Goal: Task Accomplishment & Management: Manage account settings

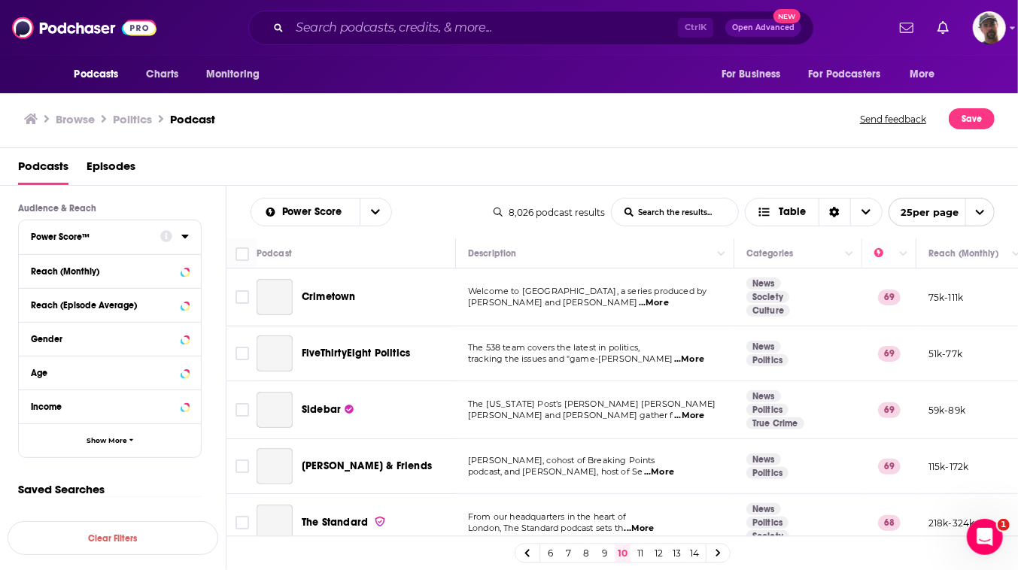
scroll to position [1507, 0]
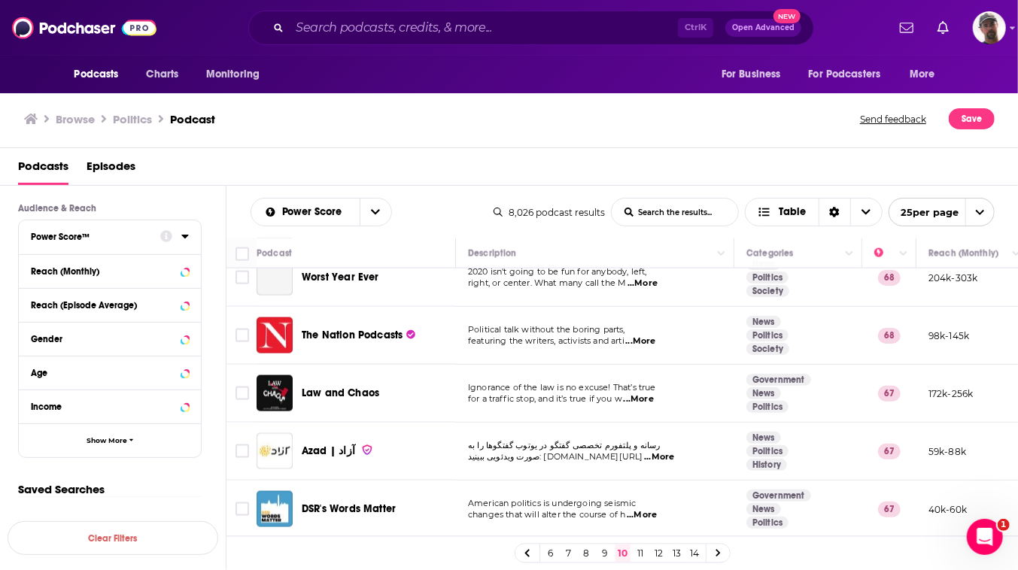
click at [649, 552] on link "11" at bounding box center [641, 554] width 15 height 18
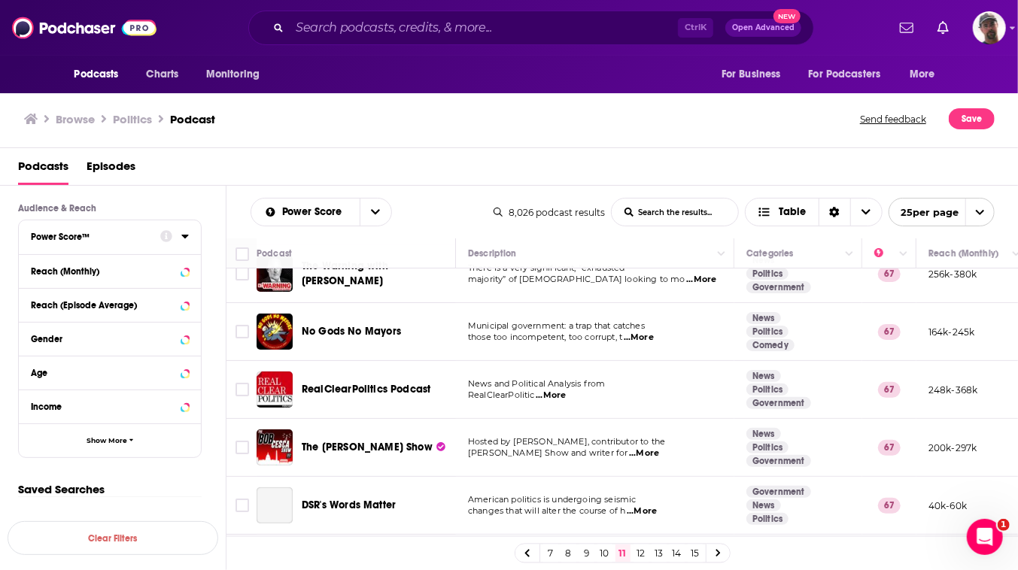
scroll to position [205, 0]
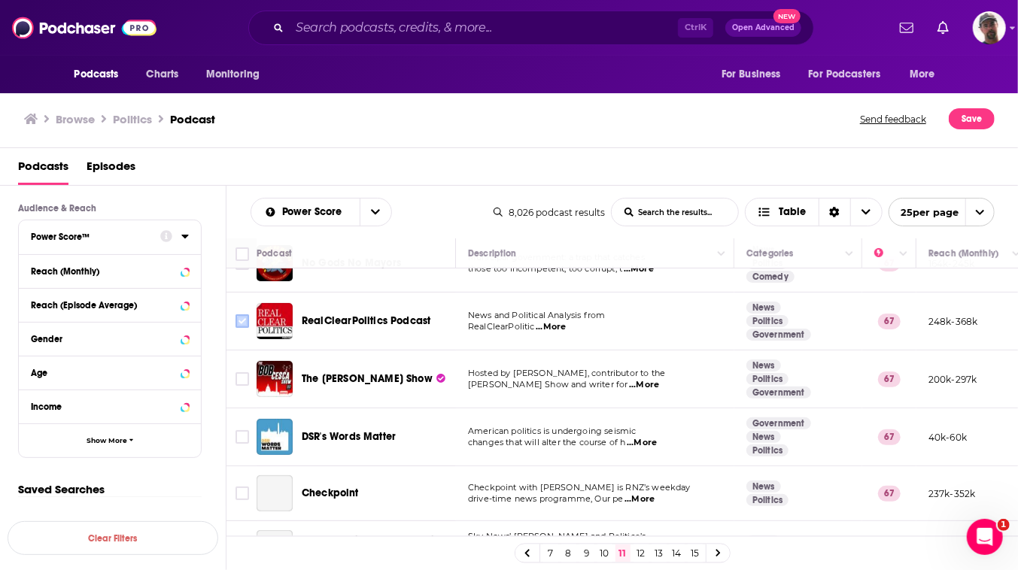
click at [249, 328] on input "Toggle select row" at bounding box center [243, 322] width 14 height 14
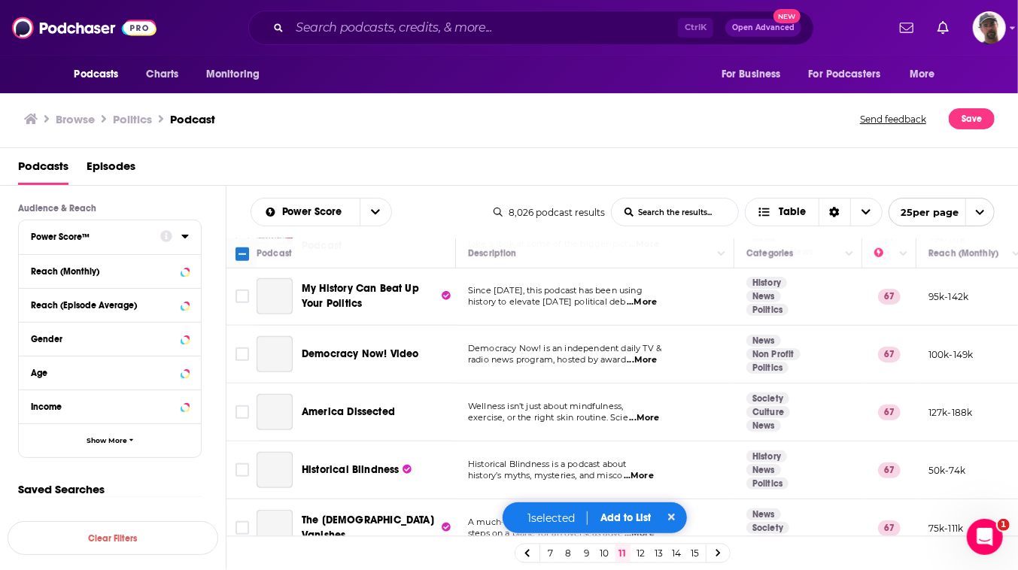
scroll to position [820, 0]
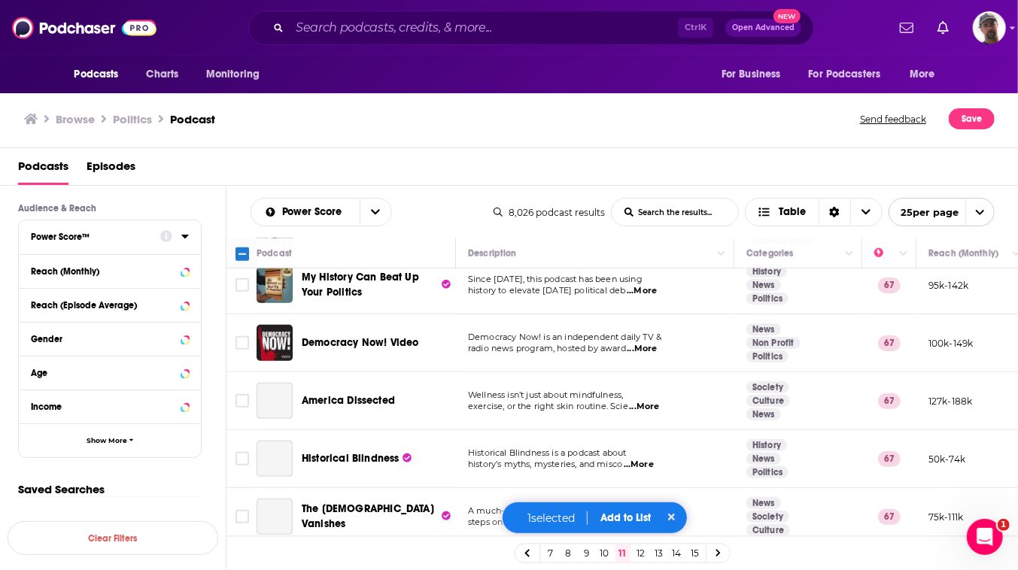
click at [249, 173] on input "Toggle select row" at bounding box center [243, 167] width 14 height 14
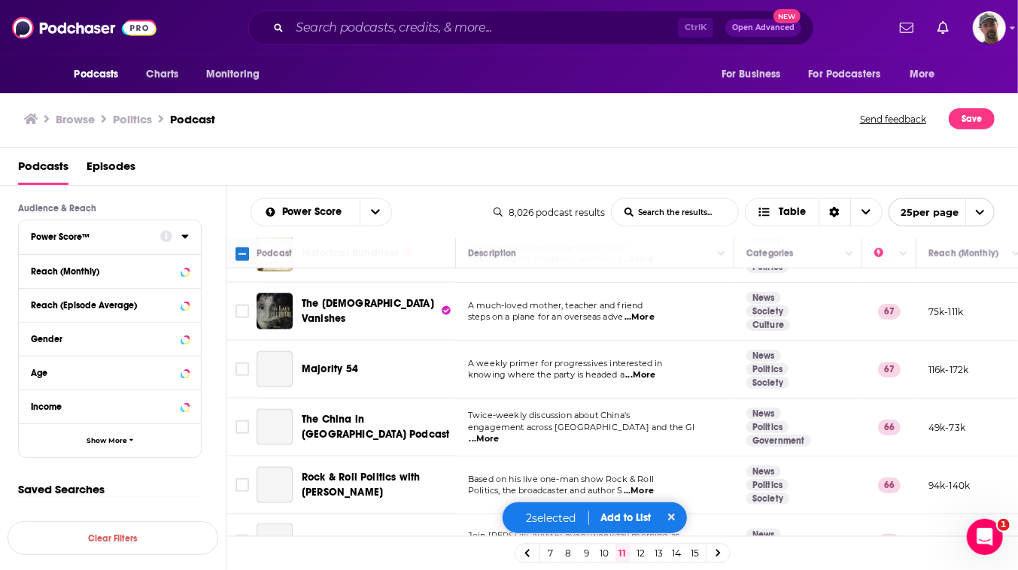
scroll to position [957, 0]
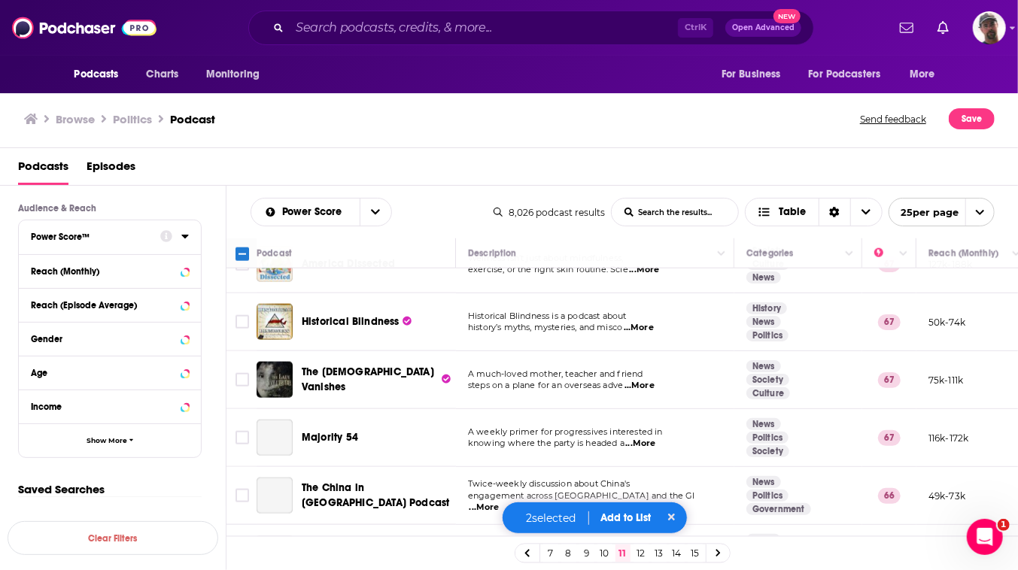
click at [249, 213] on input "Toggle select row" at bounding box center [243, 206] width 14 height 14
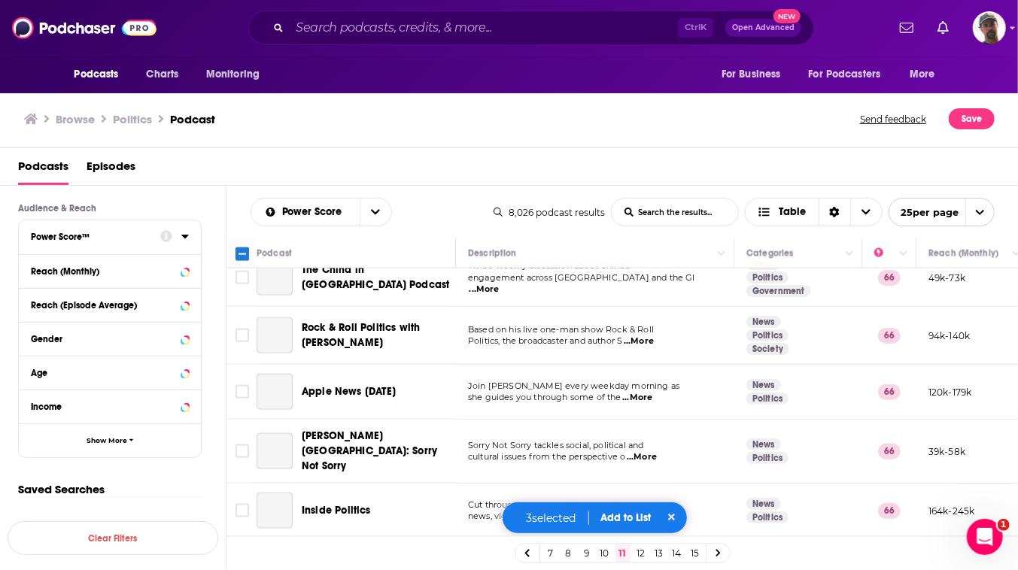
scroll to position [1300, 0]
click at [249, 227] on input "Toggle select row" at bounding box center [243, 220] width 14 height 14
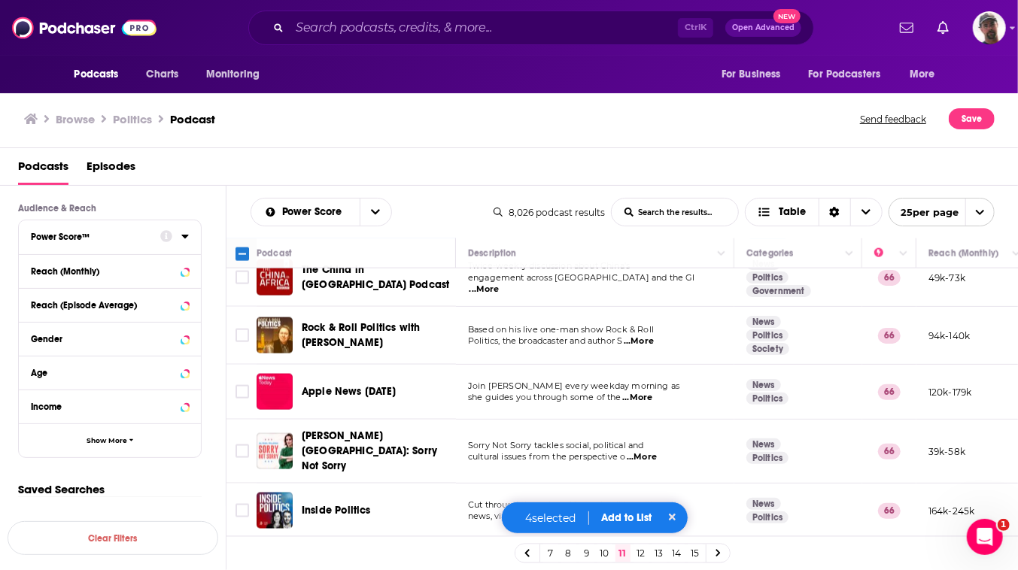
scroll to position [1507, 0]
click at [249, 457] on input "Toggle select row" at bounding box center [243, 452] width 14 height 14
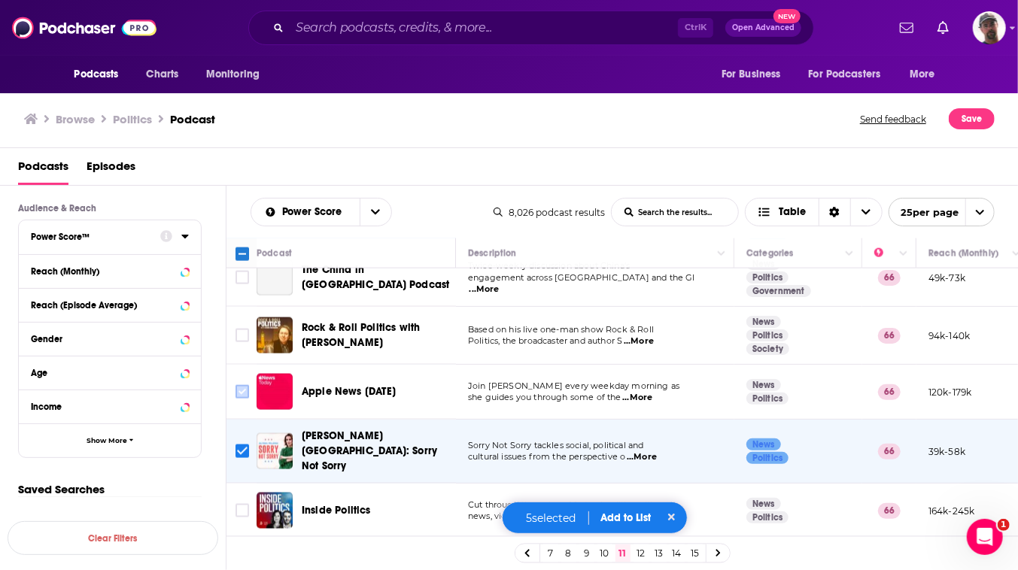
click at [249, 391] on input "Toggle select row" at bounding box center [243, 392] width 14 height 14
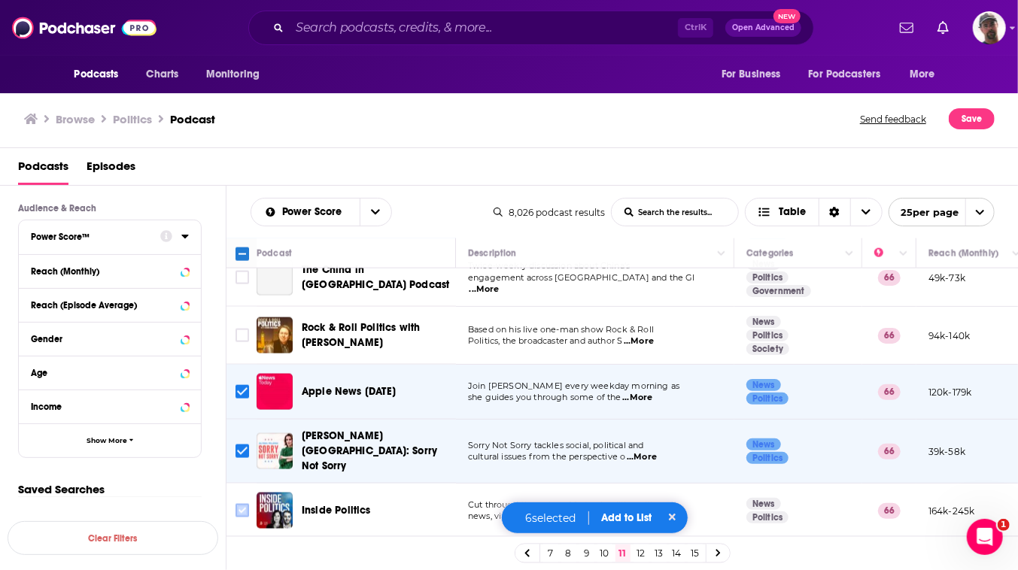
click at [249, 518] on input "Toggle select row" at bounding box center [243, 511] width 14 height 14
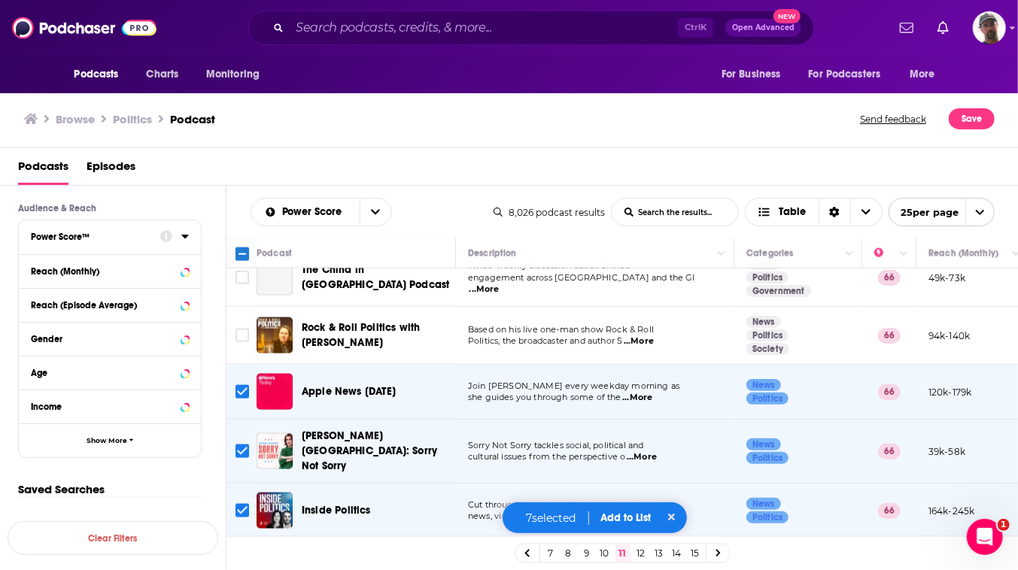
click at [638, 513] on button "Add to List" at bounding box center [626, 518] width 74 height 13
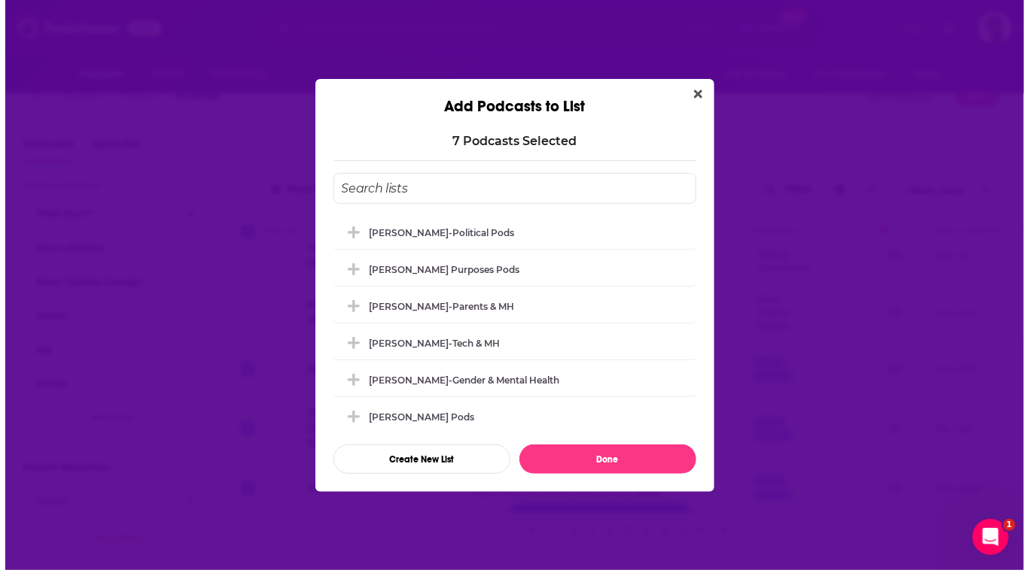
scroll to position [0, 0]
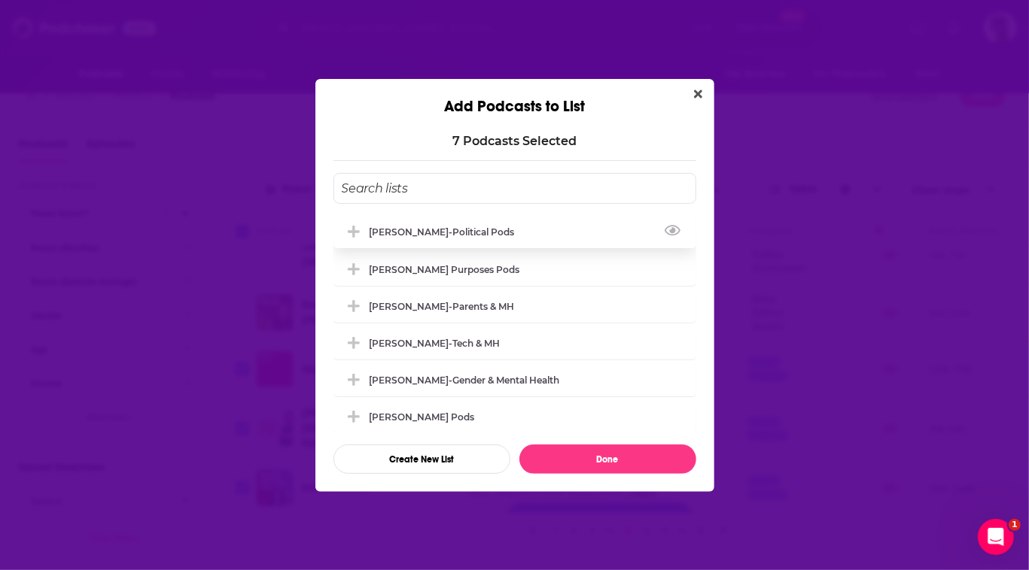
click at [379, 227] on div "[PERSON_NAME]-Political Pods" at bounding box center [446, 232] width 154 height 11
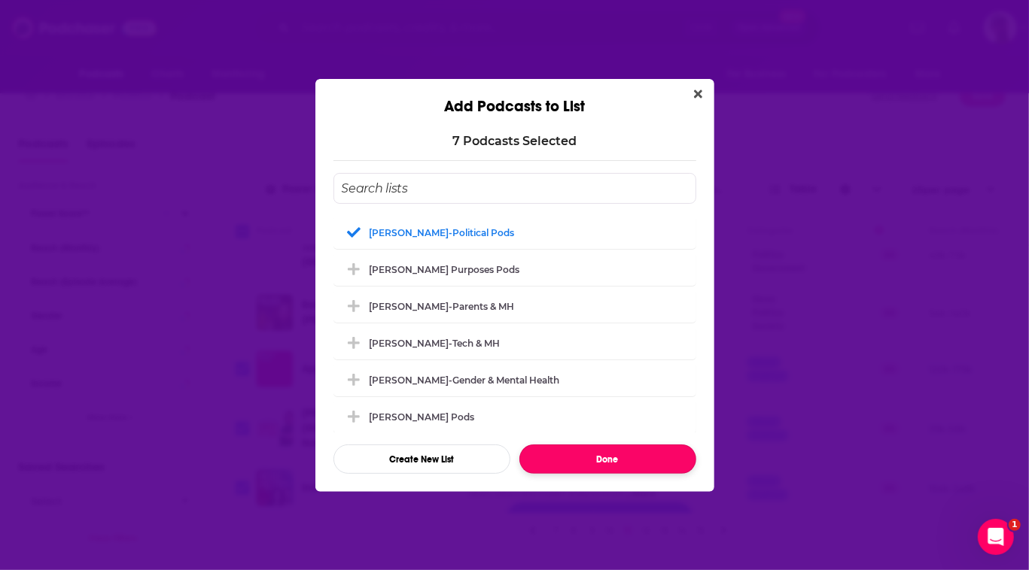
click at [631, 474] on button "Done" at bounding box center [607, 459] width 177 height 29
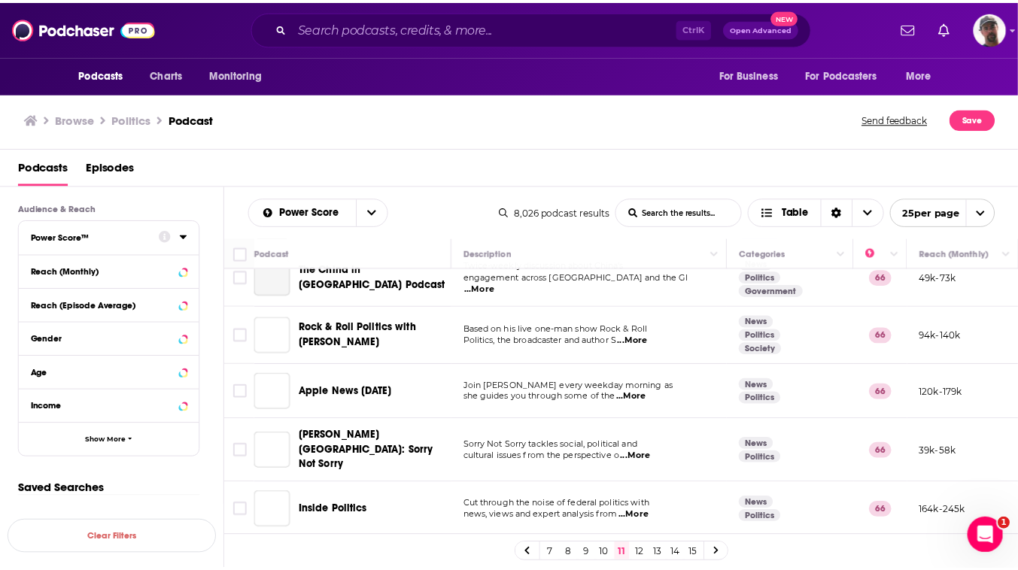
scroll to position [23, 0]
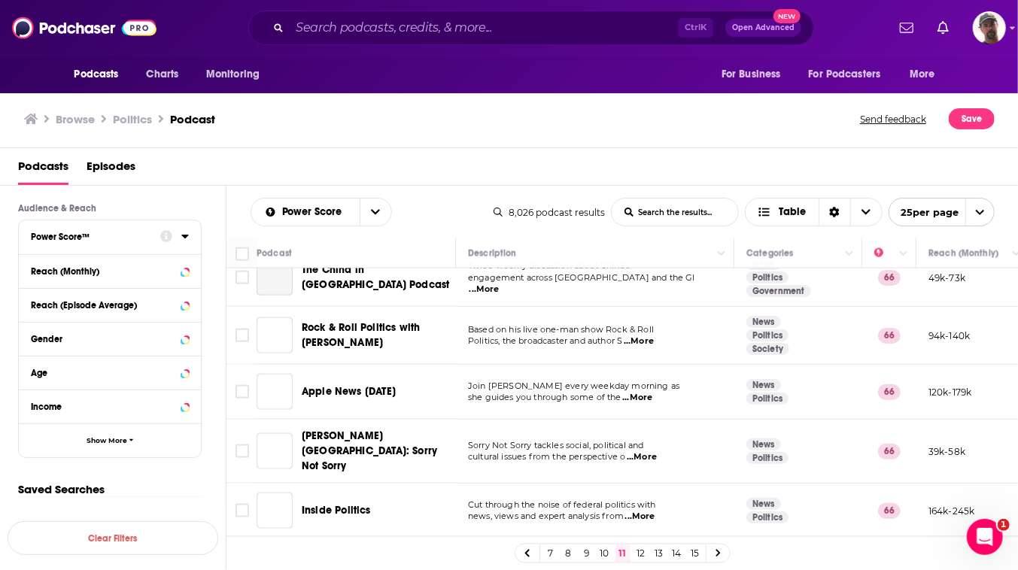
click at [649, 556] on link "12" at bounding box center [641, 554] width 15 height 18
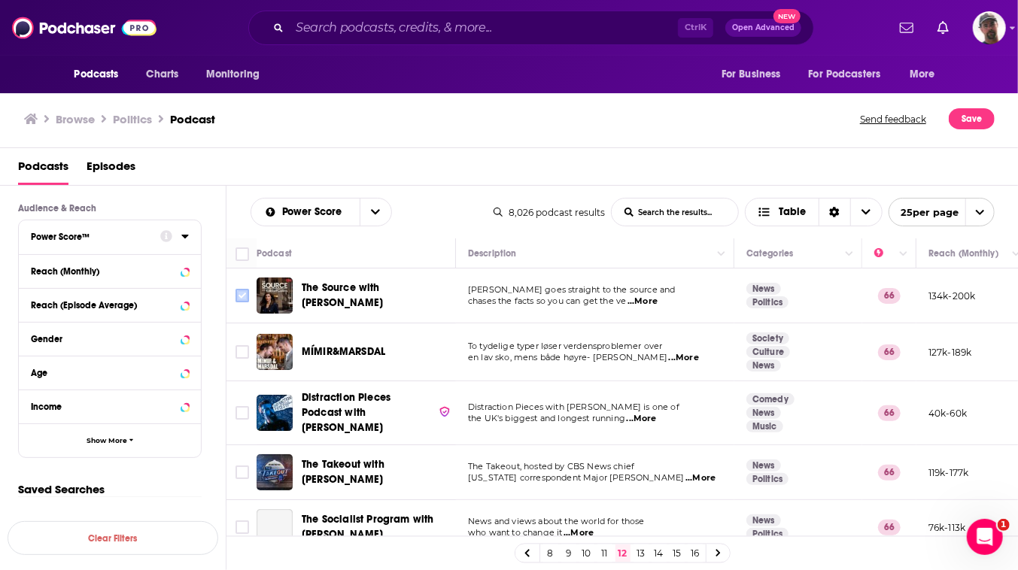
click at [249, 303] on input "Toggle select row" at bounding box center [243, 296] width 14 height 14
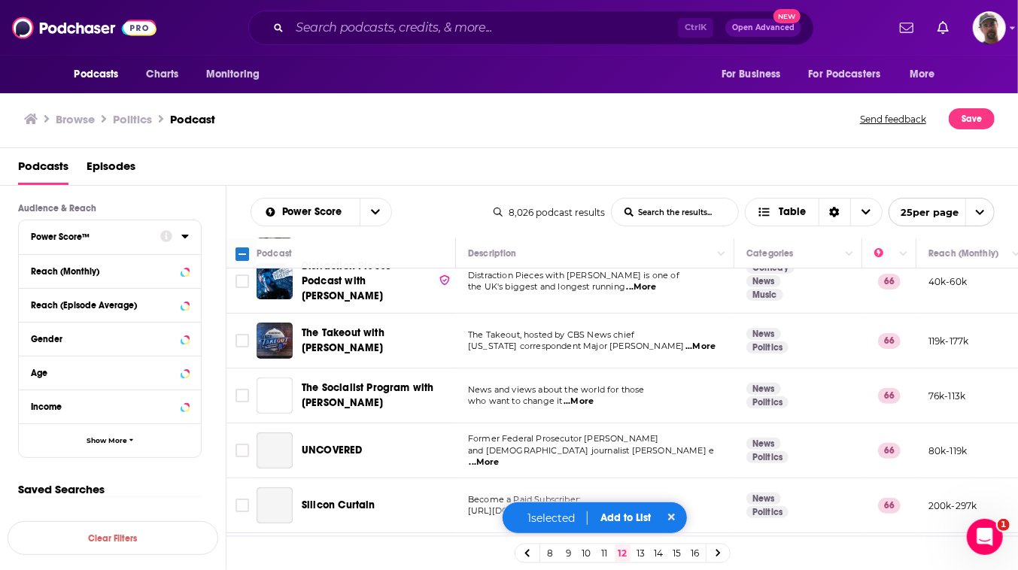
scroll to position [273, 0]
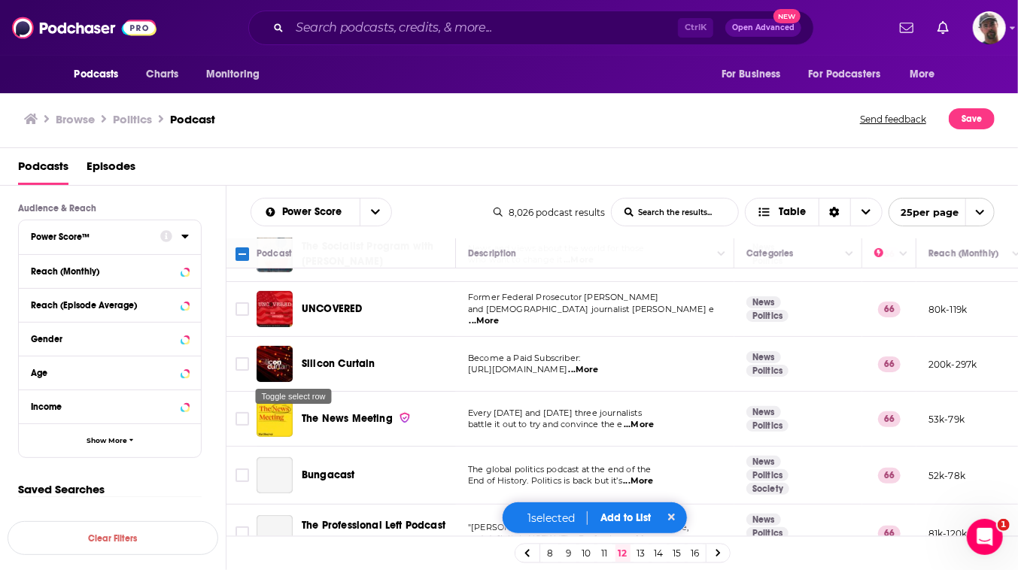
click at [249, 261] on input "Toggle select row" at bounding box center [243, 255] width 14 height 14
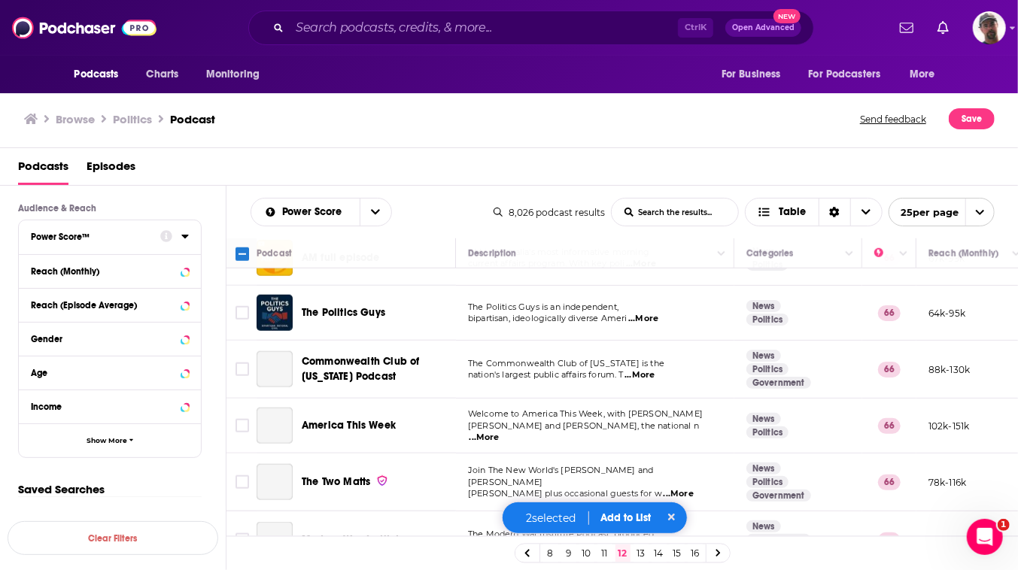
scroll to position [820, 0]
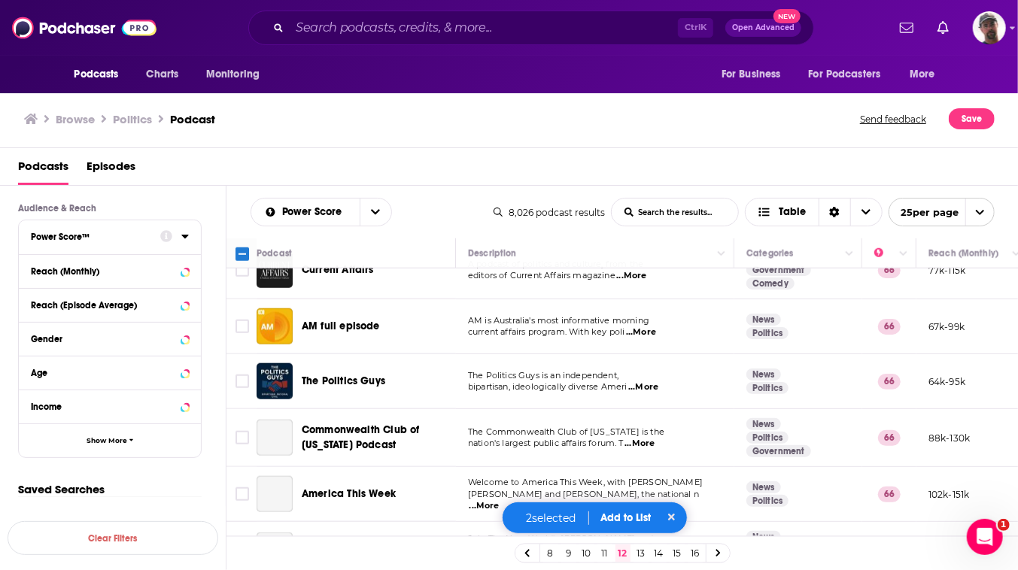
click at [249, 164] on input "Toggle select row" at bounding box center [243, 158] width 14 height 14
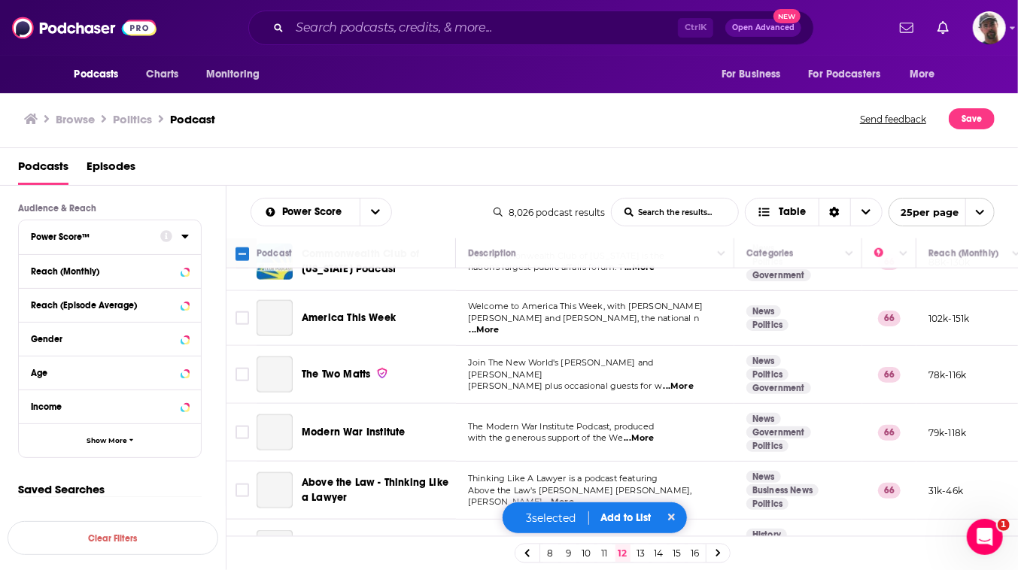
scroll to position [1026, 0]
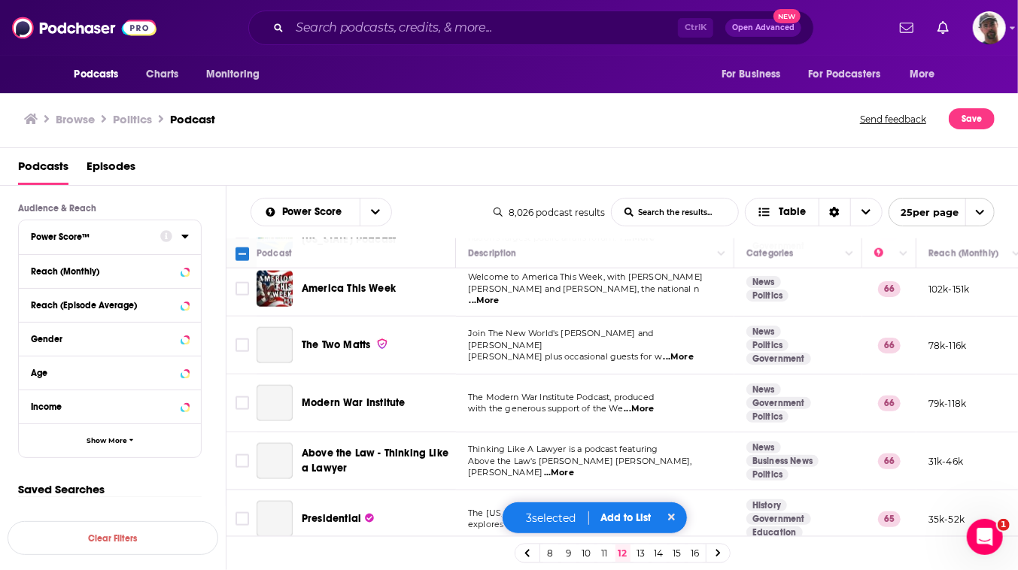
click at [249, 183] on input "Toggle select row" at bounding box center [243, 176] width 14 height 14
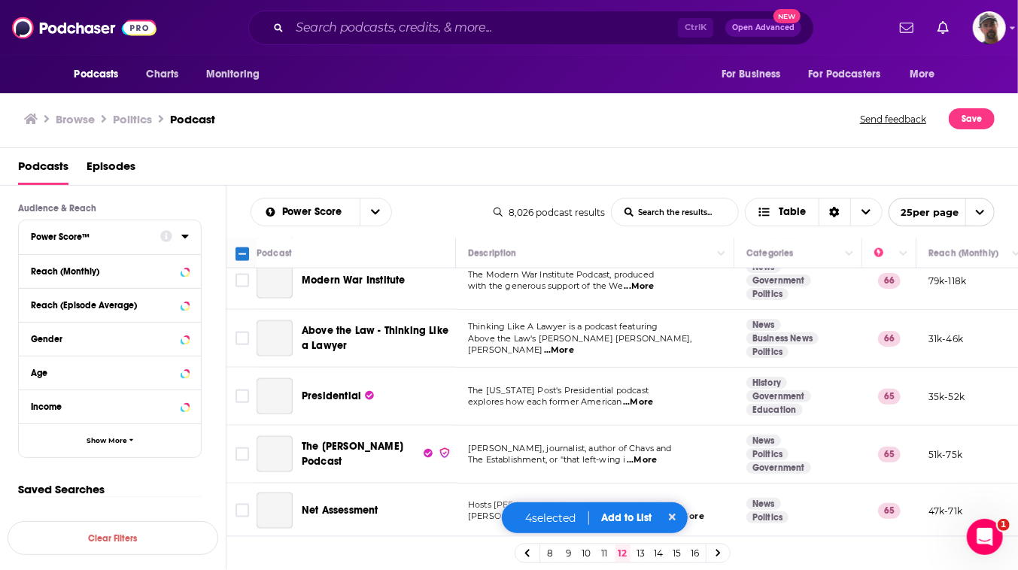
scroll to position [1163, 0]
click at [249, 117] on input "Toggle select row" at bounding box center [243, 110] width 14 height 14
click at [249, 173] on input "Toggle select row" at bounding box center [243, 167] width 14 height 14
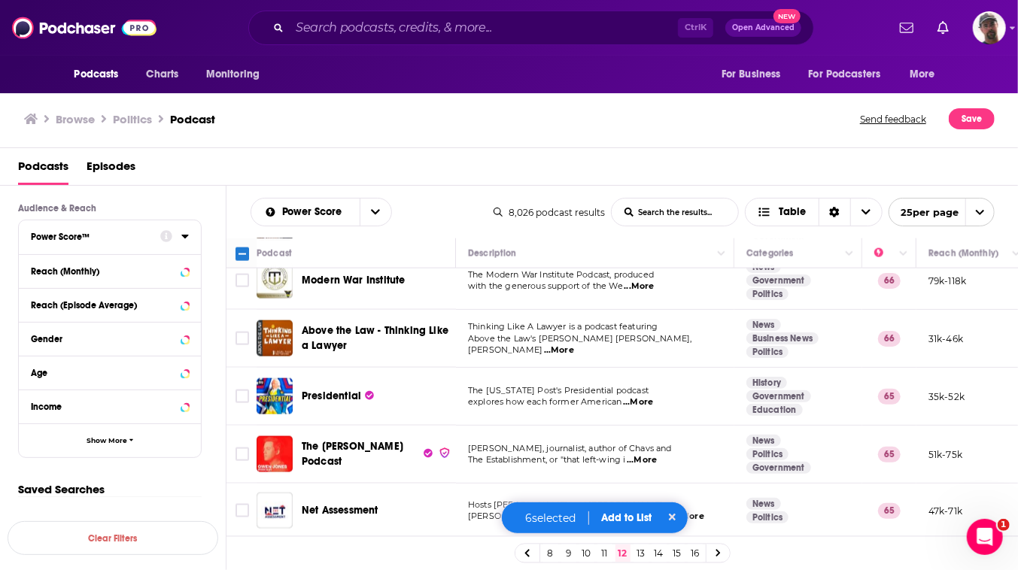
click at [646, 512] on button "Add to List" at bounding box center [626, 518] width 74 height 13
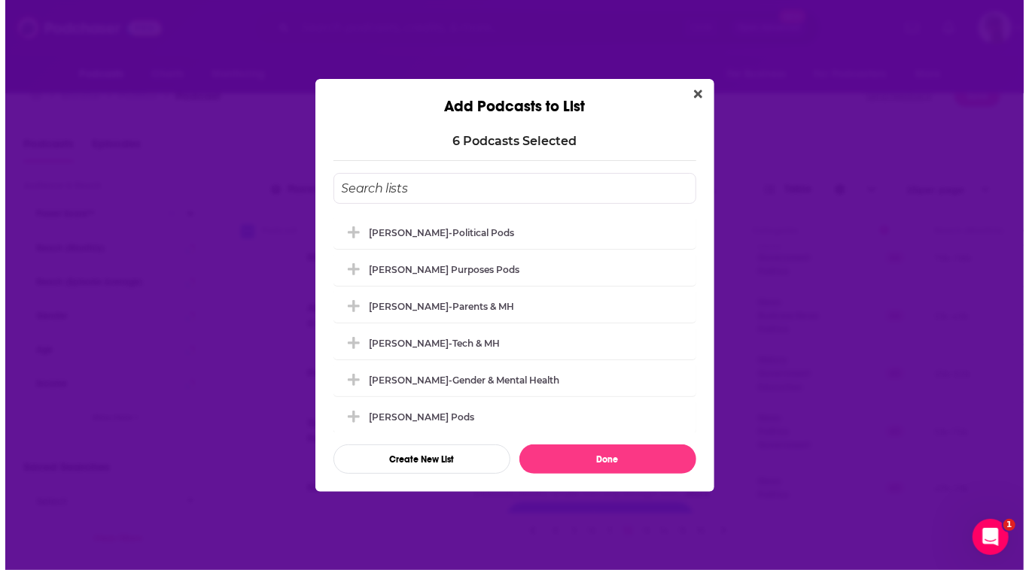
scroll to position [0, 0]
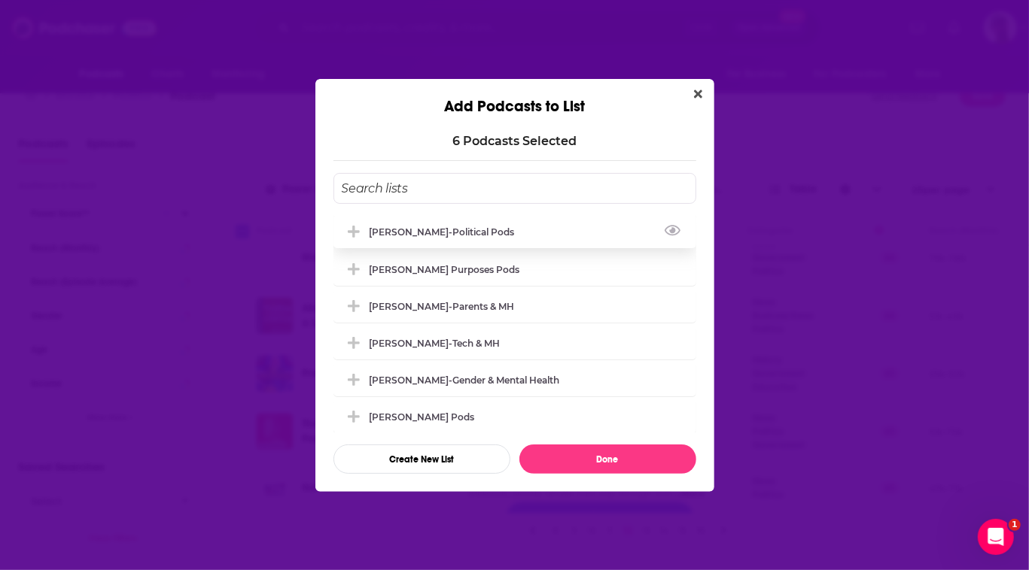
click at [405, 227] on div "[PERSON_NAME]-Political Pods" at bounding box center [446, 232] width 154 height 11
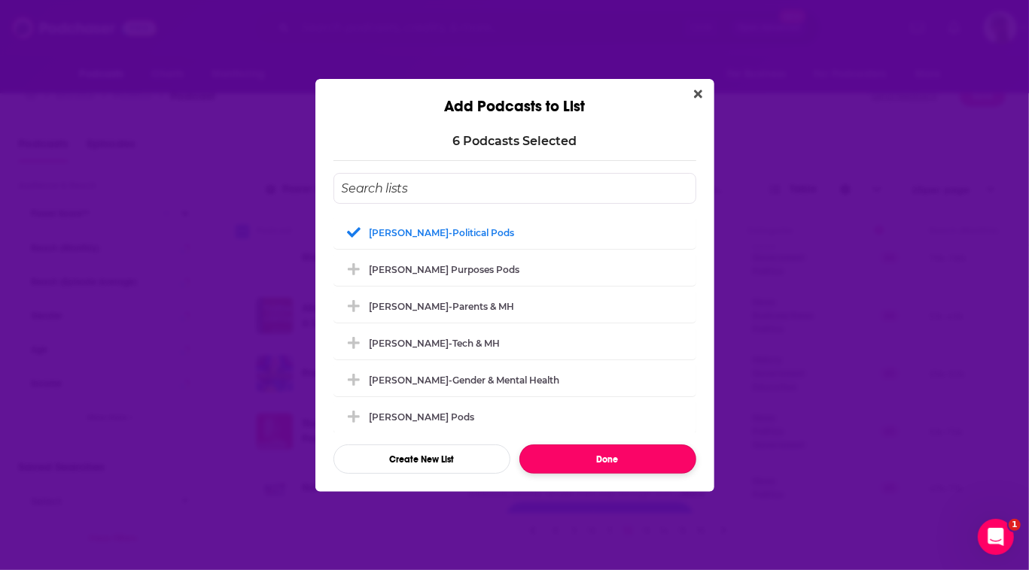
click at [624, 474] on button "Done" at bounding box center [607, 459] width 177 height 29
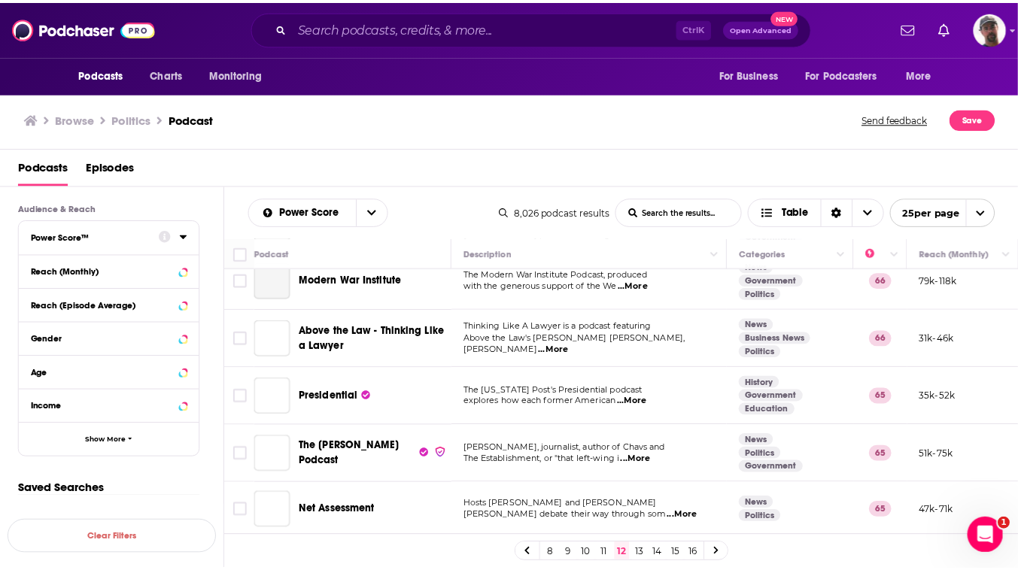
scroll to position [23, 0]
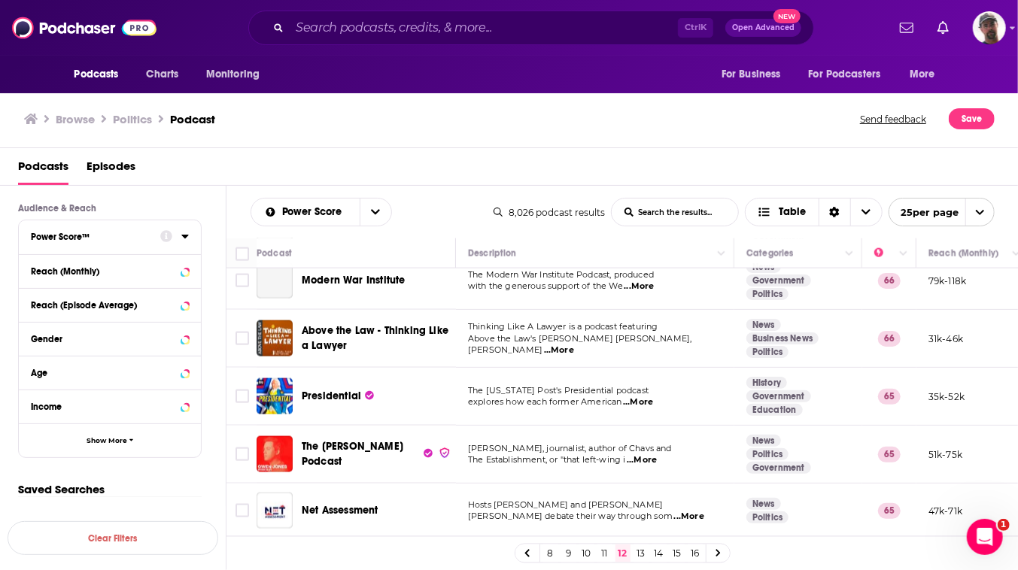
click at [649, 552] on link "13" at bounding box center [641, 554] width 15 height 18
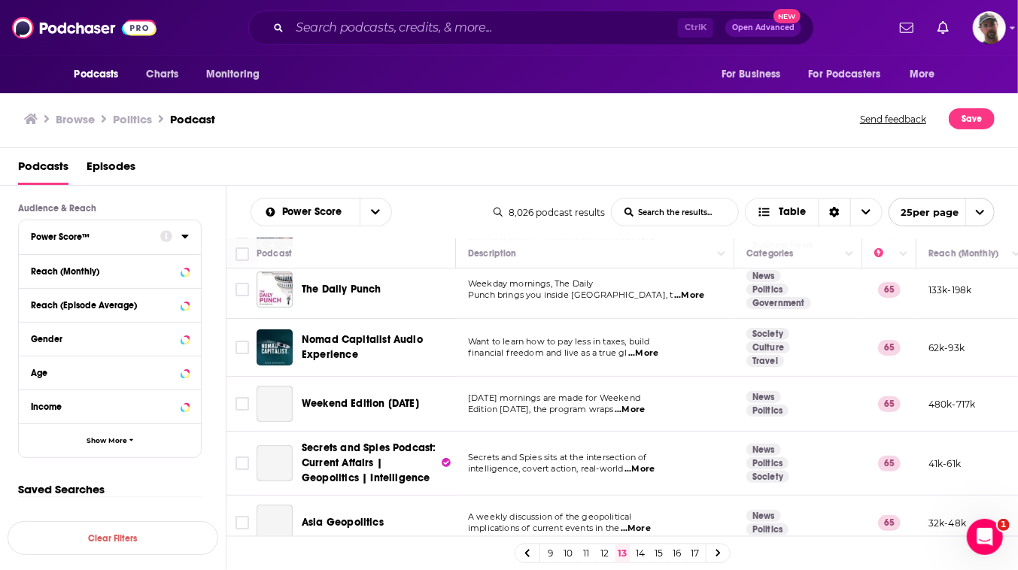
scroll to position [136, 0]
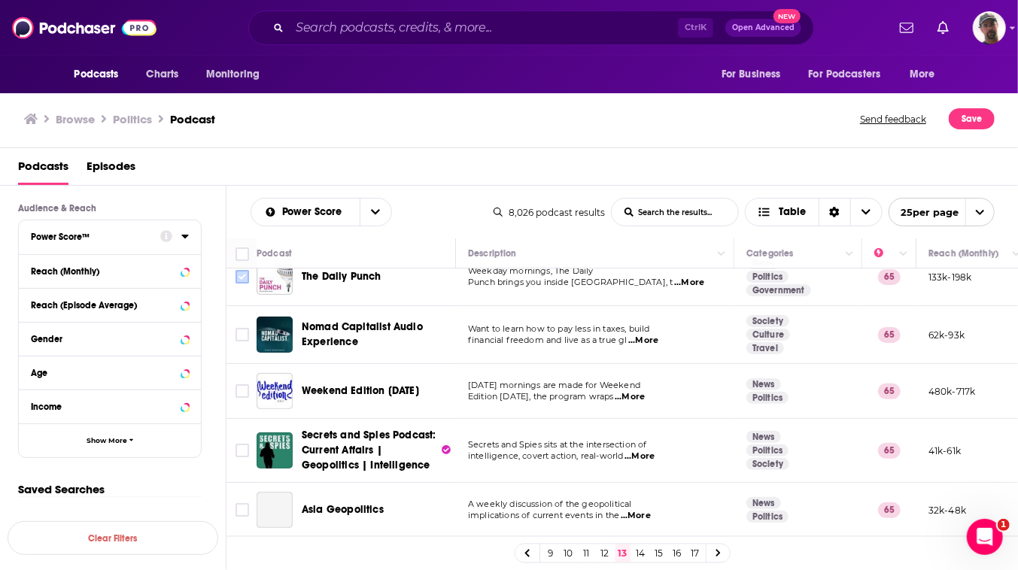
click at [249, 284] on input "Toggle select row" at bounding box center [243, 277] width 14 height 14
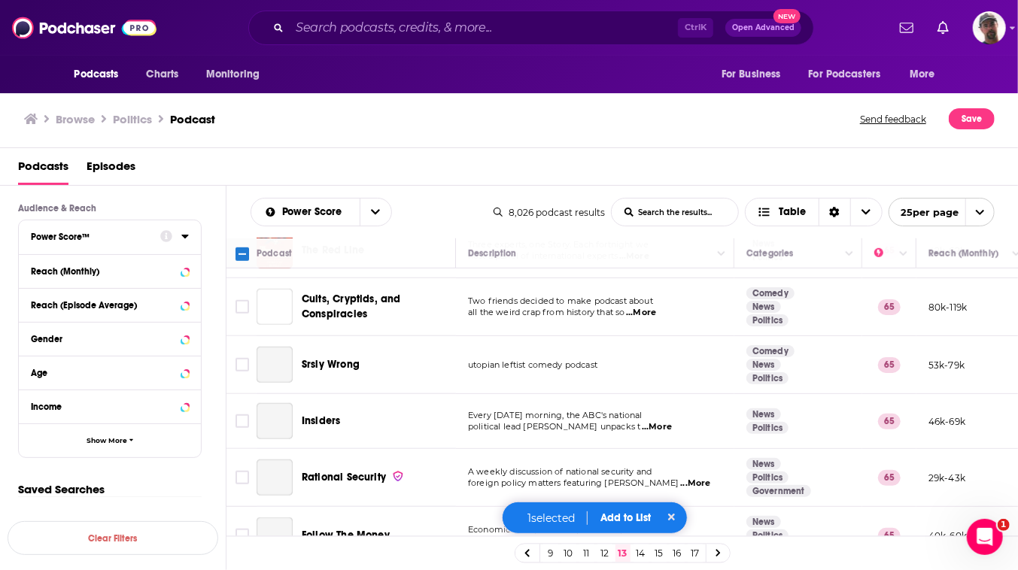
scroll to position [752, 0]
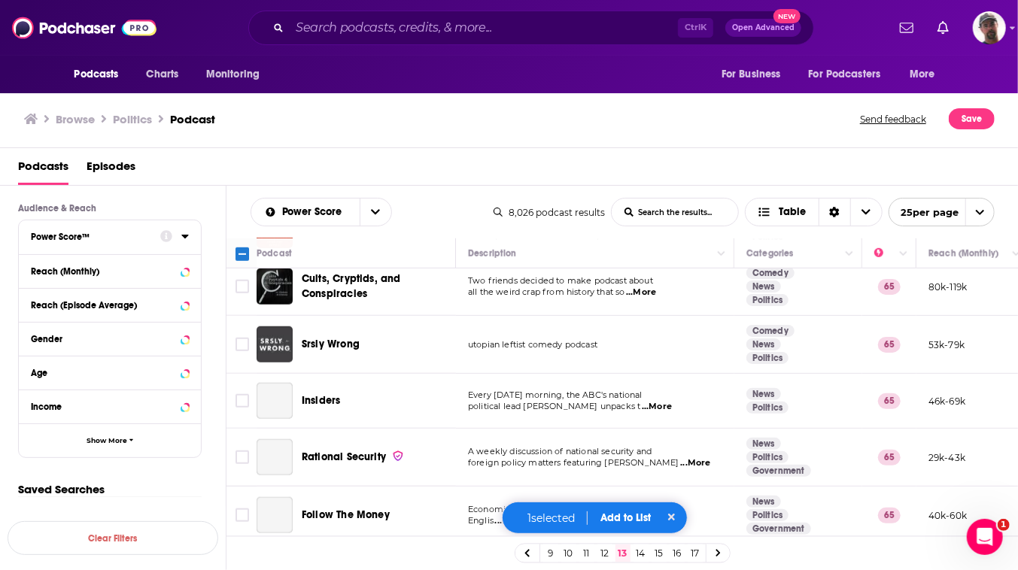
click at [249, 182] on input "Toggle select row" at bounding box center [243, 176] width 14 height 14
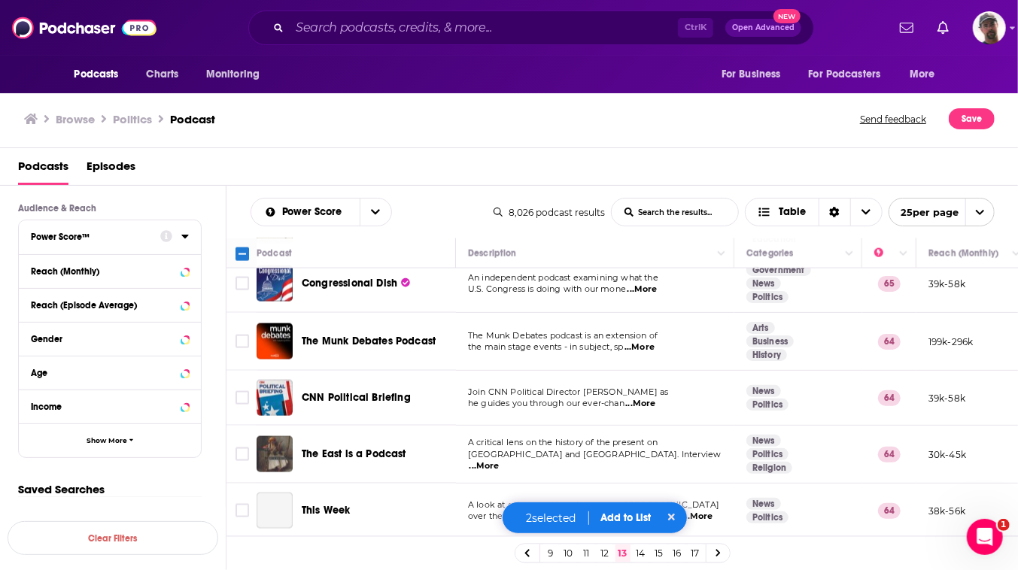
scroll to position [1513, 0]
click at [249, 391] on input "Toggle select row" at bounding box center [243, 398] width 14 height 14
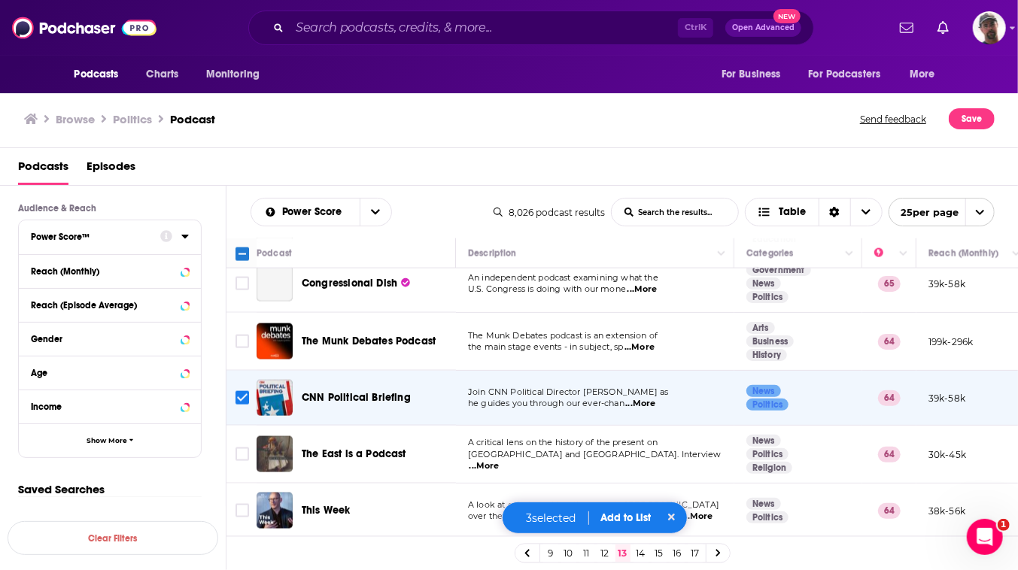
click at [646, 512] on button "Add to List" at bounding box center [626, 518] width 74 height 13
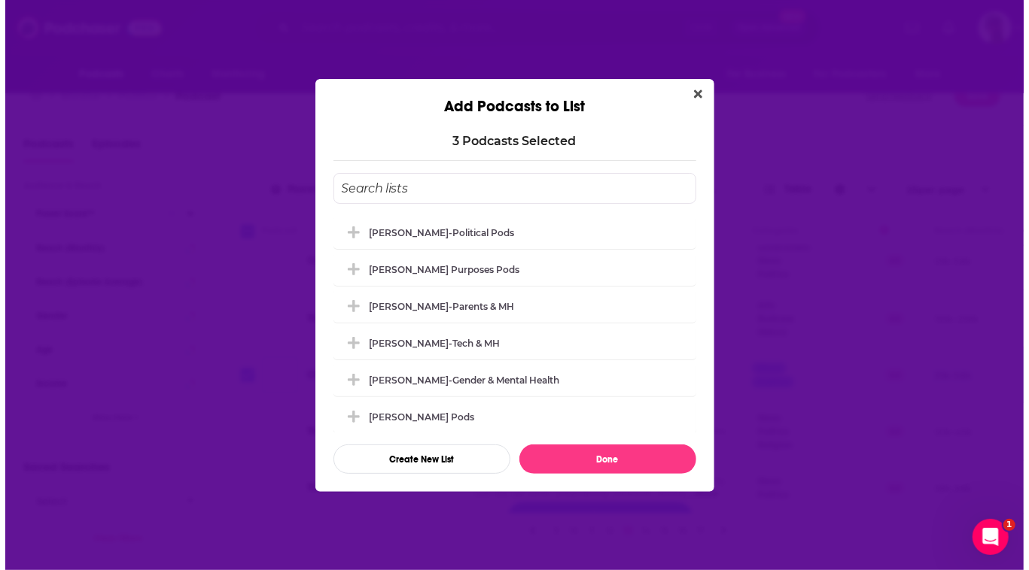
scroll to position [0, 0]
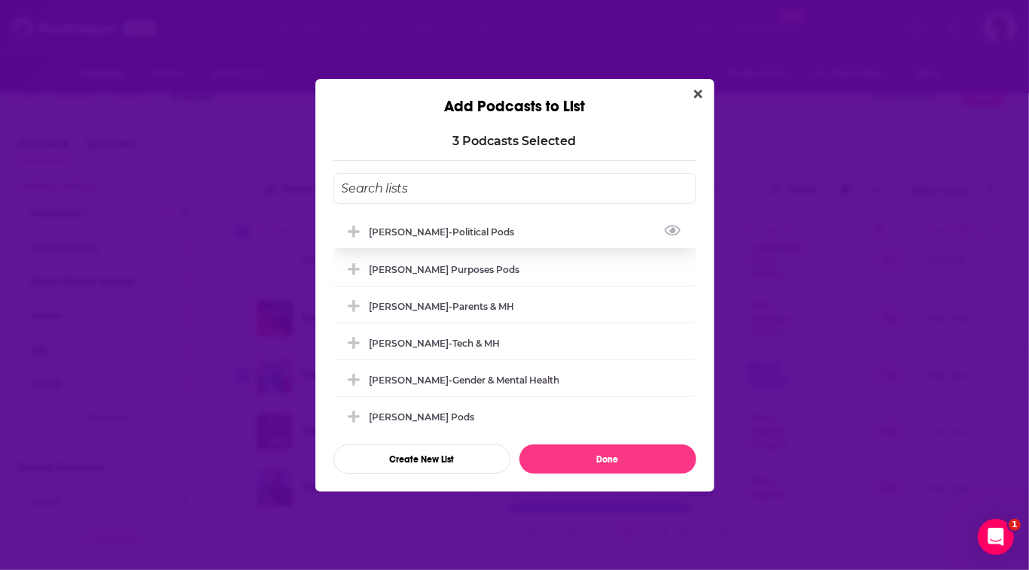
click at [406, 227] on div "[PERSON_NAME]-Political Pods" at bounding box center [446, 232] width 154 height 11
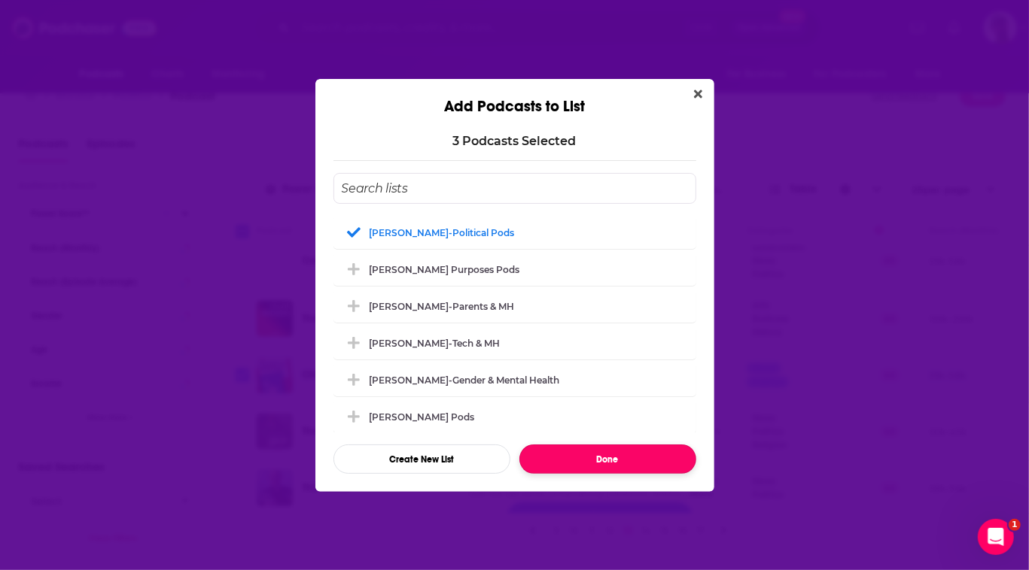
click at [640, 474] on button "Done" at bounding box center [607, 459] width 177 height 29
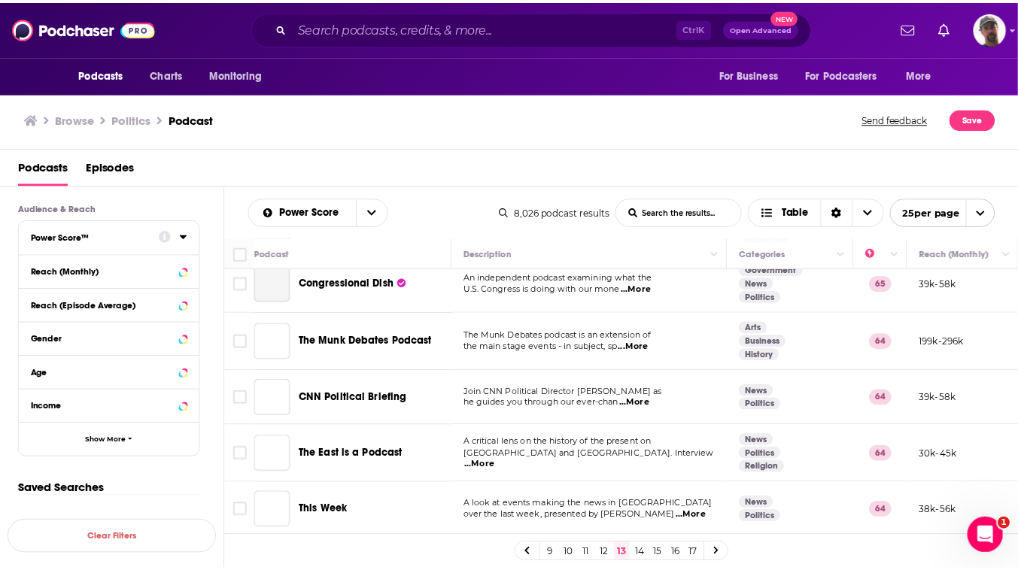
scroll to position [23, 0]
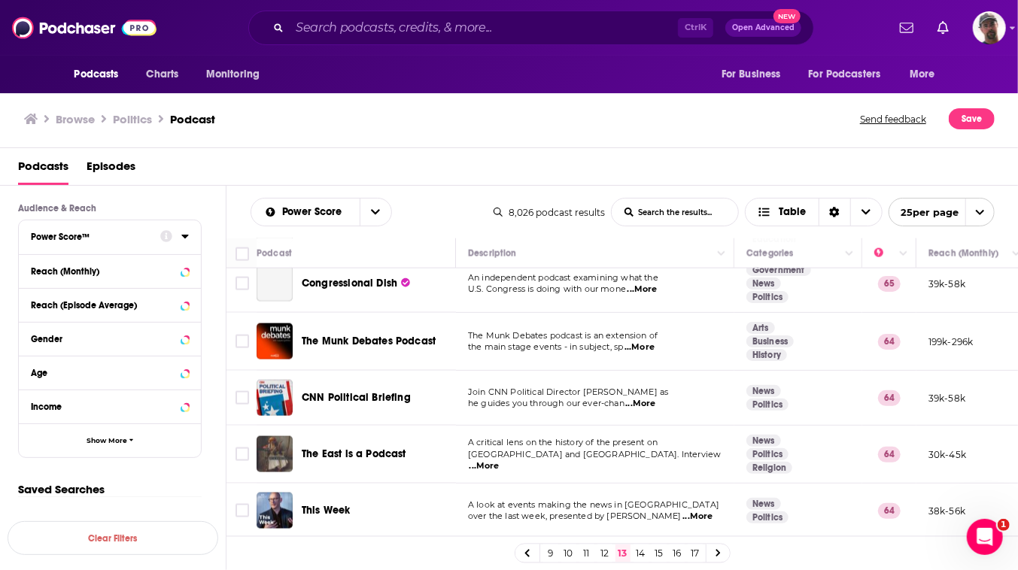
click at [649, 551] on link "14" at bounding box center [641, 554] width 15 height 18
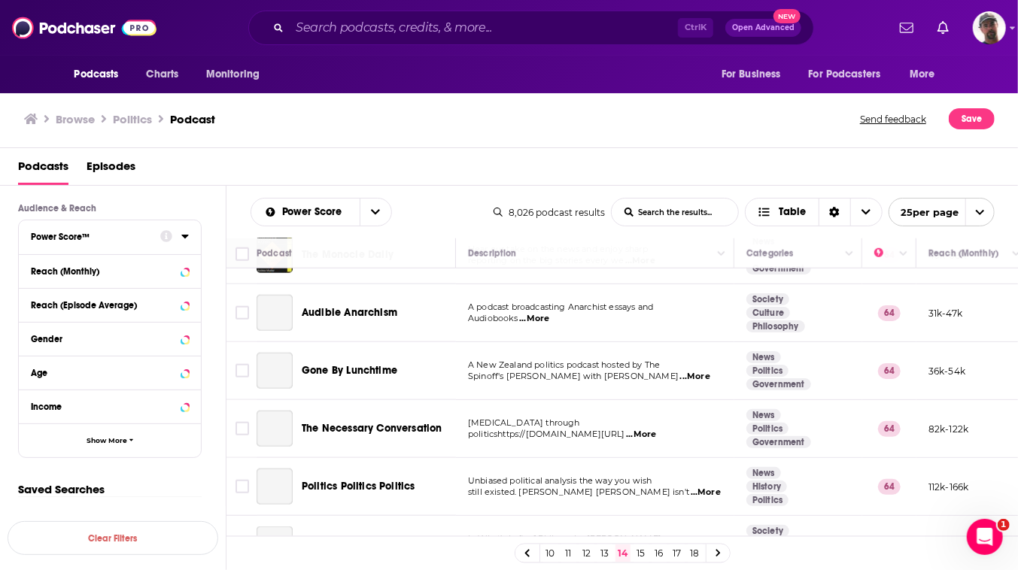
scroll to position [889, 0]
click at [249, 202] on input "Toggle select row" at bounding box center [243, 196] width 14 height 14
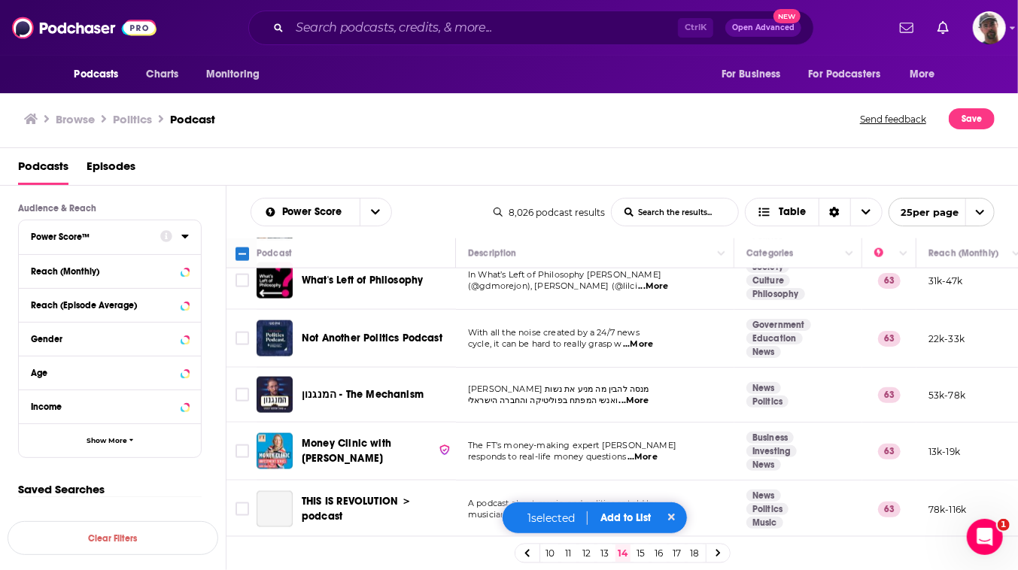
scroll to position [1507, 0]
click at [643, 512] on button "Add to List" at bounding box center [626, 518] width 74 height 13
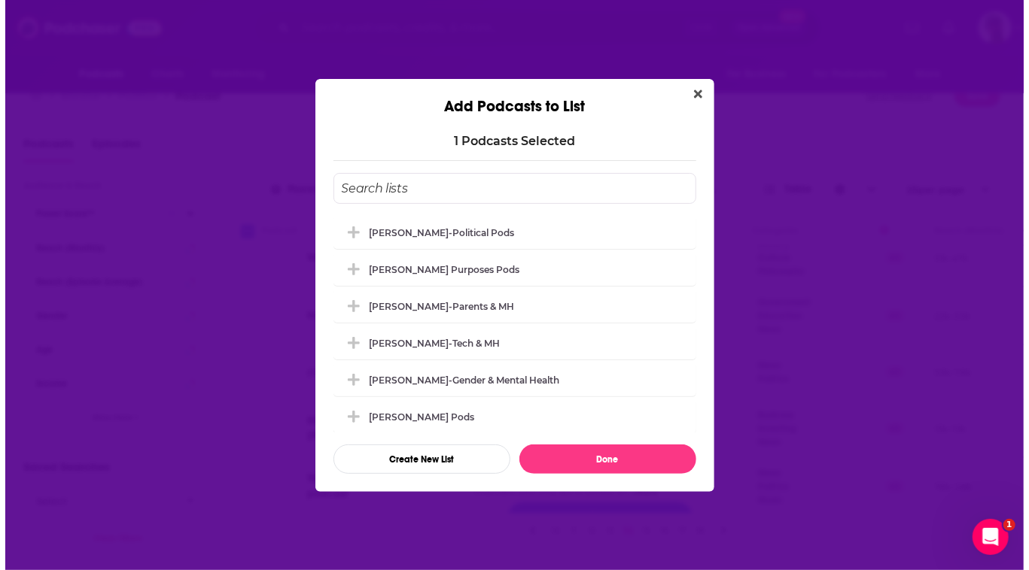
scroll to position [0, 0]
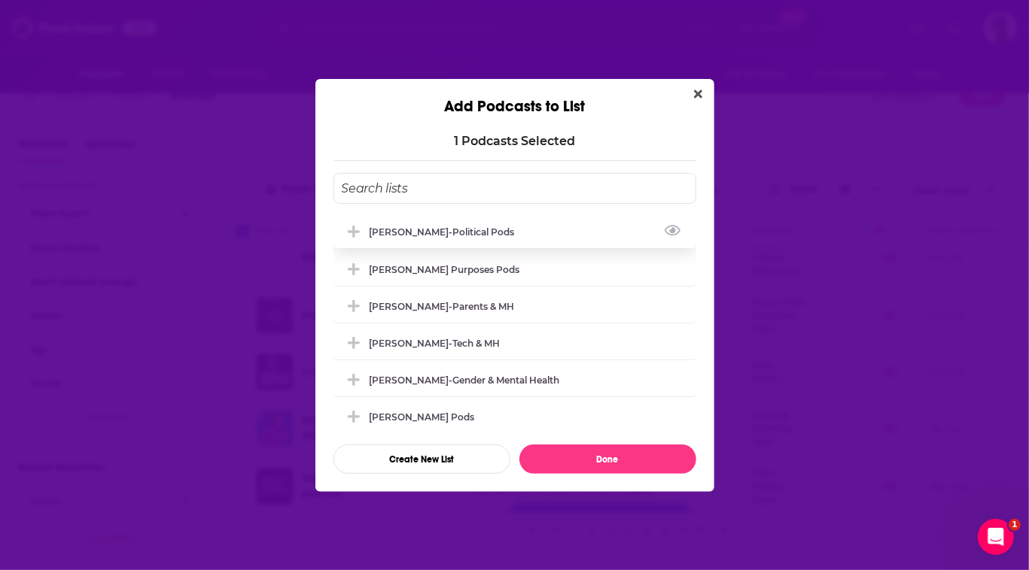
click at [382, 227] on div "[PERSON_NAME]-Political Pods" at bounding box center [446, 232] width 154 height 11
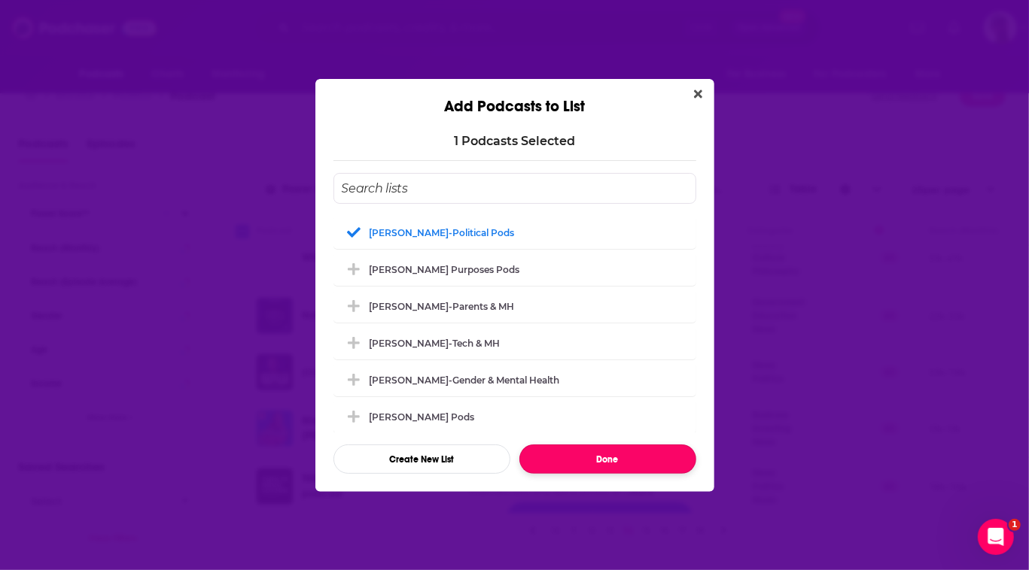
click at [601, 474] on button "Done" at bounding box center [607, 459] width 177 height 29
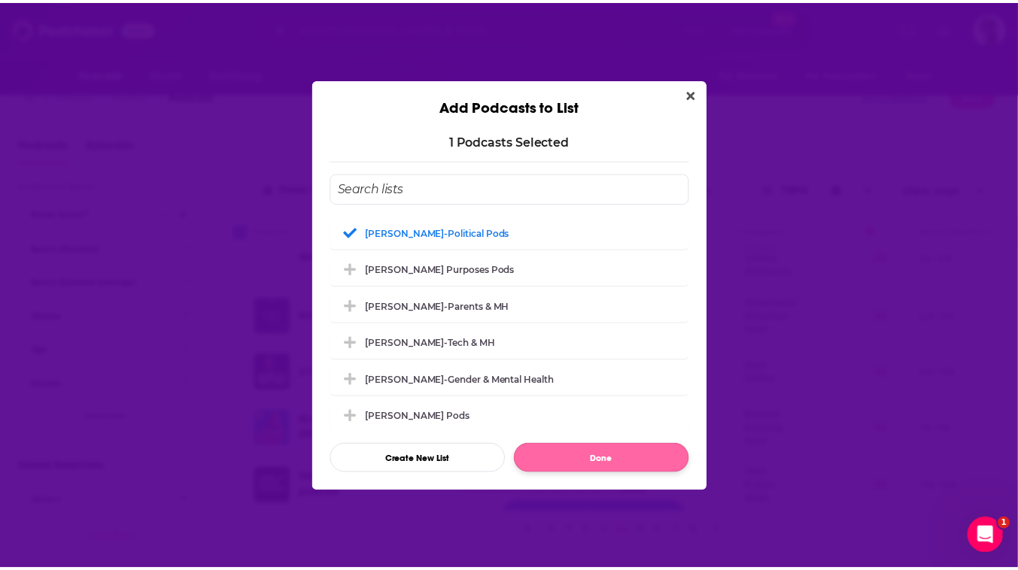
scroll to position [23, 0]
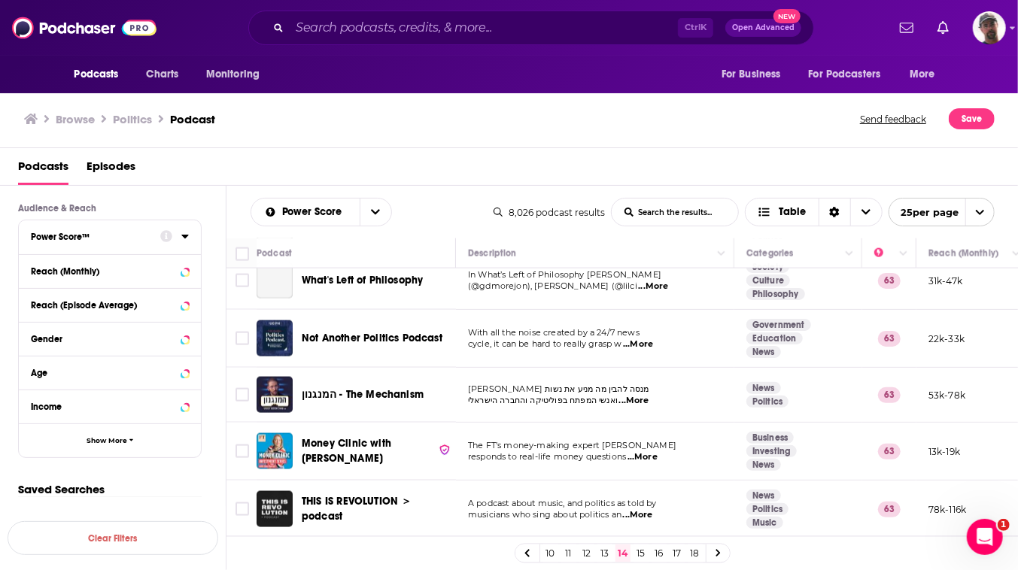
click at [649, 555] on link "15" at bounding box center [641, 554] width 15 height 18
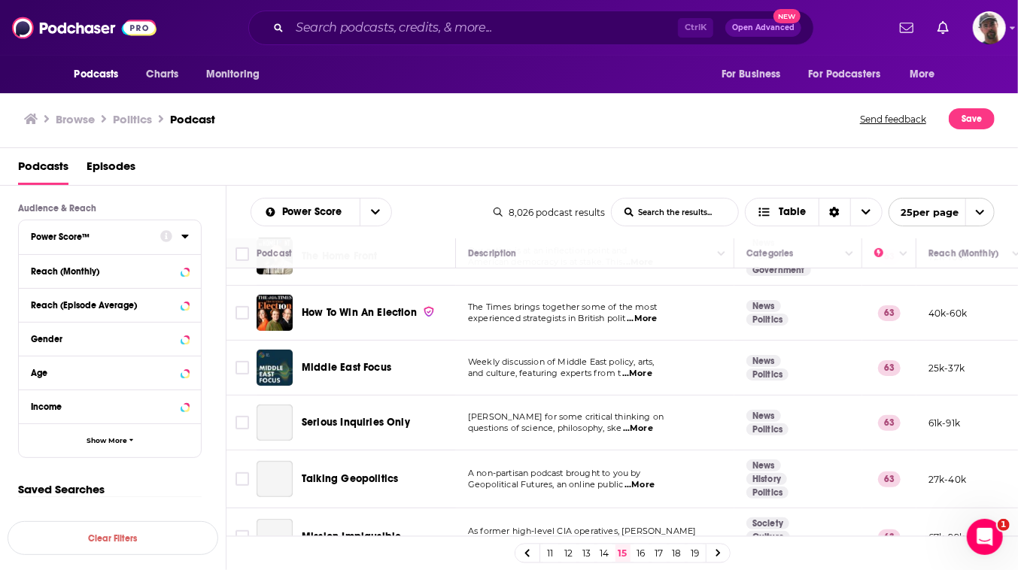
scroll to position [410, 0]
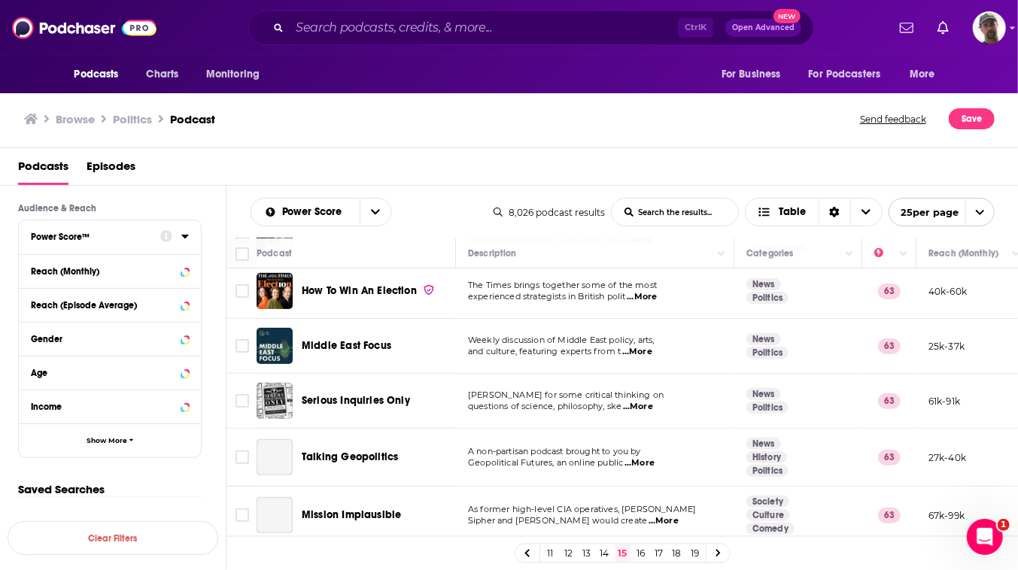
click at [249, 242] on input "Toggle select row" at bounding box center [243, 235] width 14 height 14
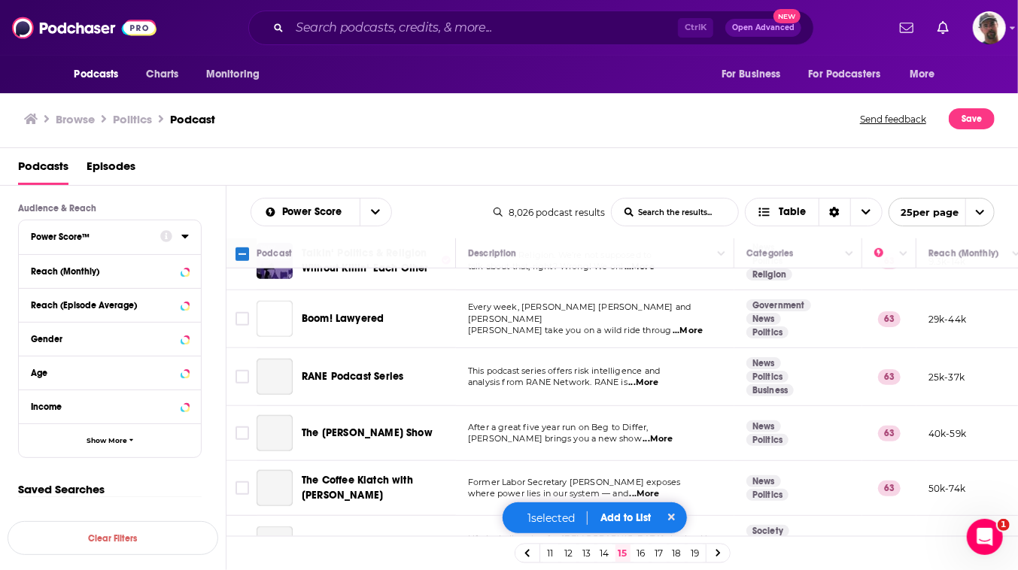
scroll to position [752, 0]
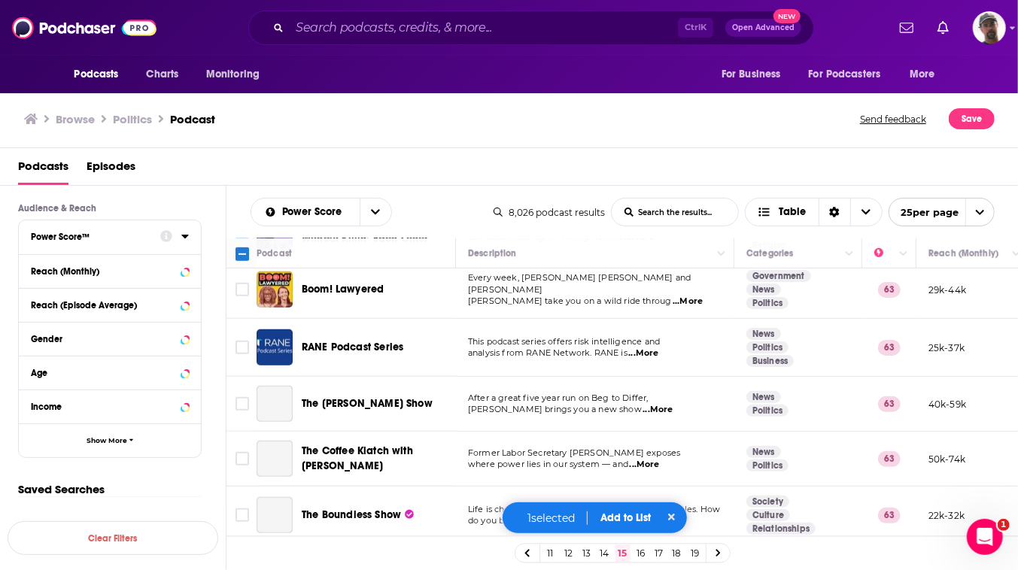
click at [249, 239] on input "Toggle select row" at bounding box center [243, 232] width 14 height 14
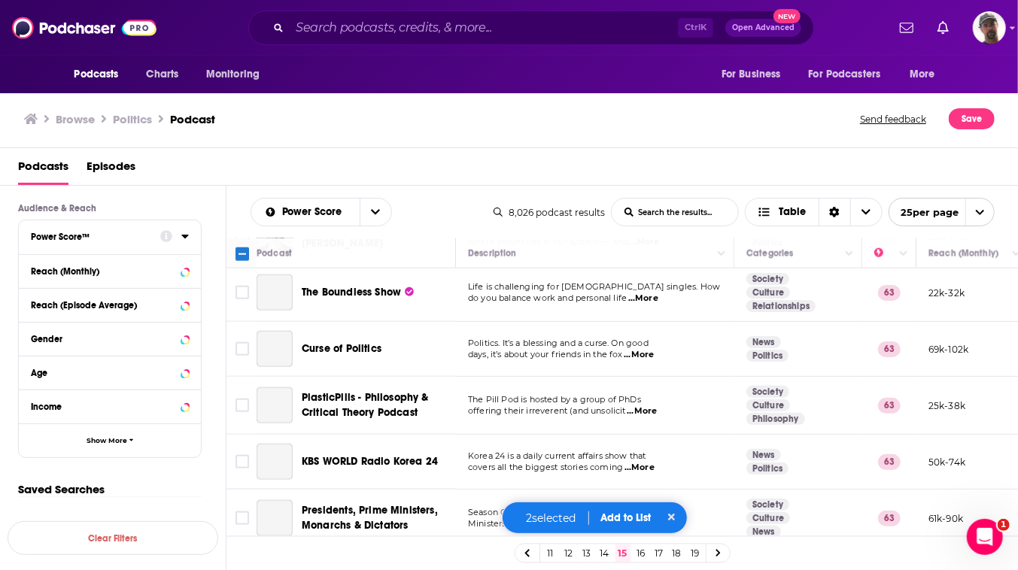
scroll to position [1026, 0]
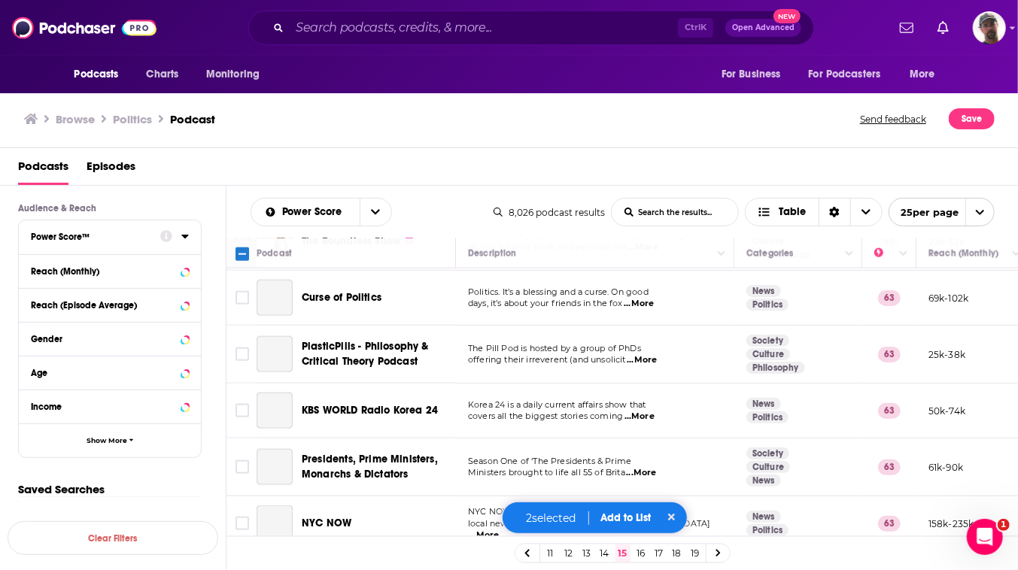
click at [249, 137] on input "Toggle select row" at bounding box center [243, 130] width 14 height 14
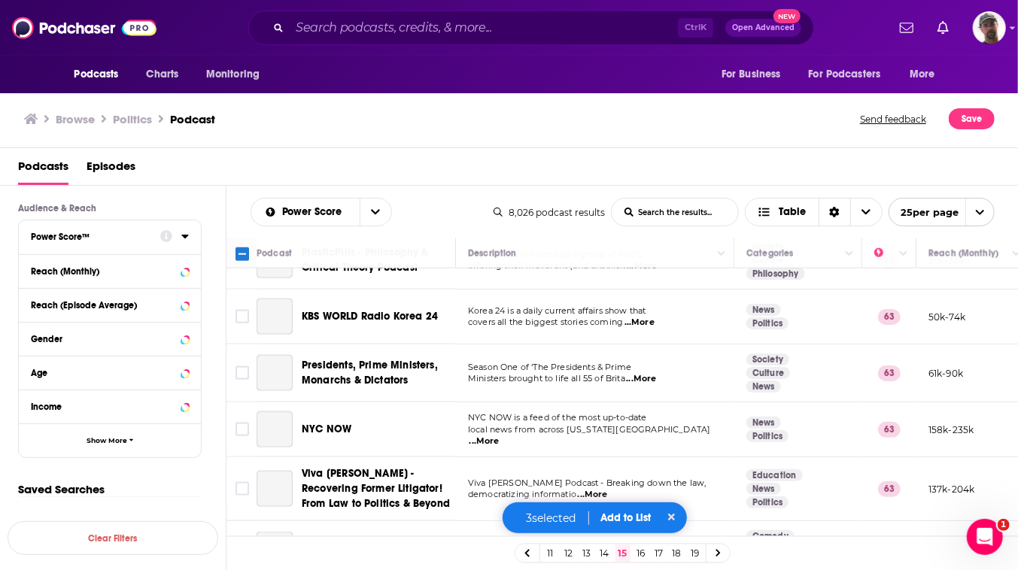
scroll to position [1163, 0]
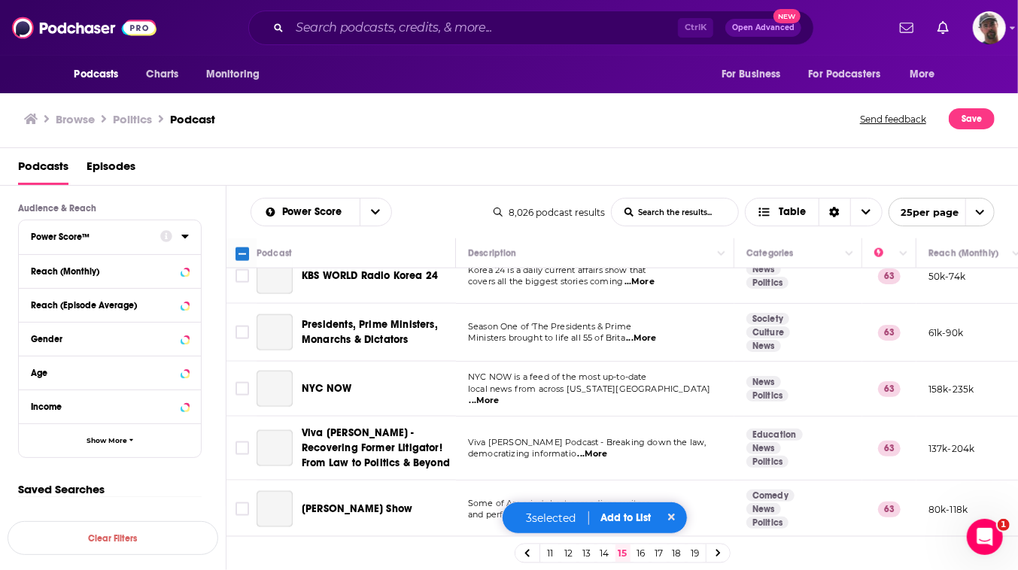
click at [249, 57] on input "Toggle select row" at bounding box center [243, 51] width 14 height 14
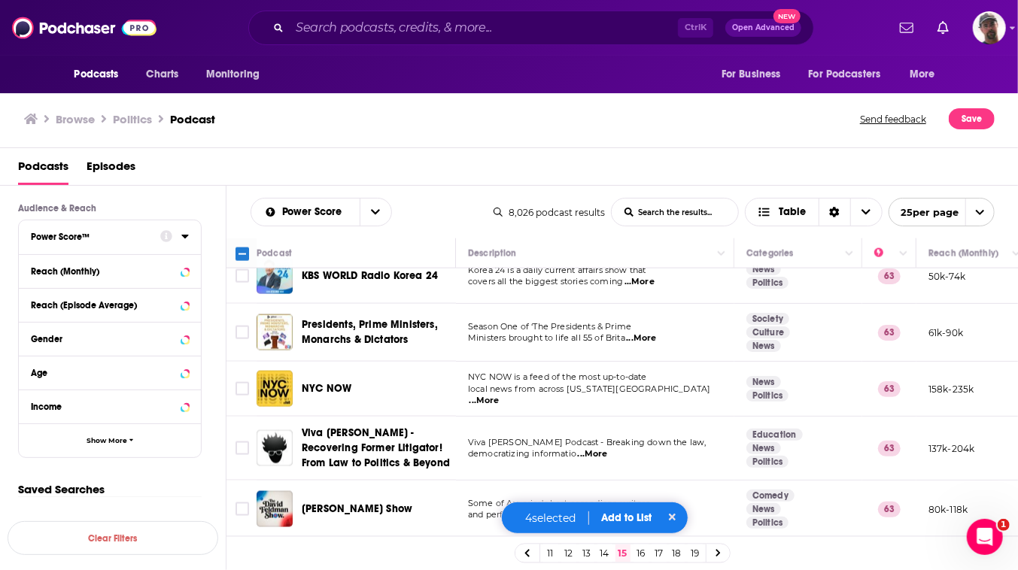
scroll to position [1522, 0]
click at [643, 512] on button "Add to List" at bounding box center [626, 518] width 74 height 13
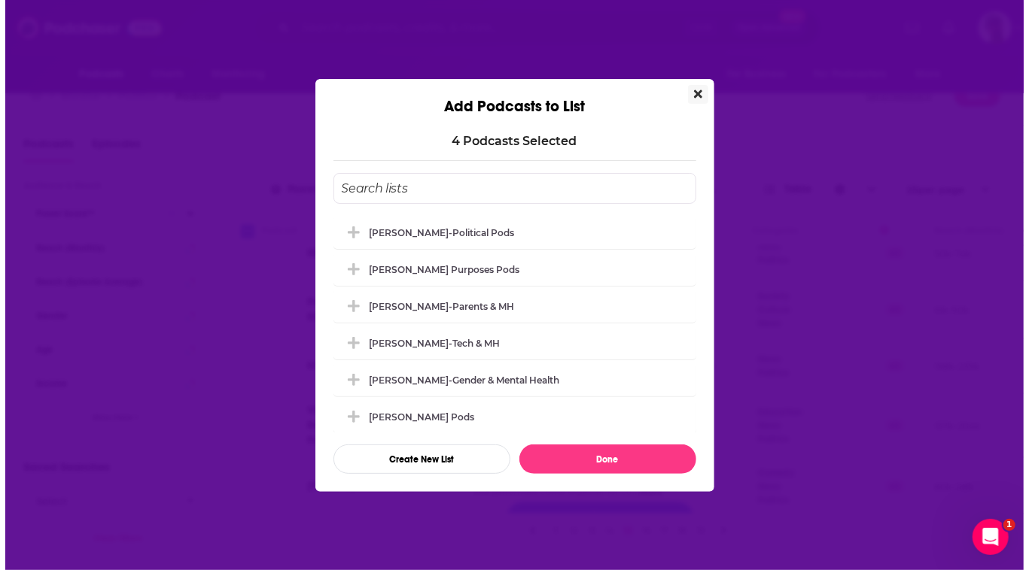
scroll to position [0, 0]
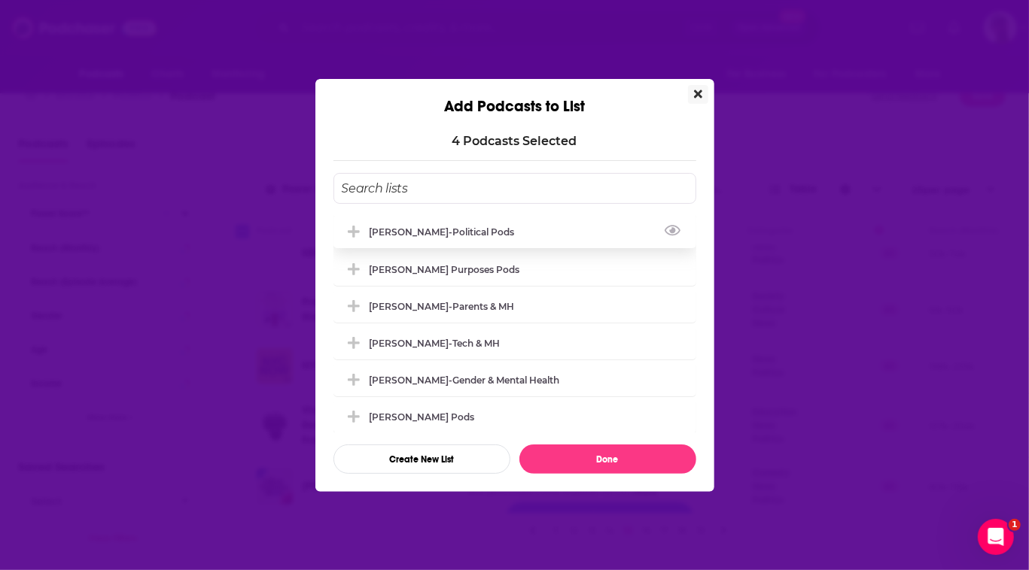
click at [466, 219] on div "[PERSON_NAME]-Political Pods" at bounding box center [514, 231] width 363 height 33
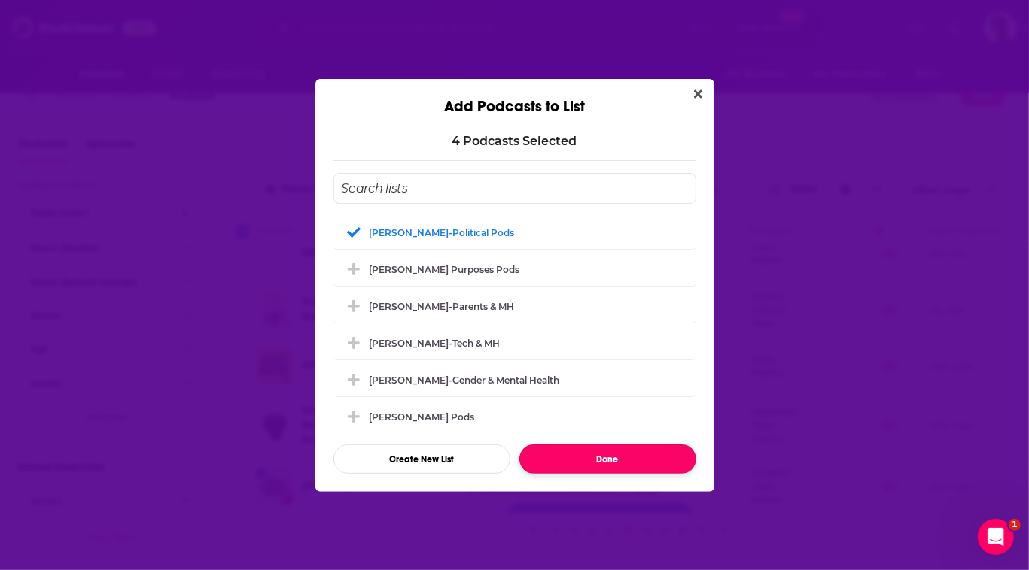
click at [643, 474] on button "Done" at bounding box center [607, 459] width 177 height 29
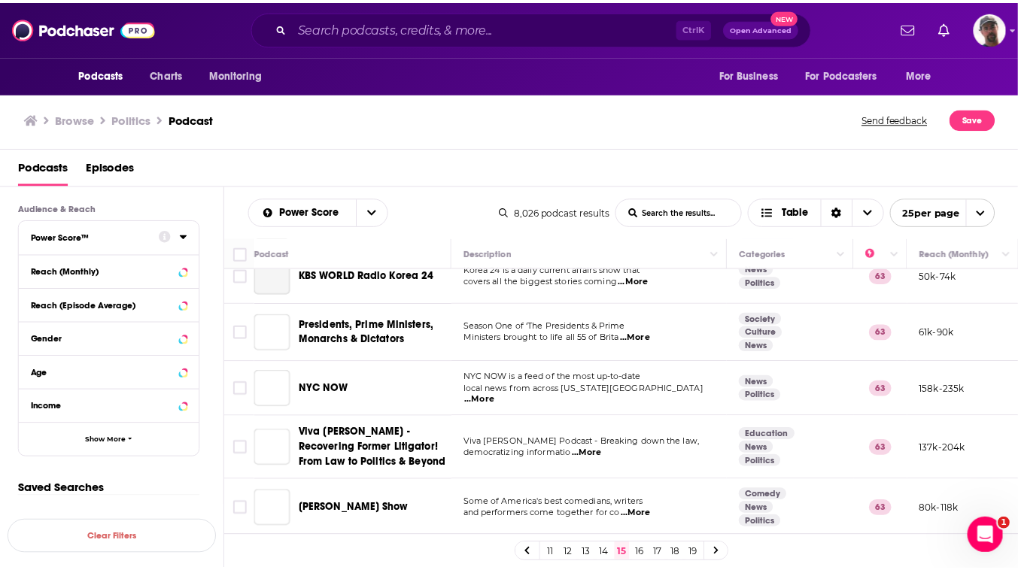
scroll to position [23, 0]
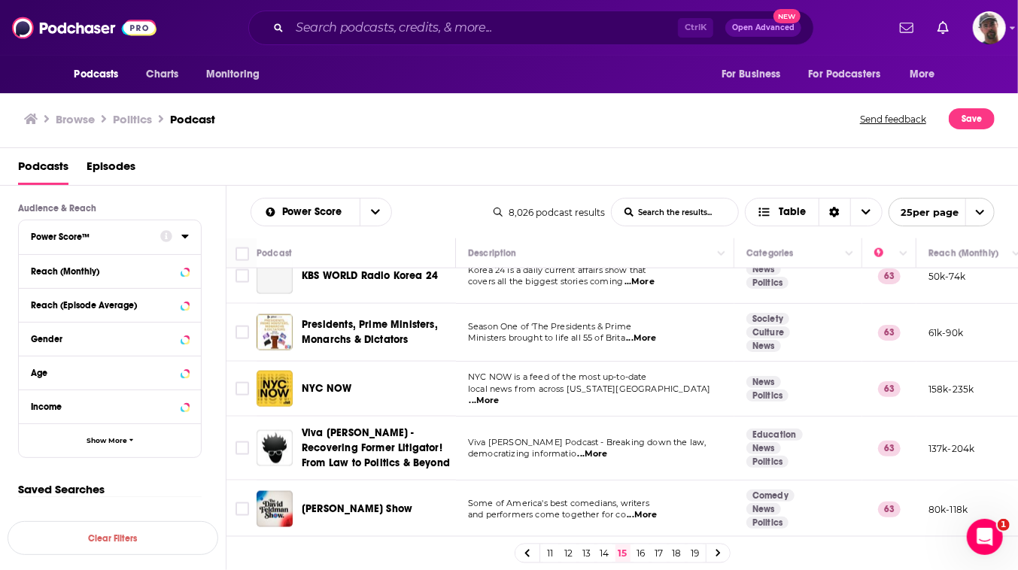
click at [649, 554] on link "16" at bounding box center [641, 554] width 15 height 18
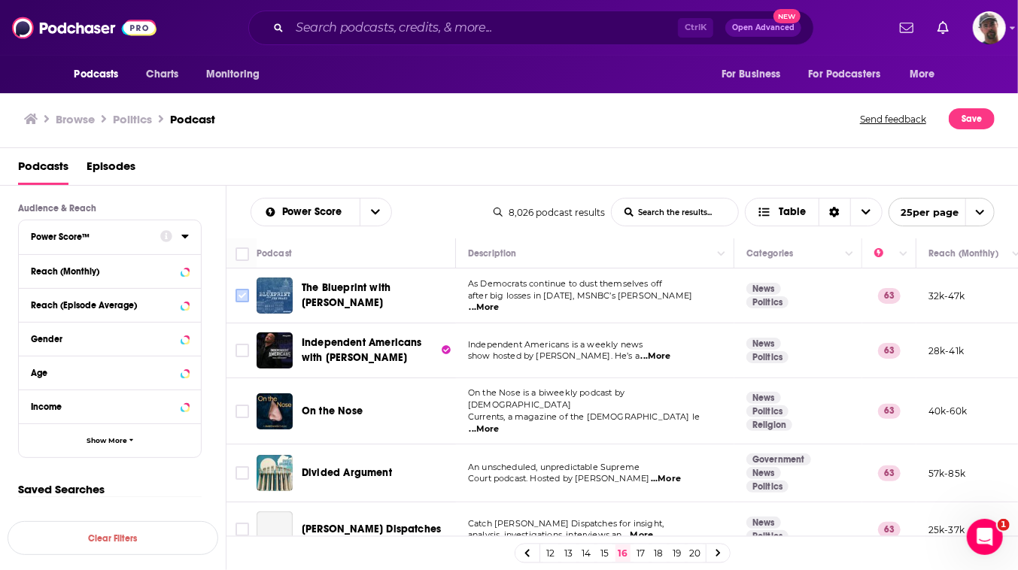
click at [249, 303] on input "Toggle select row" at bounding box center [243, 296] width 14 height 14
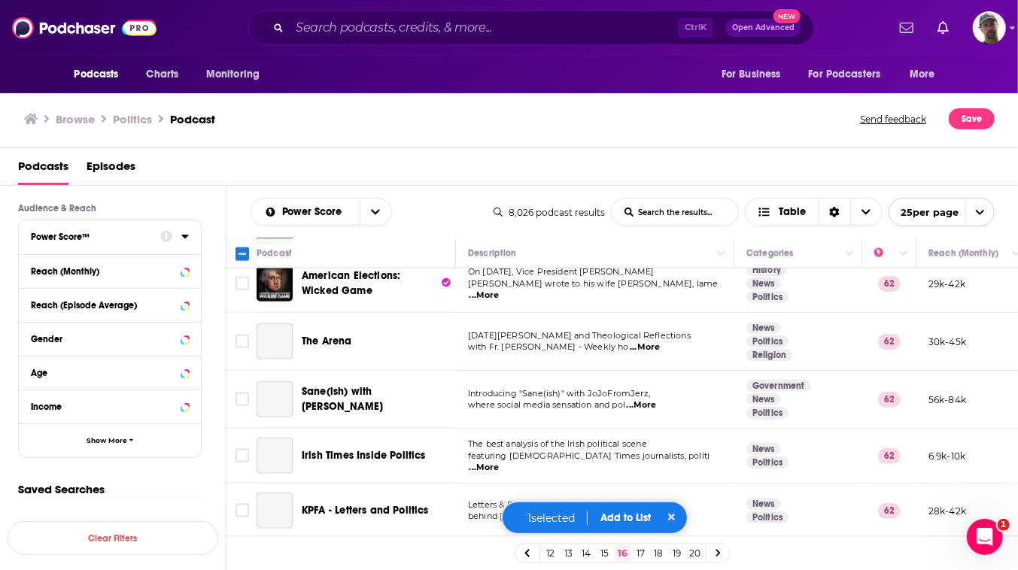
scroll to position [1368, 0]
click at [249, 234] on input "Toggle select row" at bounding box center [243, 227] width 14 height 14
click at [651, 512] on button "Add to List" at bounding box center [626, 518] width 74 height 13
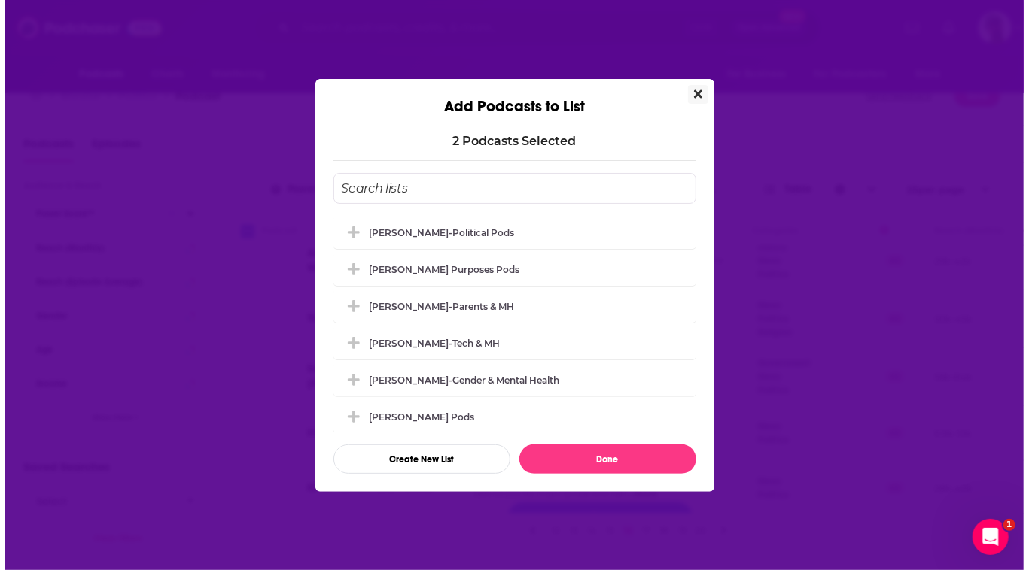
scroll to position [0, 0]
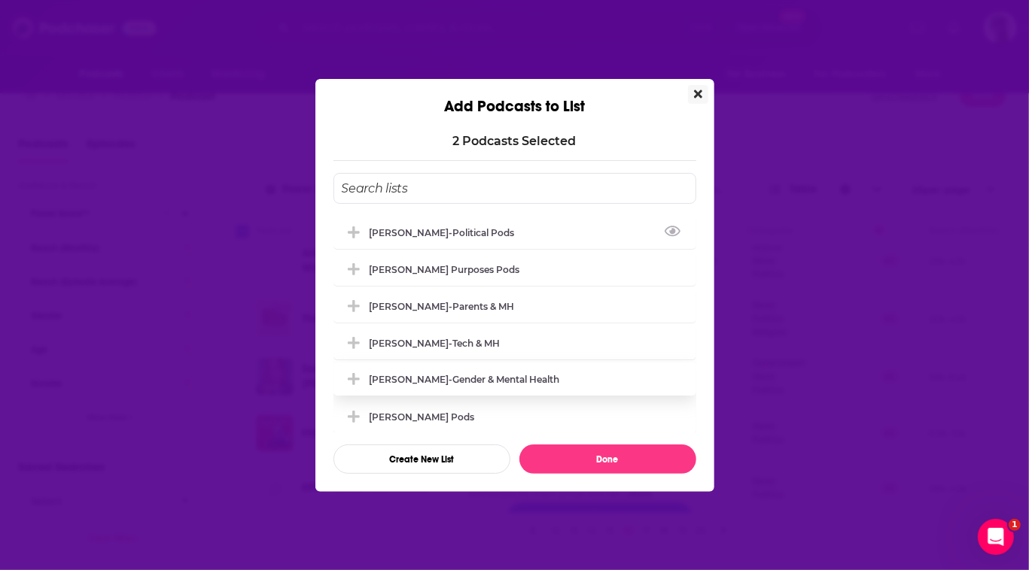
drag, startPoint x: 410, startPoint y: 215, endPoint x: 655, endPoint y: 360, distance: 284.4
click at [410, 227] on div "[PERSON_NAME]-Political Pods" at bounding box center [446, 232] width 154 height 11
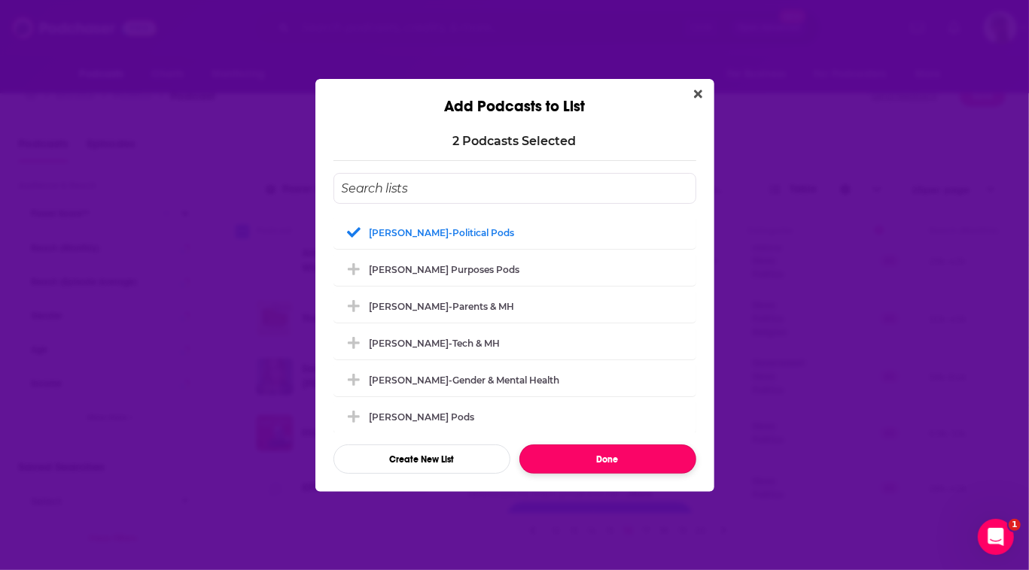
click at [650, 474] on button "Done" at bounding box center [607, 459] width 177 height 29
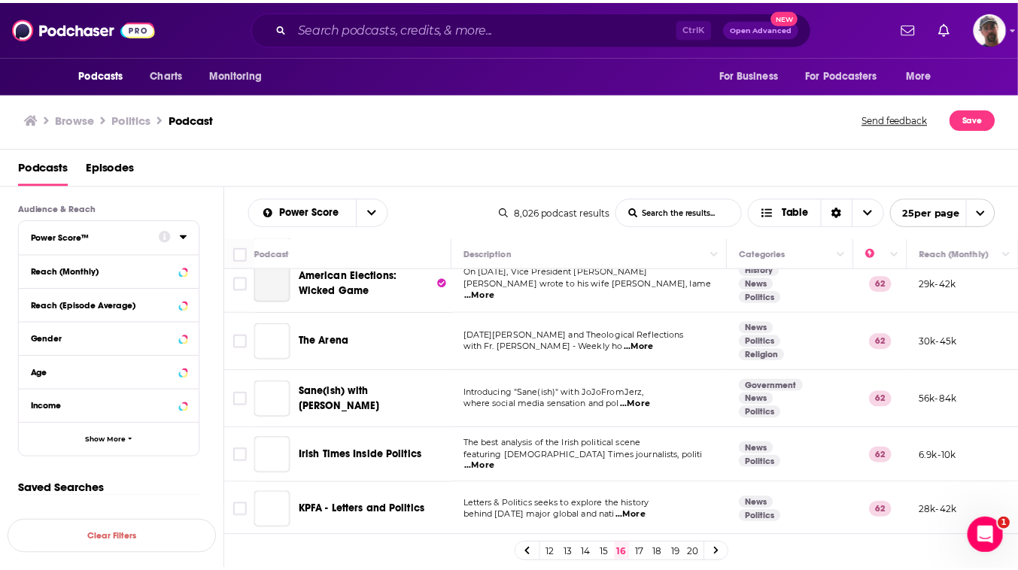
scroll to position [23, 0]
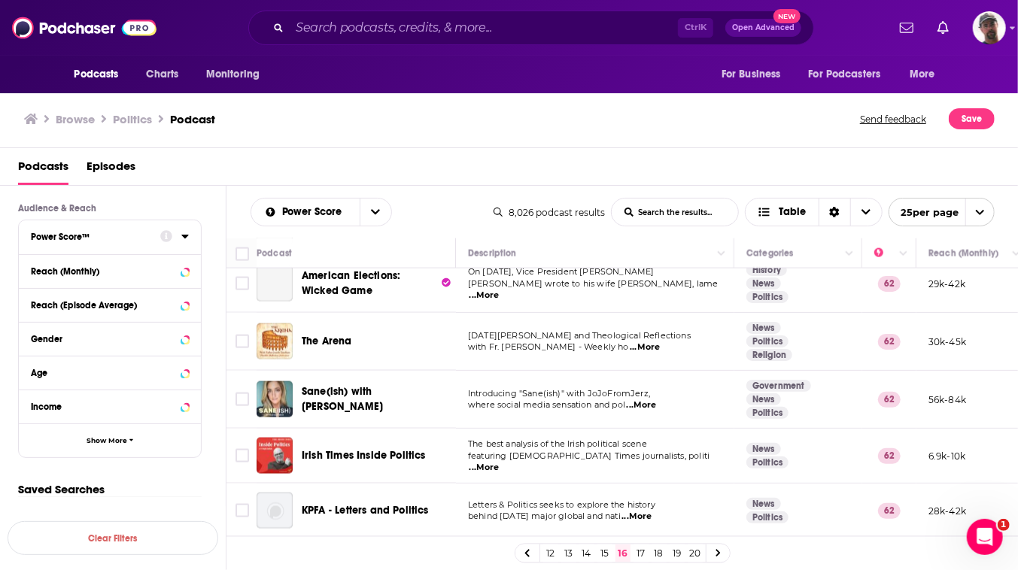
click at [649, 555] on link "17" at bounding box center [641, 554] width 15 height 18
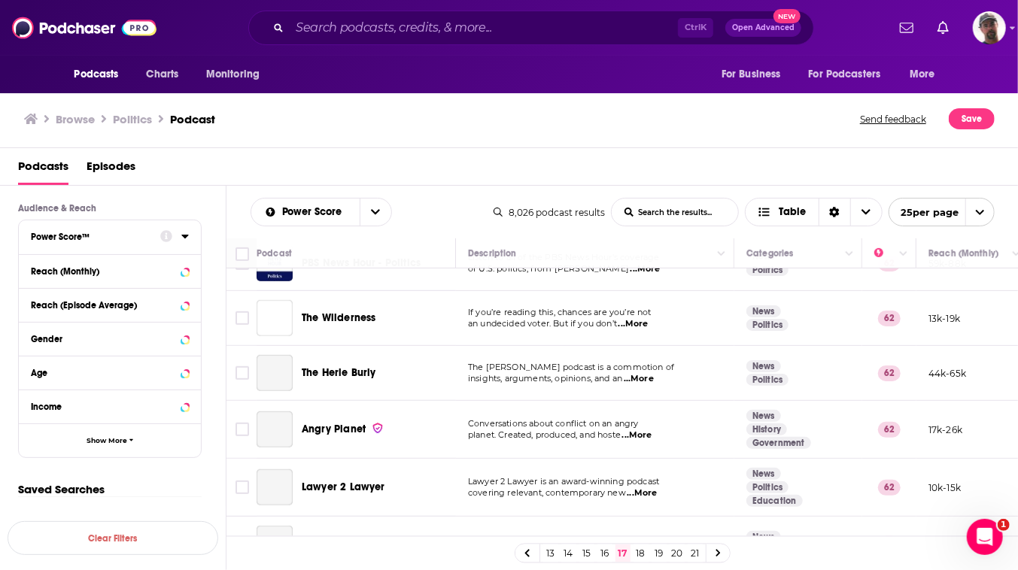
scroll to position [547, 0]
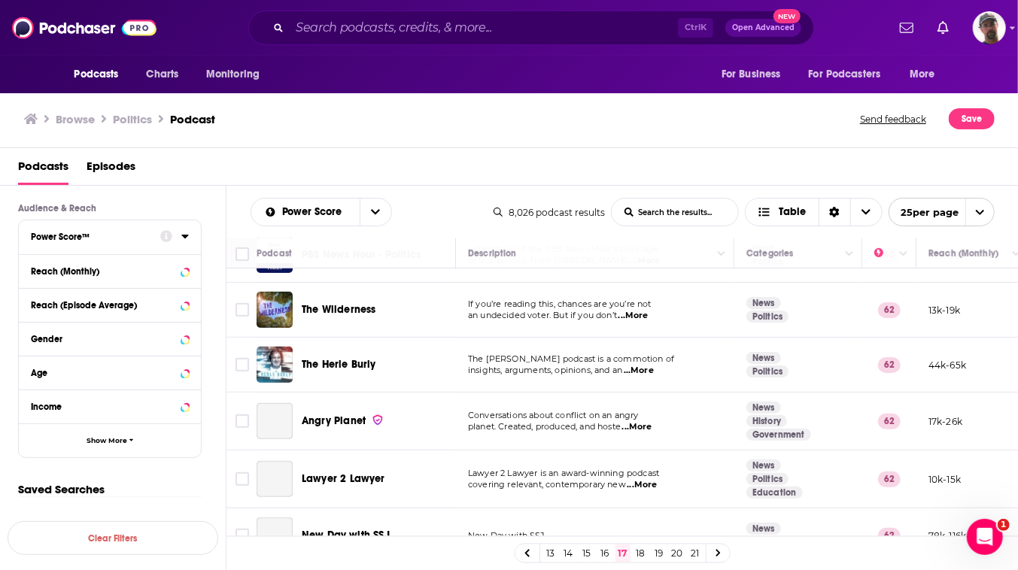
click at [249, 207] on input "Toggle select row" at bounding box center [243, 200] width 14 height 14
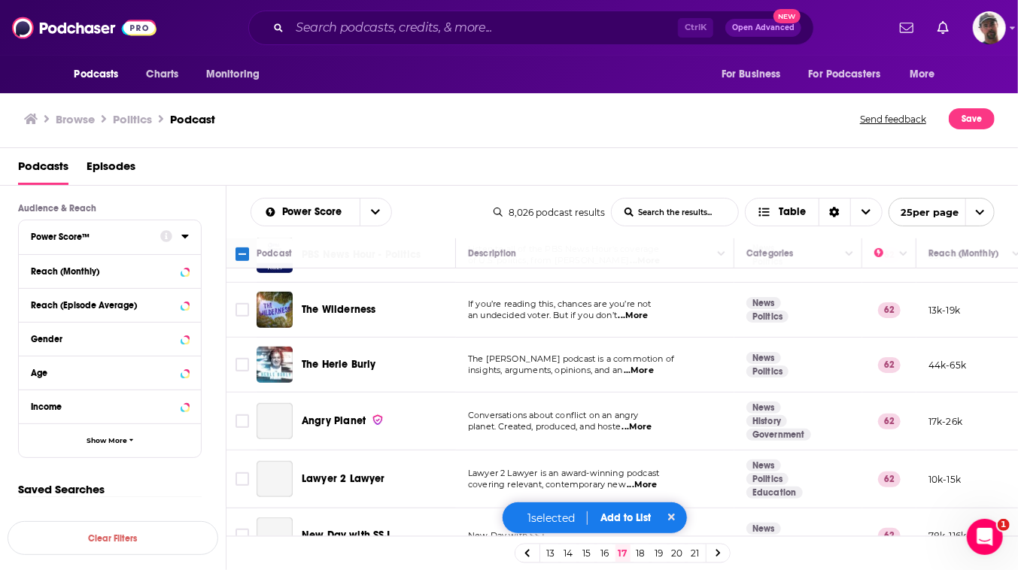
click at [249, 262] on input "Toggle select row" at bounding box center [243, 255] width 14 height 14
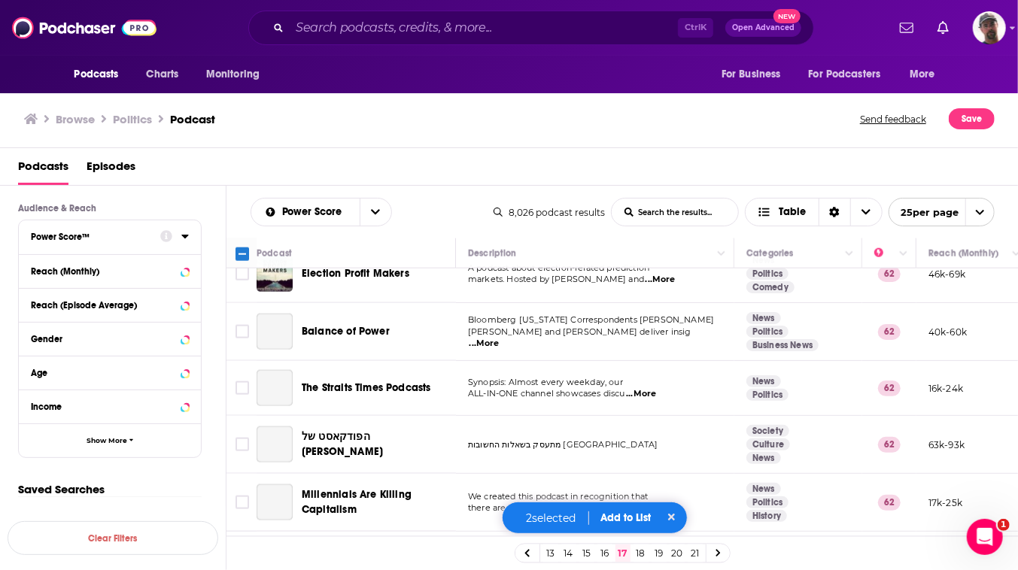
scroll to position [1026, 0]
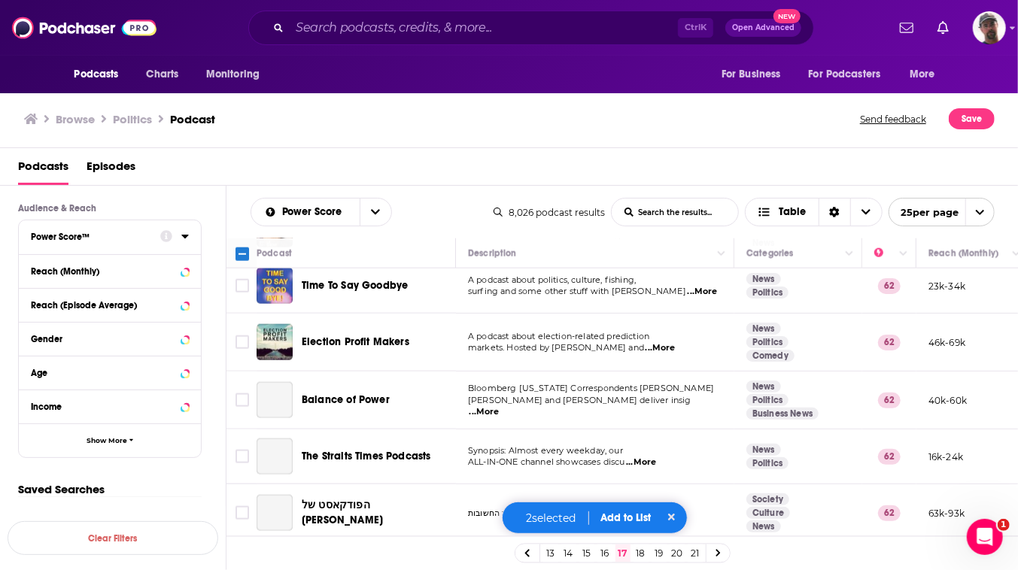
click at [249, 120] on input "Toggle select row" at bounding box center [243, 114] width 14 height 14
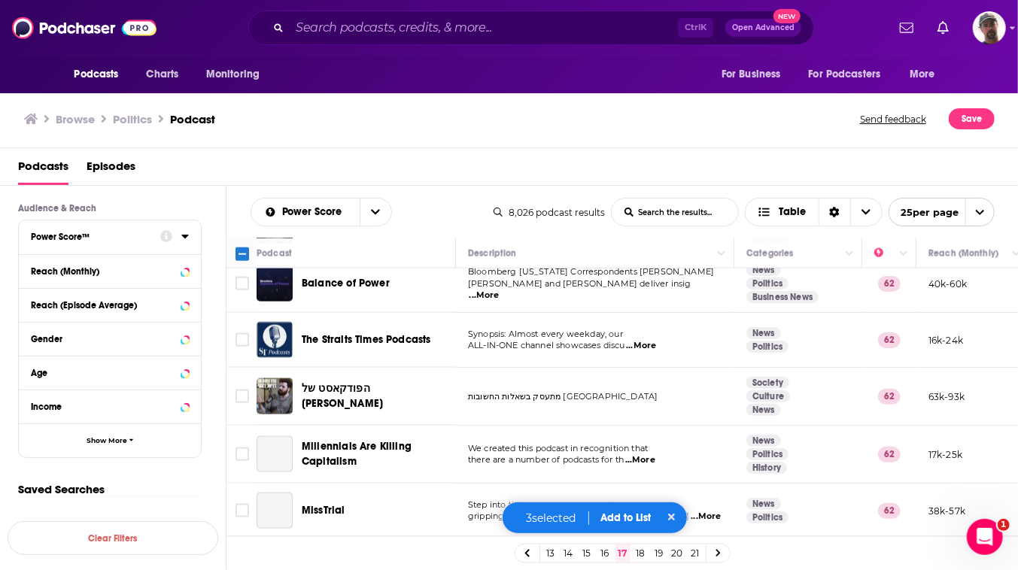
scroll to position [1504, 0]
click at [645, 512] on button "Add to List" at bounding box center [626, 518] width 74 height 13
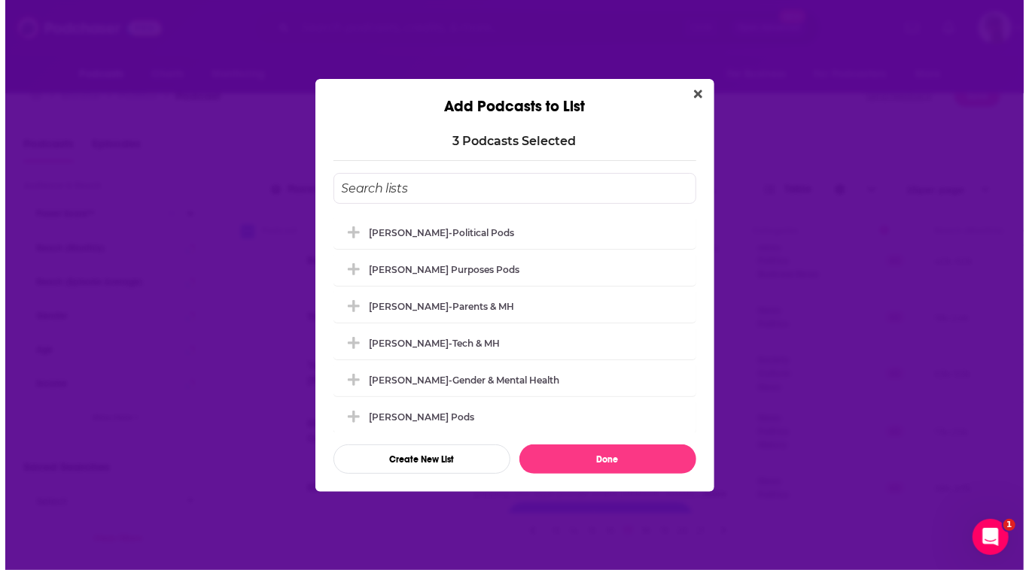
scroll to position [0, 0]
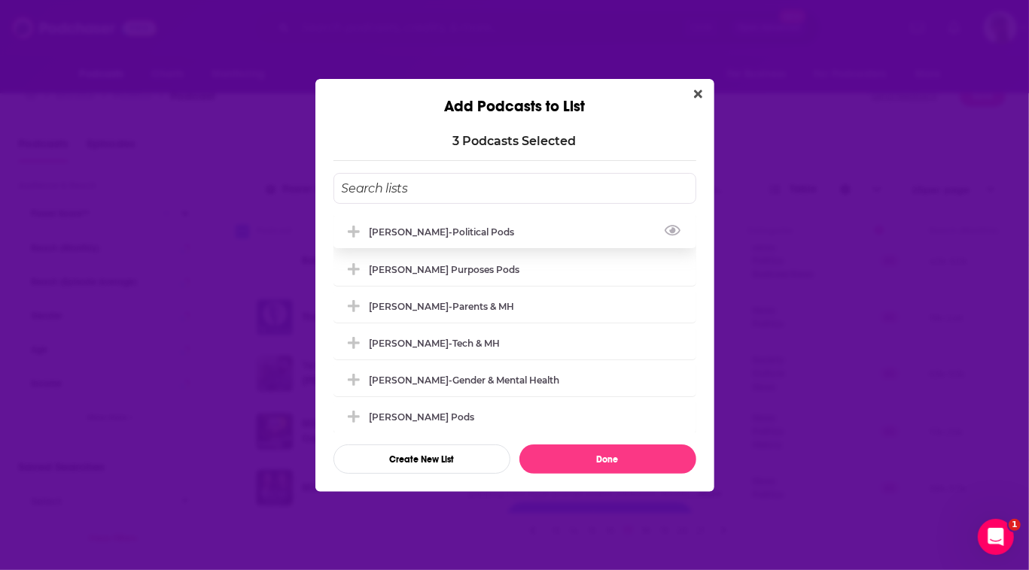
click at [394, 227] on div "[PERSON_NAME]-Political Pods" at bounding box center [446, 232] width 154 height 11
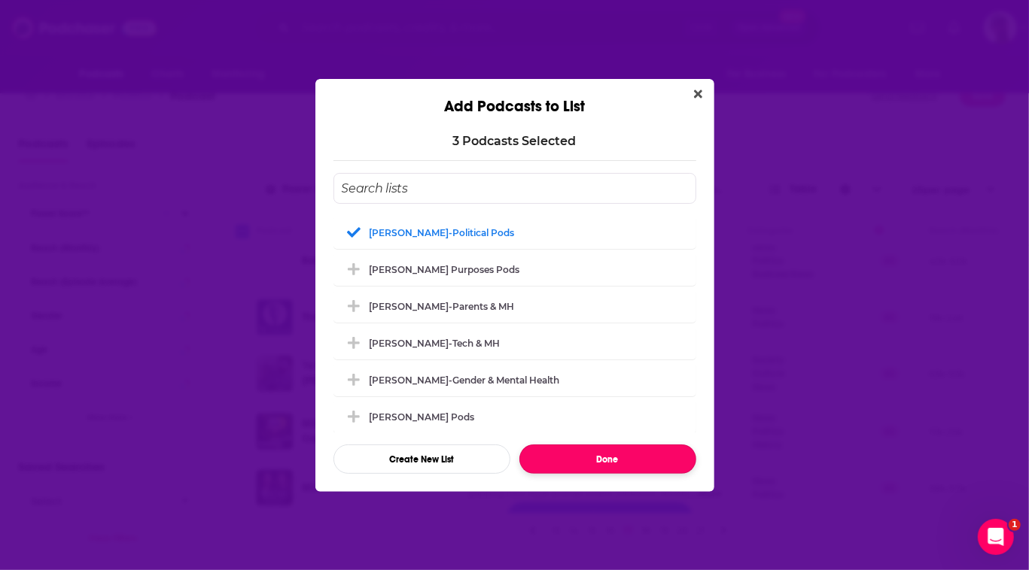
click at [637, 474] on button "Done" at bounding box center [607, 459] width 177 height 29
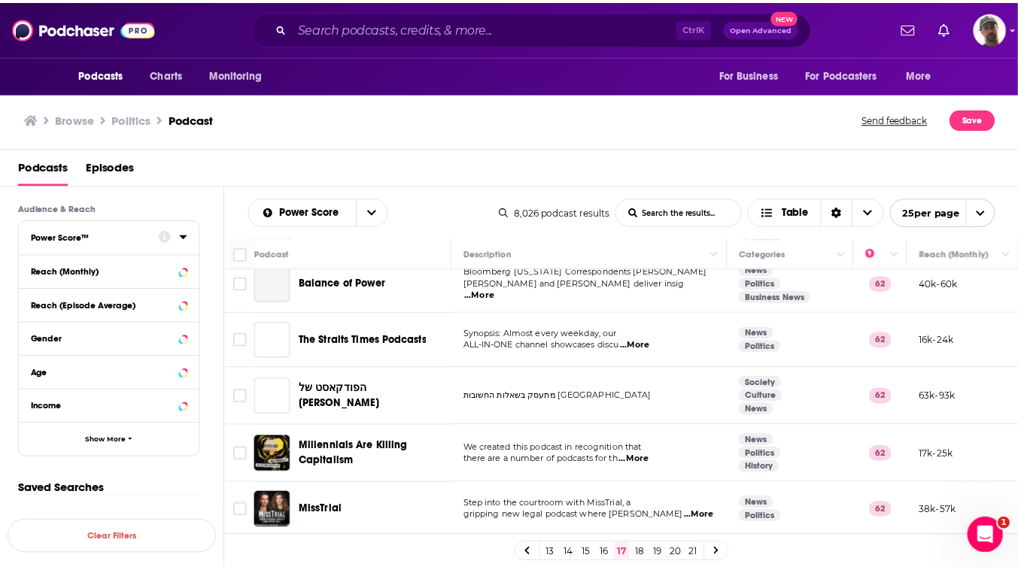
scroll to position [23, 0]
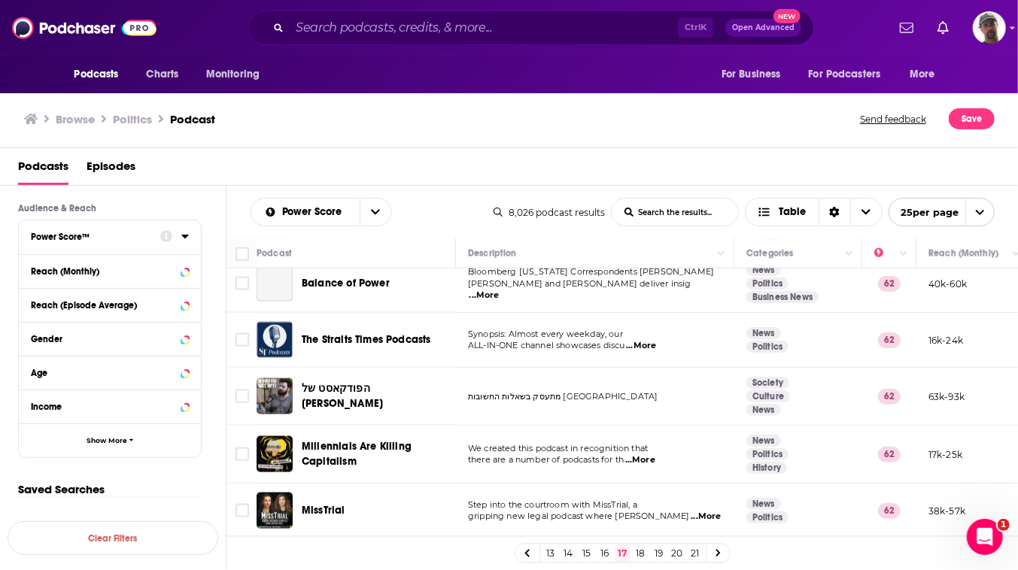
click at [649, 552] on link "18" at bounding box center [641, 554] width 15 height 18
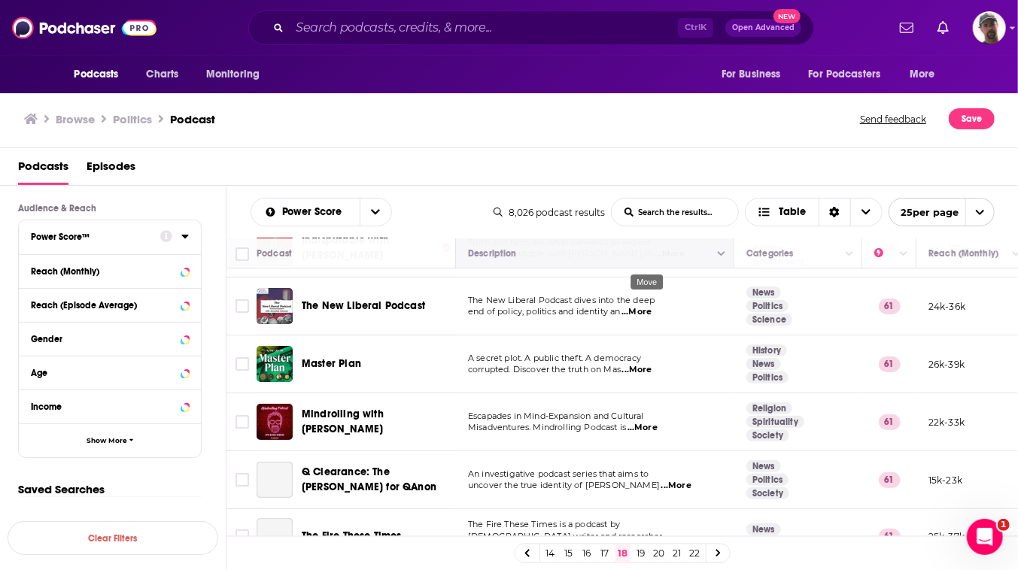
scroll to position [68, 0]
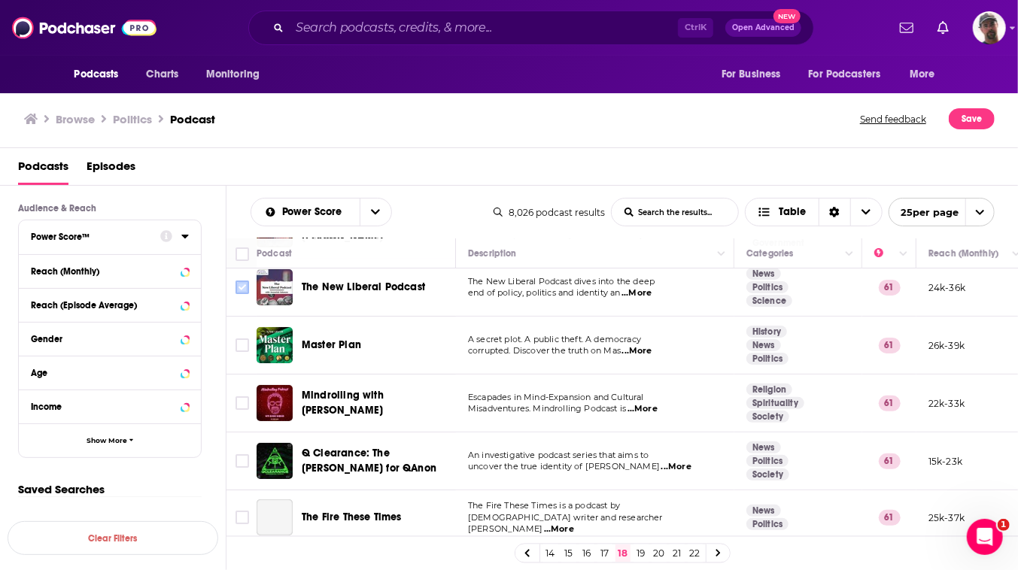
click at [249, 294] on input "Toggle select row" at bounding box center [243, 288] width 14 height 14
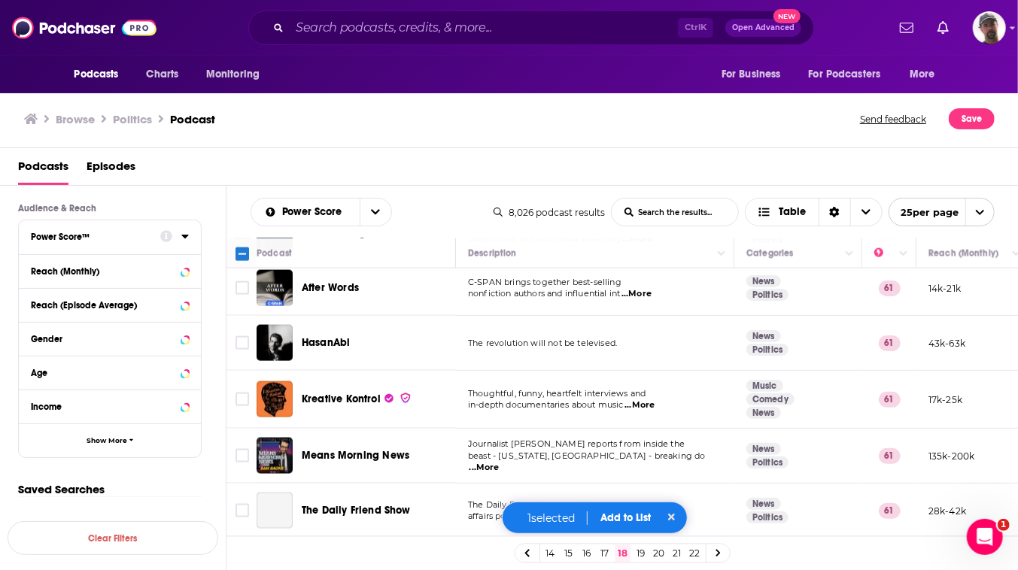
scroll to position [1507, 0]
click at [646, 512] on button "Add to List" at bounding box center [626, 518] width 74 height 13
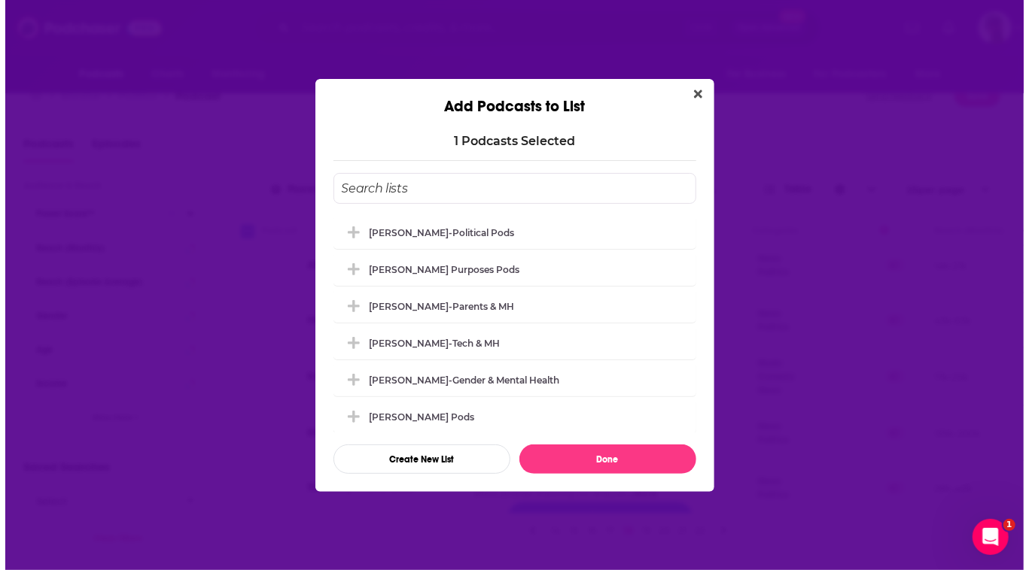
scroll to position [0, 0]
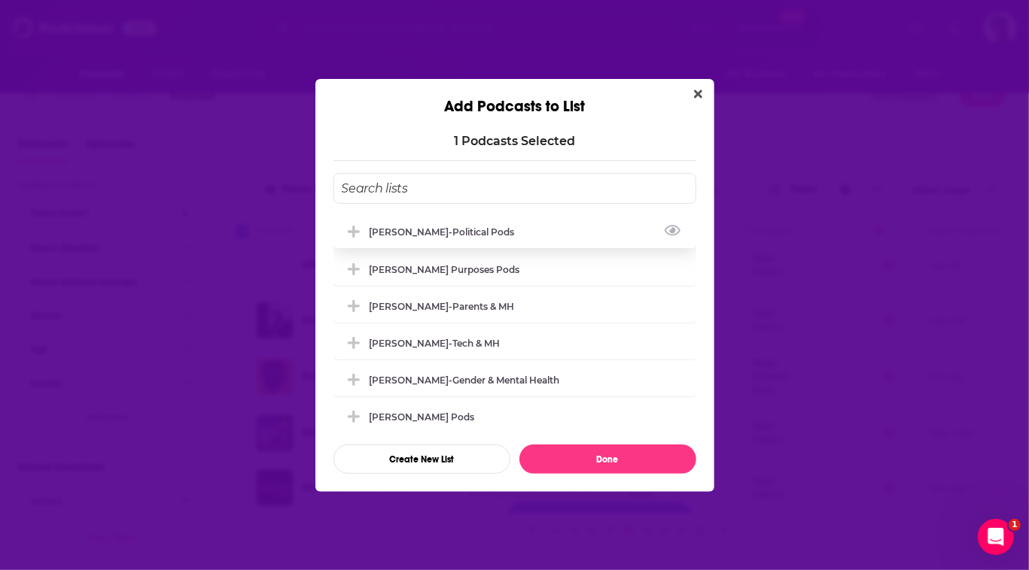
click at [431, 215] on div "[PERSON_NAME]-Political Pods" at bounding box center [514, 231] width 363 height 33
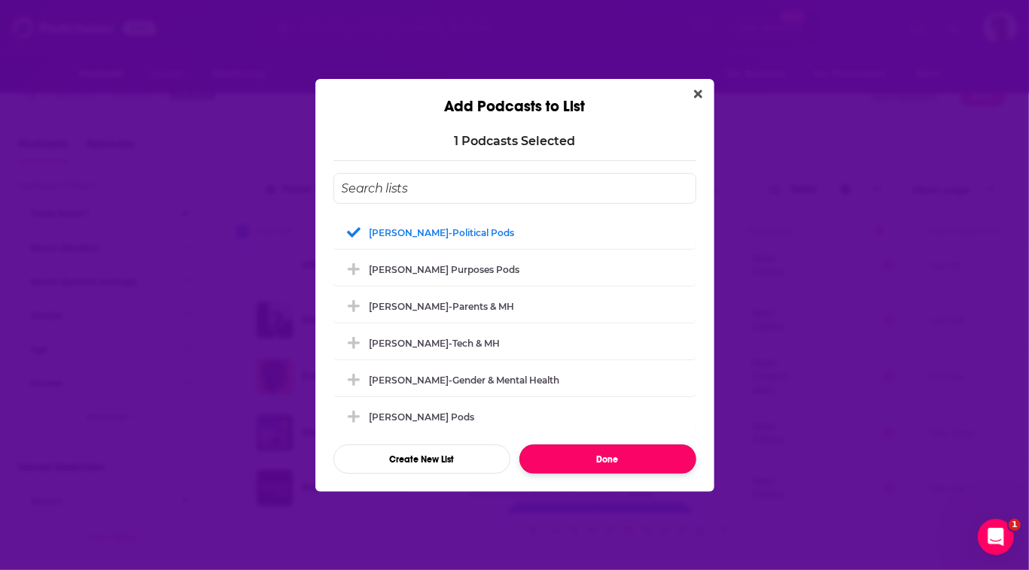
click at [630, 474] on button "Done" at bounding box center [607, 459] width 177 height 29
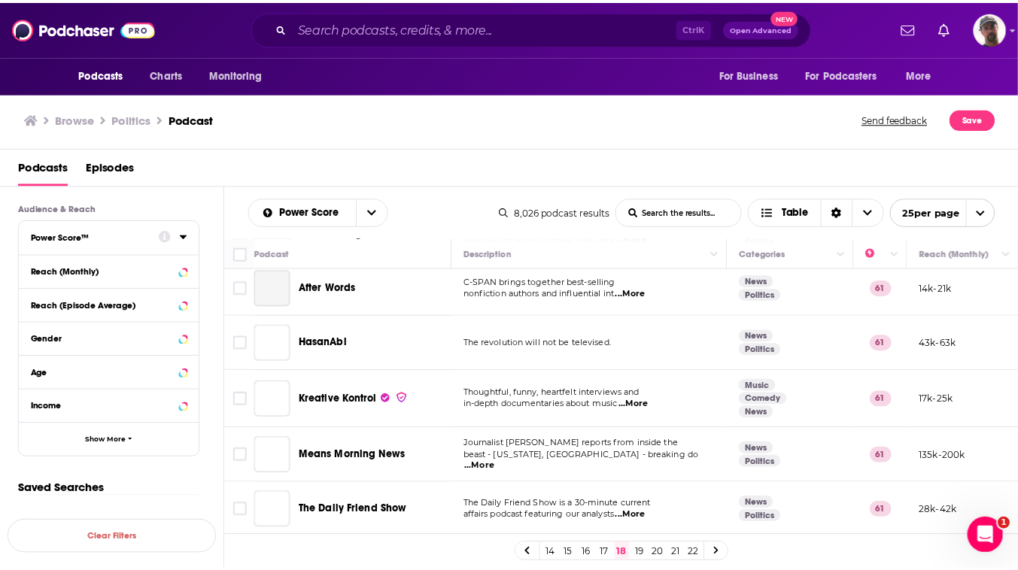
scroll to position [23, 0]
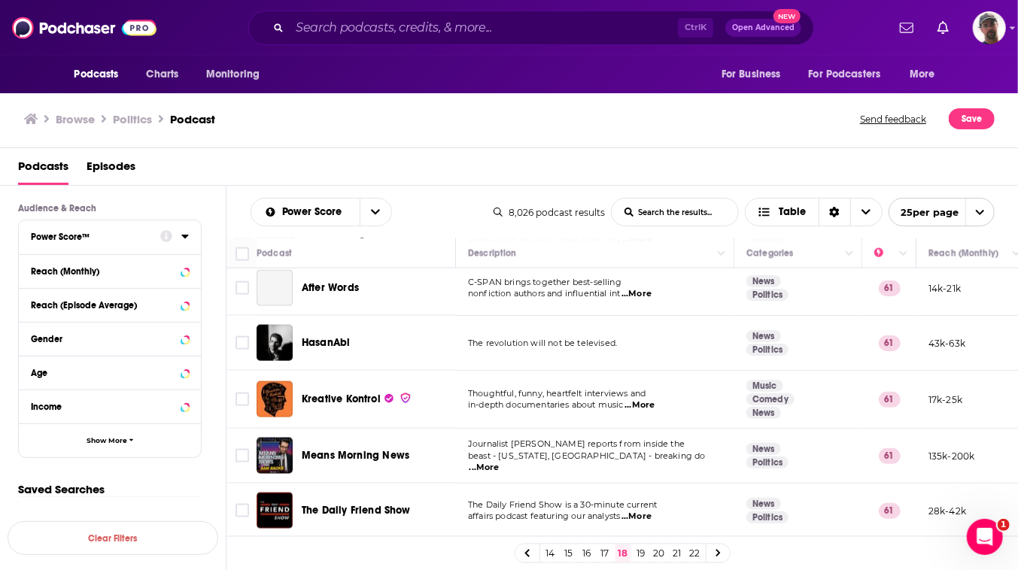
click at [649, 549] on link "19" at bounding box center [641, 554] width 15 height 18
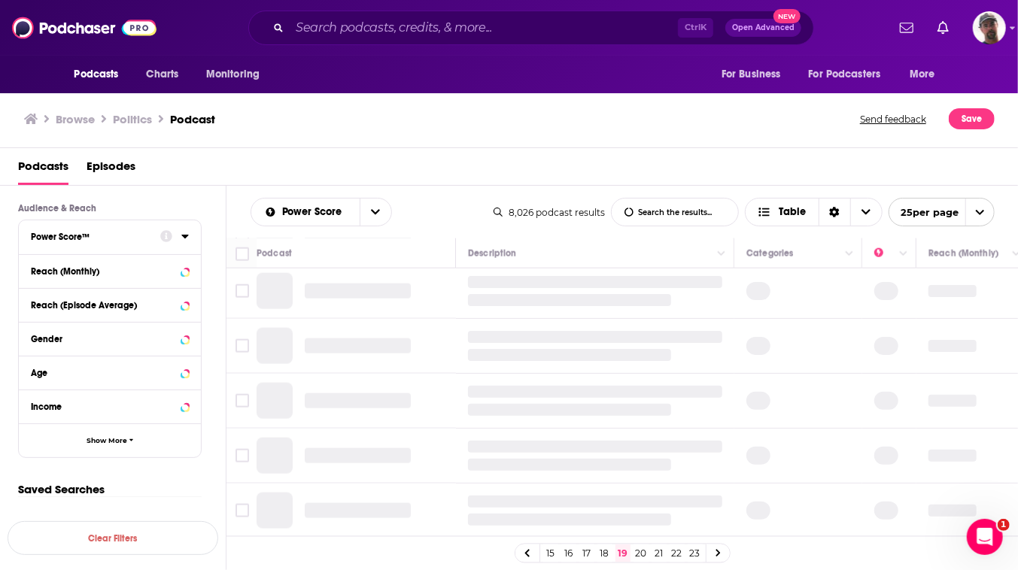
click at [649, 552] on link "20" at bounding box center [641, 554] width 15 height 18
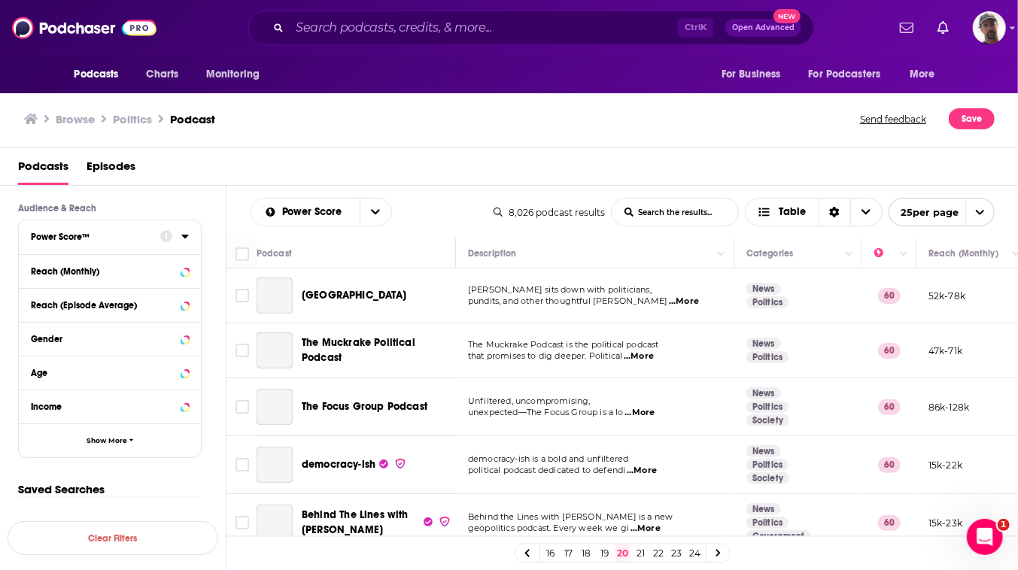
click at [613, 551] on link "19" at bounding box center [605, 554] width 15 height 18
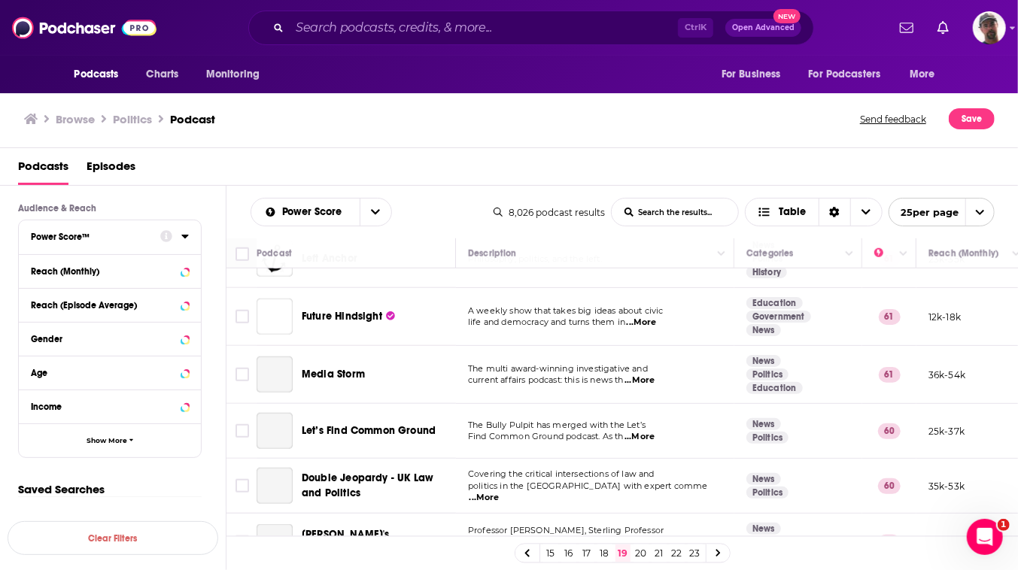
scroll to position [820, 0]
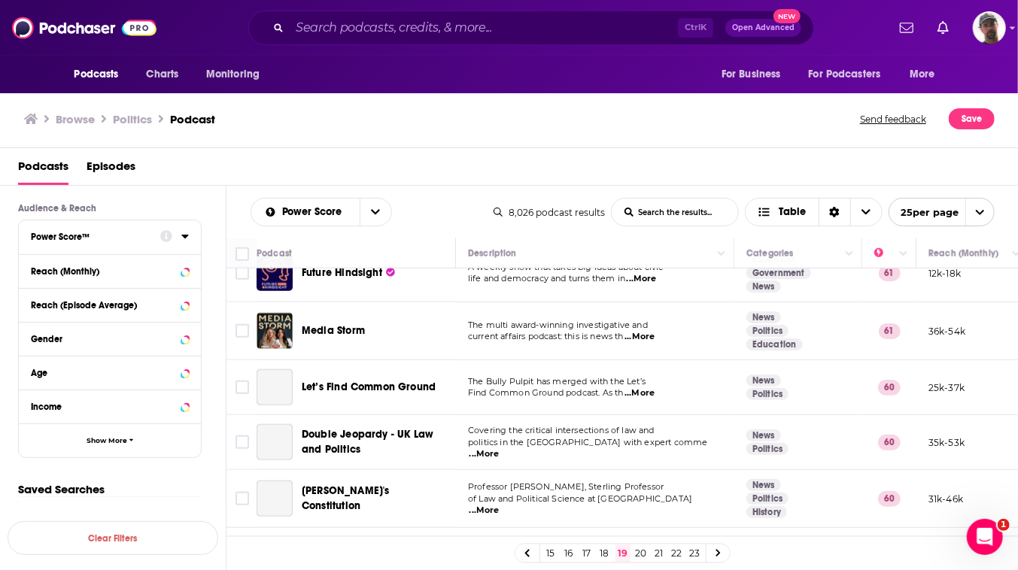
click at [249, 166] on input "Toggle select row" at bounding box center [243, 159] width 14 height 14
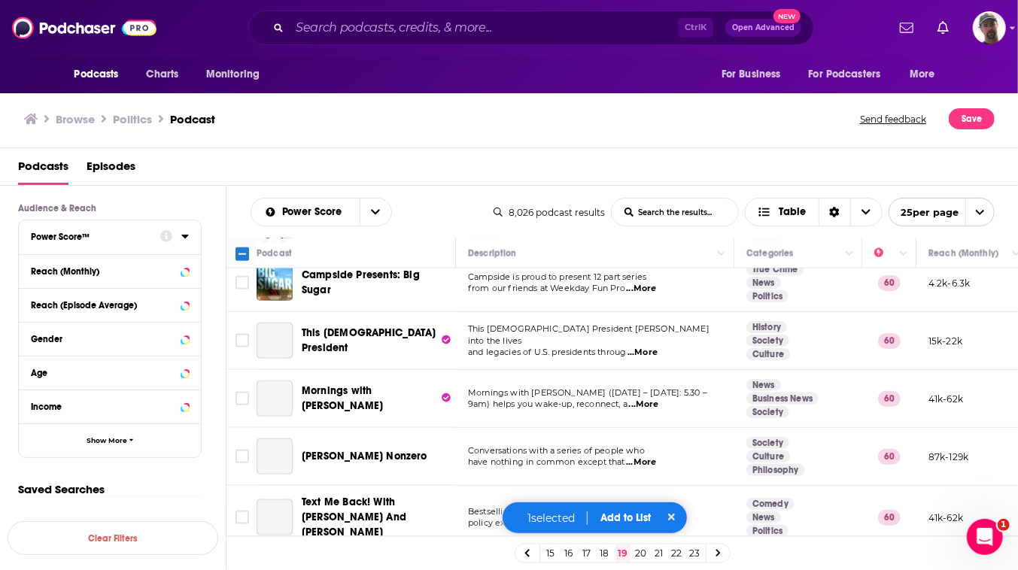
scroll to position [1163, 0]
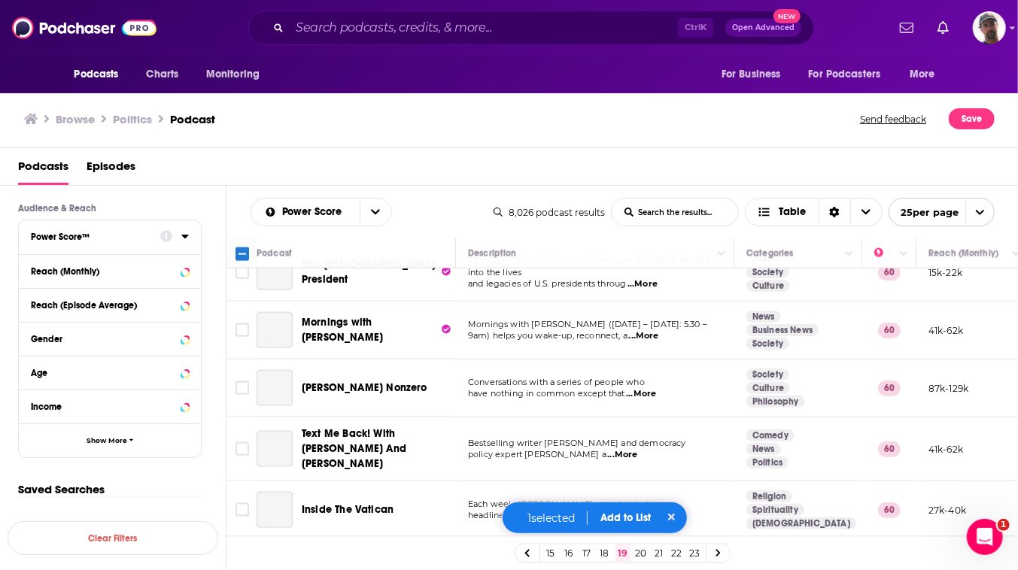
click at [249, 163] on input "Toggle select row" at bounding box center [243, 157] width 14 height 14
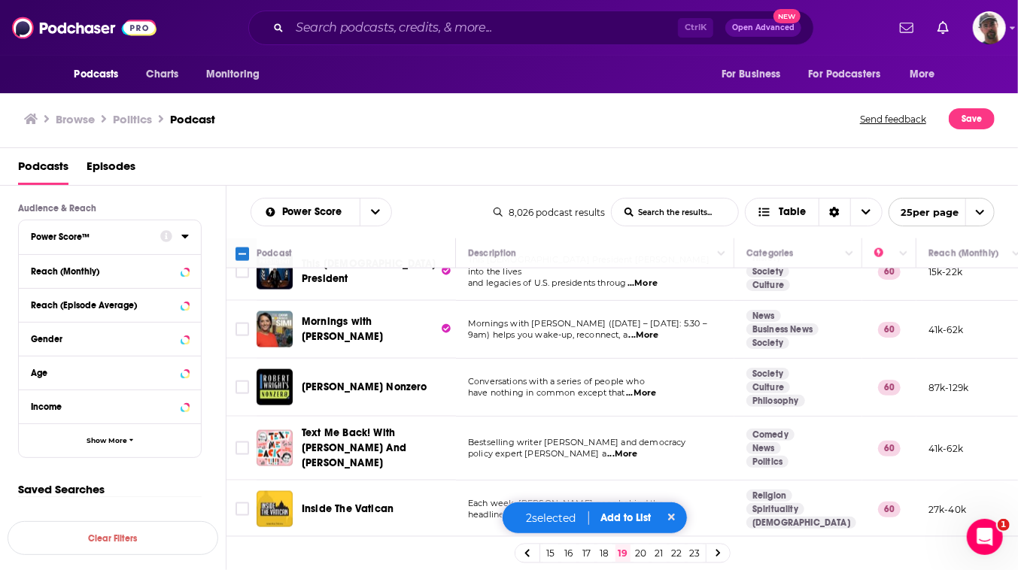
click at [634, 512] on button "Add to List" at bounding box center [626, 518] width 74 height 13
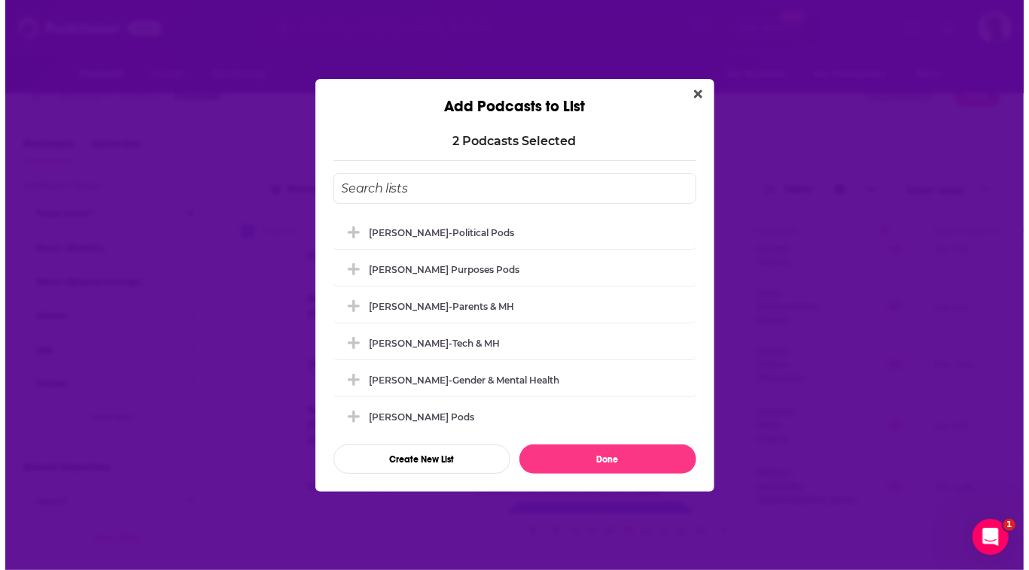
scroll to position [0, 0]
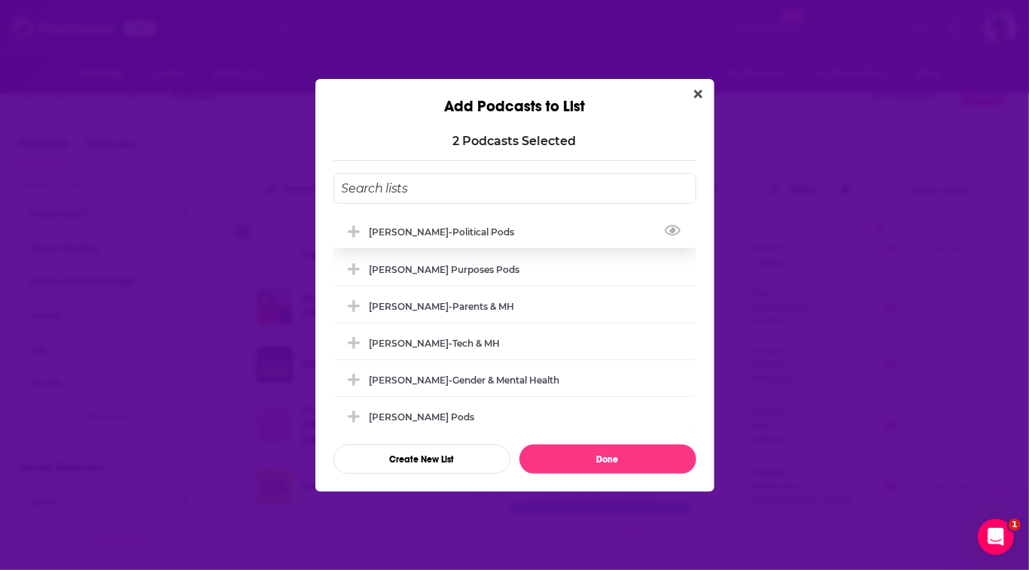
click at [412, 227] on div "[PERSON_NAME]-Political Pods" at bounding box center [446, 232] width 154 height 11
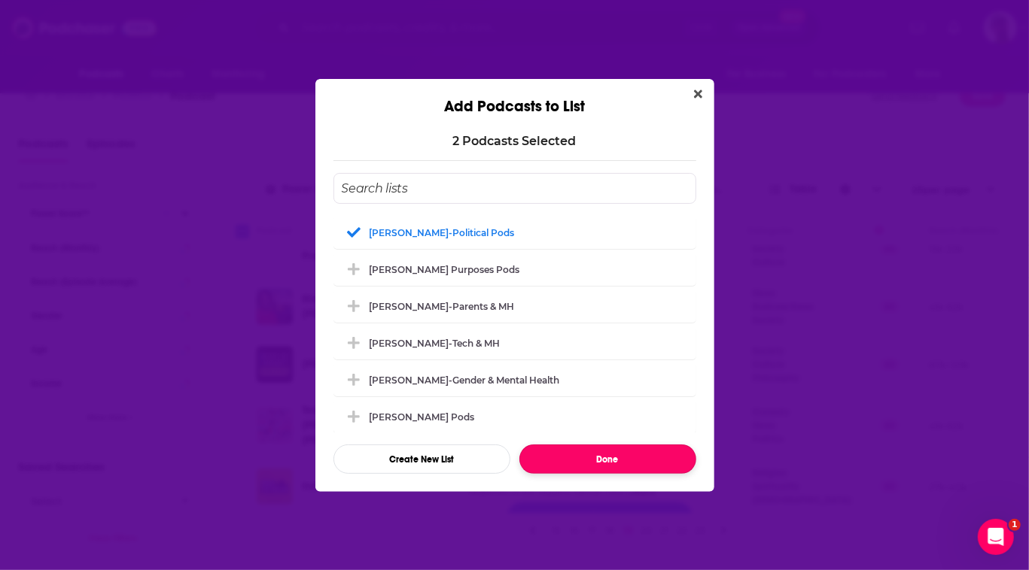
click at [610, 474] on button "Done" at bounding box center [607, 459] width 177 height 29
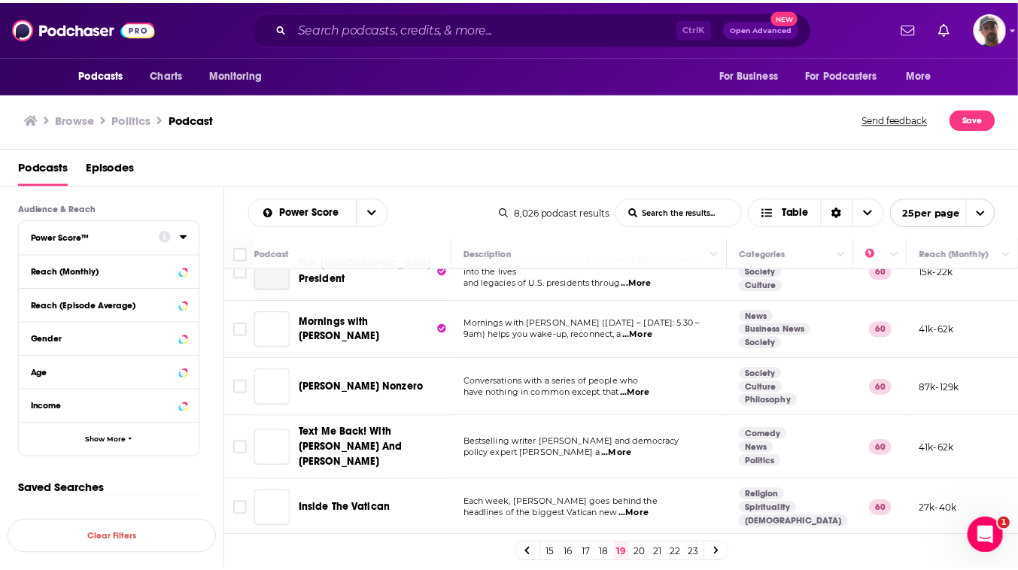
scroll to position [23, 0]
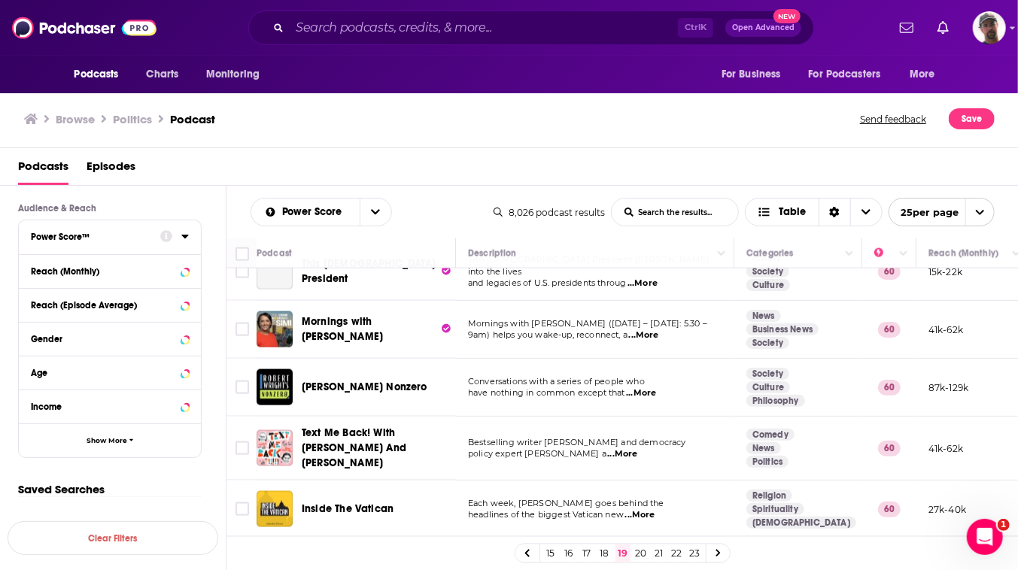
click at [649, 555] on link "20" at bounding box center [641, 554] width 15 height 18
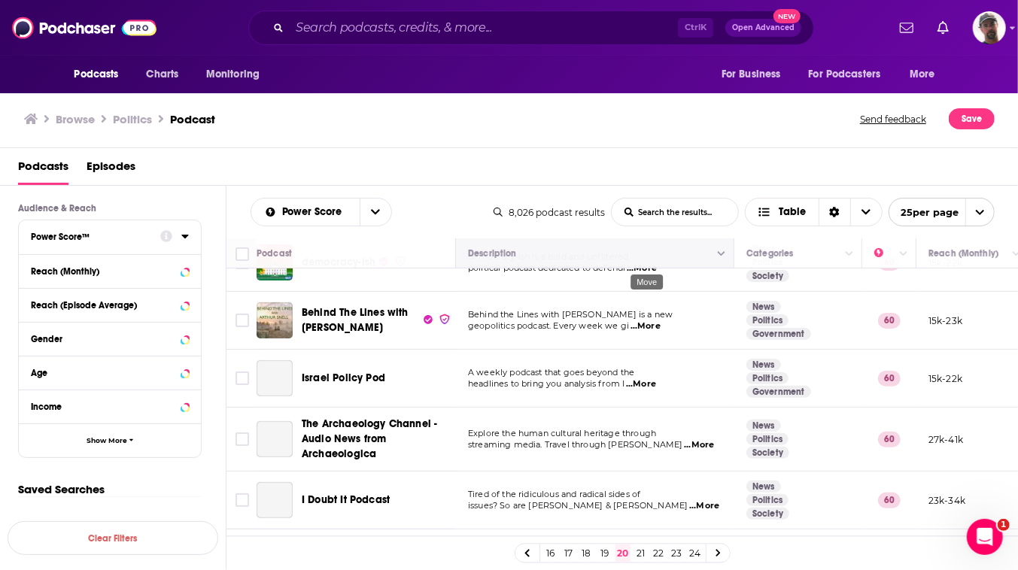
scroll to position [205, 0]
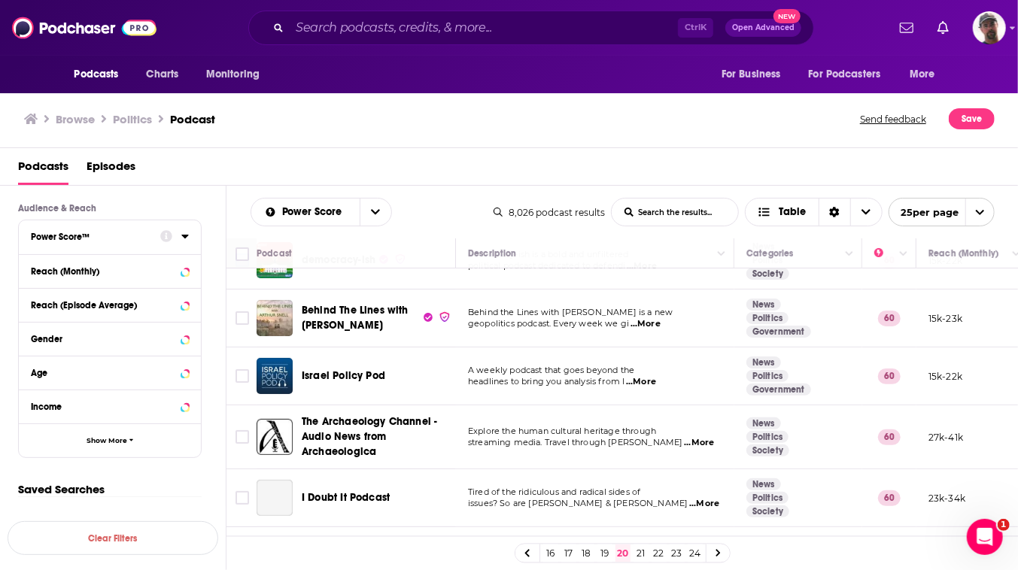
click at [249, 267] on input "Toggle select row" at bounding box center [243, 261] width 14 height 14
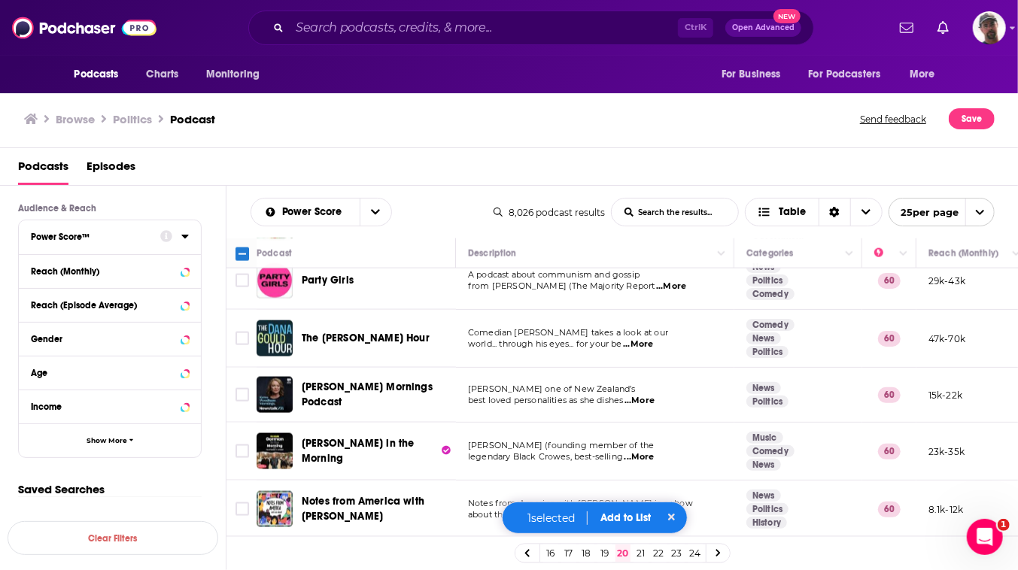
scroll to position [1516, 0]
click at [635, 512] on button "Add to List" at bounding box center [626, 518] width 74 height 13
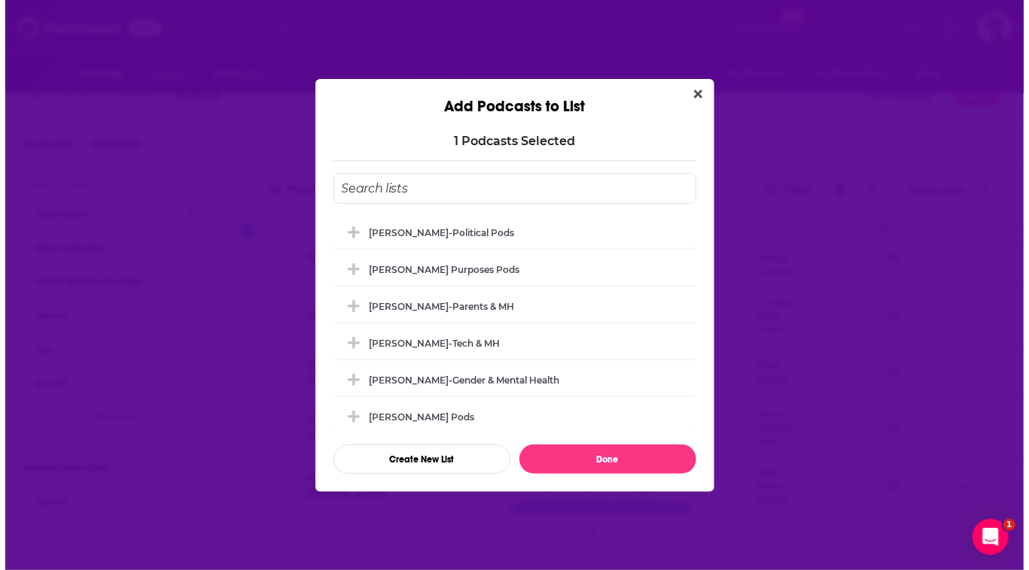
scroll to position [0, 0]
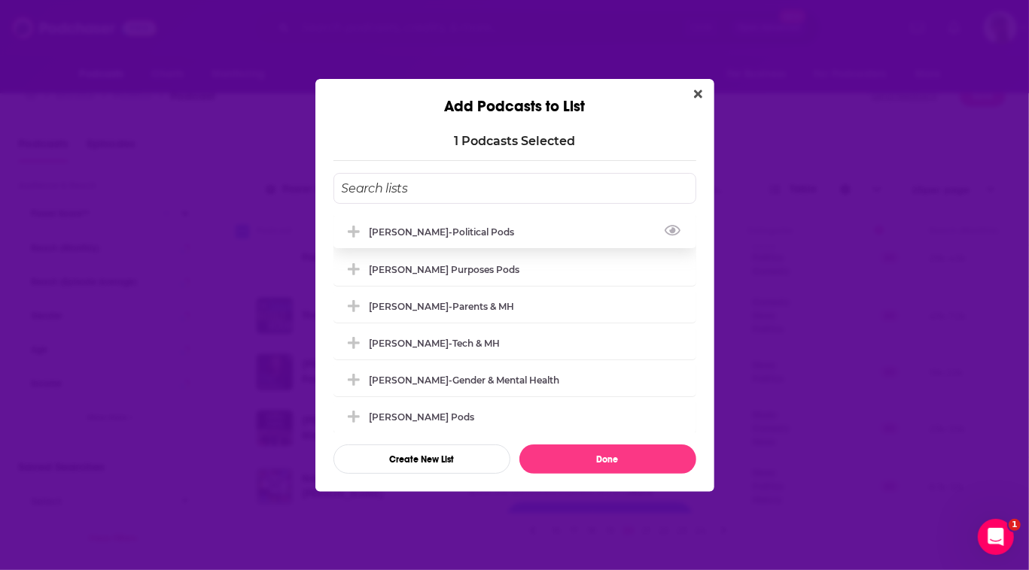
click at [392, 227] on div "[PERSON_NAME]-Political Pods" at bounding box center [446, 232] width 154 height 11
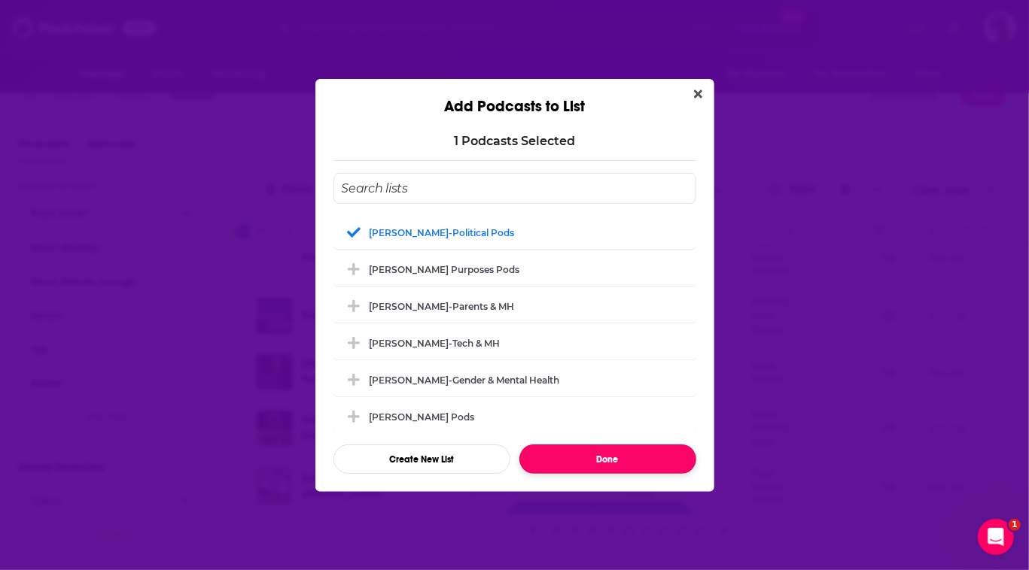
click at [628, 474] on button "Done" at bounding box center [607, 459] width 177 height 29
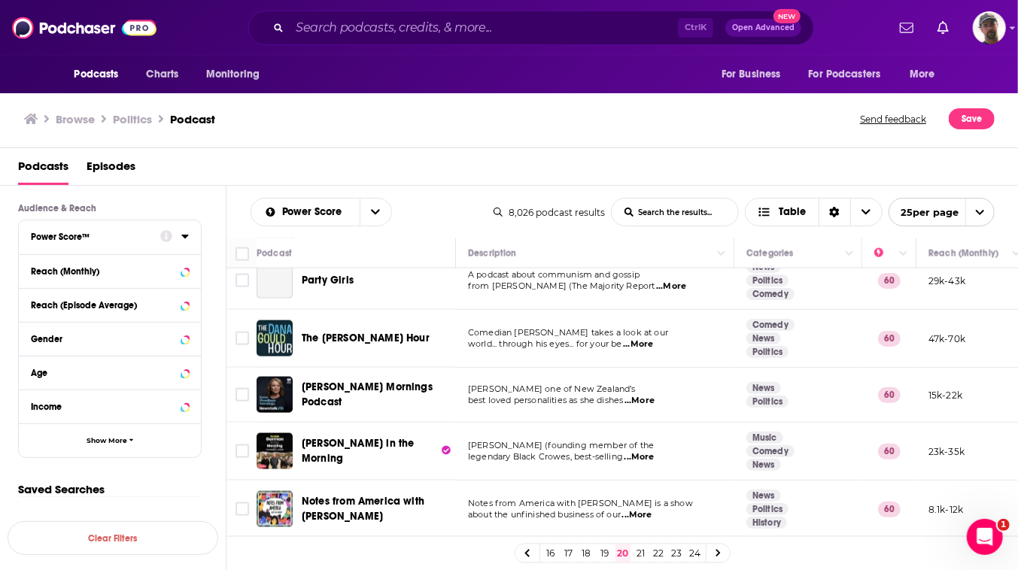
scroll to position [23, 0]
click at [649, 552] on link "21" at bounding box center [641, 554] width 15 height 18
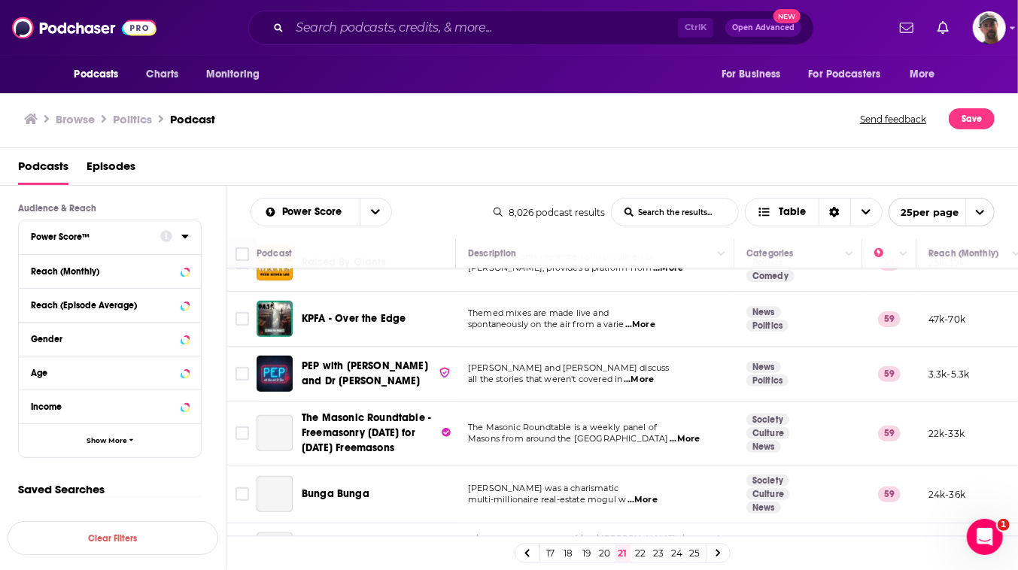
scroll to position [616, 0]
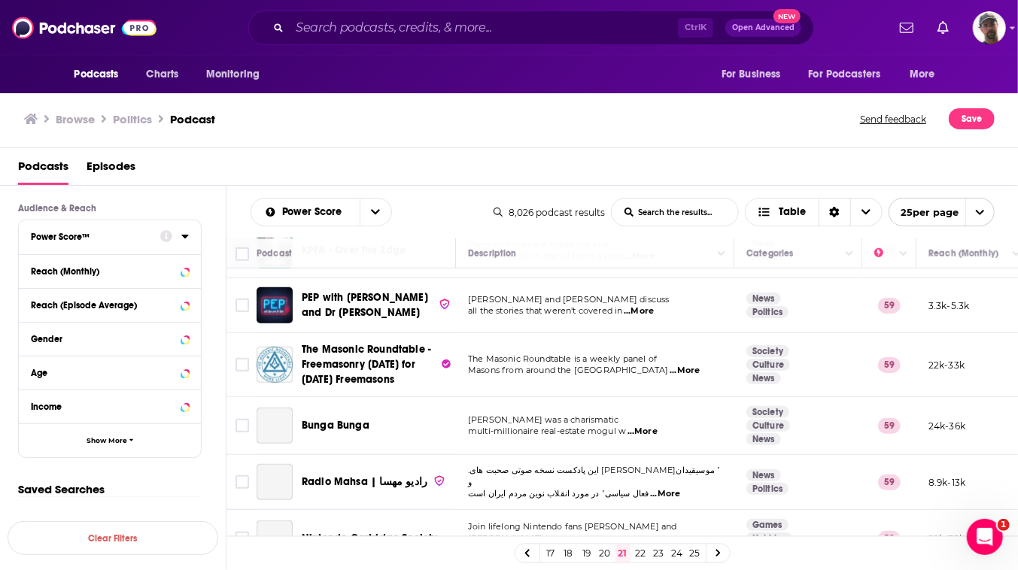
click at [249, 257] on input "Toggle select row" at bounding box center [243, 251] width 14 height 14
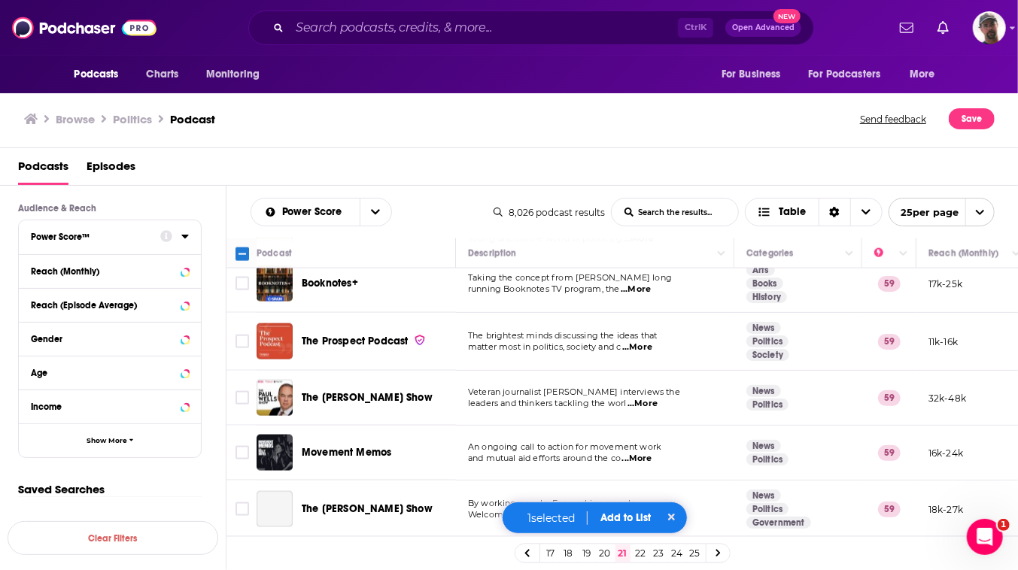
scroll to position [1513, 0]
click at [649, 513] on button "Add to List" at bounding box center [626, 518] width 74 height 13
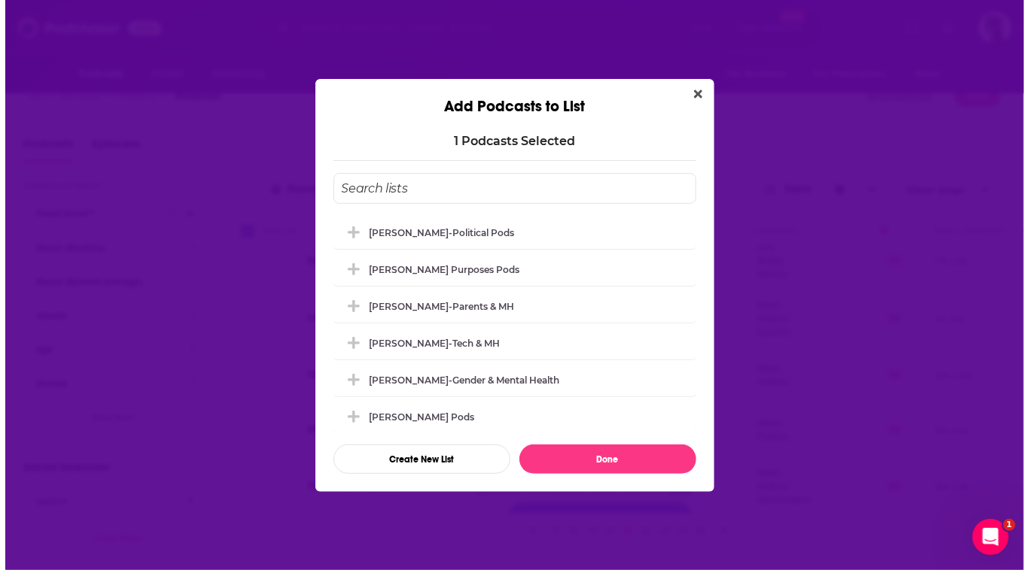
scroll to position [0, 0]
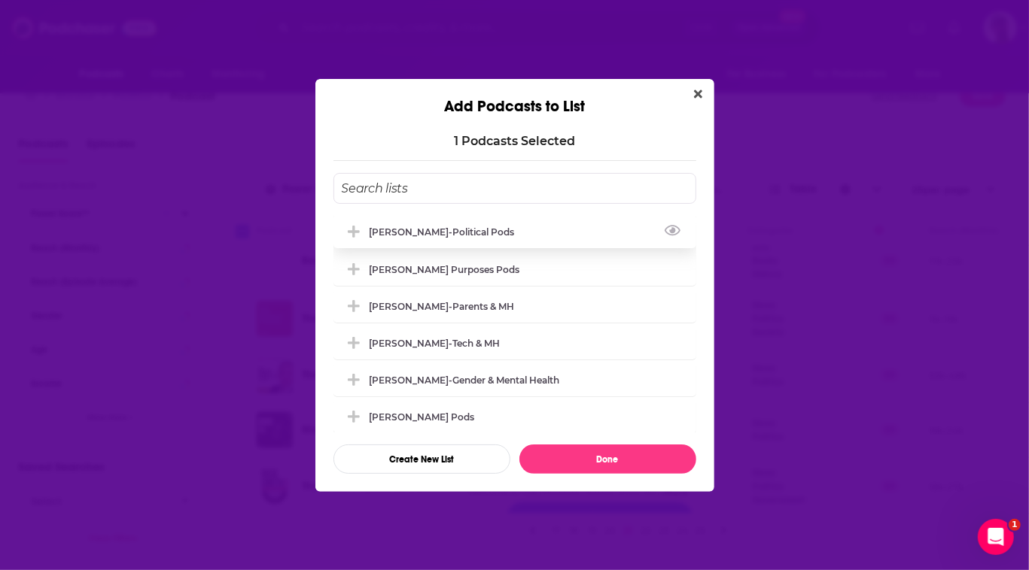
click at [420, 227] on div "[PERSON_NAME]-Political Pods" at bounding box center [446, 232] width 154 height 11
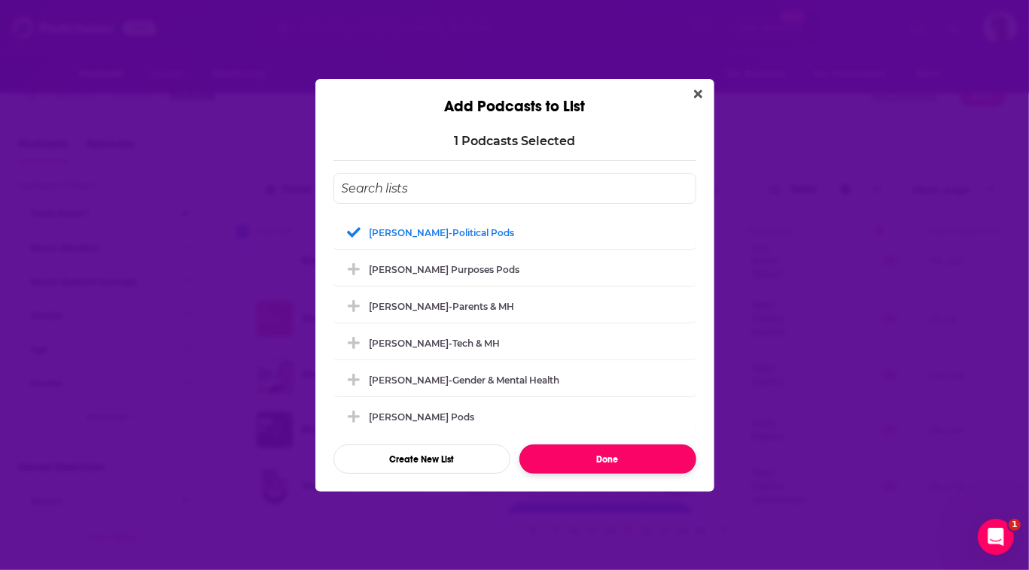
click at [645, 474] on button "Done" at bounding box center [607, 459] width 177 height 29
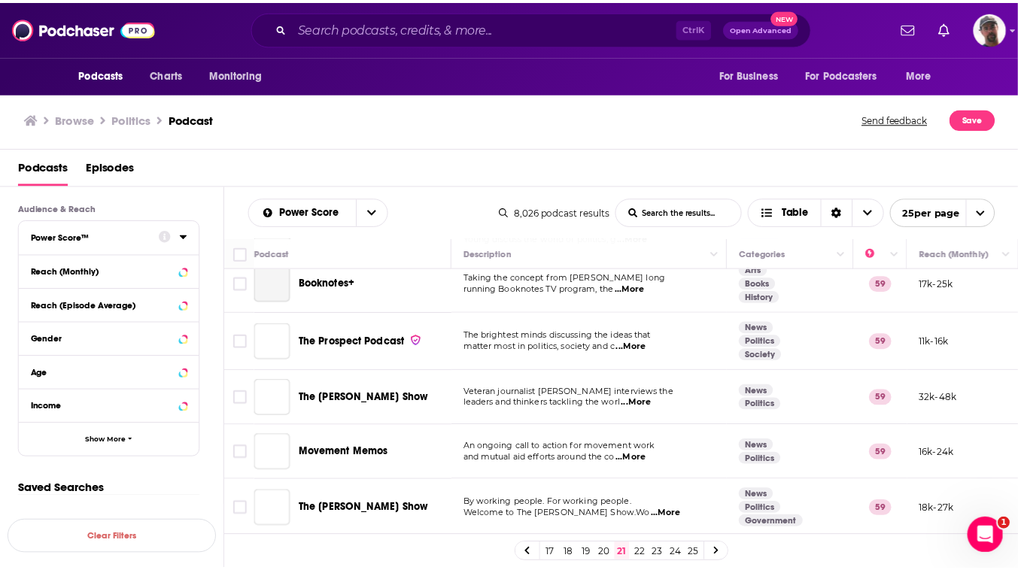
scroll to position [23, 0]
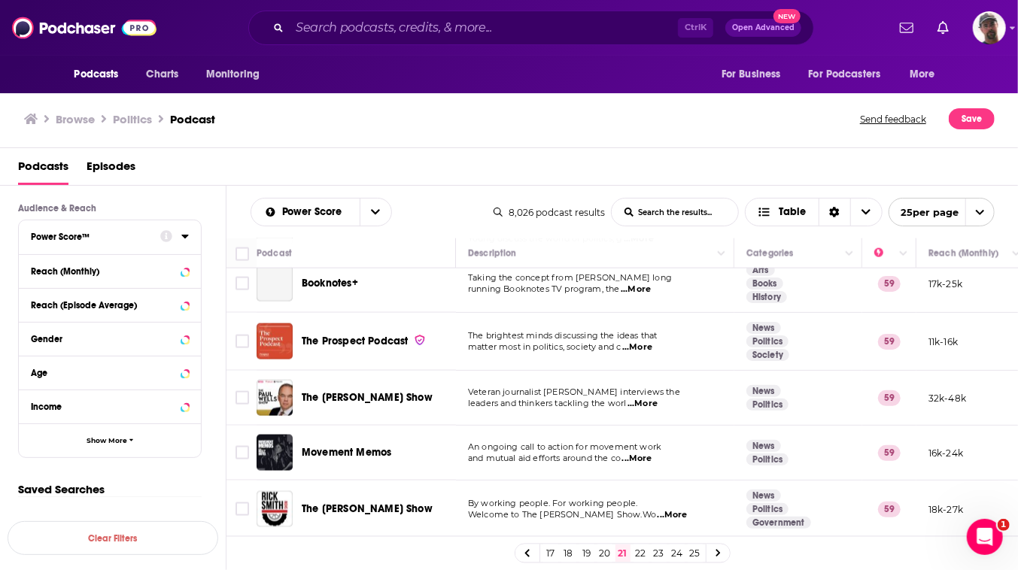
drag, startPoint x: 701, startPoint y: 552, endPoint x: 711, endPoint y: 543, distance: 13.8
click at [649, 552] on link "22" at bounding box center [641, 554] width 15 height 18
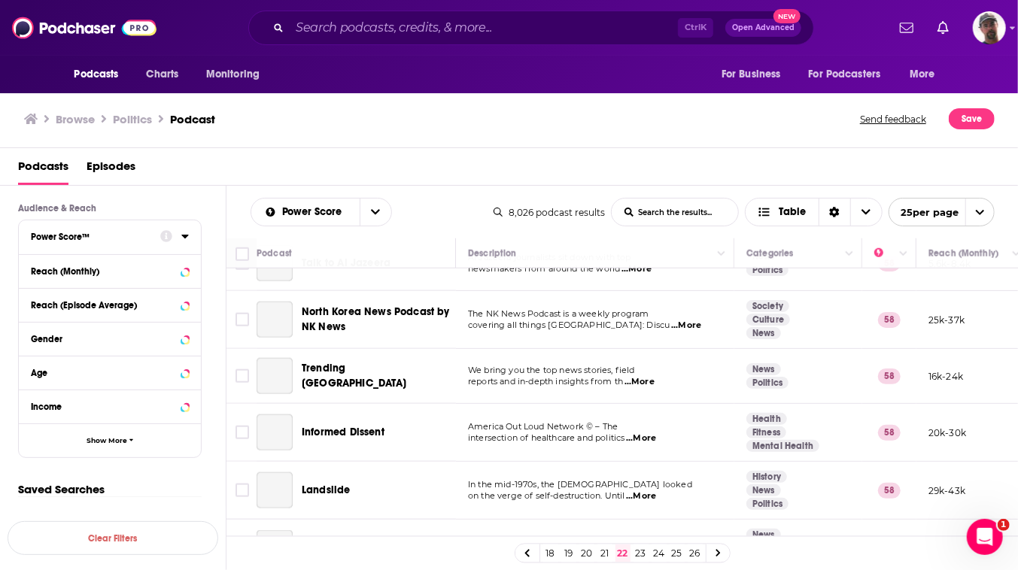
scroll to position [957, 0]
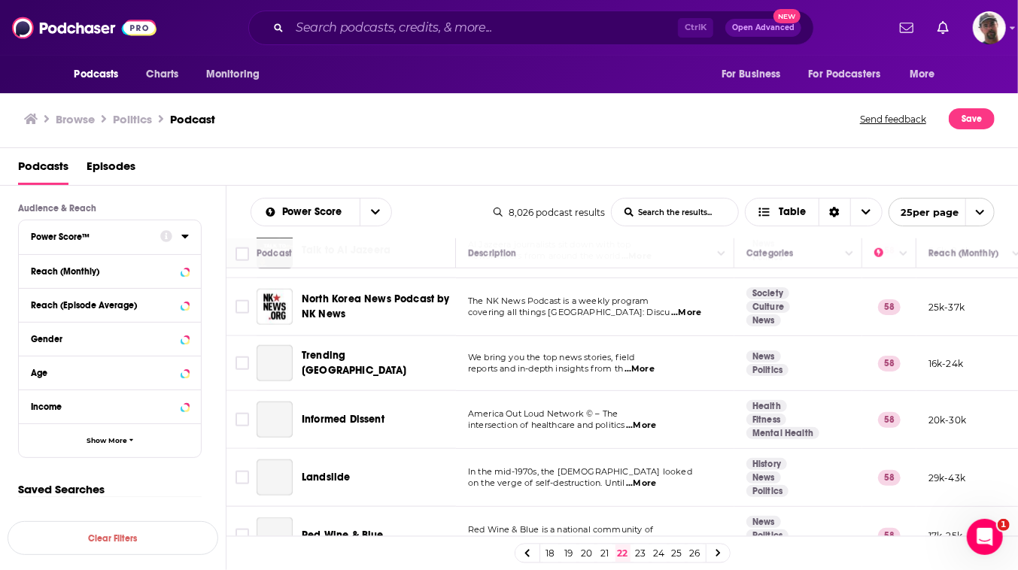
click at [249, 146] on input "Toggle select row" at bounding box center [243, 139] width 14 height 14
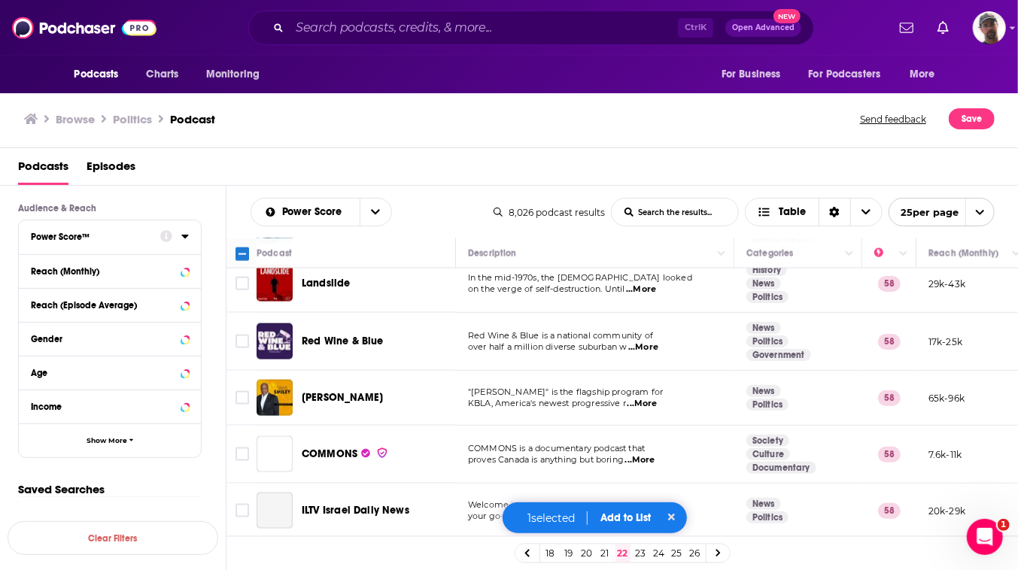
scroll to position [1504, 0]
click at [249, 391] on input "Toggle select row" at bounding box center [243, 398] width 14 height 14
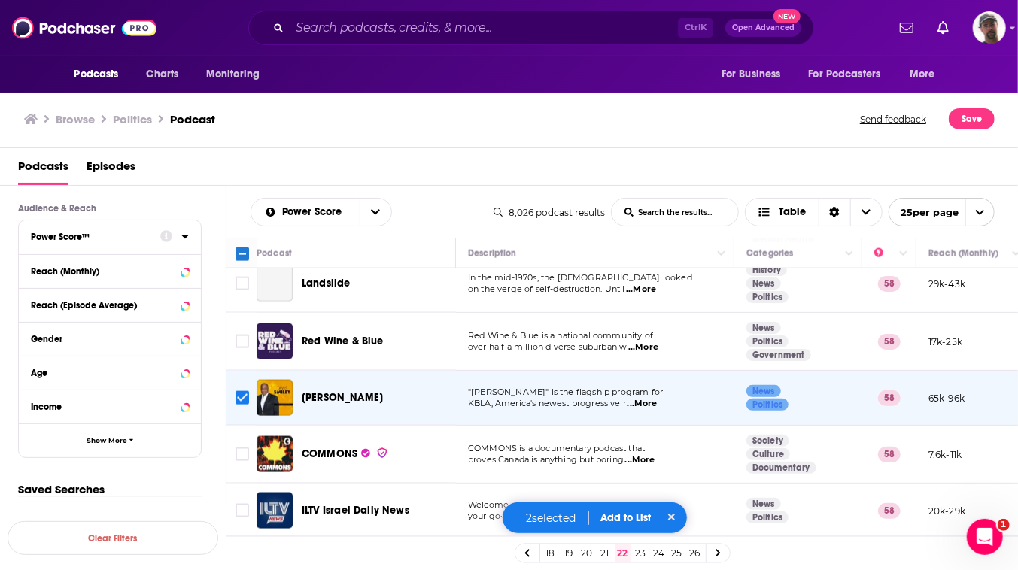
scroll to position [1507, 0]
click at [644, 512] on button "Add to List" at bounding box center [626, 518] width 74 height 13
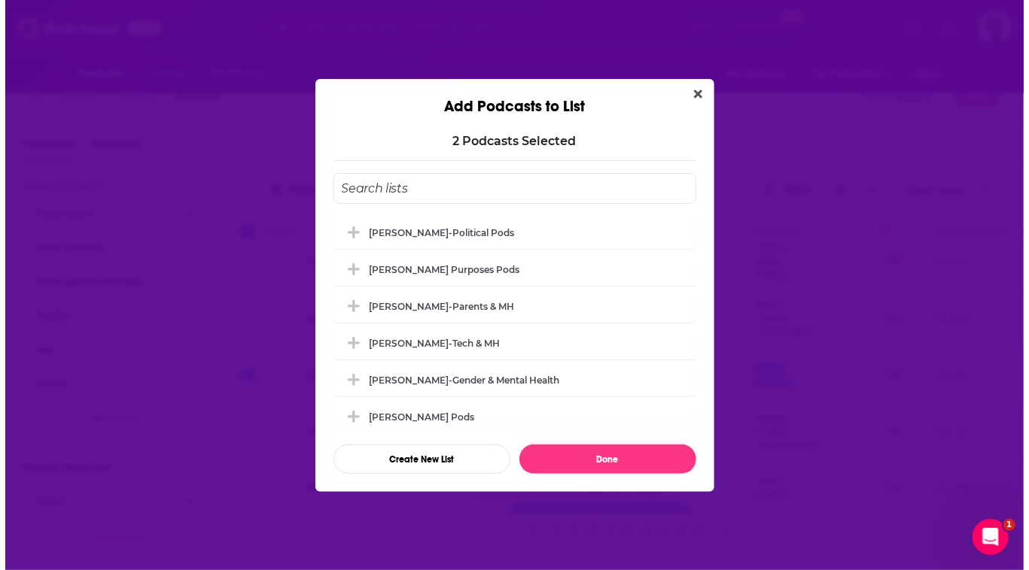
scroll to position [0, 0]
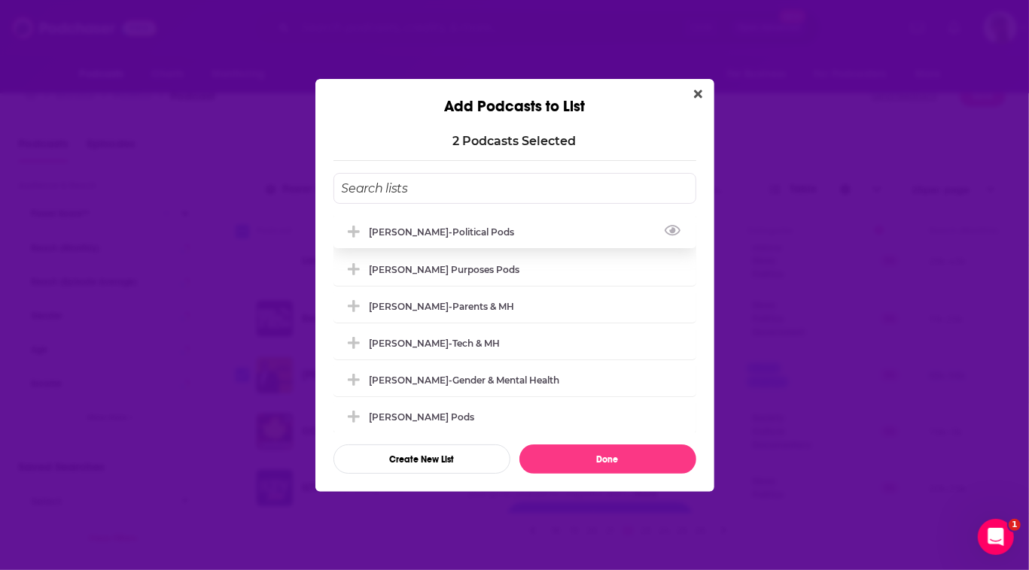
click at [400, 227] on div "[PERSON_NAME]-Political Pods" at bounding box center [446, 232] width 154 height 11
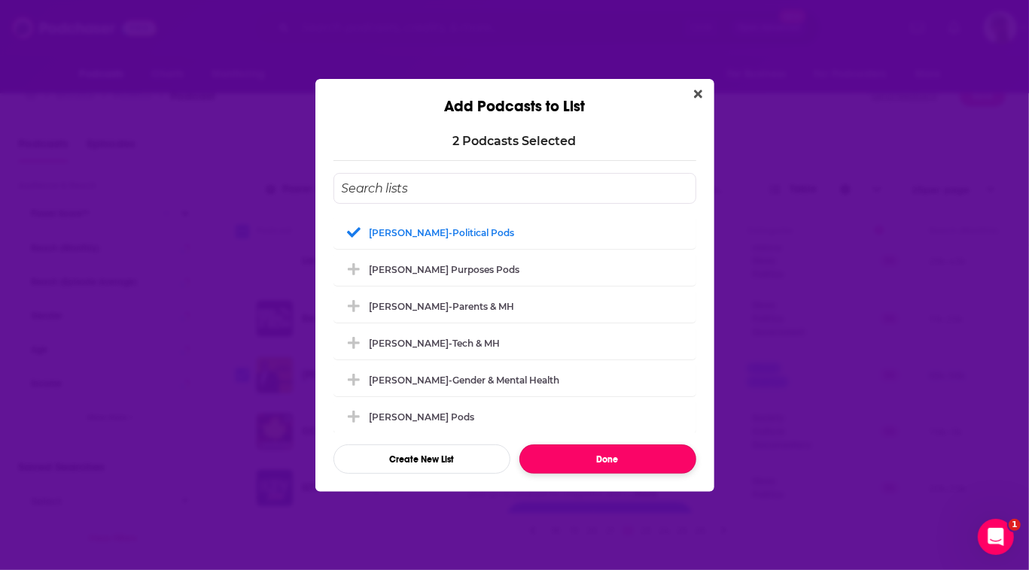
click at [641, 474] on button "Done" at bounding box center [607, 459] width 177 height 29
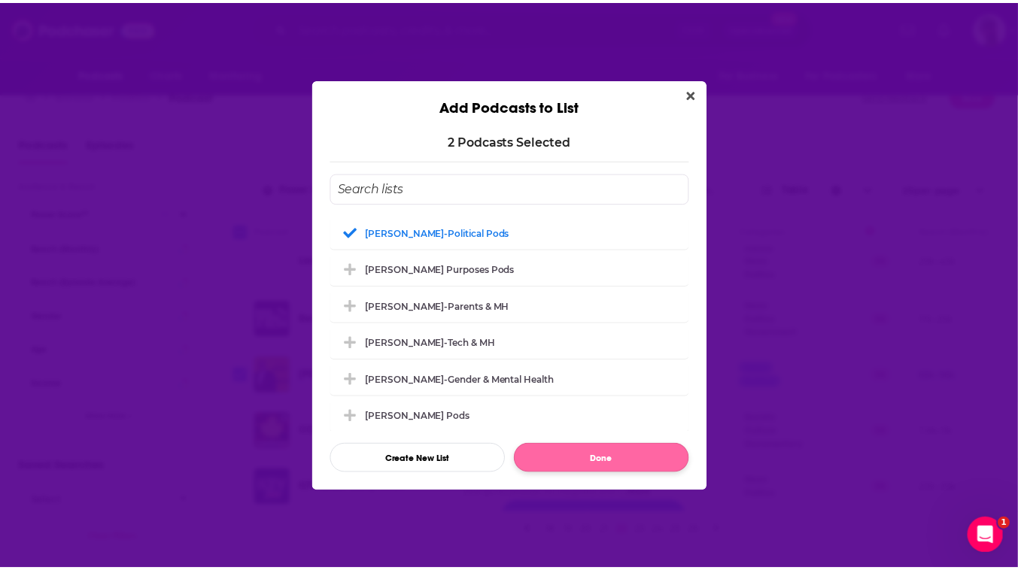
scroll to position [23, 0]
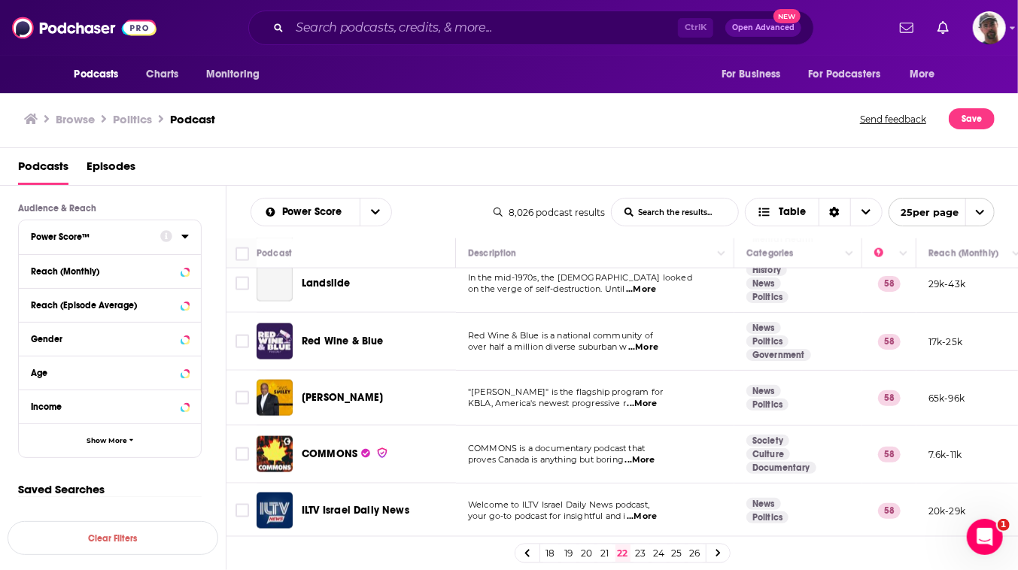
click at [649, 552] on link "23" at bounding box center [641, 554] width 15 height 18
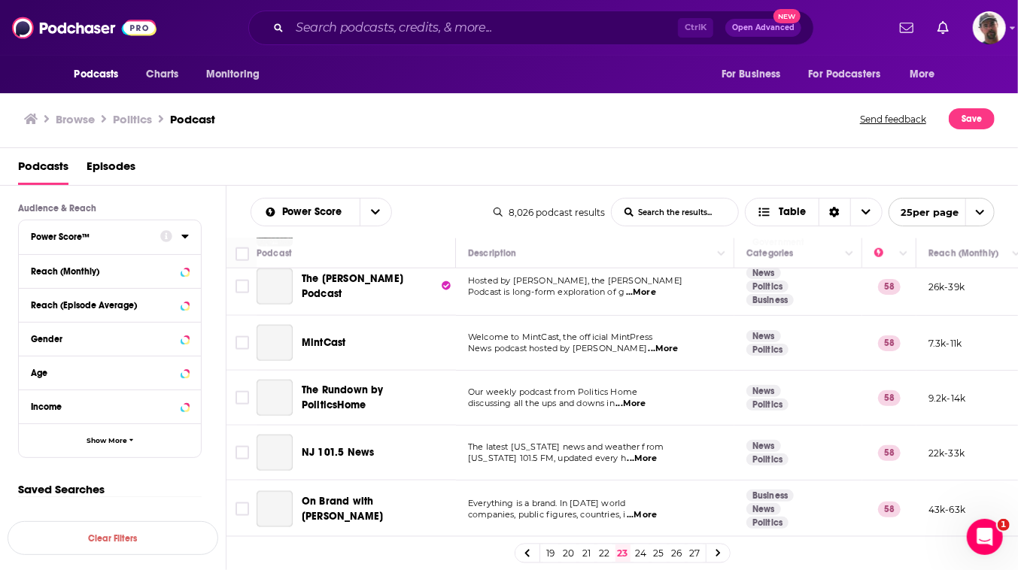
scroll to position [1163, 0]
click at [249, 124] on input "Toggle select row" at bounding box center [243, 118] width 14 height 14
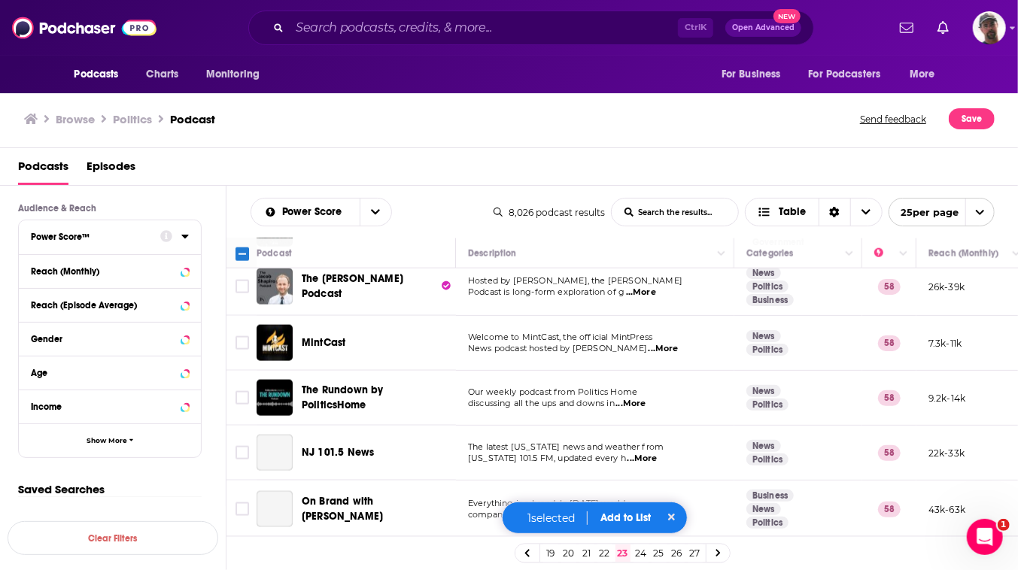
scroll to position [1504, 0]
click at [637, 512] on button "Add to List" at bounding box center [626, 518] width 74 height 13
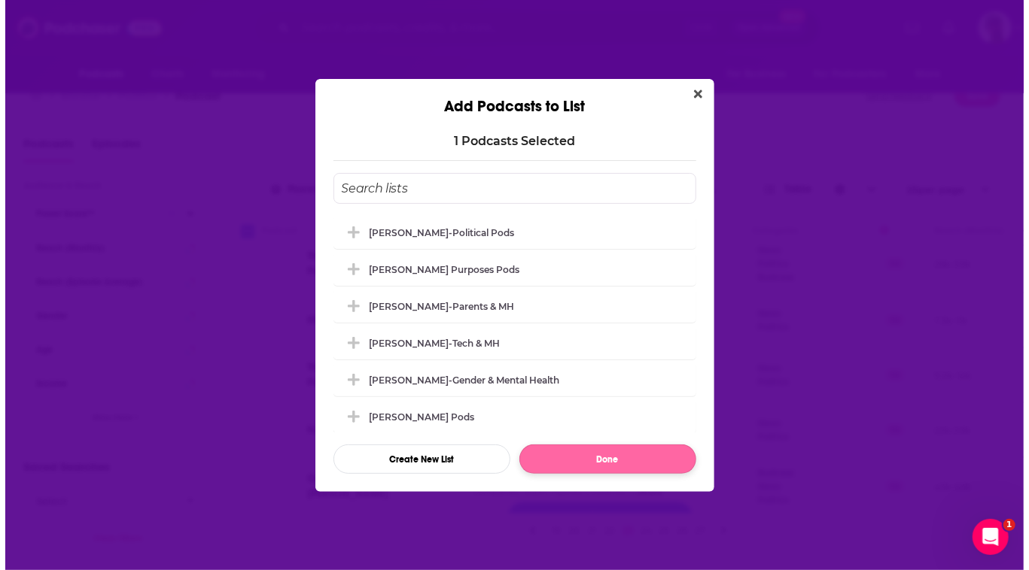
scroll to position [0, 0]
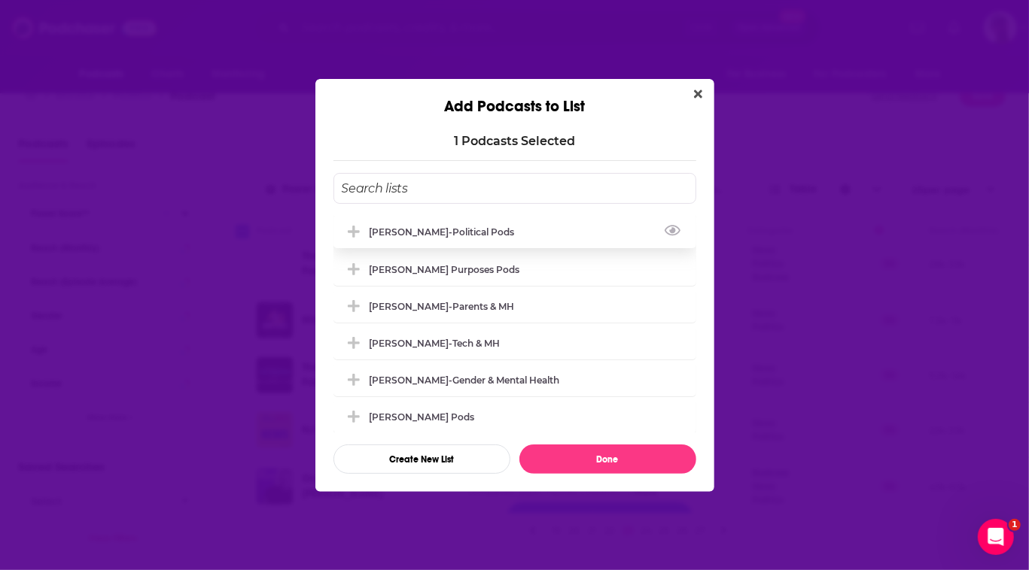
click at [402, 227] on div "[PERSON_NAME]-Political Pods" at bounding box center [446, 232] width 154 height 11
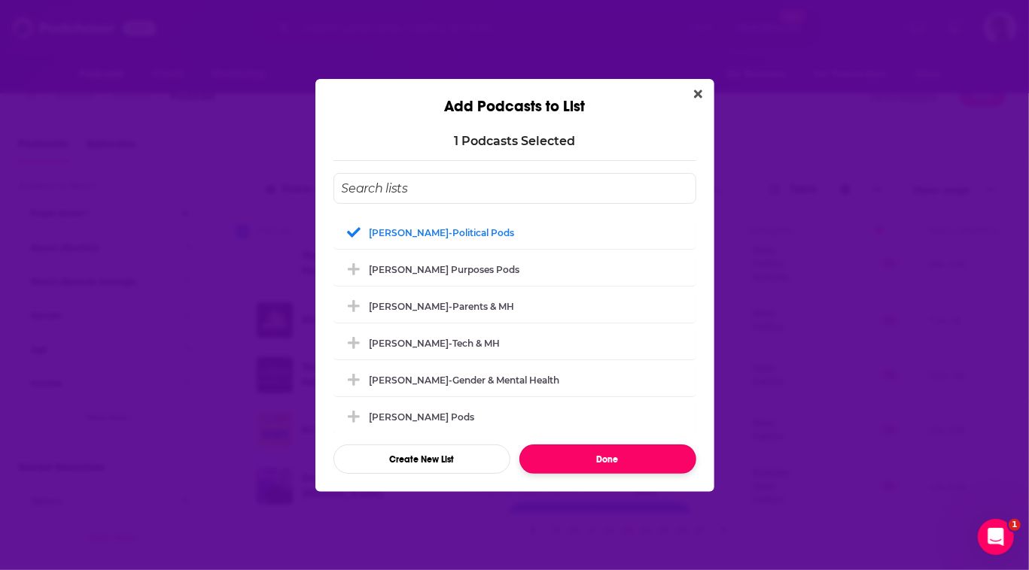
click at [628, 474] on button "Done" at bounding box center [607, 459] width 177 height 29
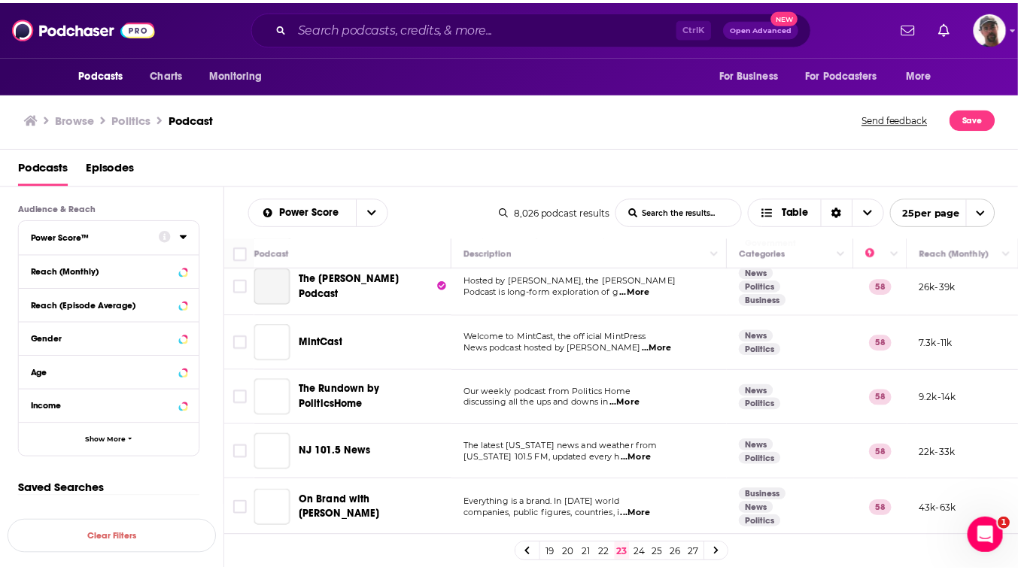
scroll to position [23, 0]
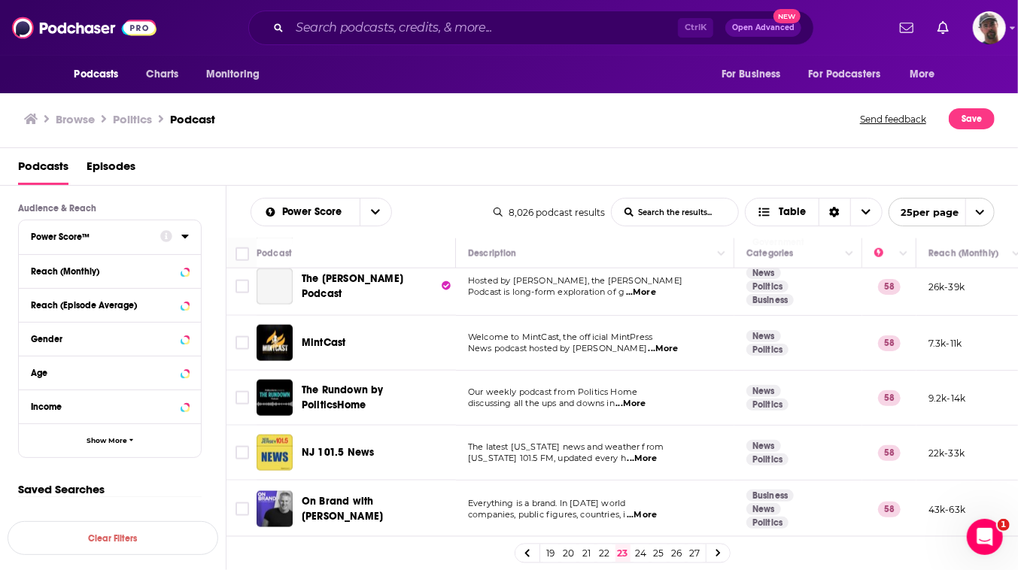
click at [649, 553] on link "24" at bounding box center [641, 554] width 15 height 18
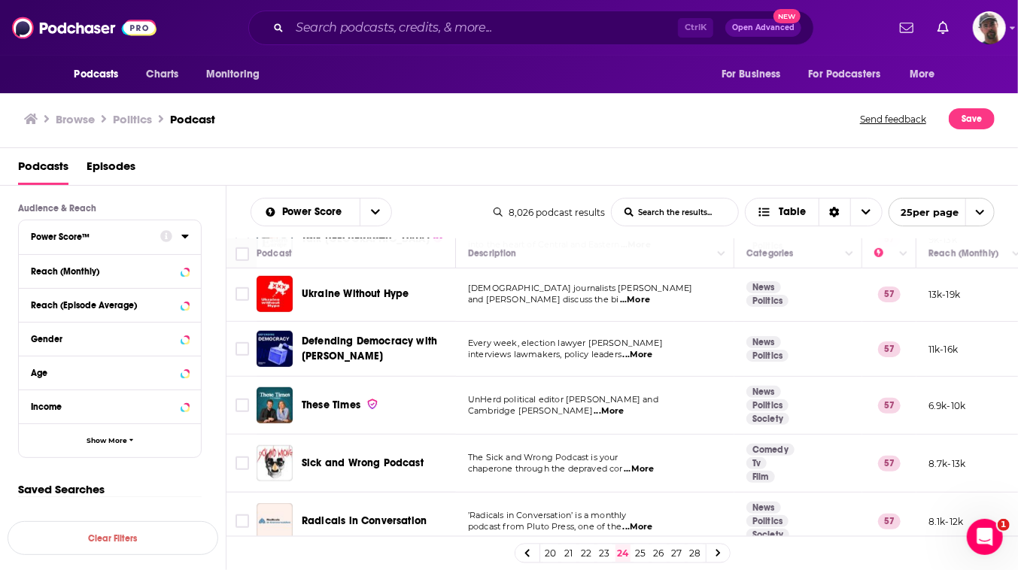
scroll to position [618, 0]
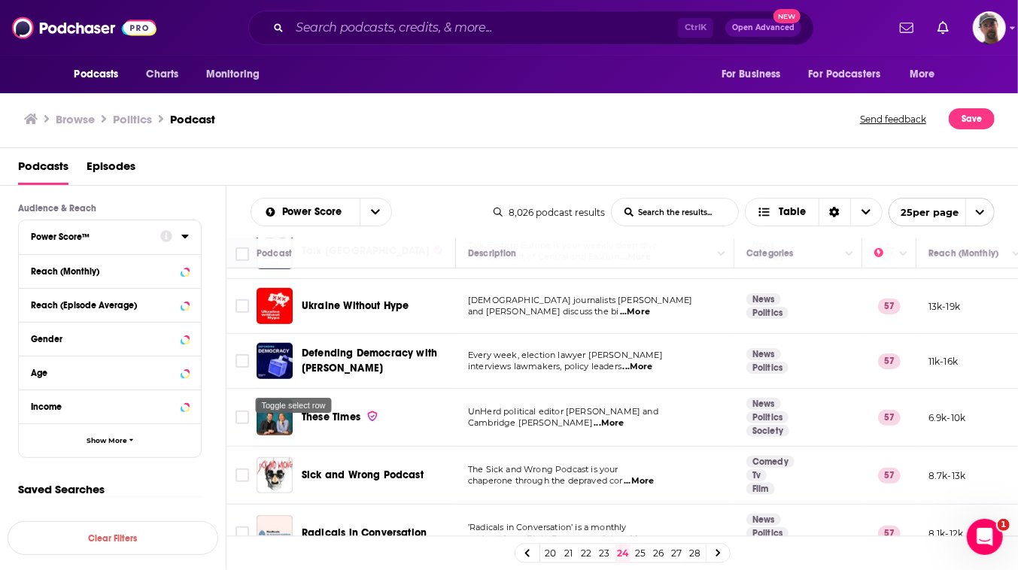
click at [249, 203] on input "Toggle select row" at bounding box center [243, 197] width 14 height 14
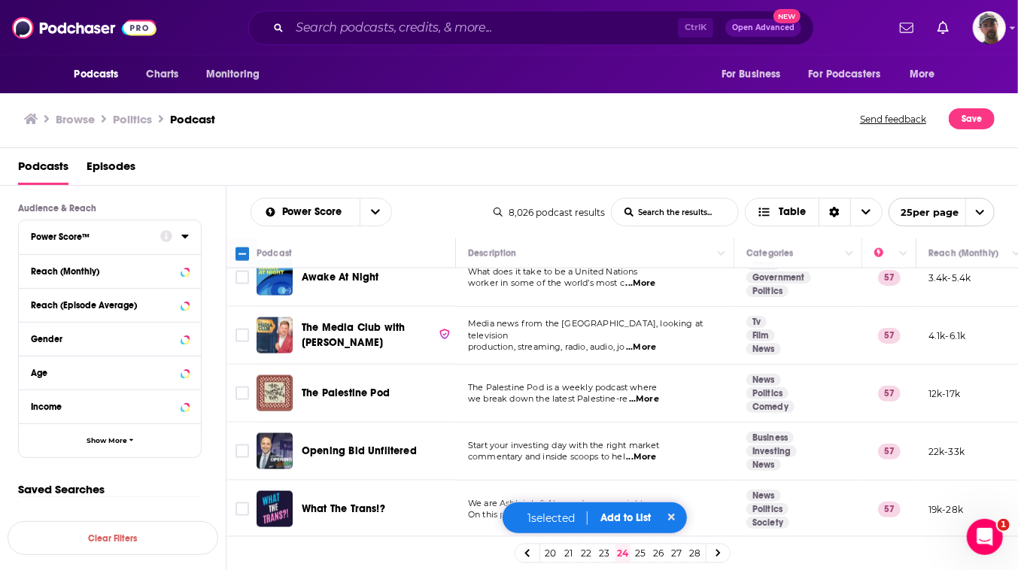
scroll to position [1507, 0]
click at [641, 513] on button "Add to List" at bounding box center [626, 518] width 74 height 13
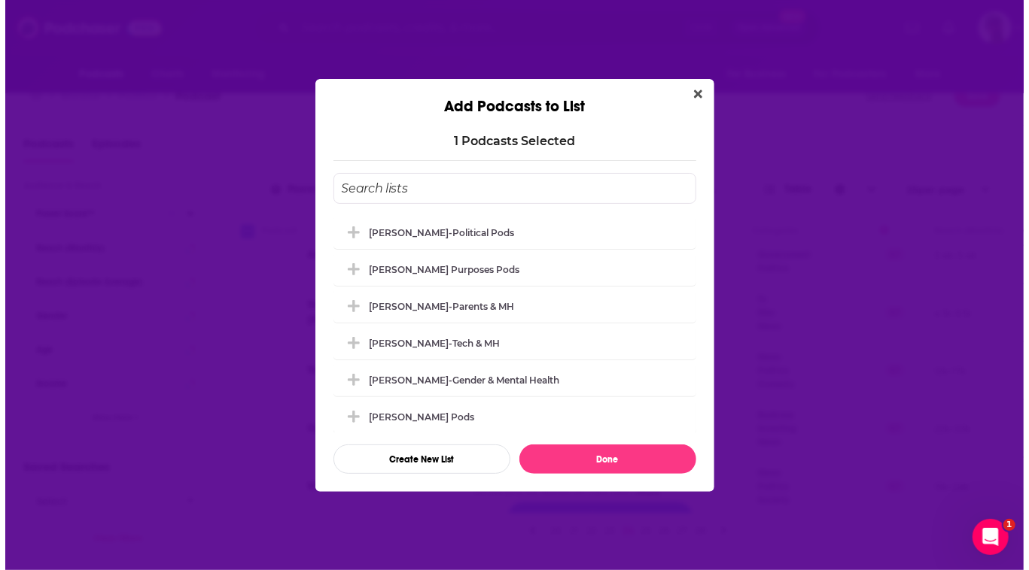
scroll to position [0, 0]
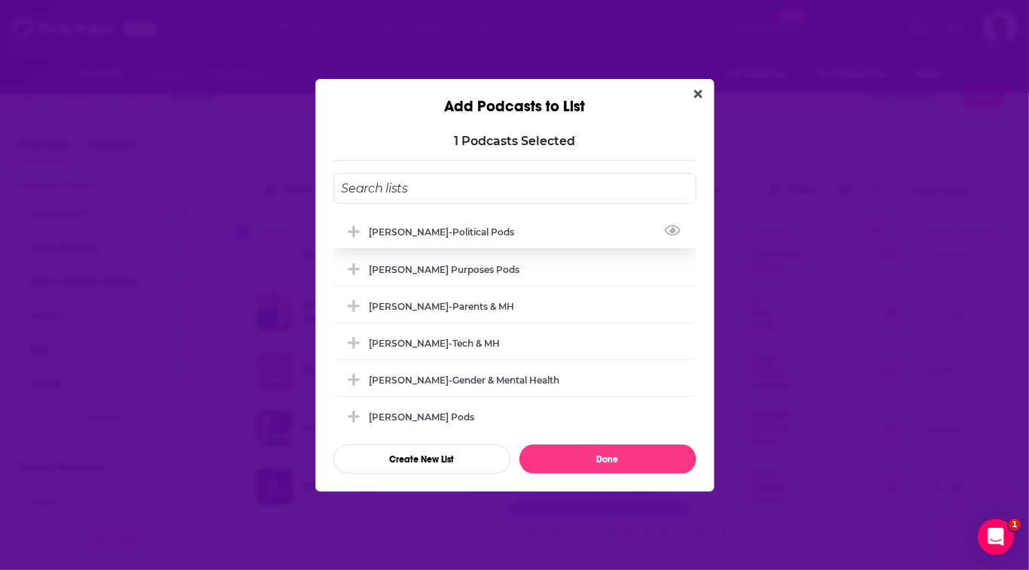
click at [407, 227] on div "[PERSON_NAME]-Political Pods" at bounding box center [446, 232] width 154 height 11
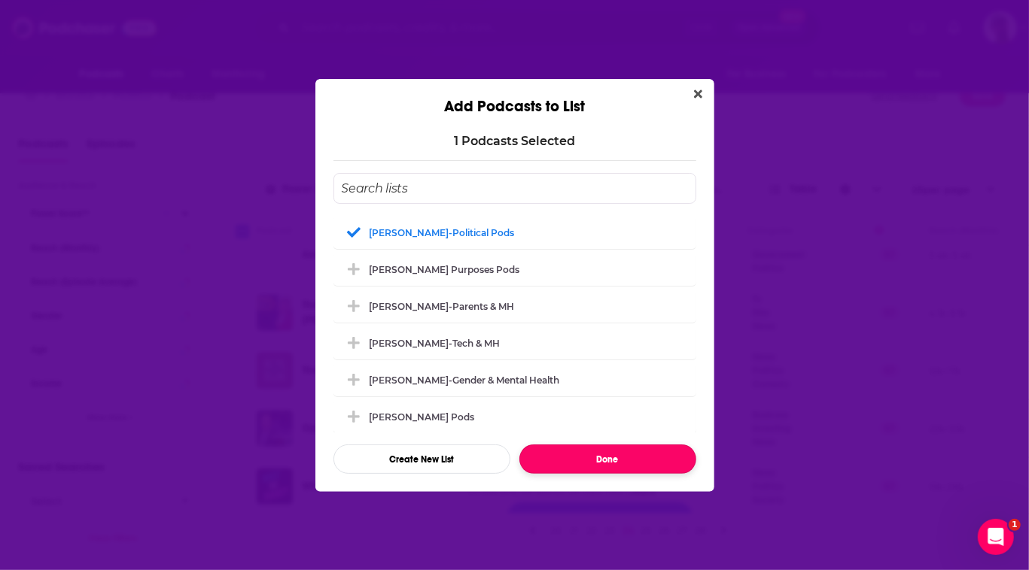
click at [631, 474] on button "Done" at bounding box center [607, 459] width 177 height 29
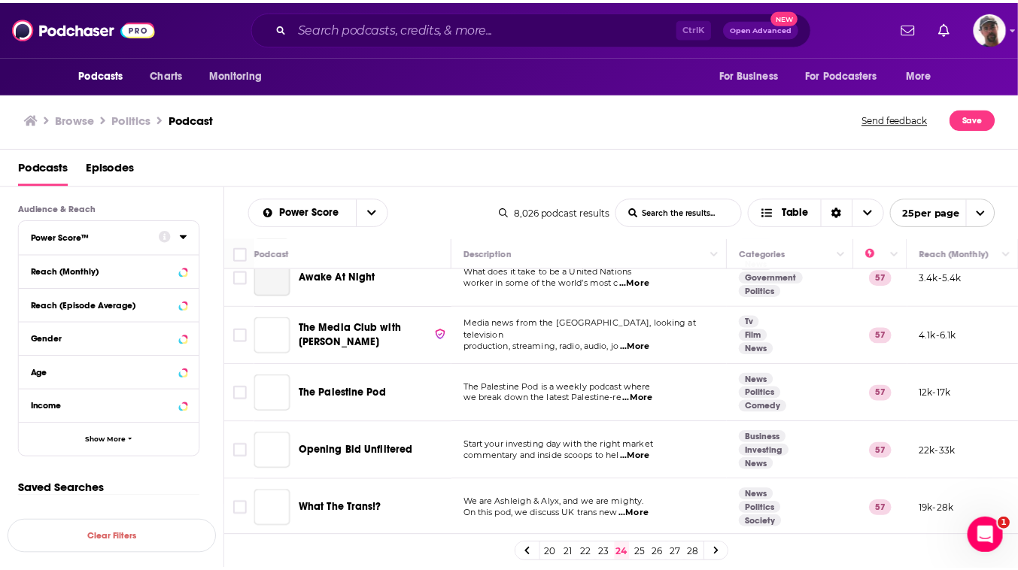
scroll to position [23, 0]
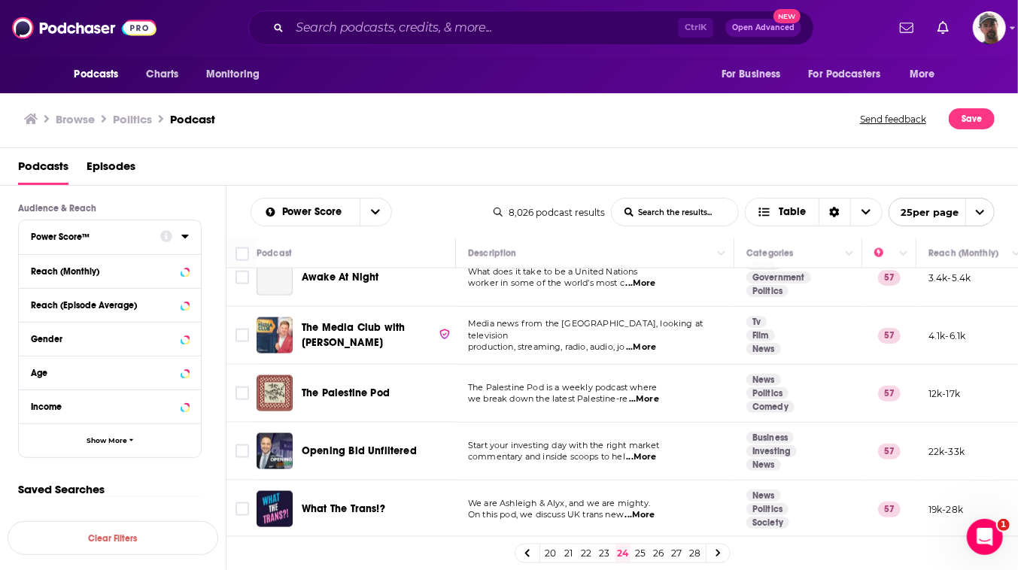
click at [649, 553] on link "25" at bounding box center [641, 554] width 15 height 18
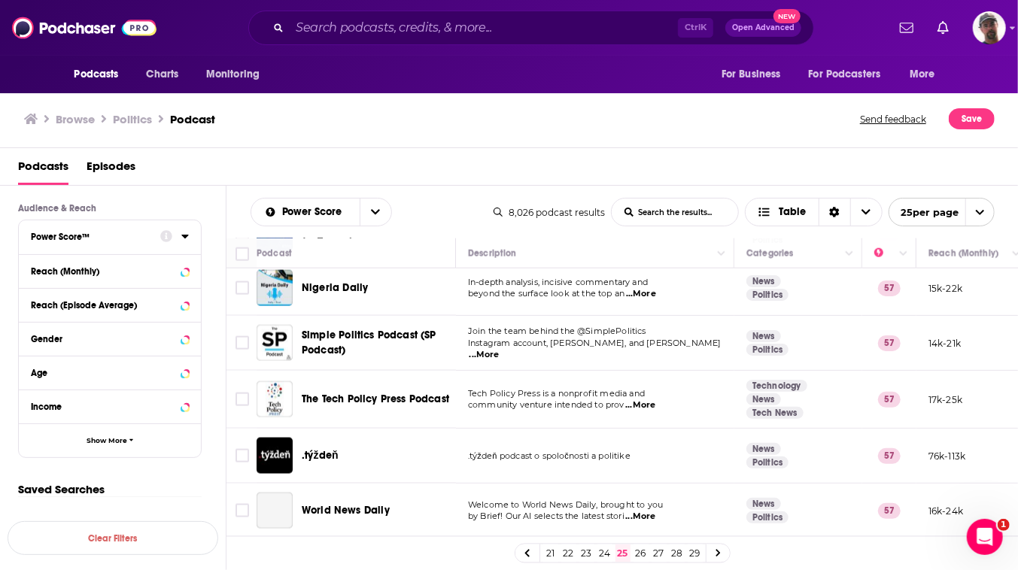
scroll to position [1507, 0]
click at [125, 77] on icon "open menu" at bounding box center [128, 72] width 7 height 11
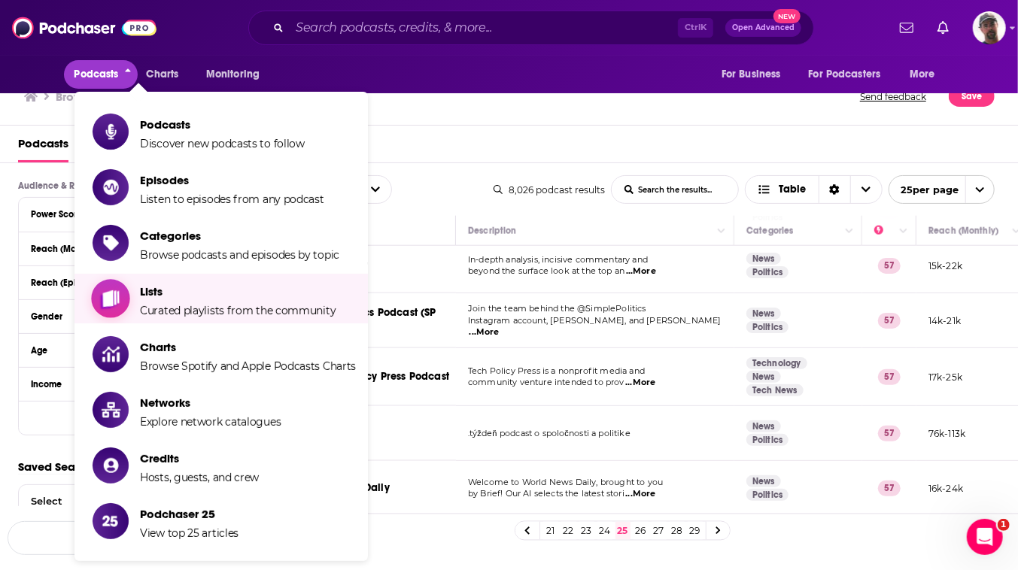
click at [154, 299] on span "Lists" at bounding box center [238, 291] width 196 height 14
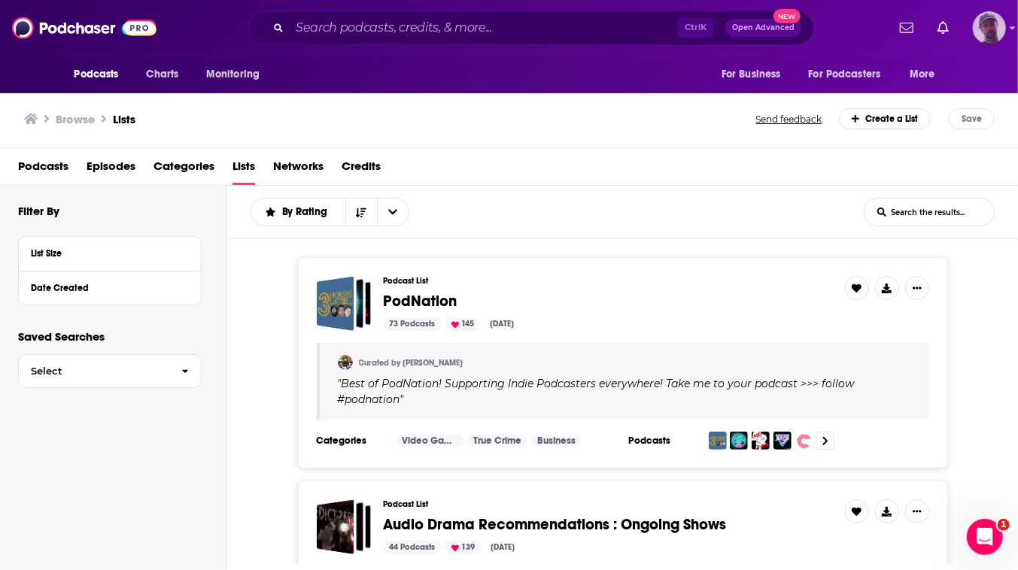
click at [984, 39] on img "Logged in as cjPurdy" at bounding box center [989, 27] width 33 height 33
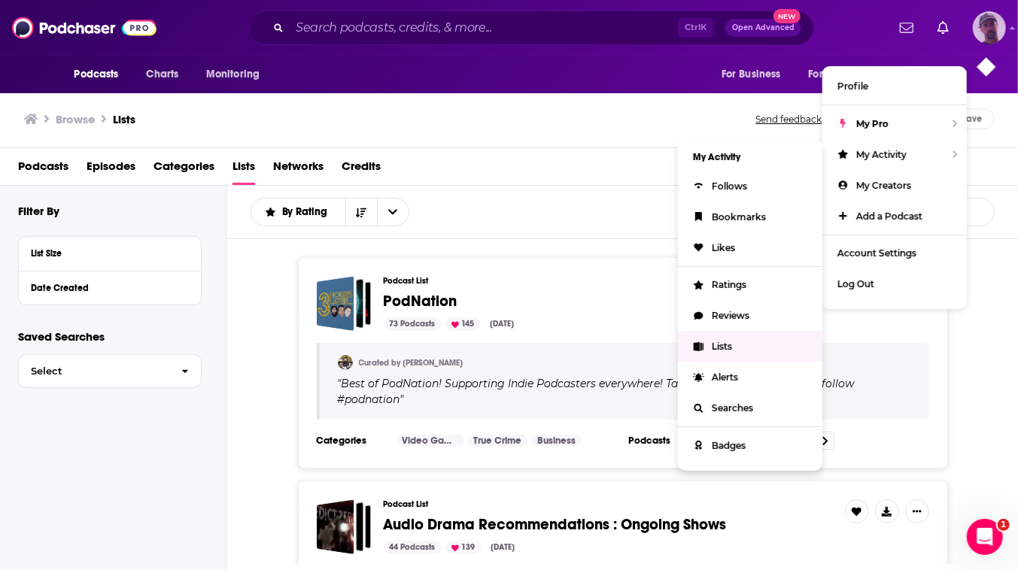
click at [712, 352] on span "Lists" at bounding box center [722, 346] width 20 height 11
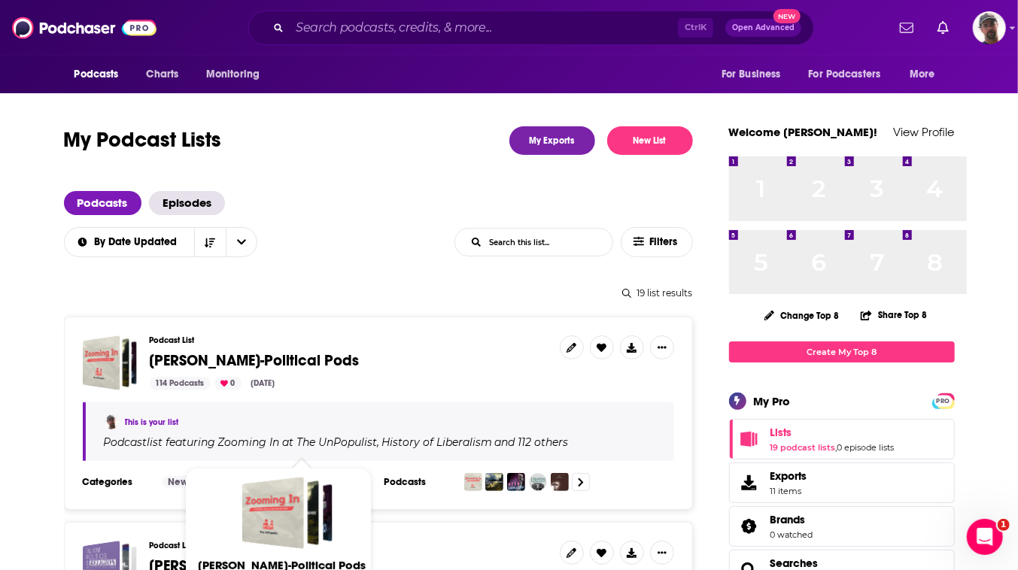
click at [211, 370] on span "[PERSON_NAME]-Political Pods" at bounding box center [255, 360] width 210 height 19
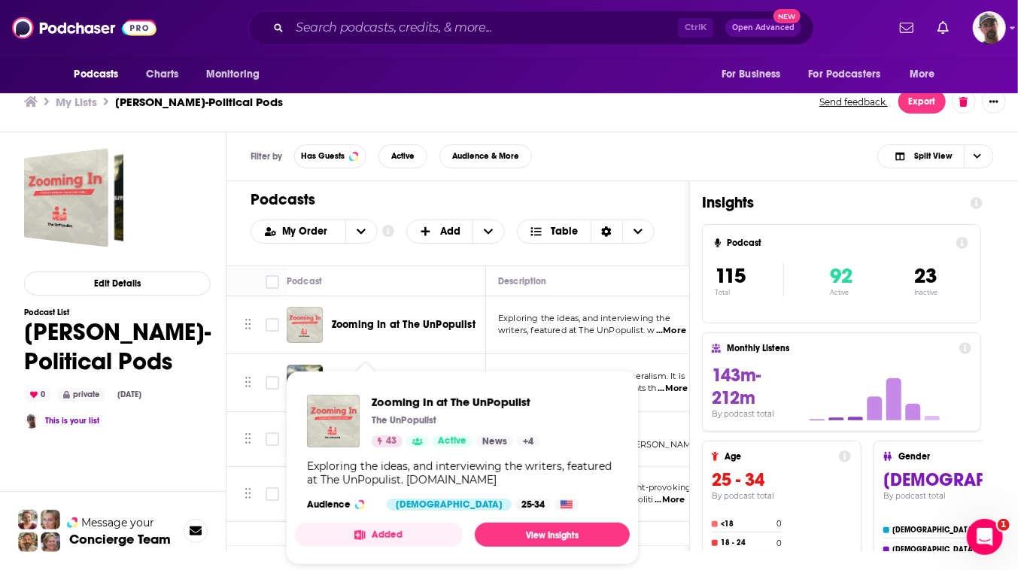
scroll to position [71, 0]
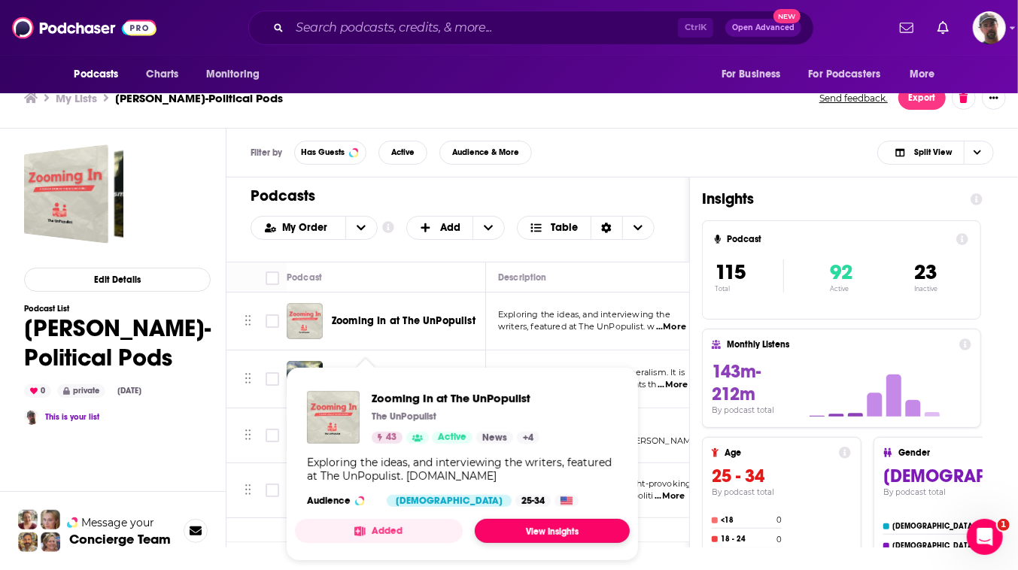
click at [627, 526] on link "View Insights" at bounding box center [552, 531] width 155 height 24
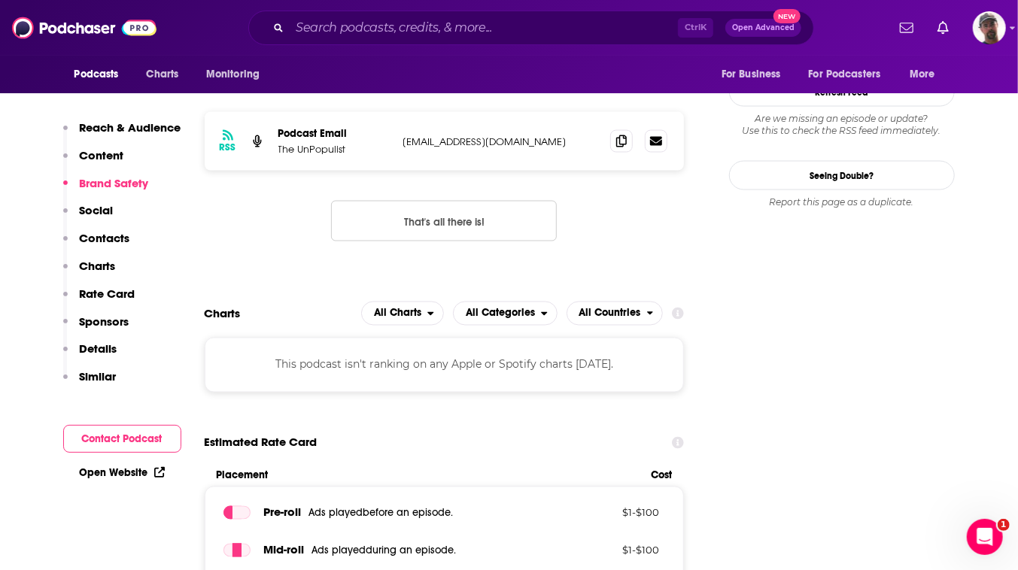
scroll to position [1300, 0]
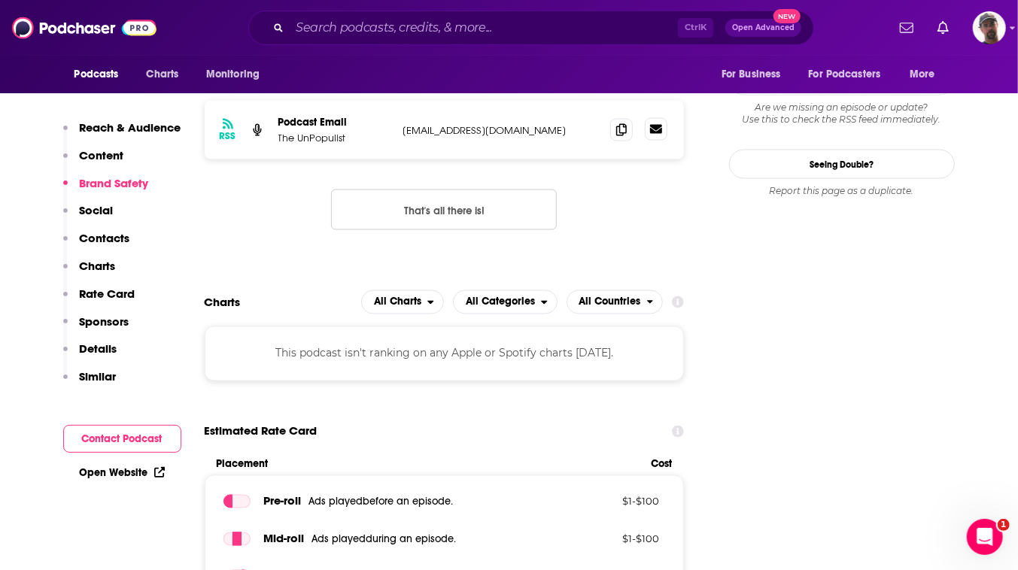
click at [662, 134] on icon at bounding box center [656, 129] width 12 height 9
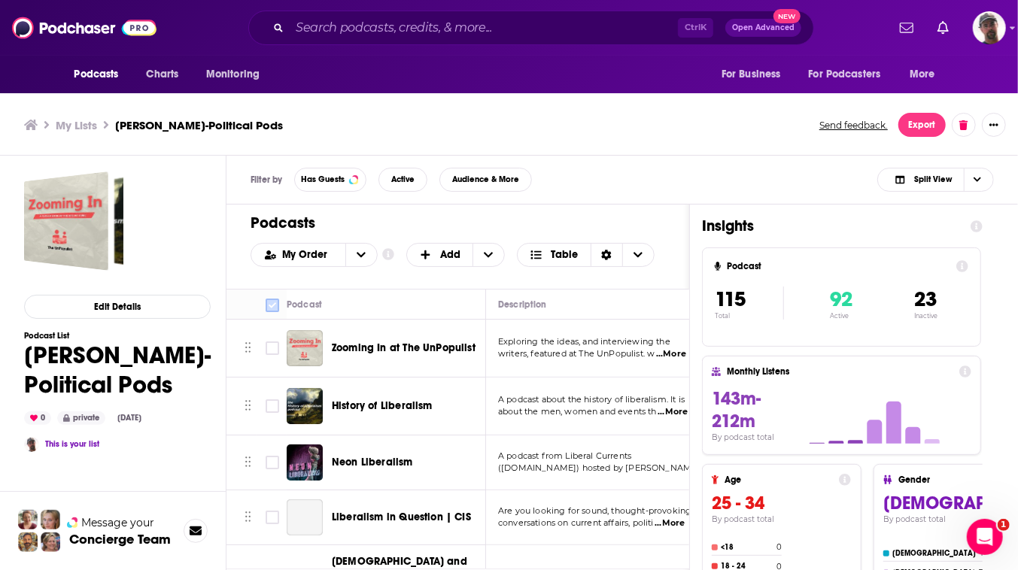
click at [279, 312] on input "Toggle select all" at bounding box center [273, 306] width 14 height 14
checkbox input "true"
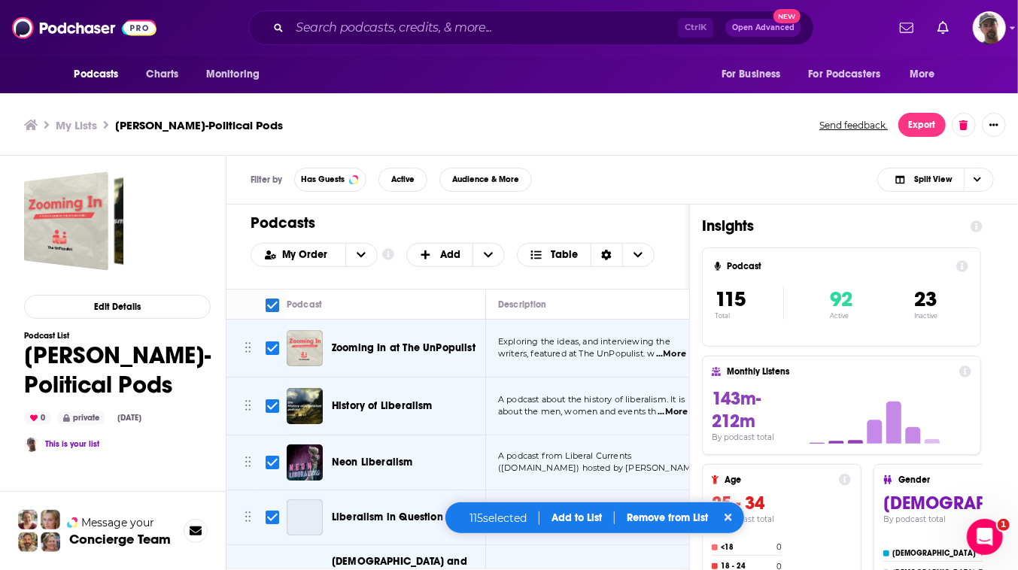
checkbox input "true"
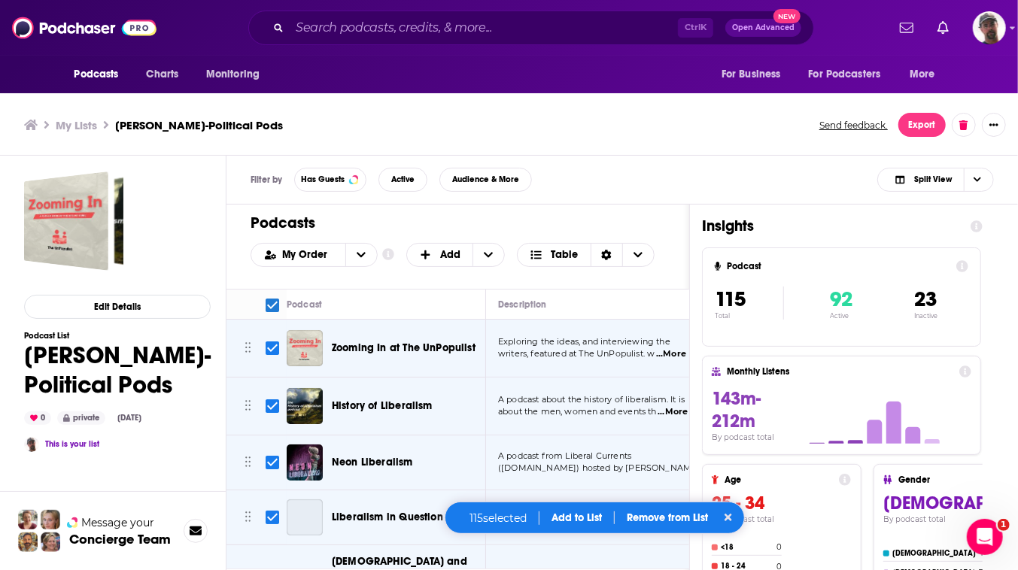
checkbox input "true"
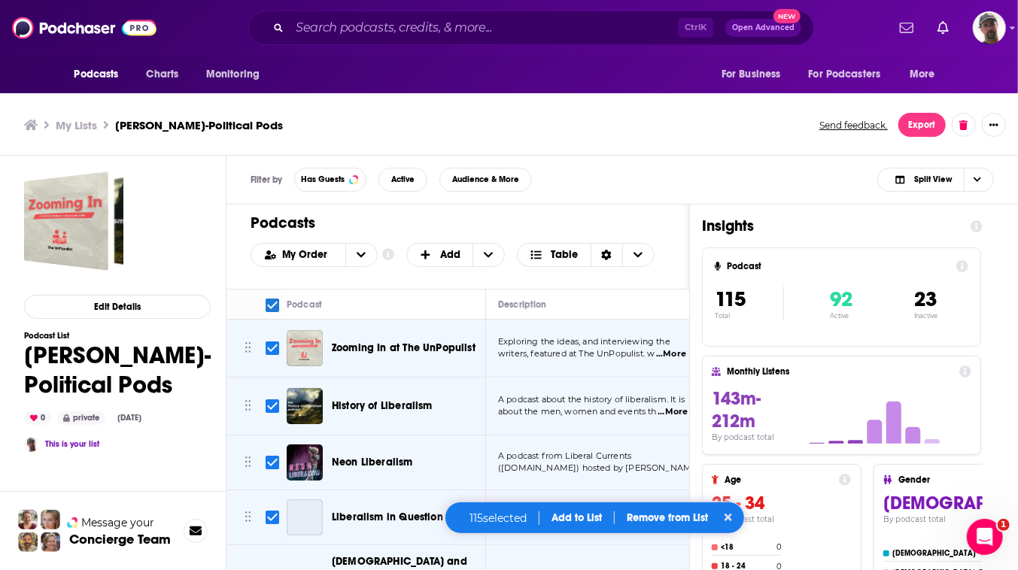
checkbox input "true"
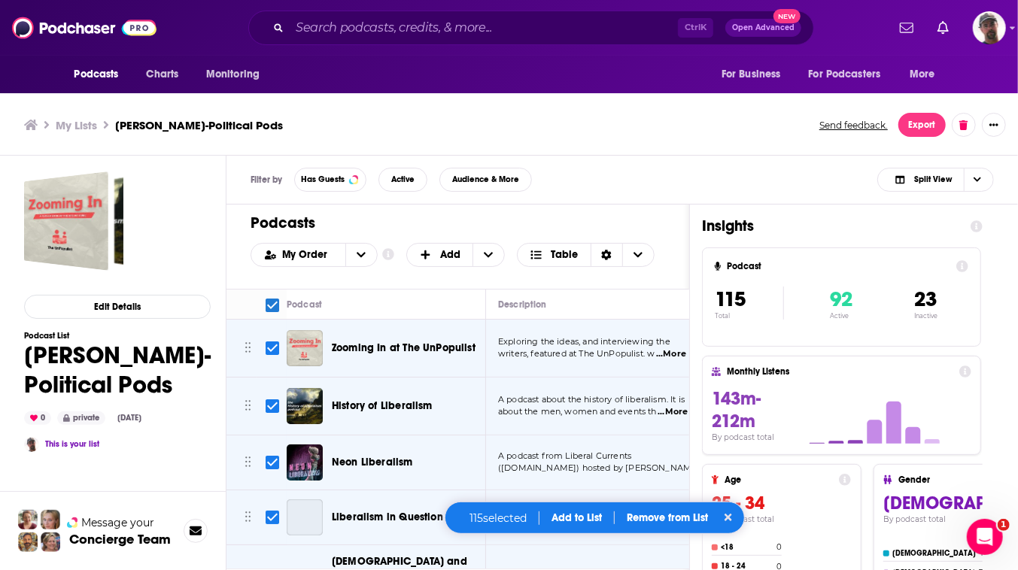
checkbox input "true"
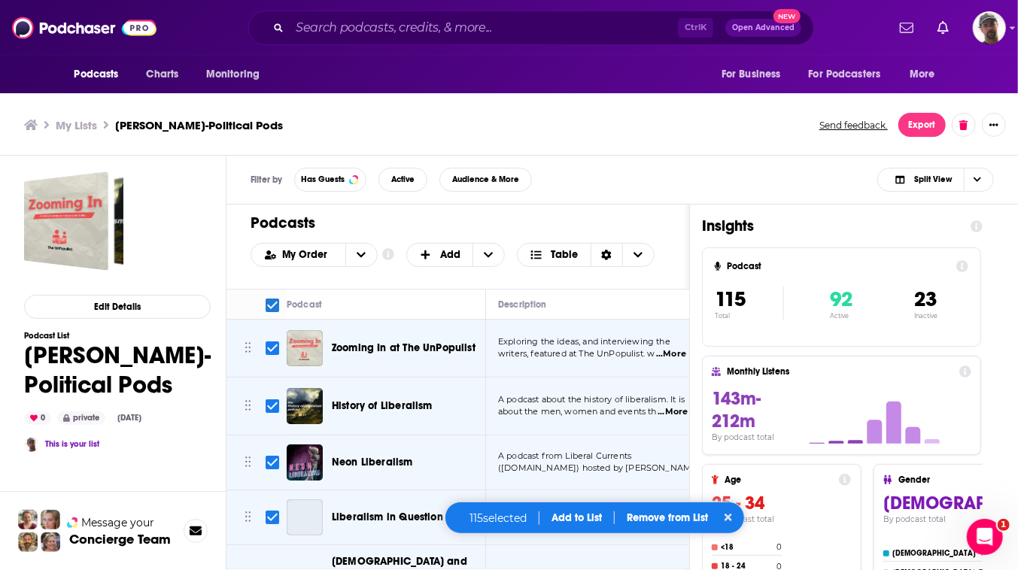
checkbox input "true"
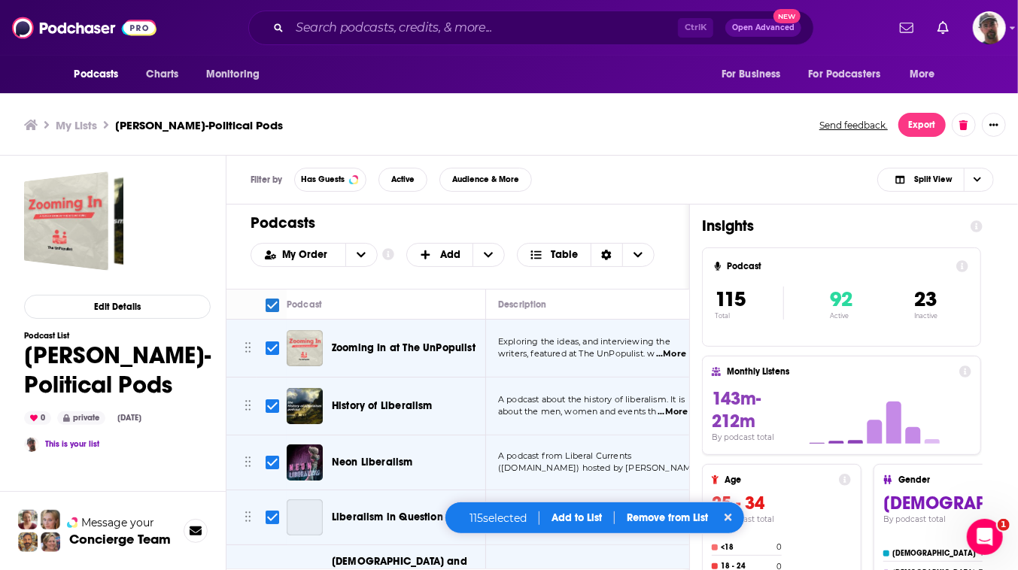
checkbox input "true"
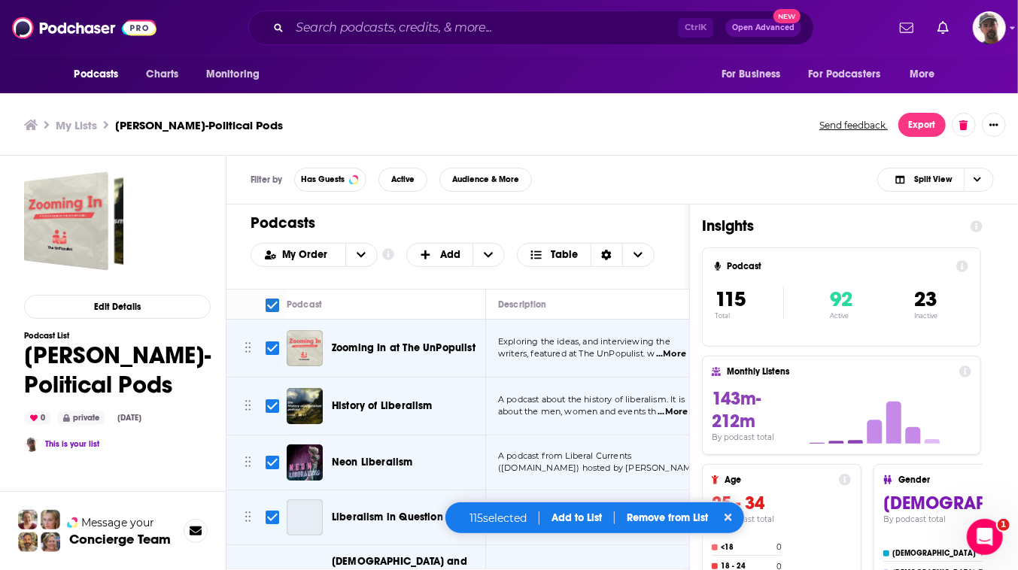
checkbox input "true"
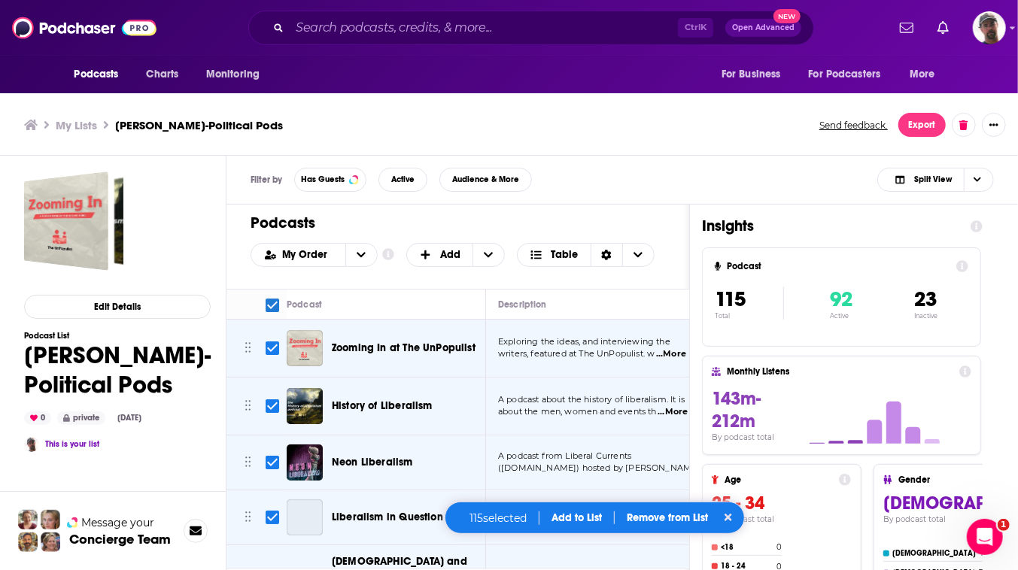
checkbox input "true"
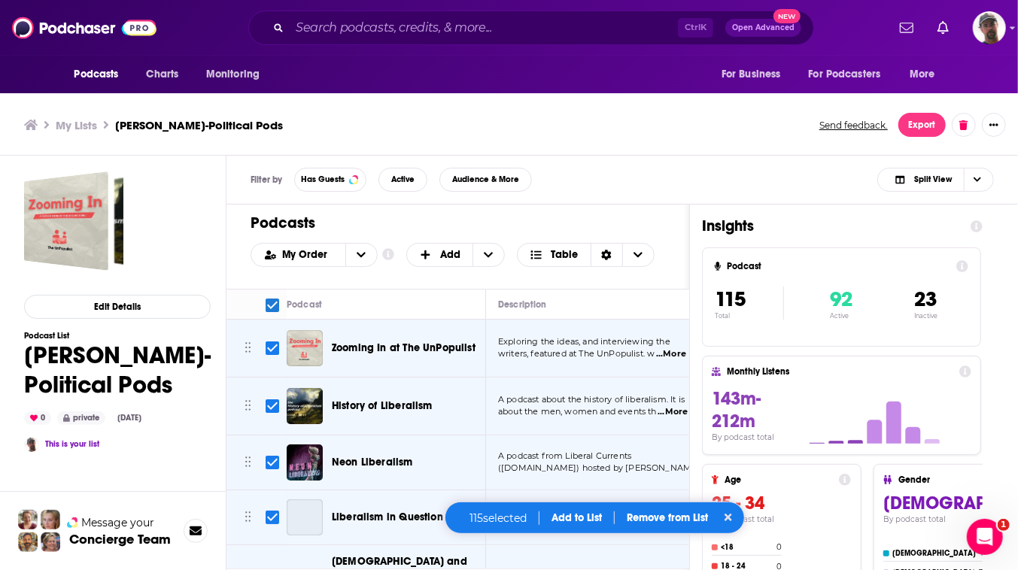
checkbox input "true"
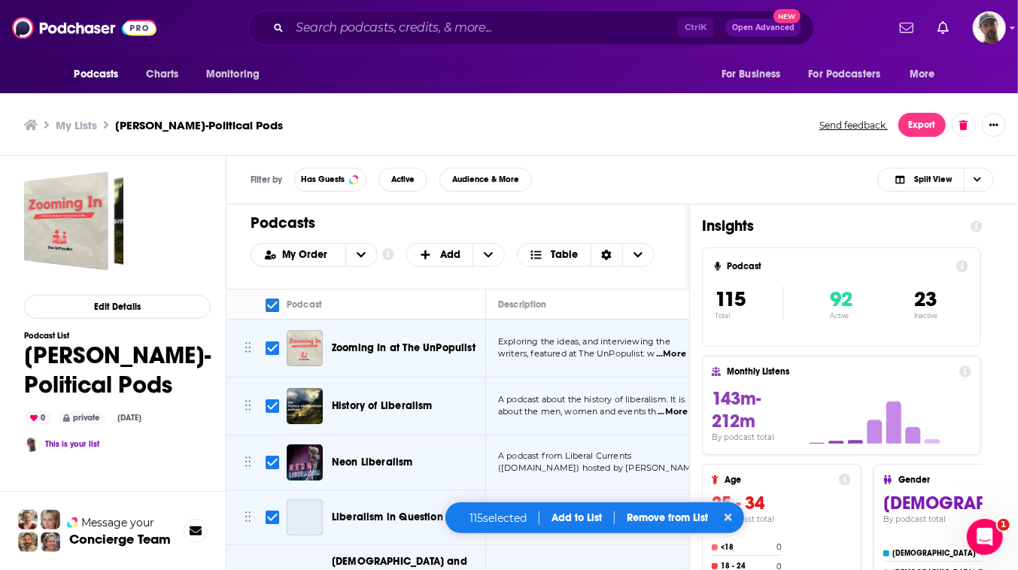
checkbox input "true"
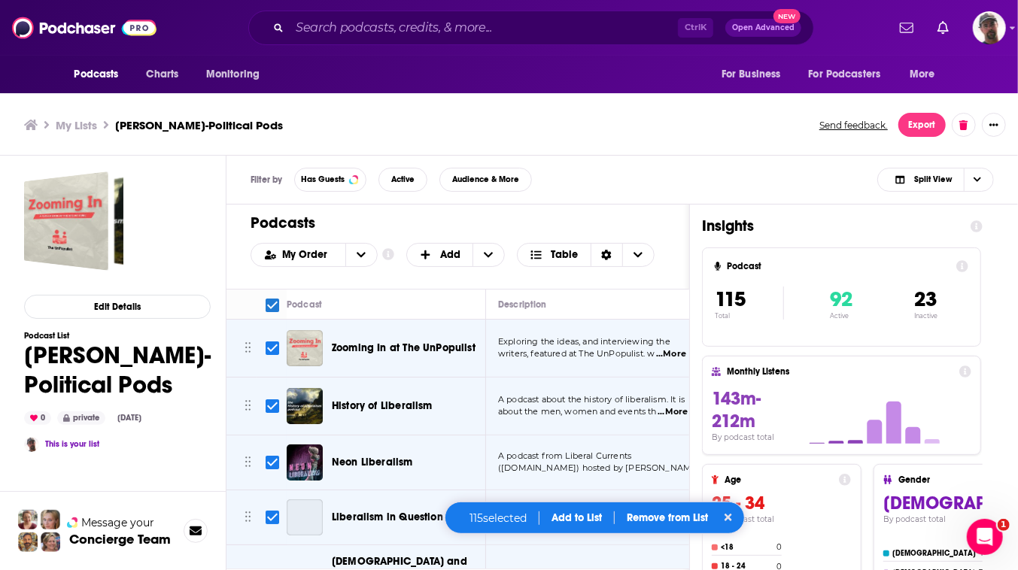
checkbox input "true"
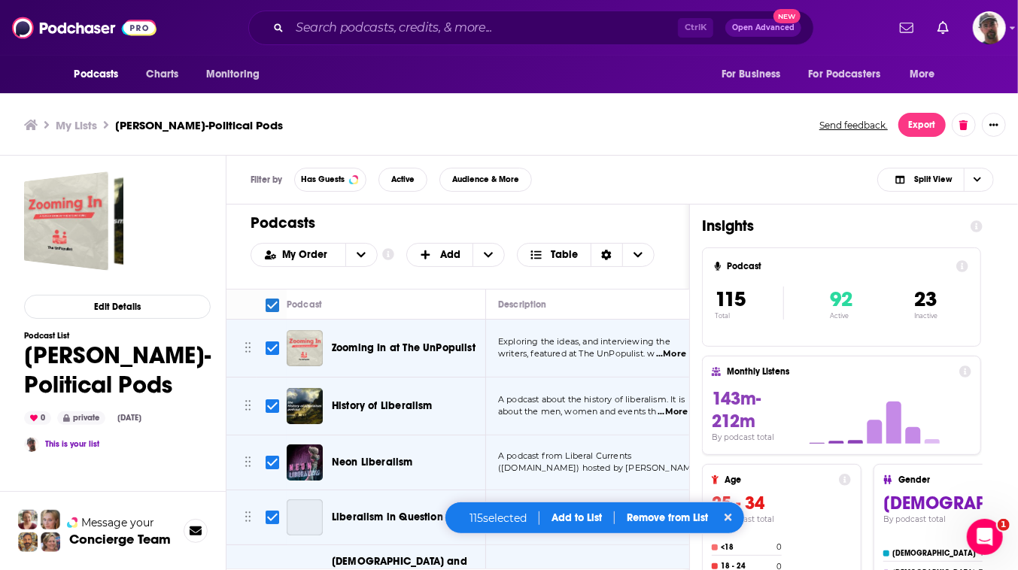
checkbox input "true"
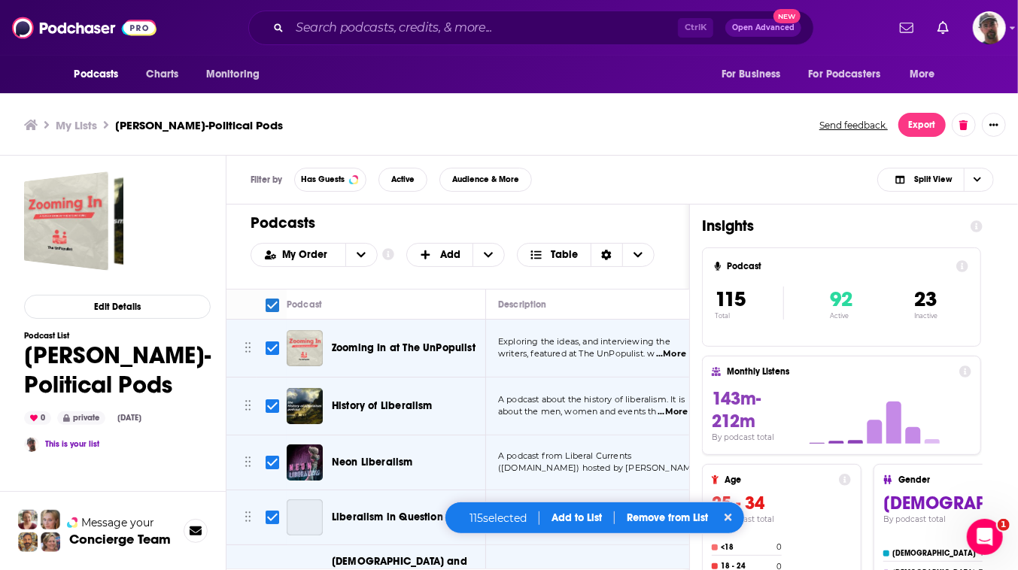
checkbox input "true"
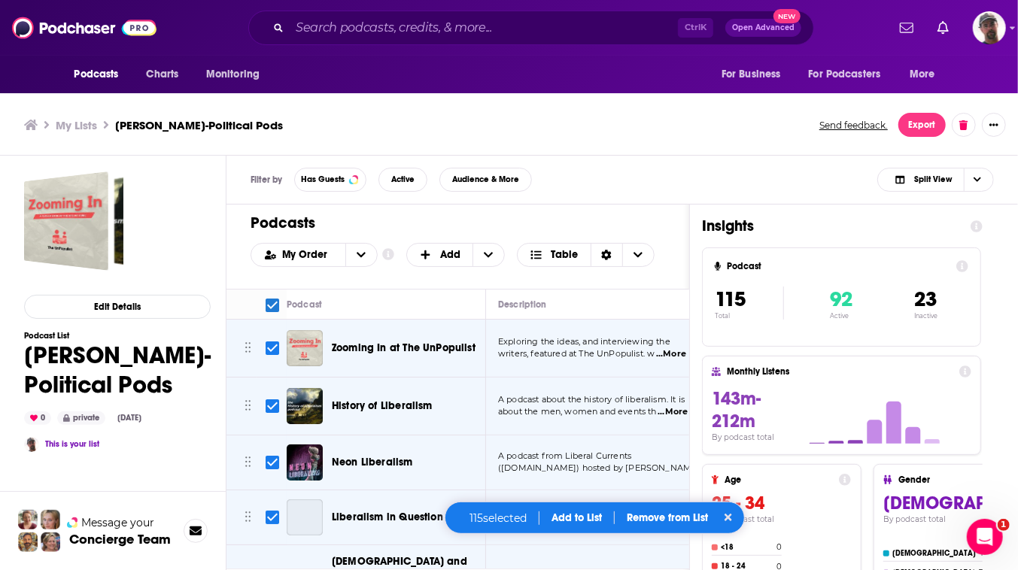
checkbox input "true"
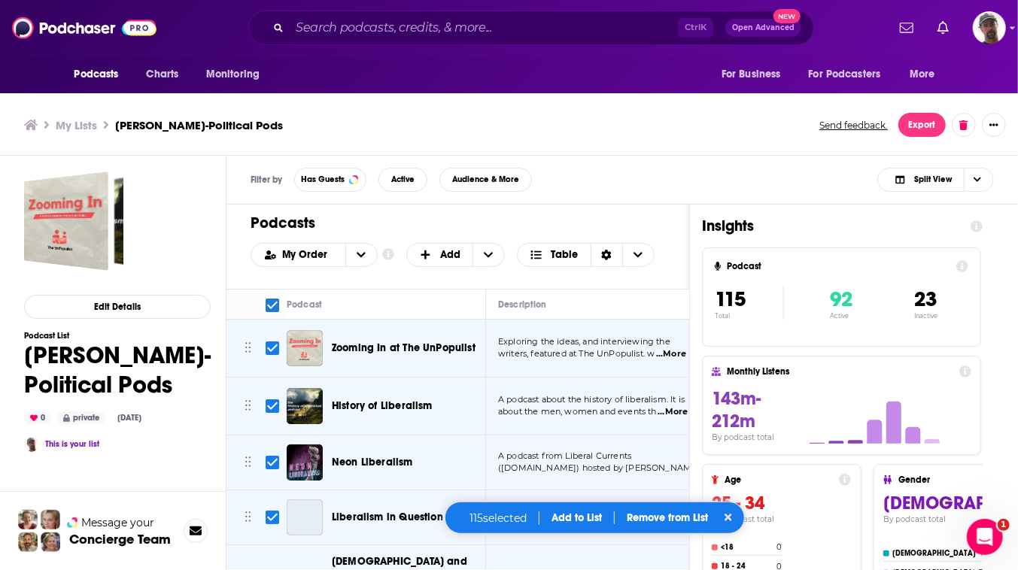
checkbox input "true"
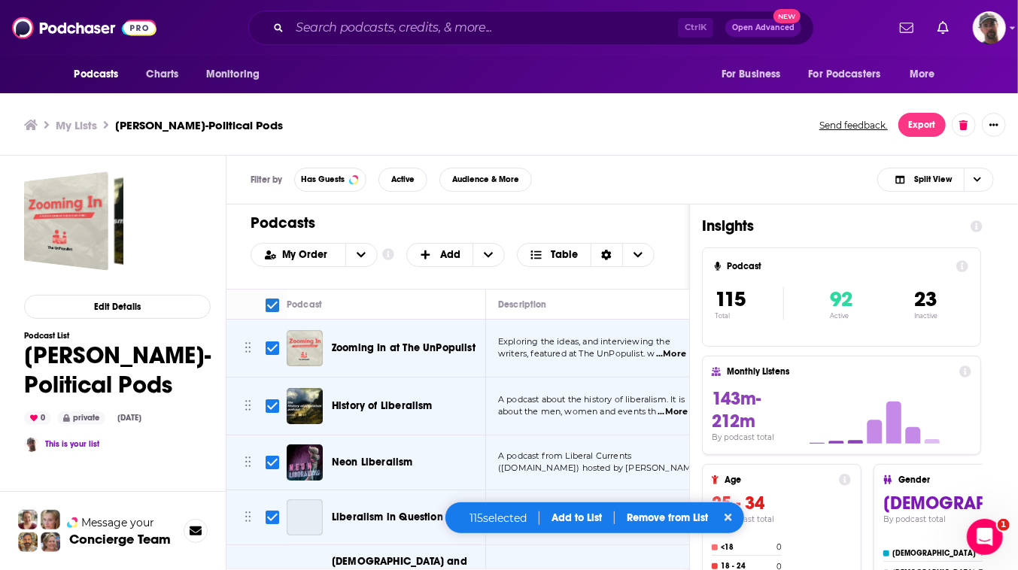
checkbox input "true"
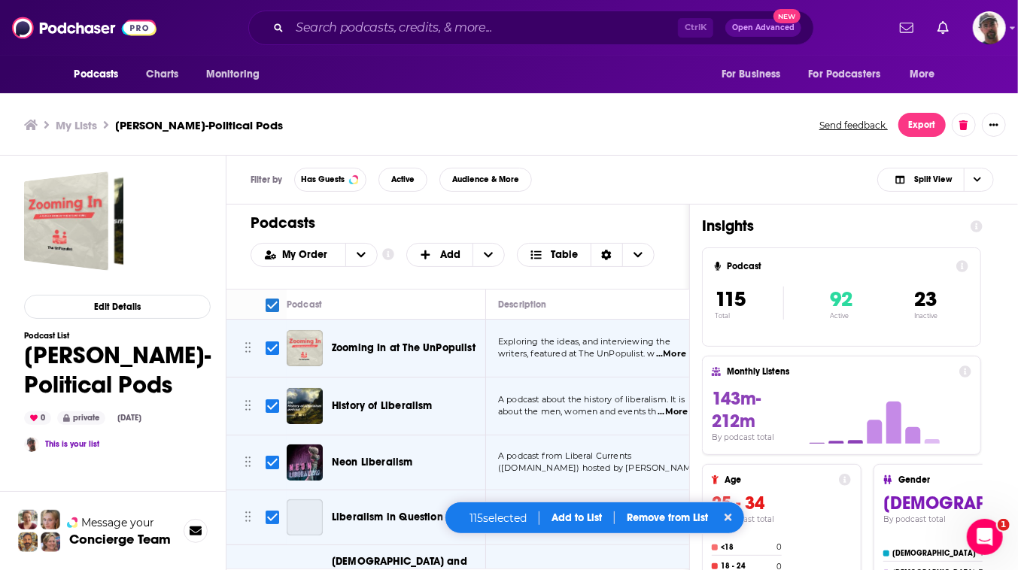
checkbox input "true"
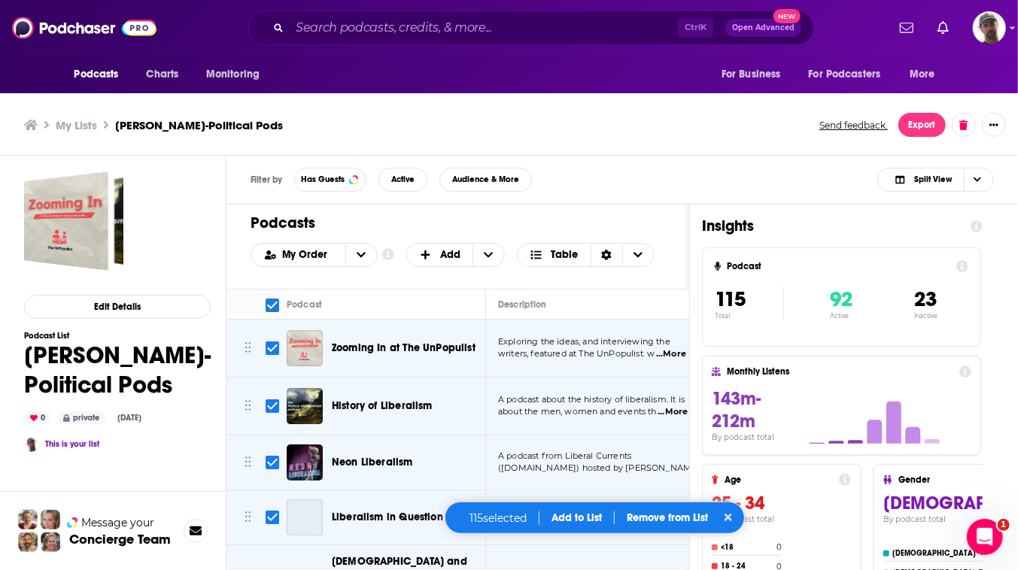
checkbox input "true"
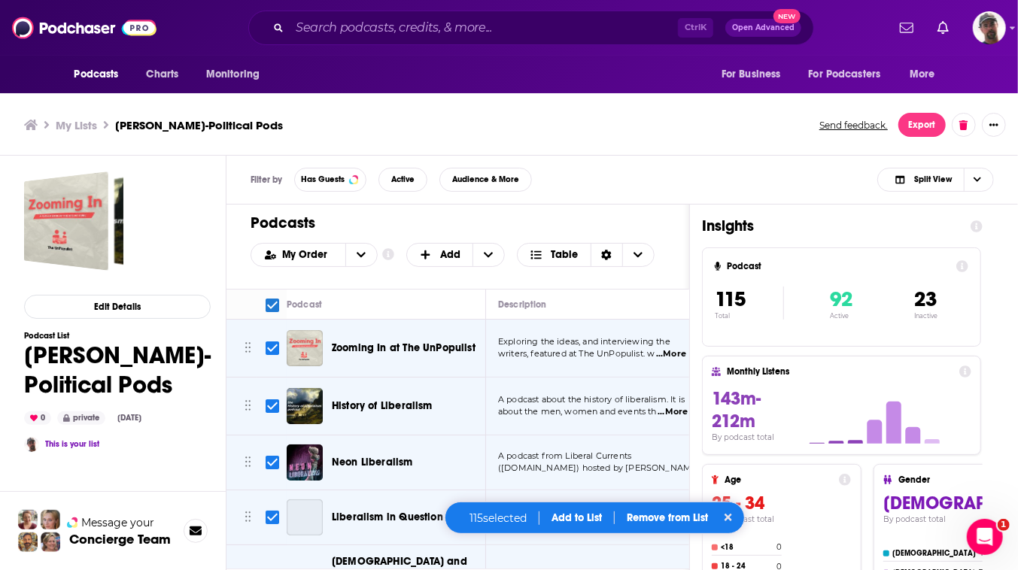
checkbox input "true"
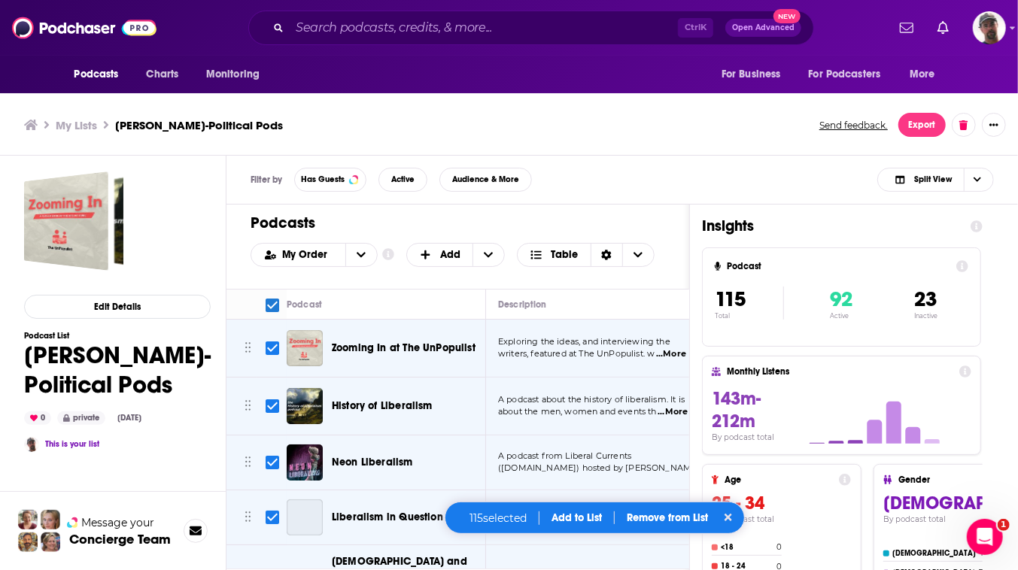
checkbox input "true"
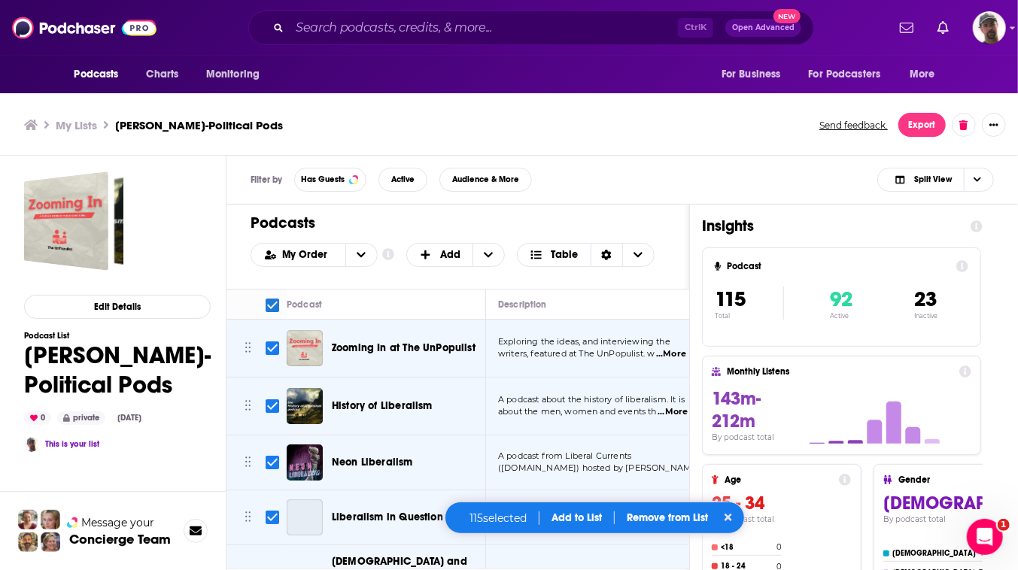
checkbox input "true"
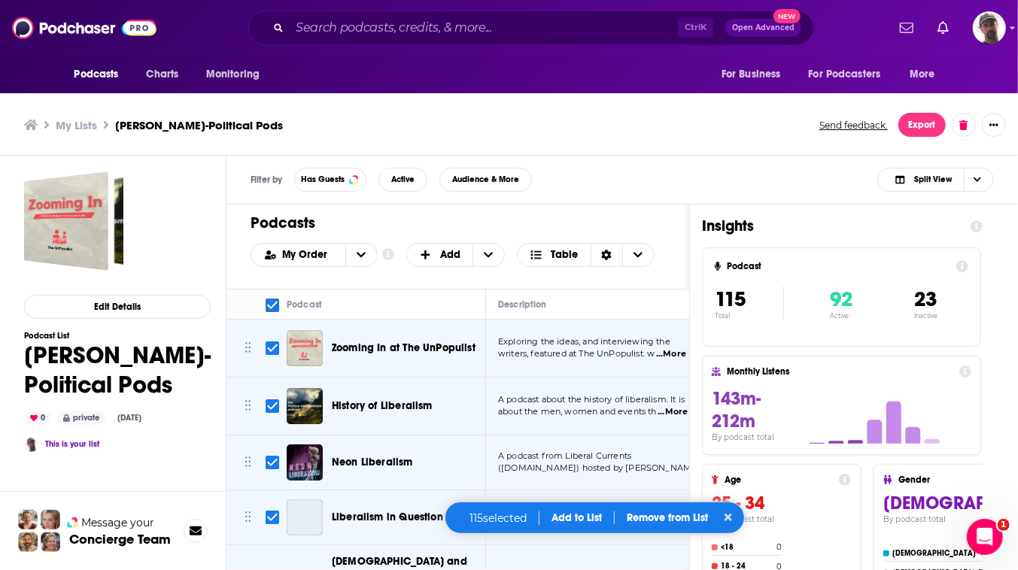
checkbox input "true"
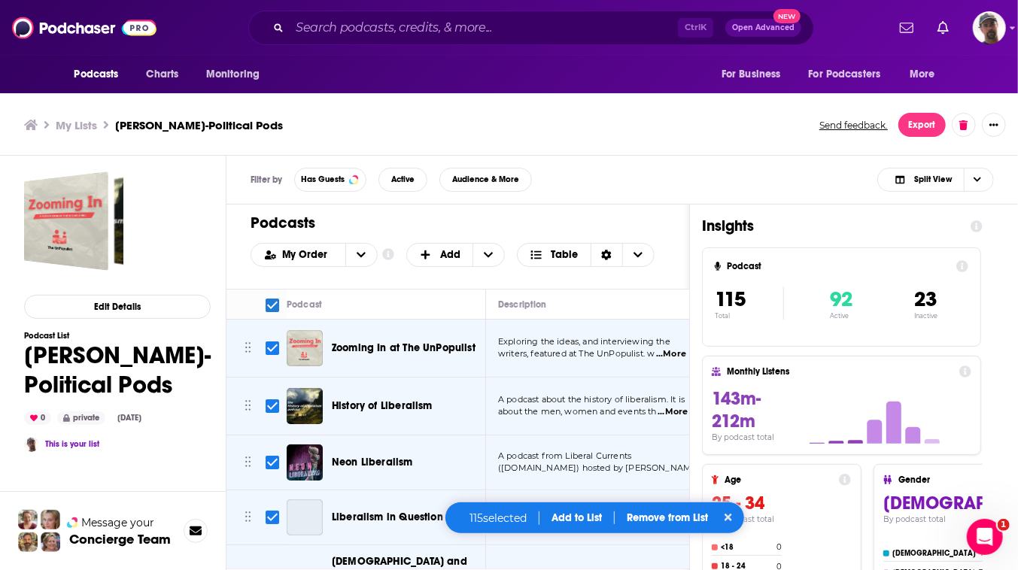
checkbox input "true"
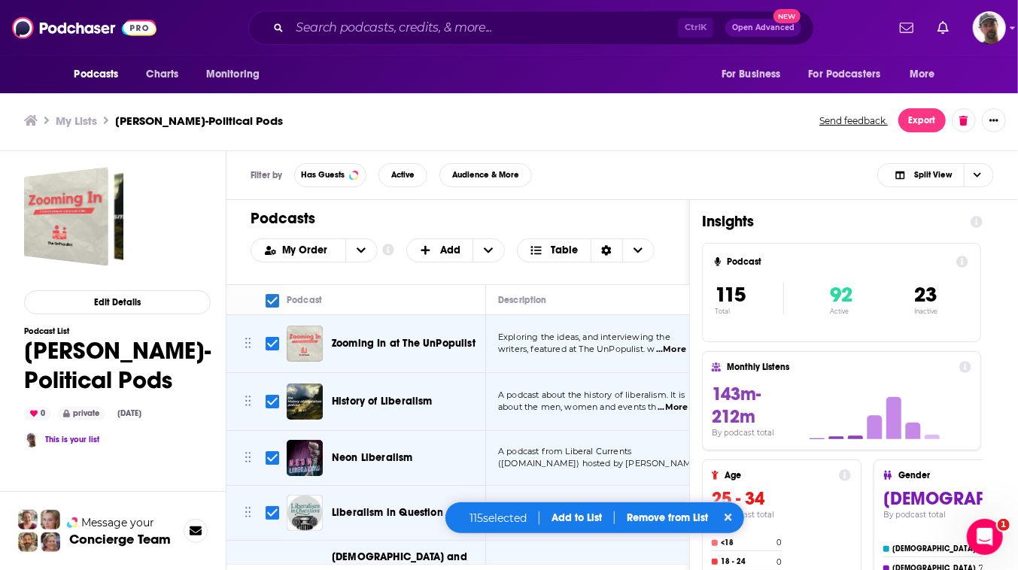
click at [732, 515] on icon at bounding box center [729, 519] width 8 height 8
checkbox input "false"
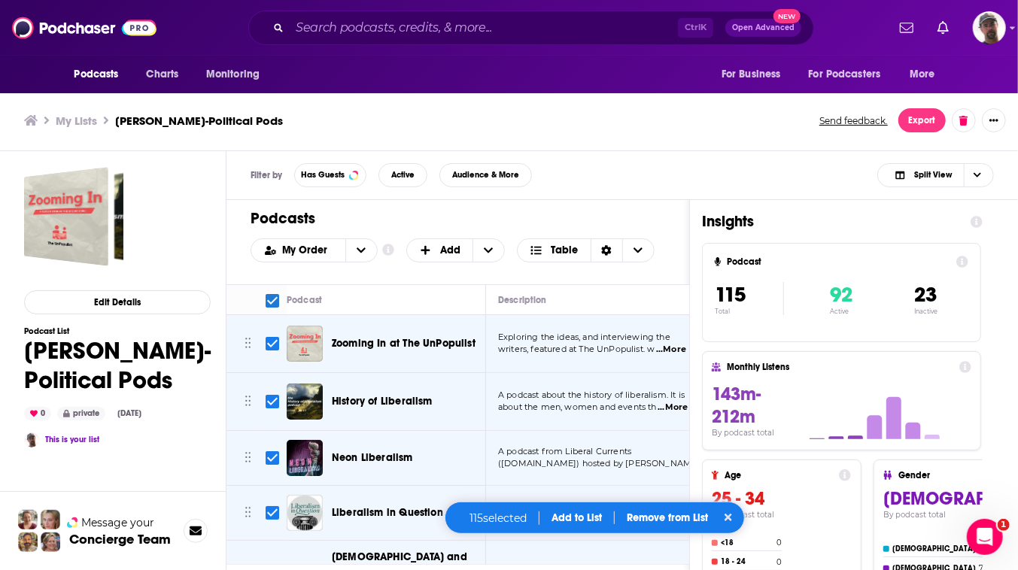
checkbox input "false"
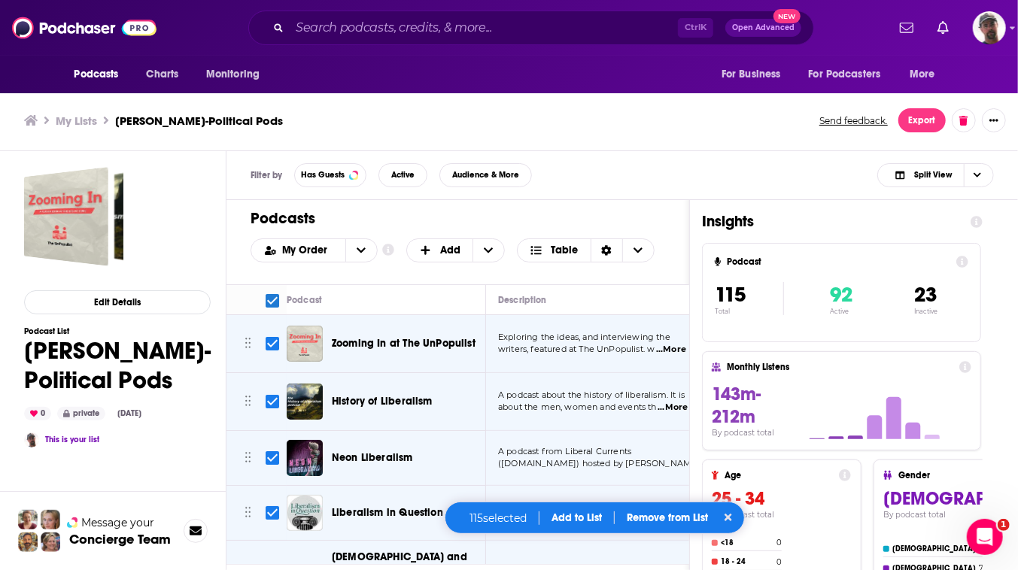
checkbox input "false"
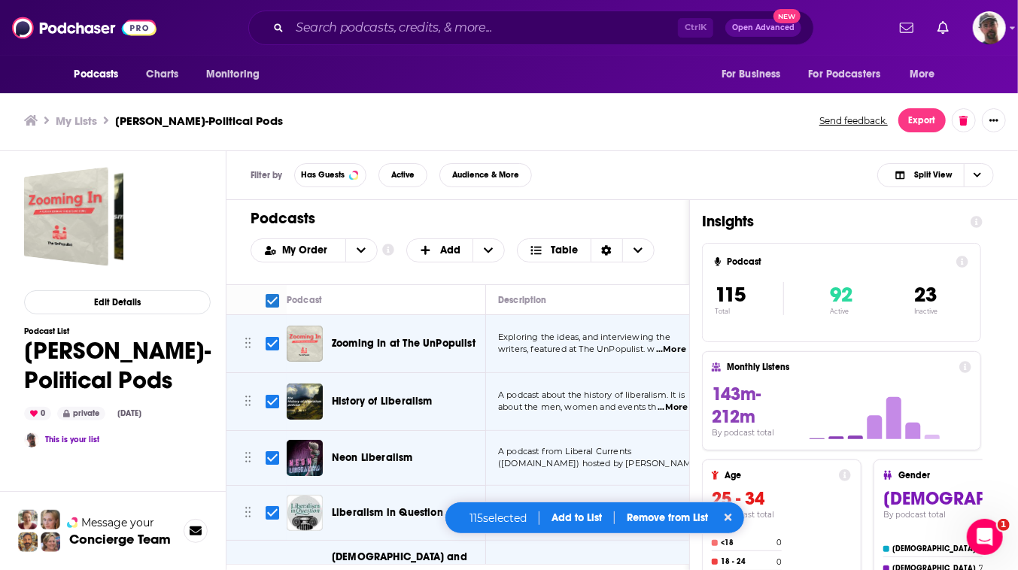
checkbox input "false"
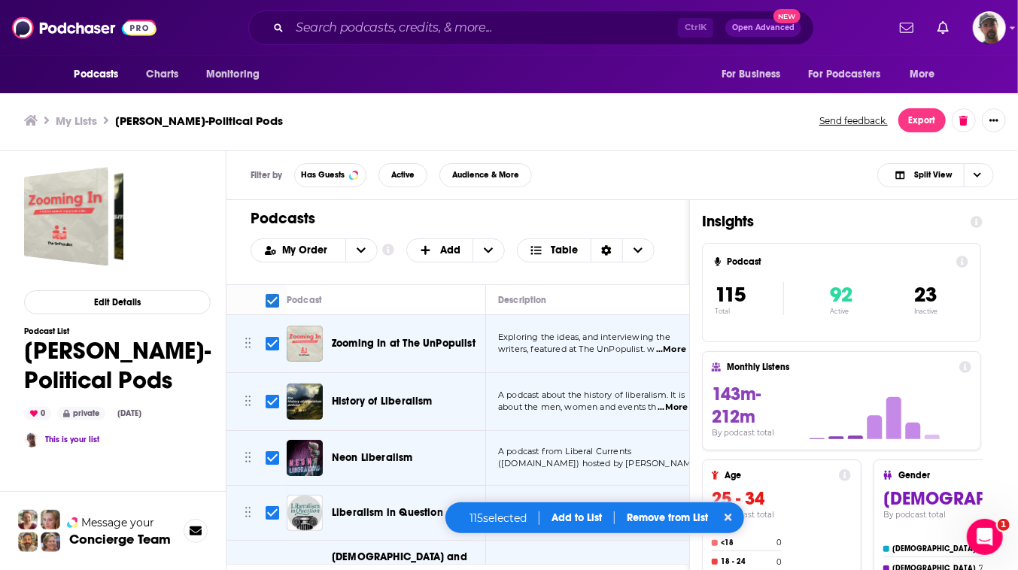
checkbox input "false"
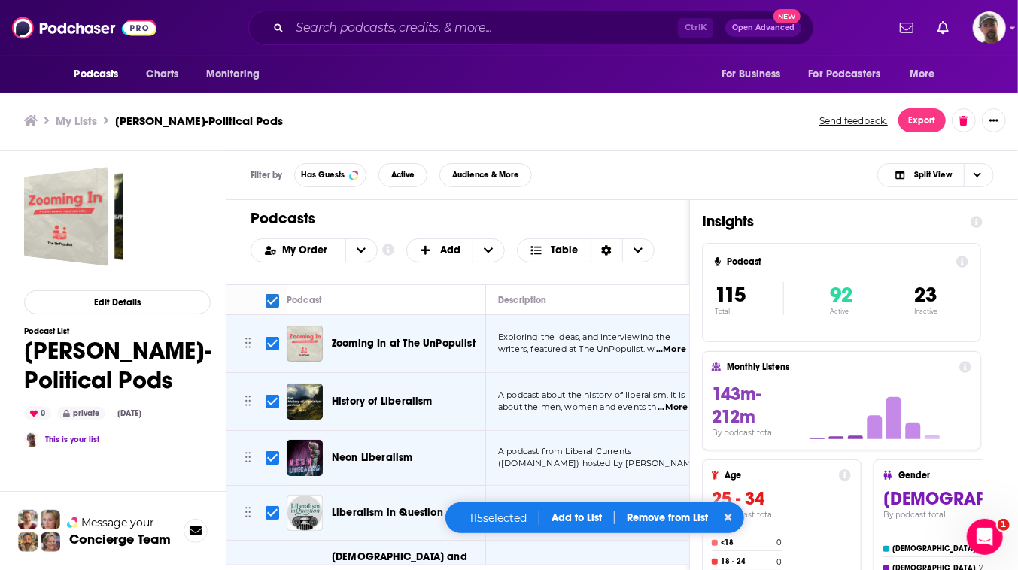
checkbox input "false"
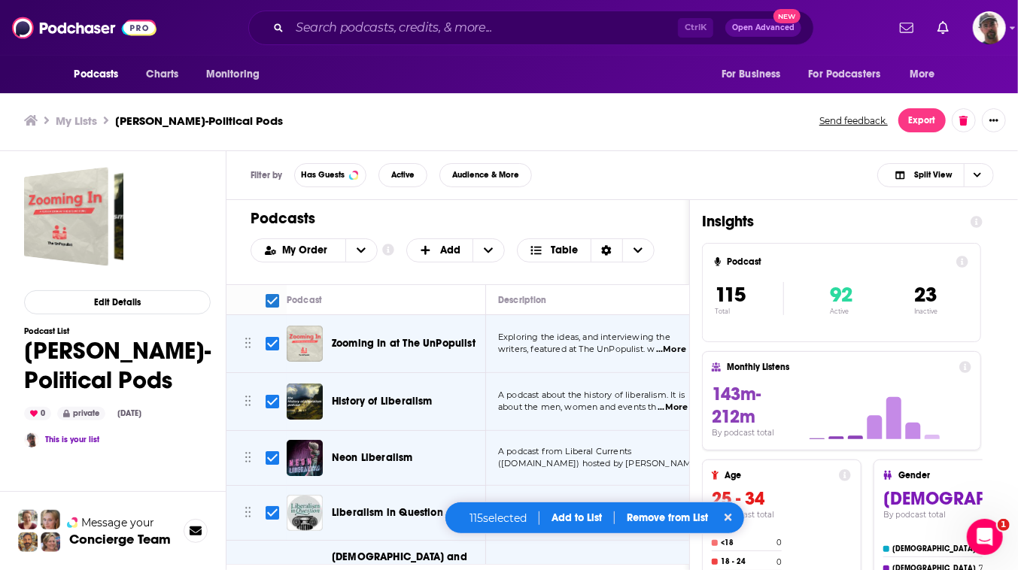
checkbox input "false"
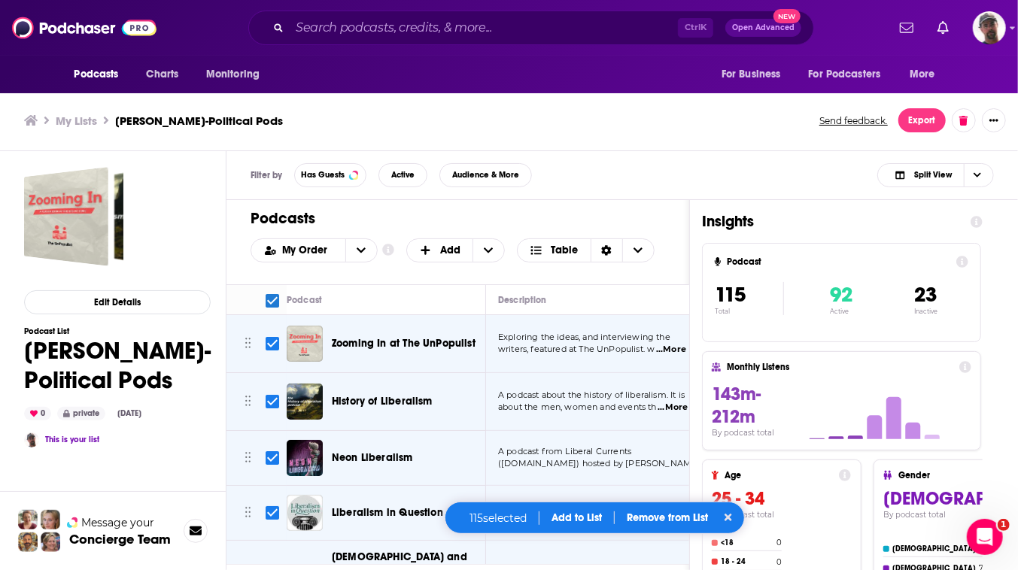
checkbox input "false"
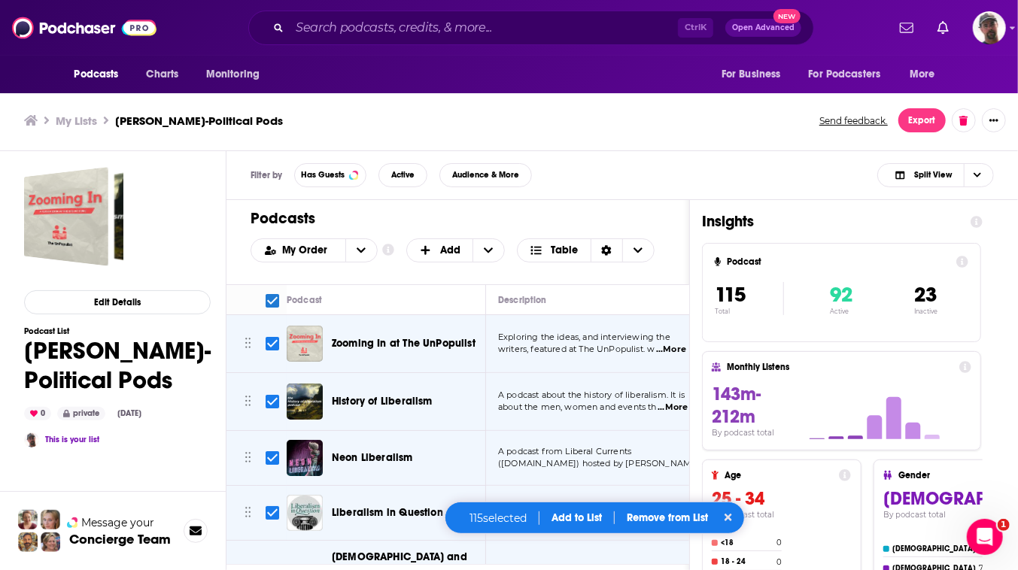
checkbox input "false"
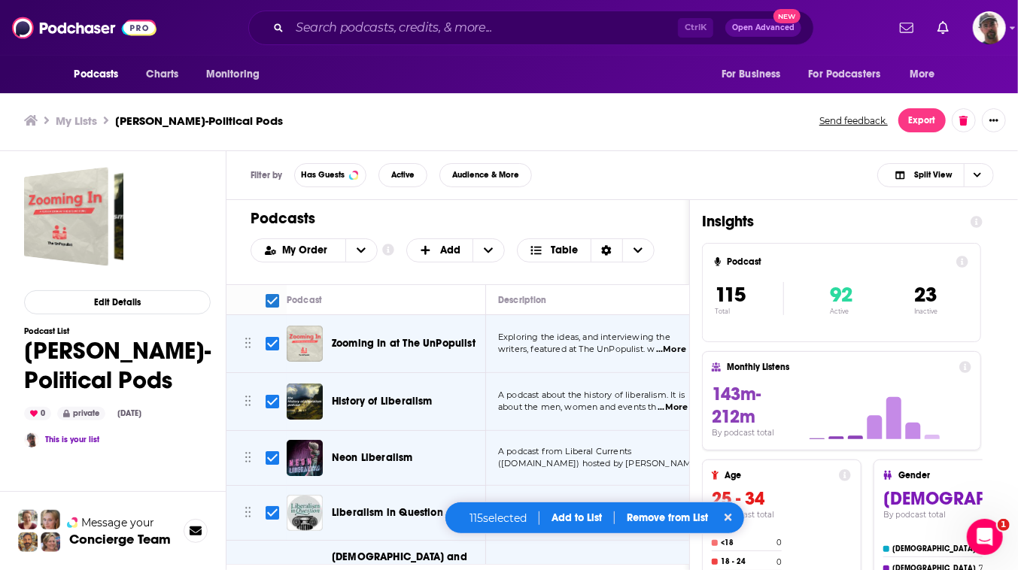
checkbox input "false"
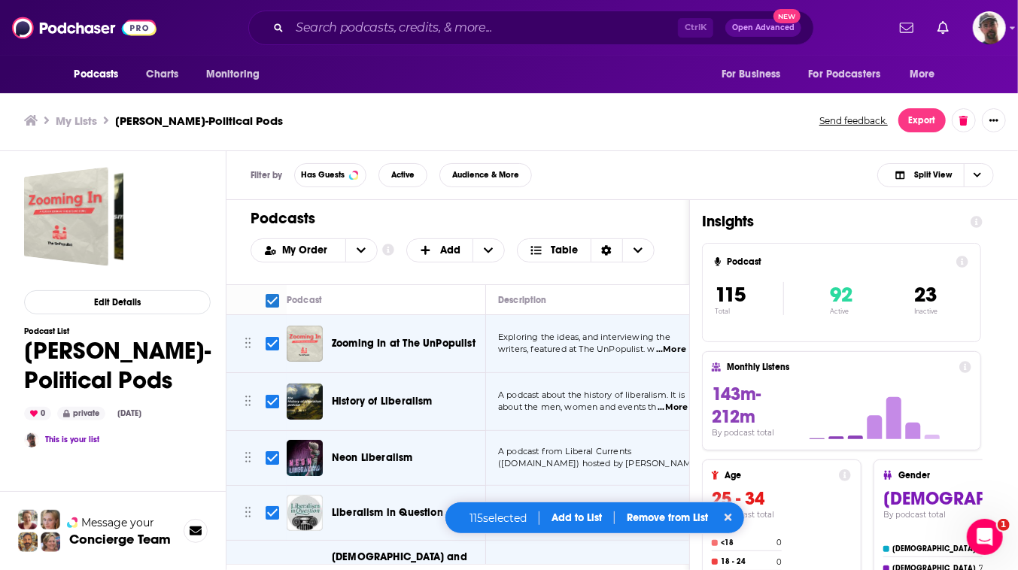
checkbox input "false"
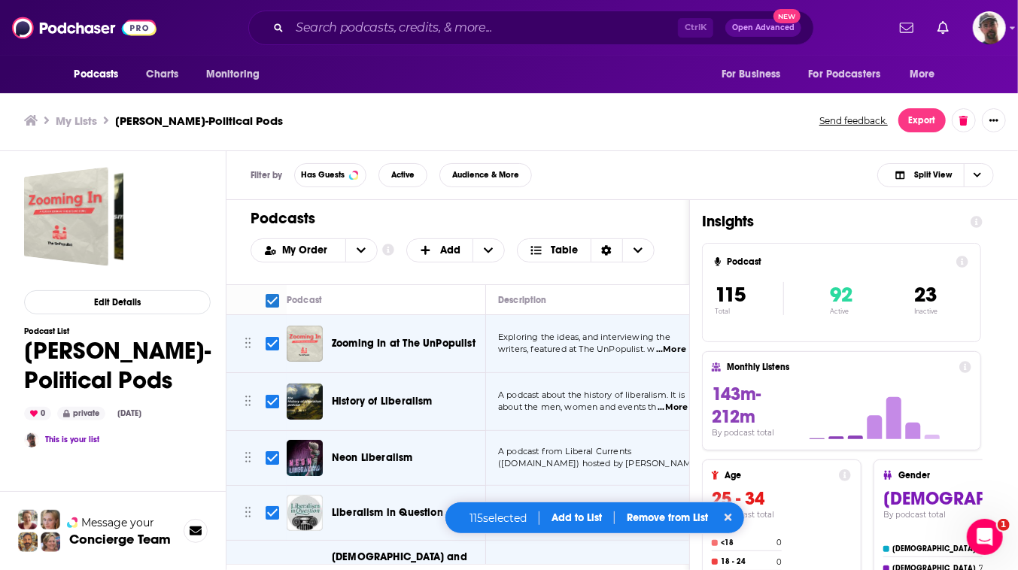
checkbox input "false"
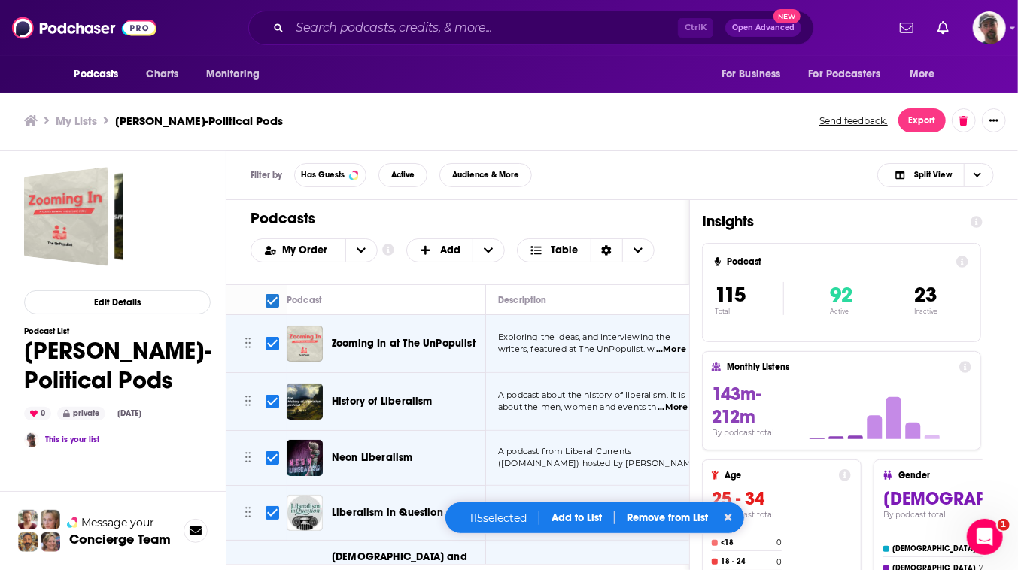
checkbox input "false"
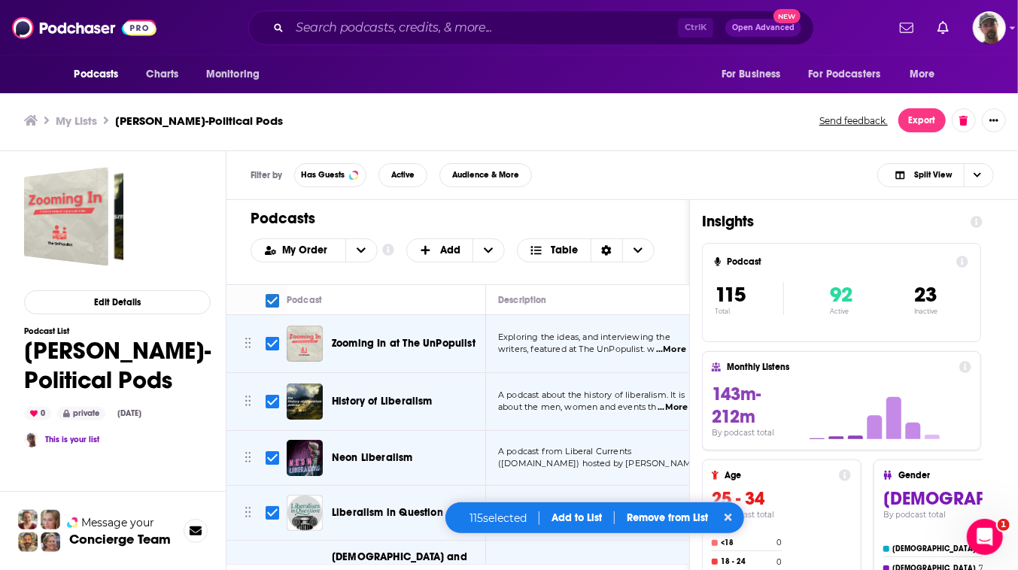
checkbox input "false"
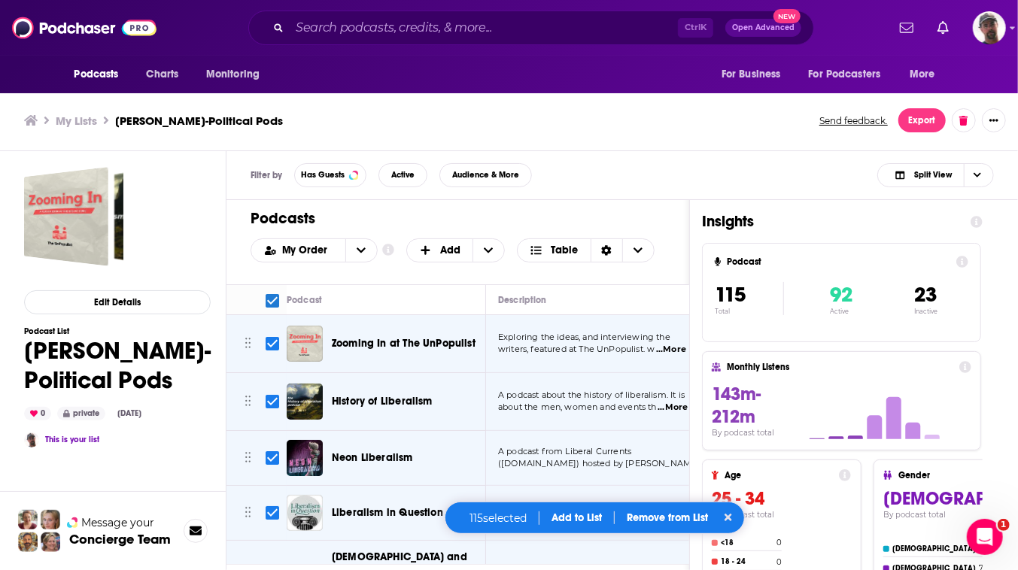
checkbox input "false"
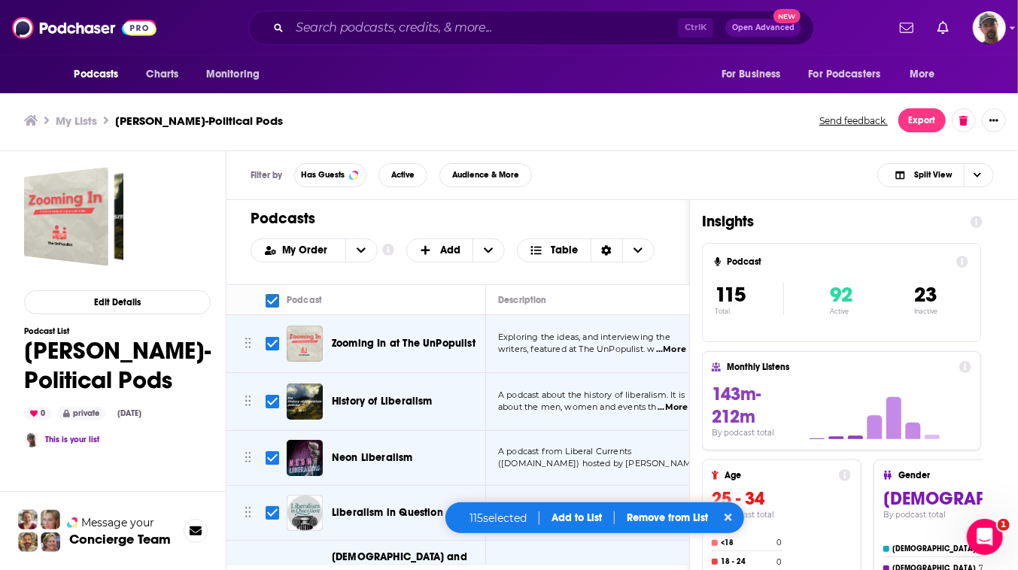
checkbox input "false"
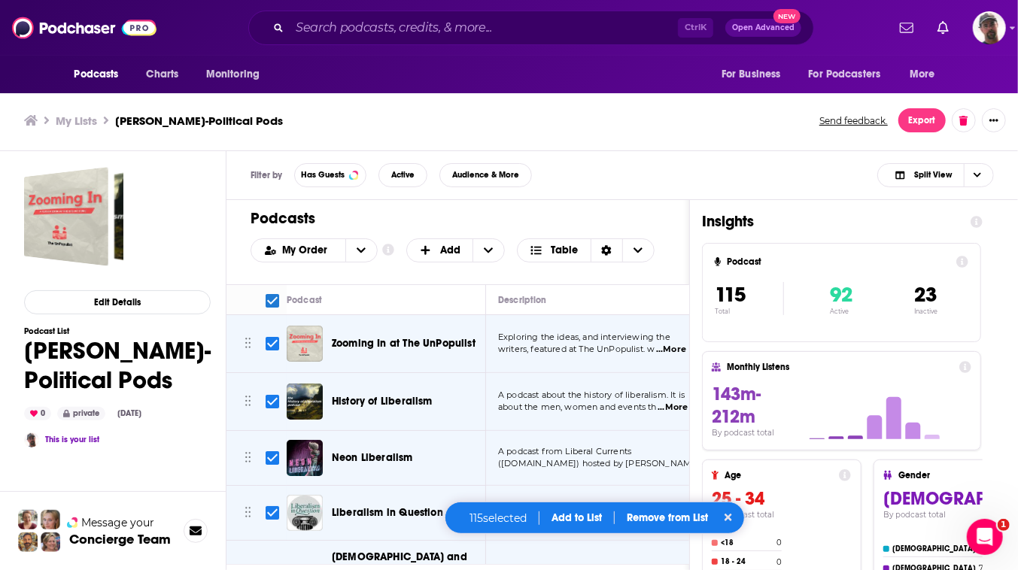
checkbox input "false"
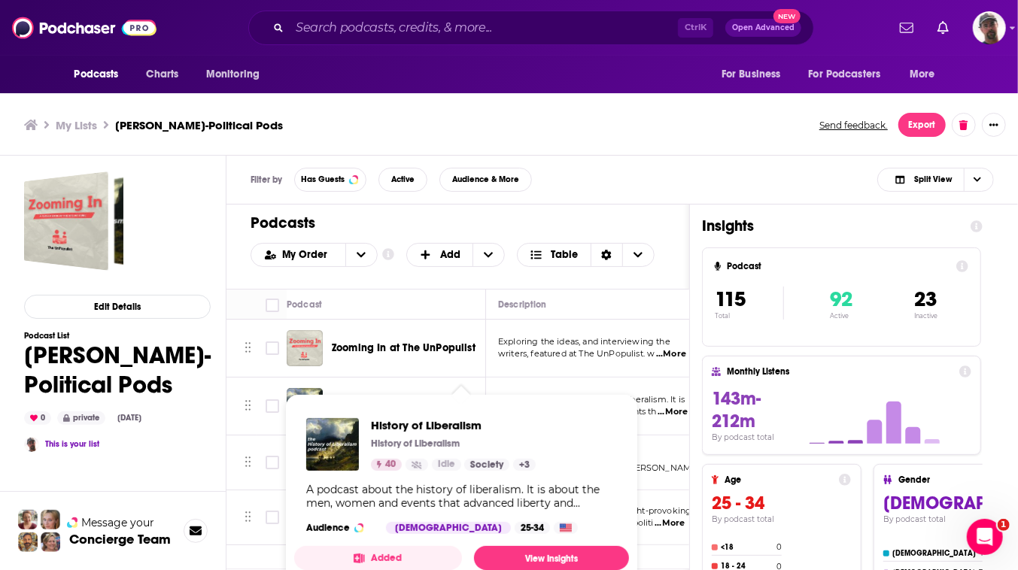
click at [474, 510] on div "A podcast about the history of liberalism. It is about the men, women and event…" at bounding box center [461, 496] width 311 height 27
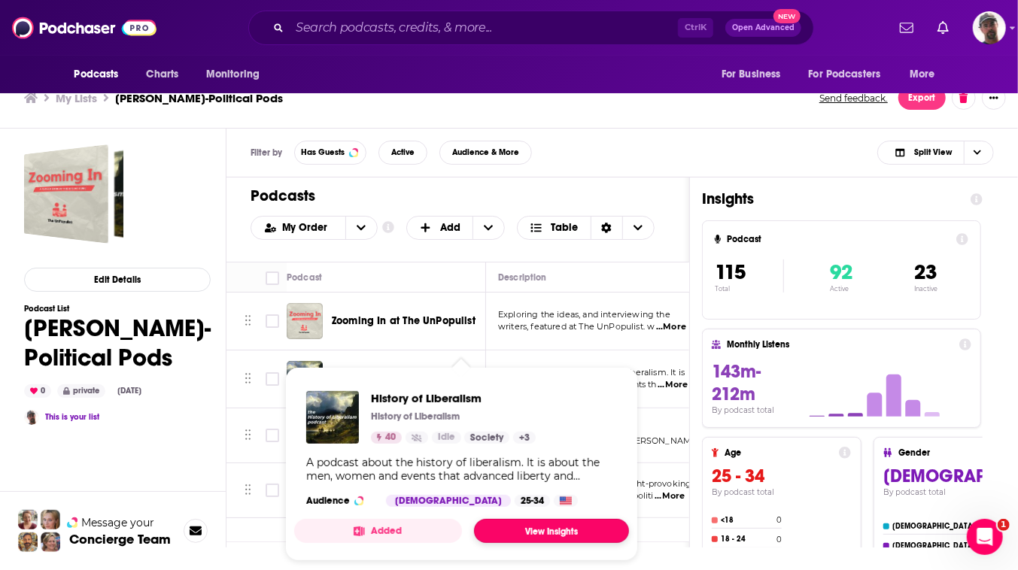
click at [586, 524] on link "View Insights" at bounding box center [551, 531] width 155 height 24
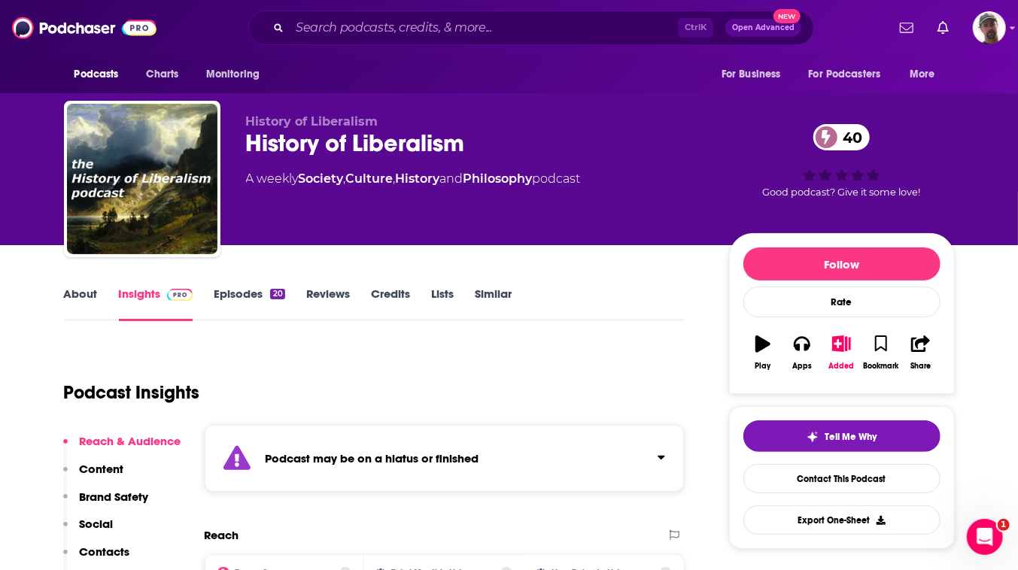
scroll to position [205, 0]
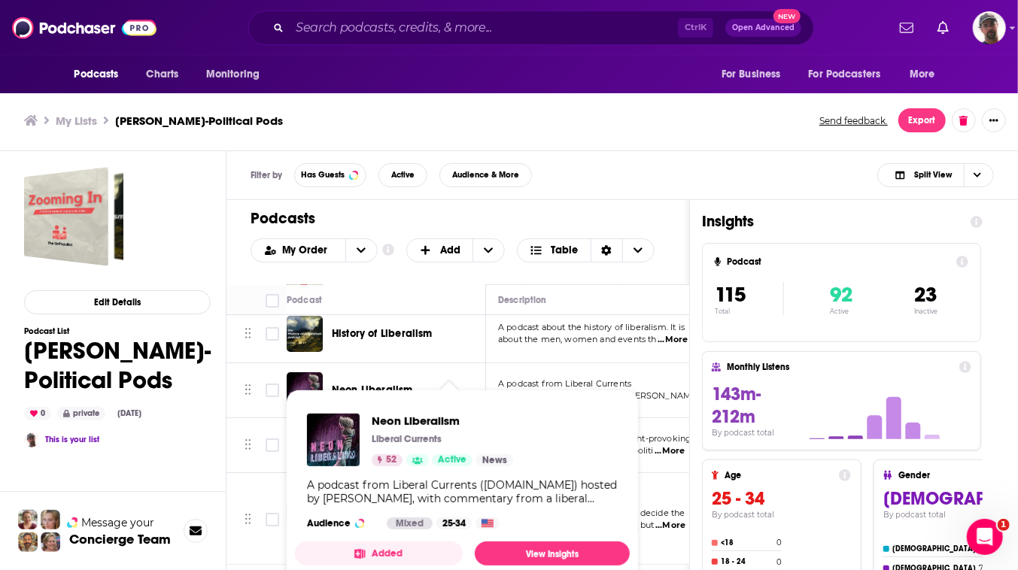
scroll to position [71, 0]
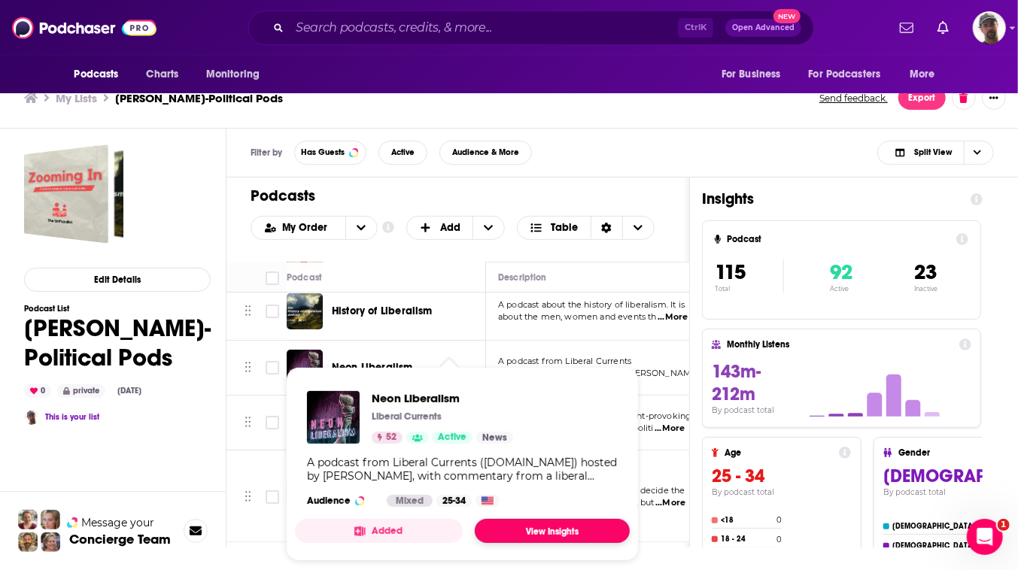
click at [565, 525] on link "View Insights" at bounding box center [552, 531] width 155 height 24
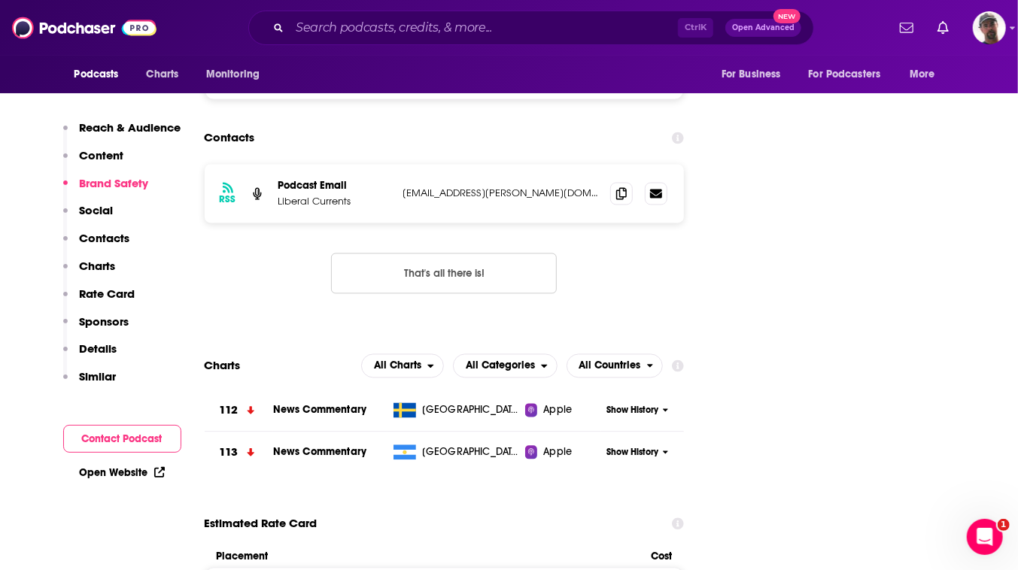
scroll to position [1573, 0]
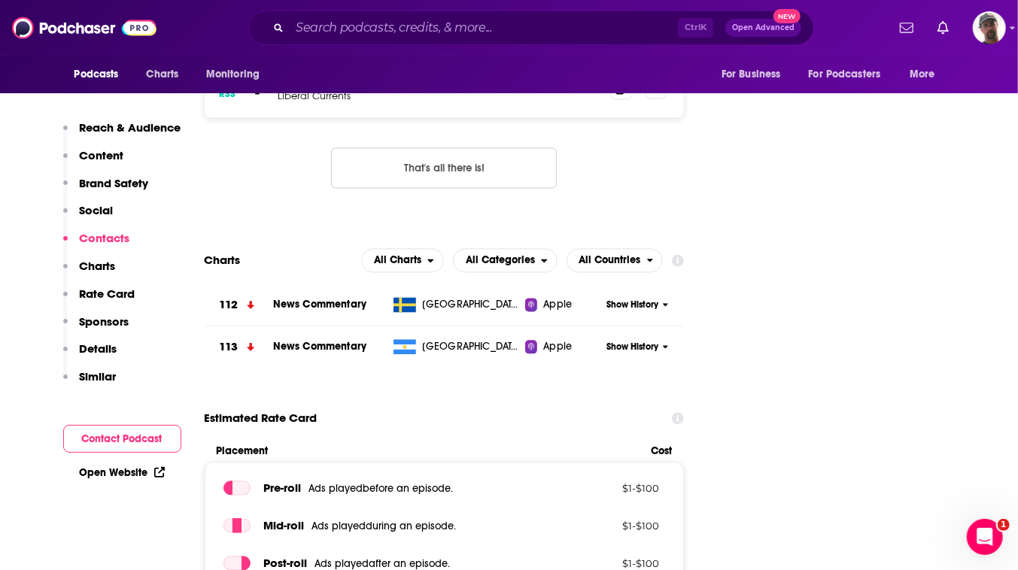
click at [662, 92] on icon at bounding box center [656, 87] width 12 height 9
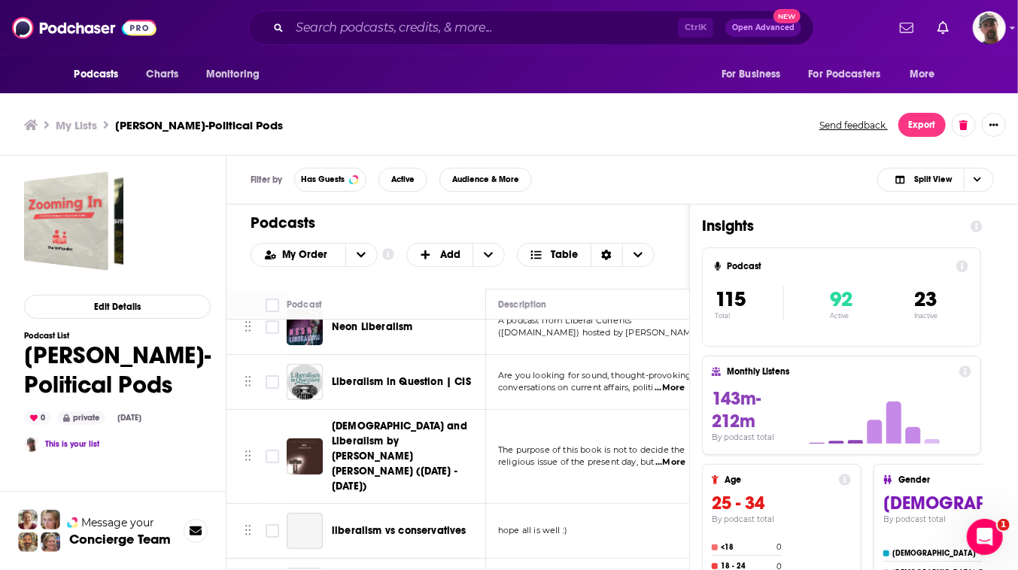
scroll to position [136, 0]
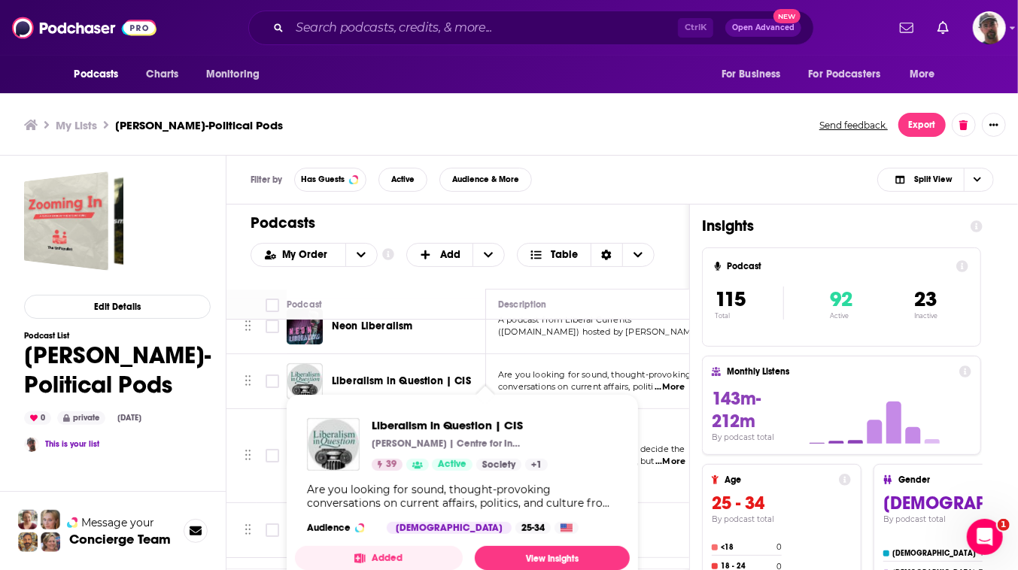
click at [465, 510] on div "Are you looking for sound, thought-provoking conversations on current affairs, …" at bounding box center [462, 496] width 311 height 27
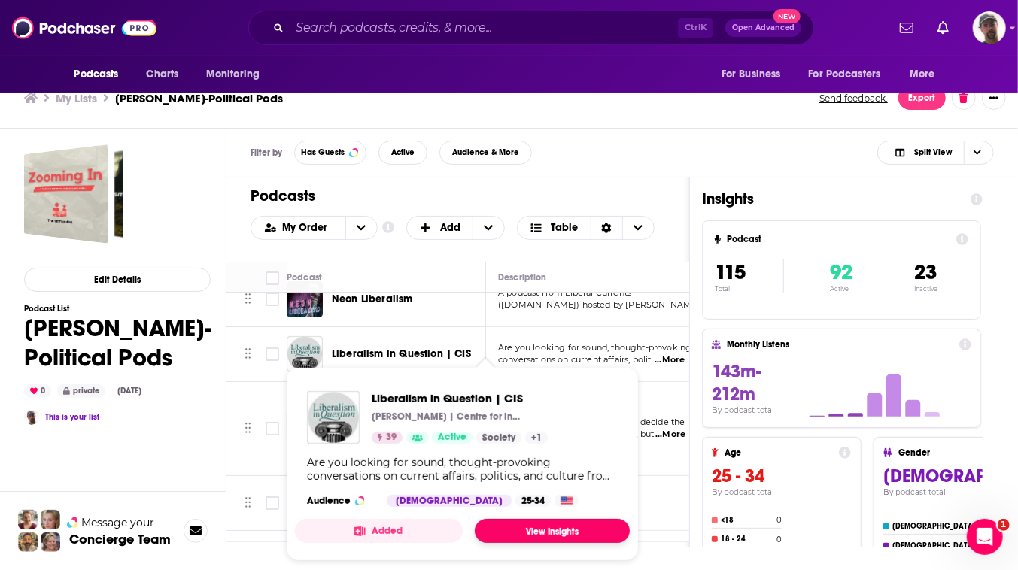
click at [569, 523] on link "View Insights" at bounding box center [552, 531] width 155 height 24
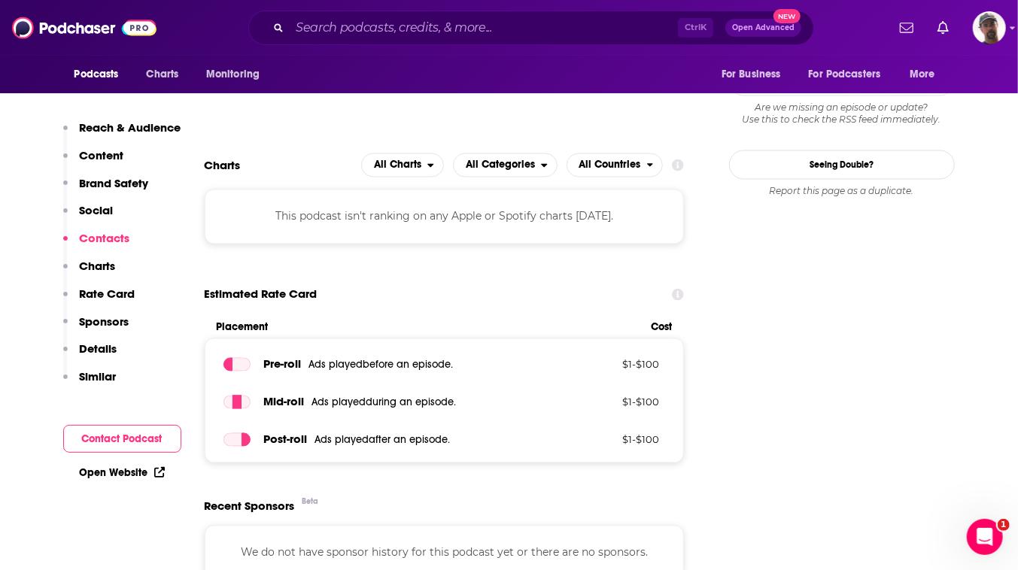
scroll to position [1368, 0]
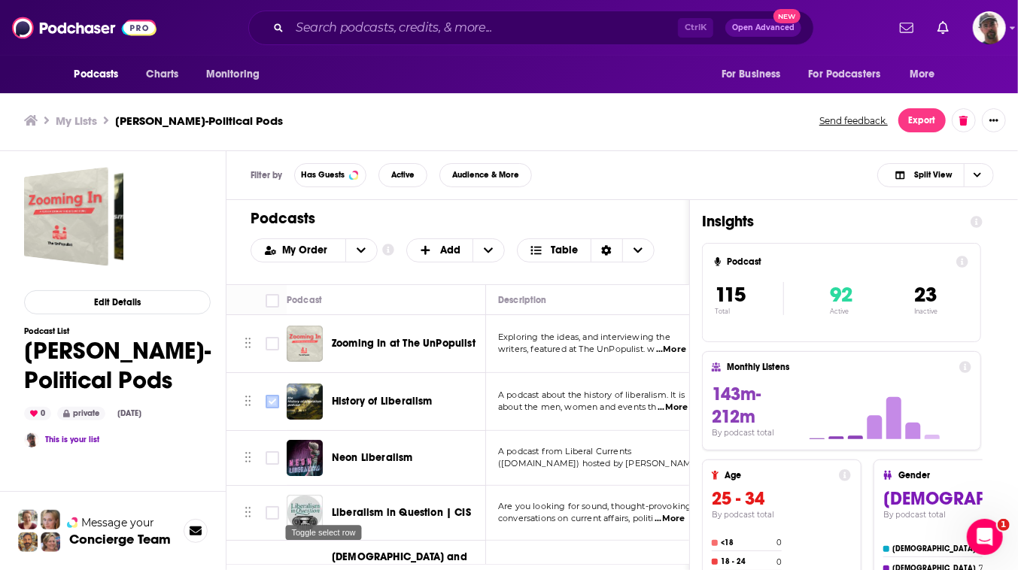
click at [279, 409] on input "Toggle select row" at bounding box center [273, 402] width 14 height 14
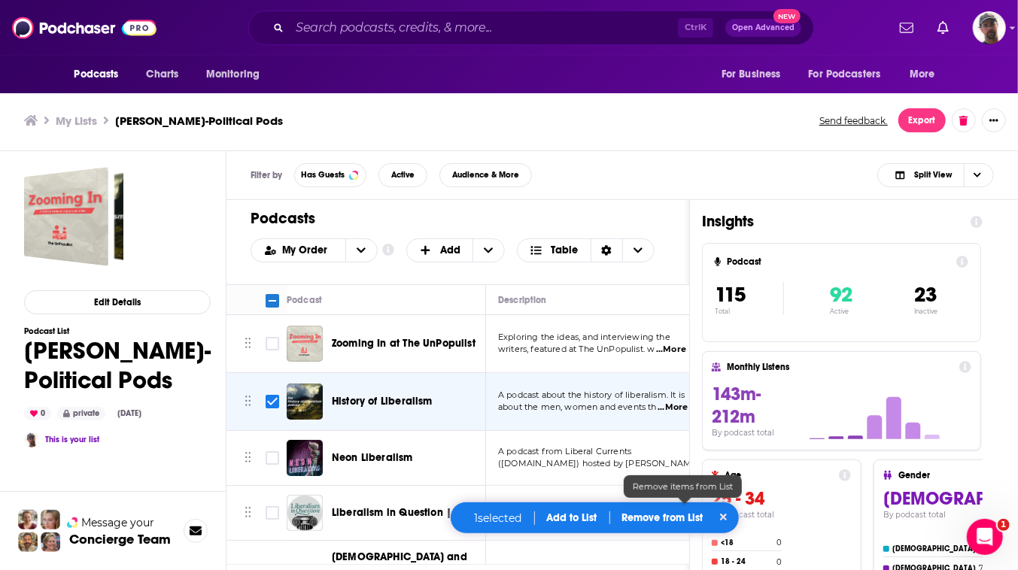
click at [683, 514] on p "Remove from List" at bounding box center [662, 518] width 81 height 13
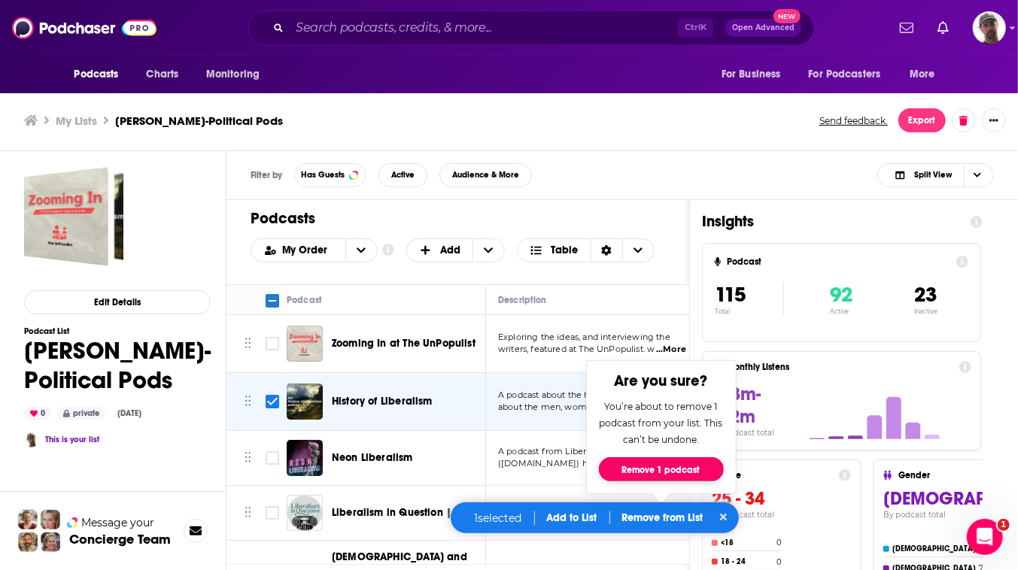
click at [694, 458] on button "Remove 1 podcast" at bounding box center [661, 470] width 125 height 24
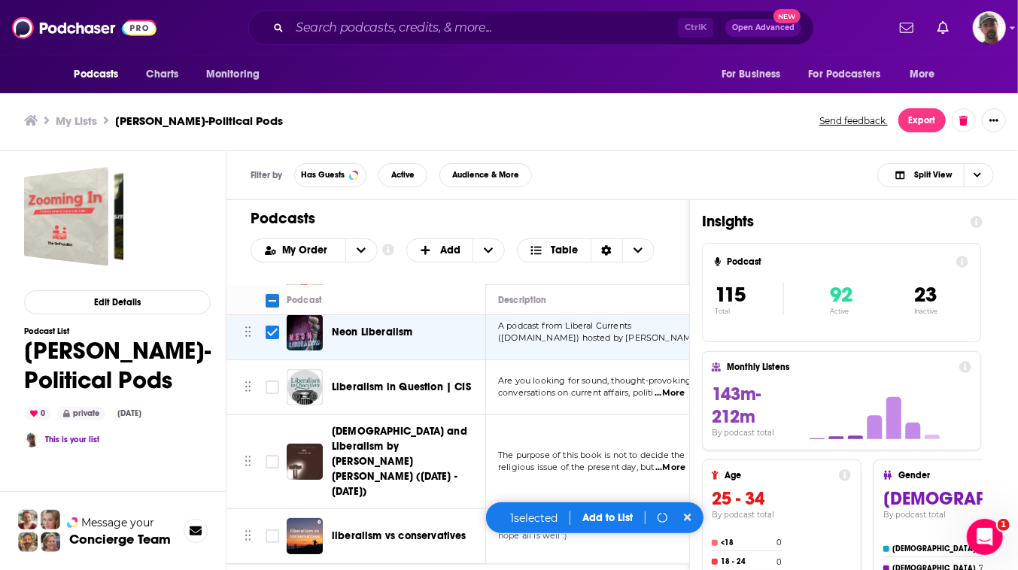
scroll to position [136, 0]
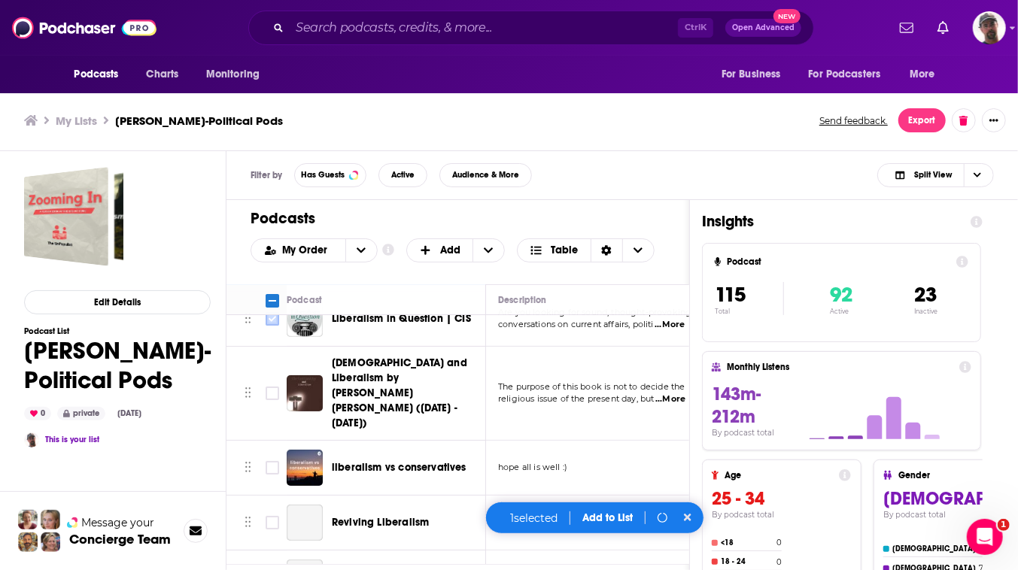
click at [279, 326] on input "Toggle select row" at bounding box center [273, 319] width 14 height 14
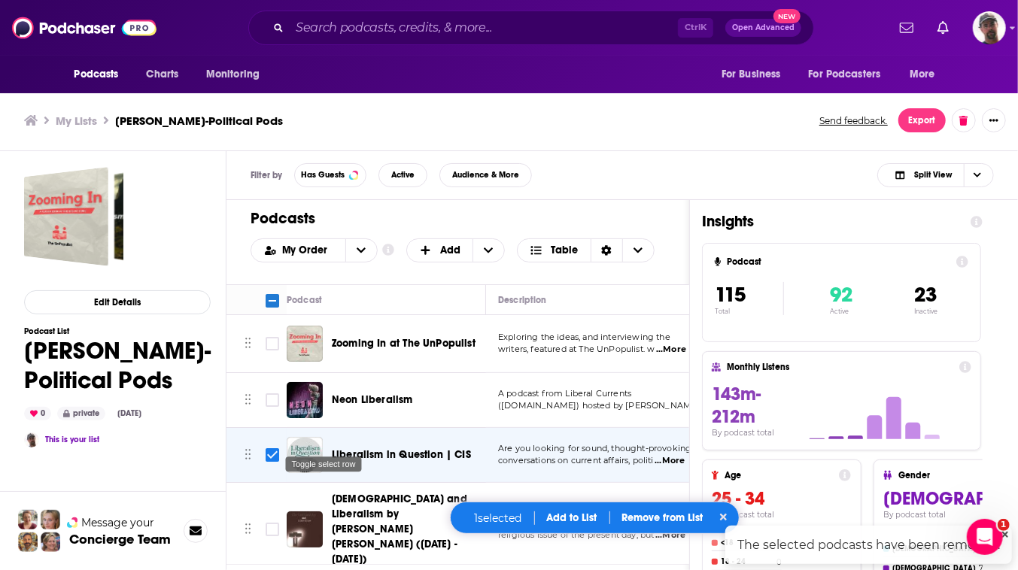
scroll to position [136, 0]
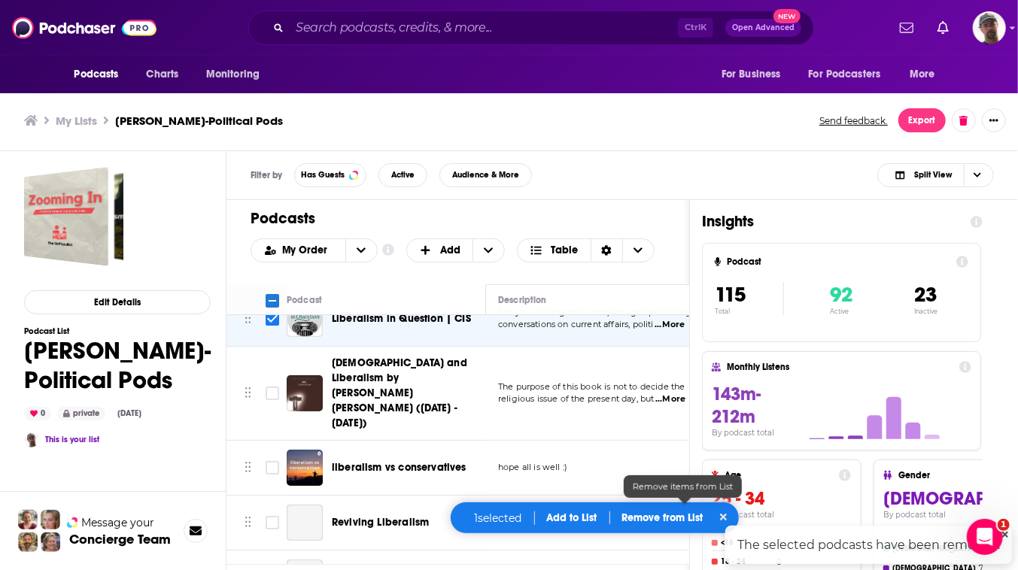
click at [673, 515] on p "Remove from List" at bounding box center [662, 518] width 81 height 13
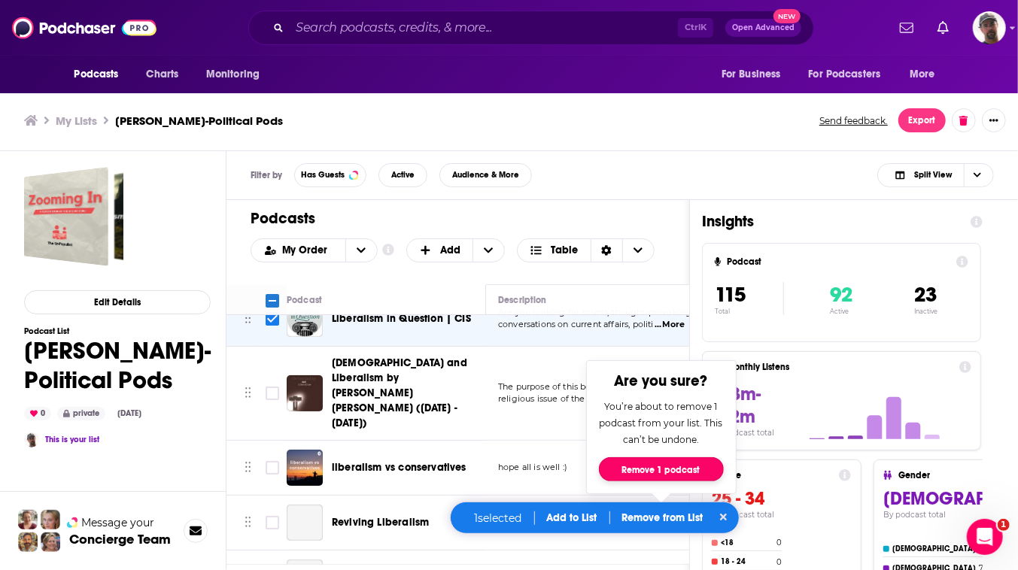
click at [697, 460] on button "Remove 1 podcast" at bounding box center [661, 470] width 125 height 24
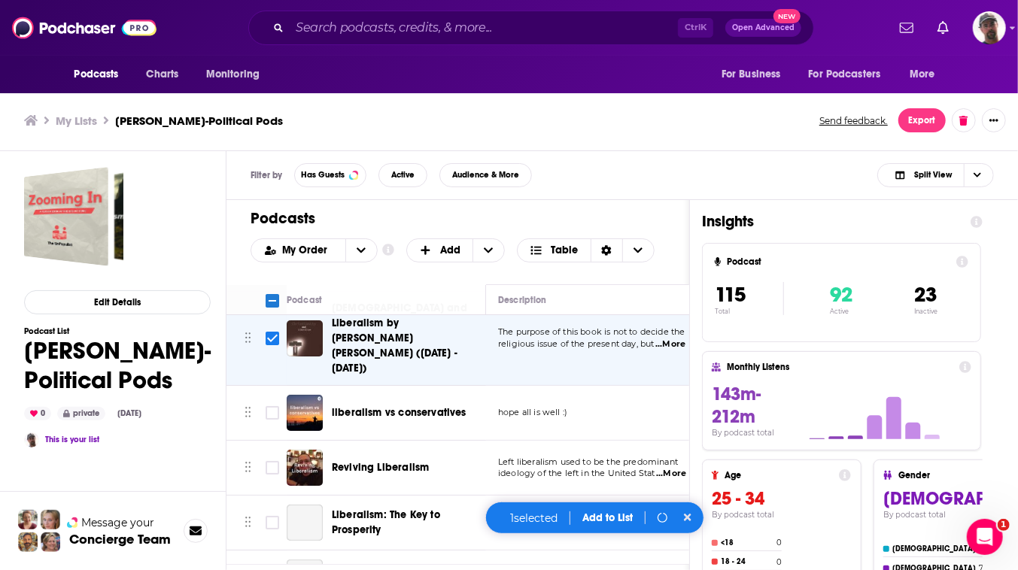
click at [618, 337] on span "The purpose of this book is not to decide the" at bounding box center [591, 332] width 187 height 11
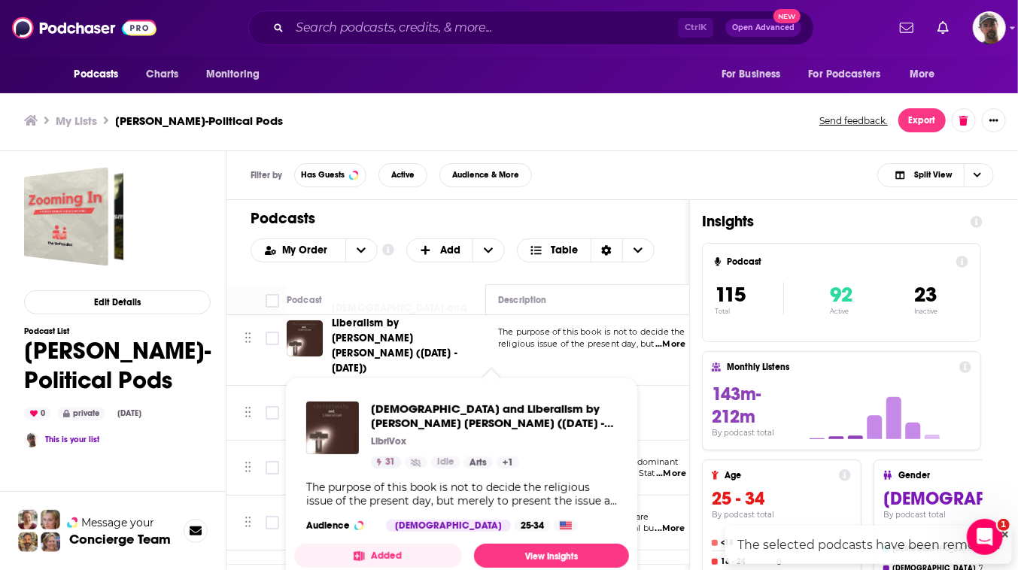
checkbox input "false"
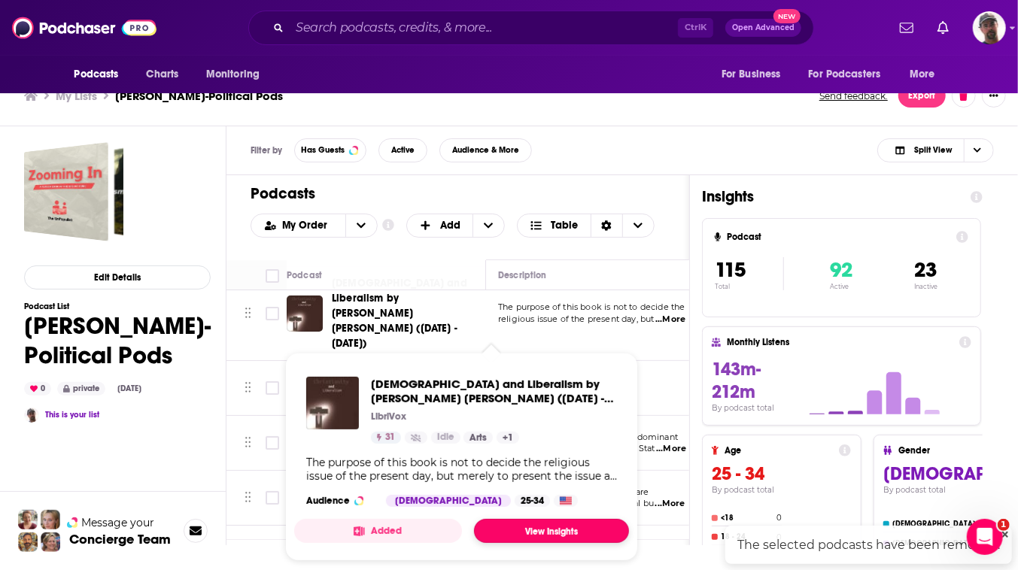
click at [613, 527] on link "View Insights" at bounding box center [551, 531] width 155 height 24
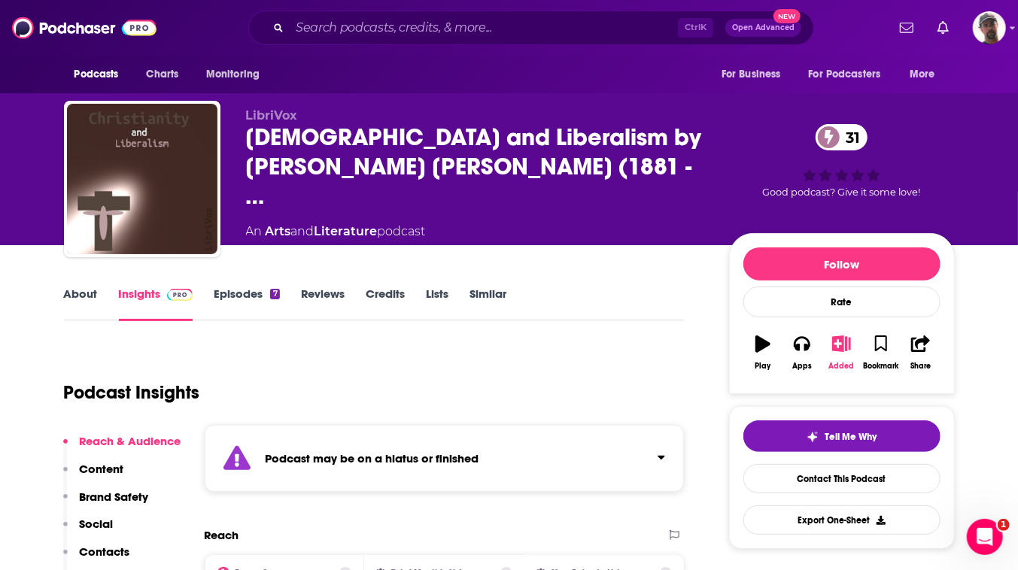
click at [851, 352] on icon "button" at bounding box center [841, 344] width 19 height 17
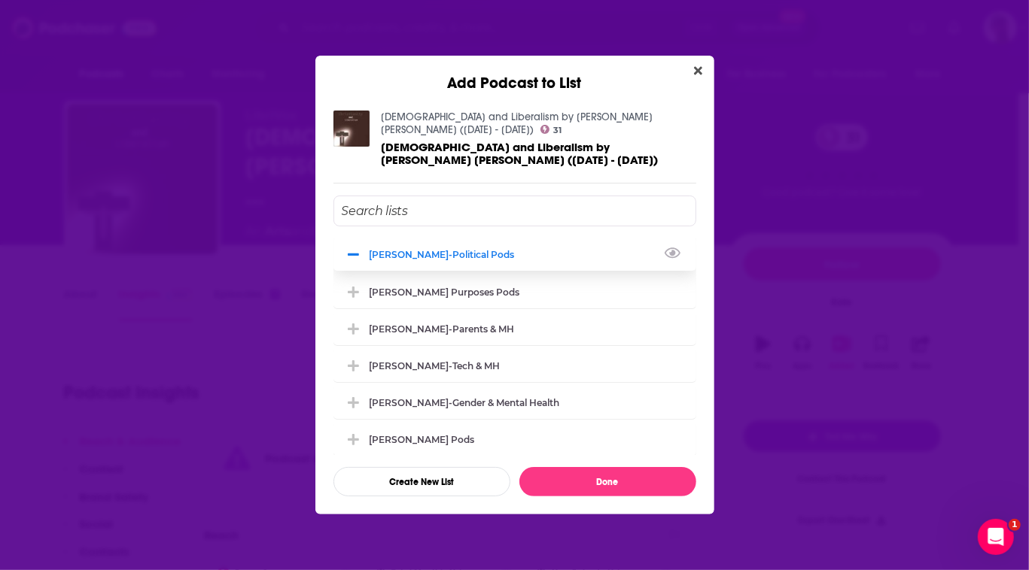
click at [379, 249] on div "[PERSON_NAME]-Political Pods" at bounding box center [446, 254] width 154 height 11
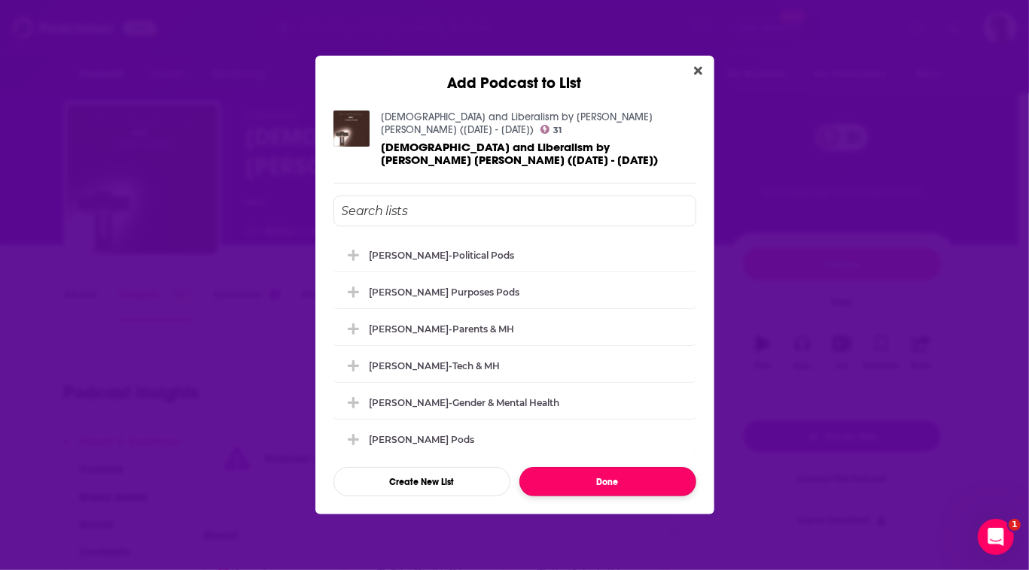
click at [605, 497] on button "Done" at bounding box center [607, 481] width 177 height 29
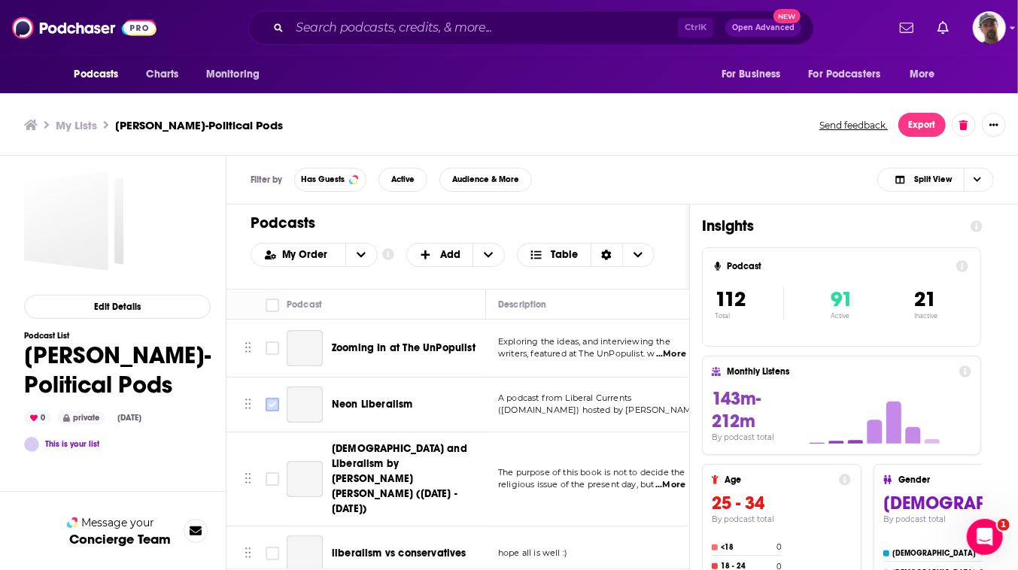
click at [279, 412] on input "Toggle select row" at bounding box center [273, 405] width 14 height 14
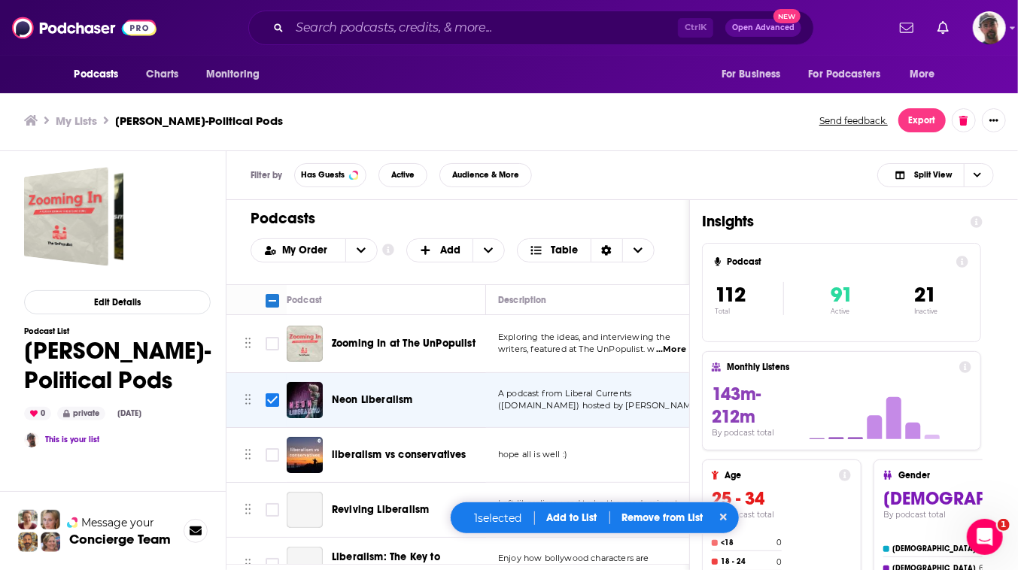
scroll to position [68, 0]
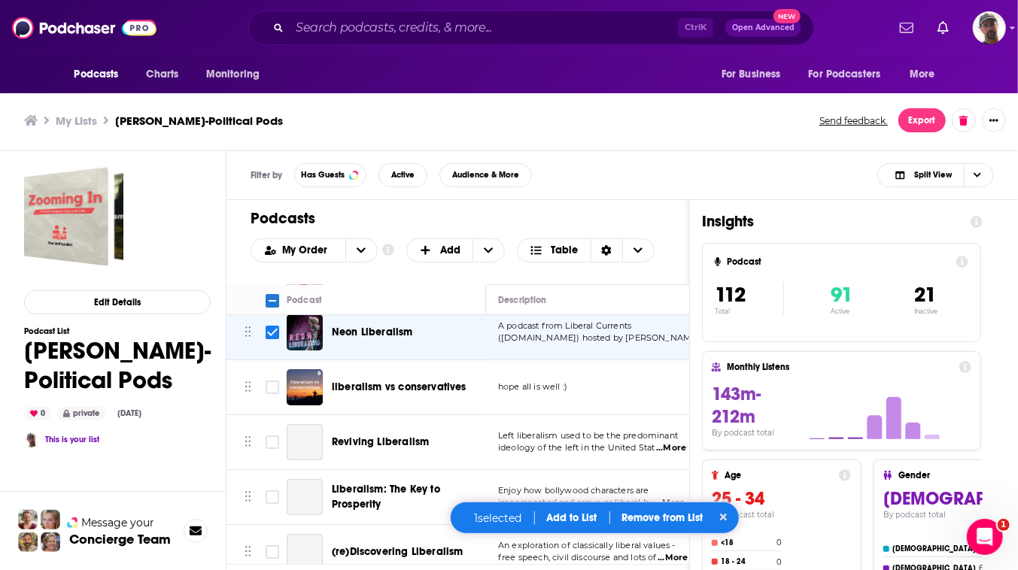
click at [655, 513] on p "Remove from List" at bounding box center [662, 518] width 81 height 13
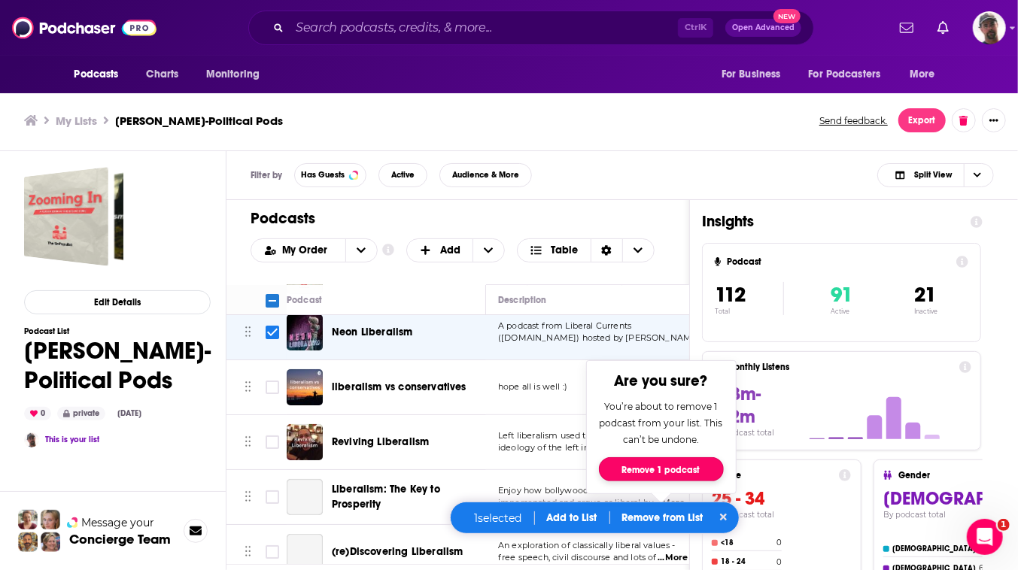
click at [671, 458] on button "Remove 1 podcast" at bounding box center [661, 470] width 125 height 24
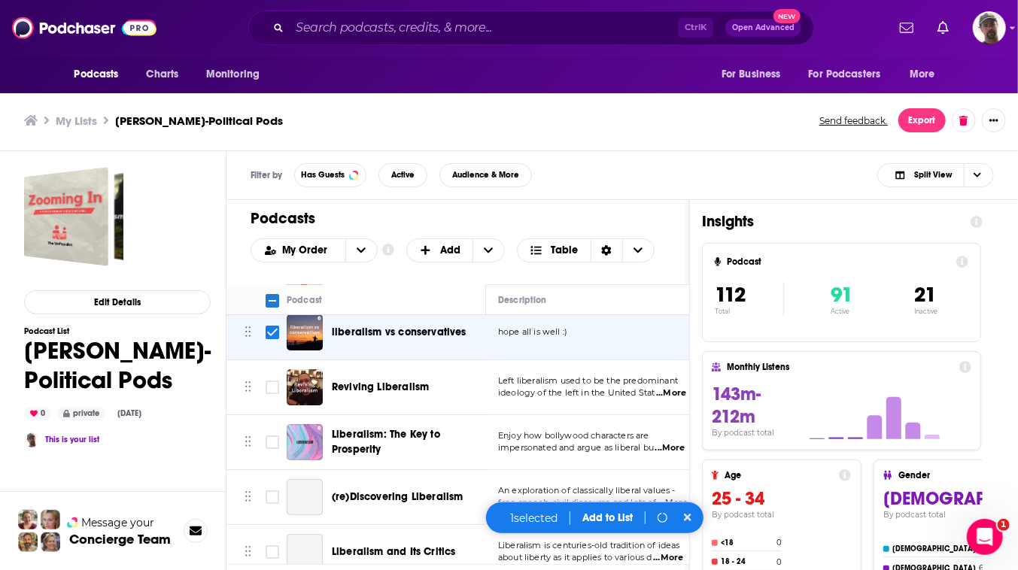
click at [279, 339] on input "Toggle select row" at bounding box center [273, 333] width 14 height 14
checkbox input "false"
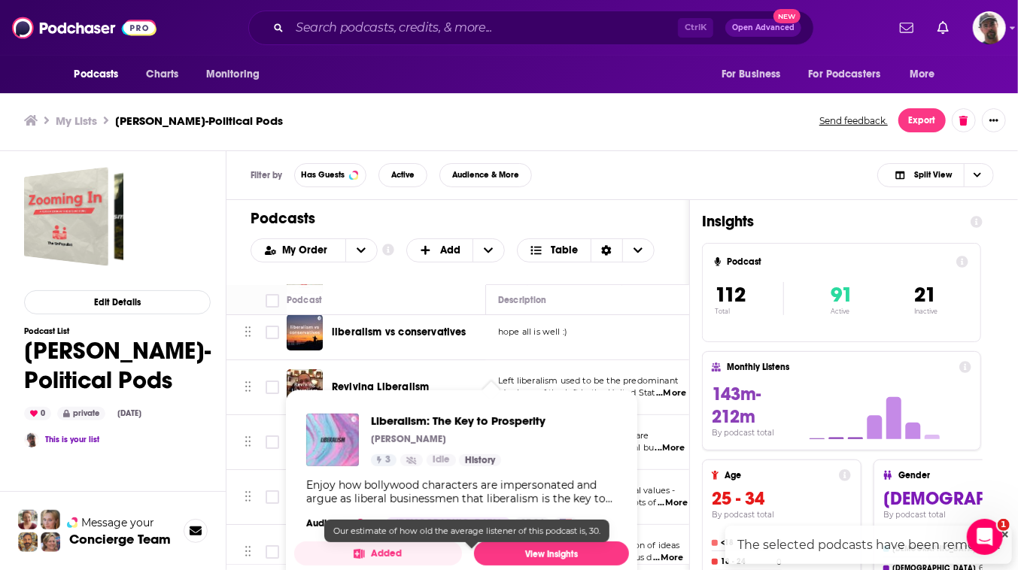
scroll to position [71, 0]
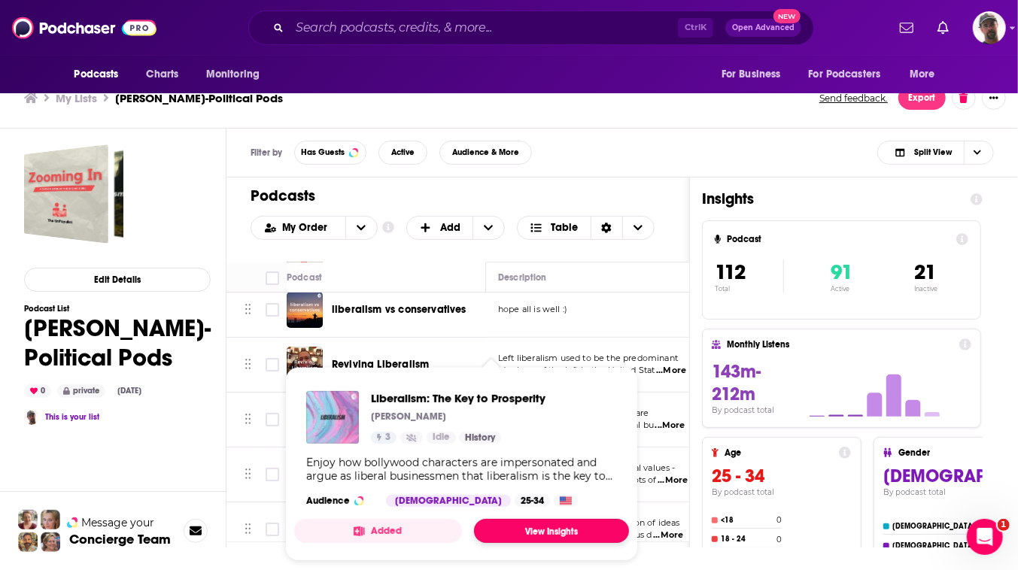
click at [591, 521] on link "View Insights" at bounding box center [551, 531] width 155 height 24
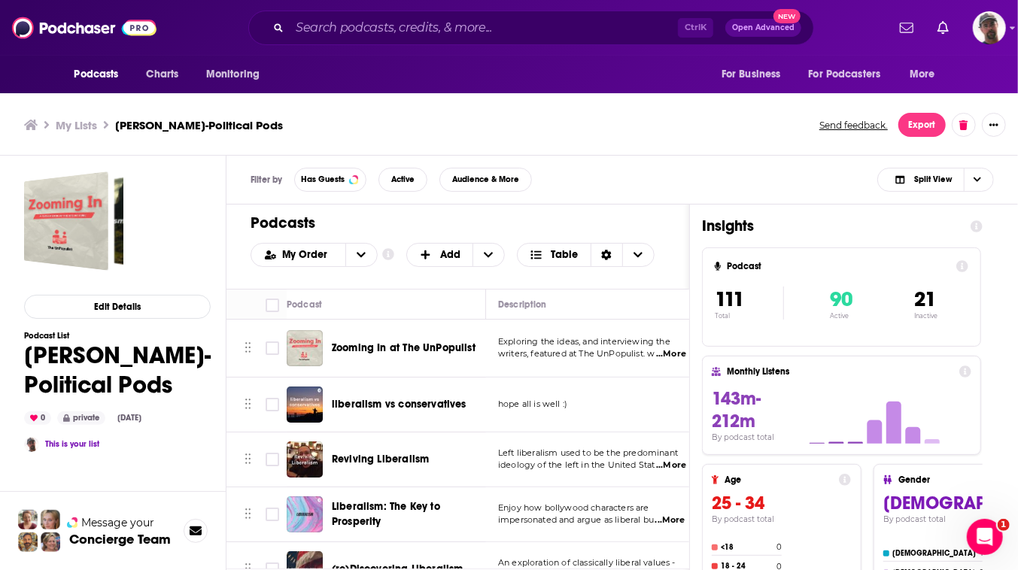
scroll to position [136, 0]
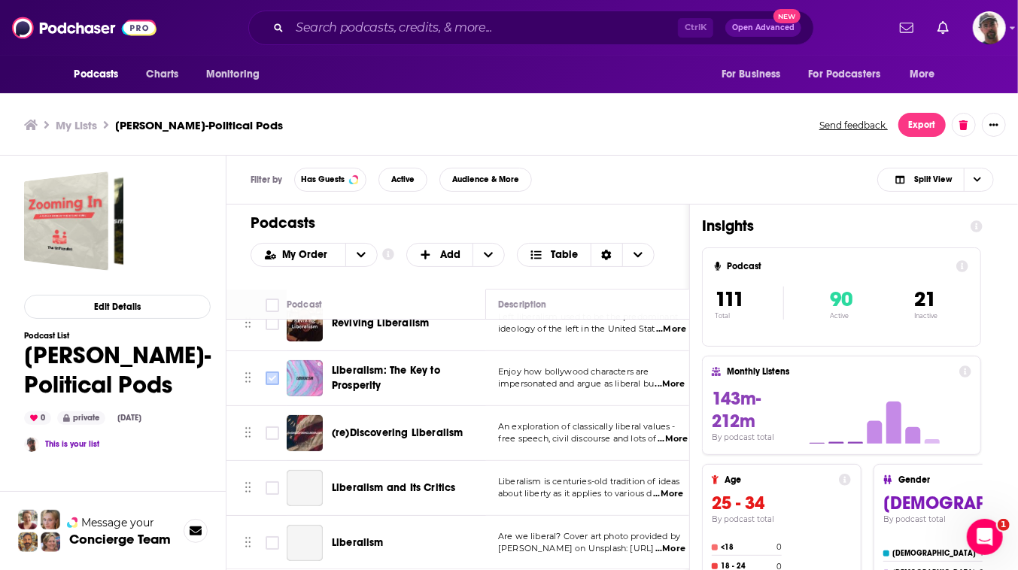
click at [279, 385] on input "Toggle select row" at bounding box center [273, 379] width 14 height 14
click at [323, 342] on img "Reviving Liberalism" at bounding box center [305, 324] width 36 height 36
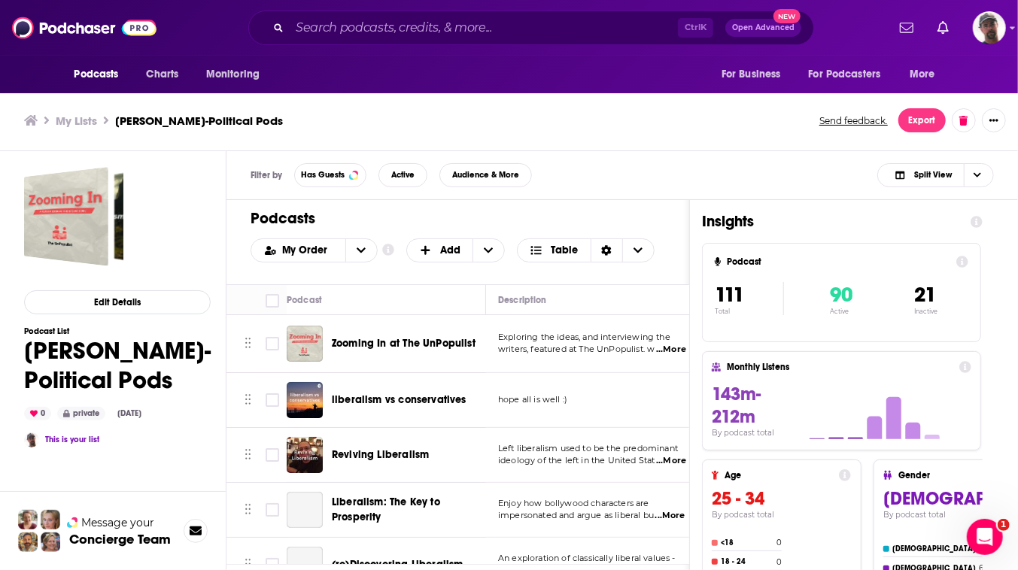
scroll to position [68, 0]
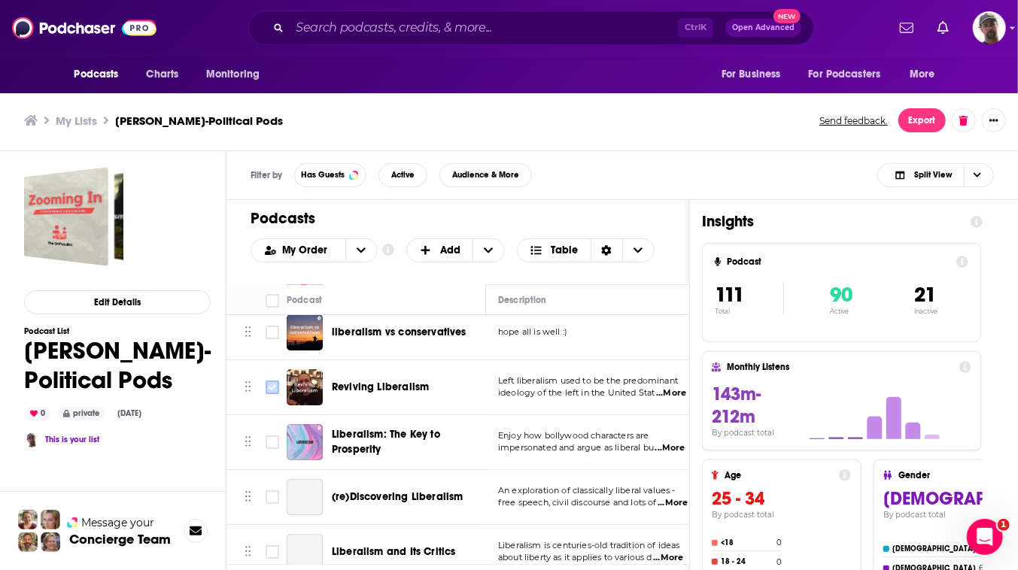
click at [279, 394] on input "Toggle select row" at bounding box center [273, 388] width 14 height 14
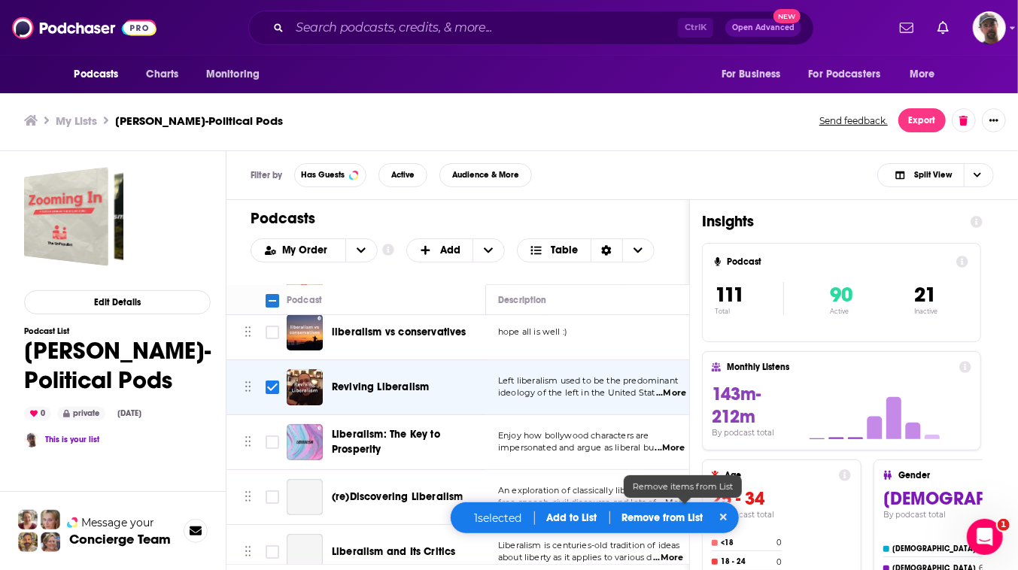
click at [669, 514] on p "Remove from List" at bounding box center [662, 518] width 81 height 13
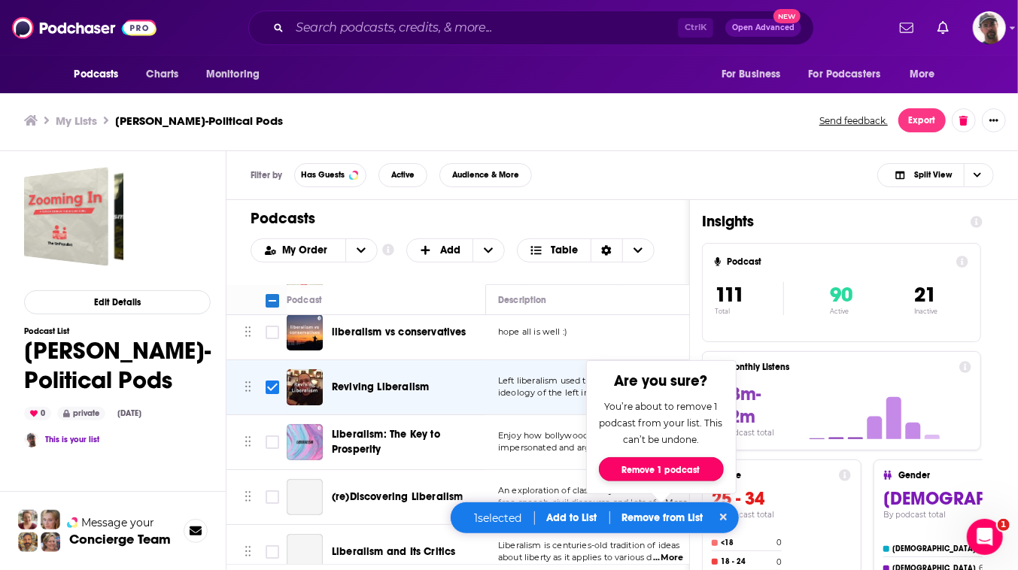
click at [674, 460] on button "Remove 1 podcast" at bounding box center [661, 470] width 125 height 24
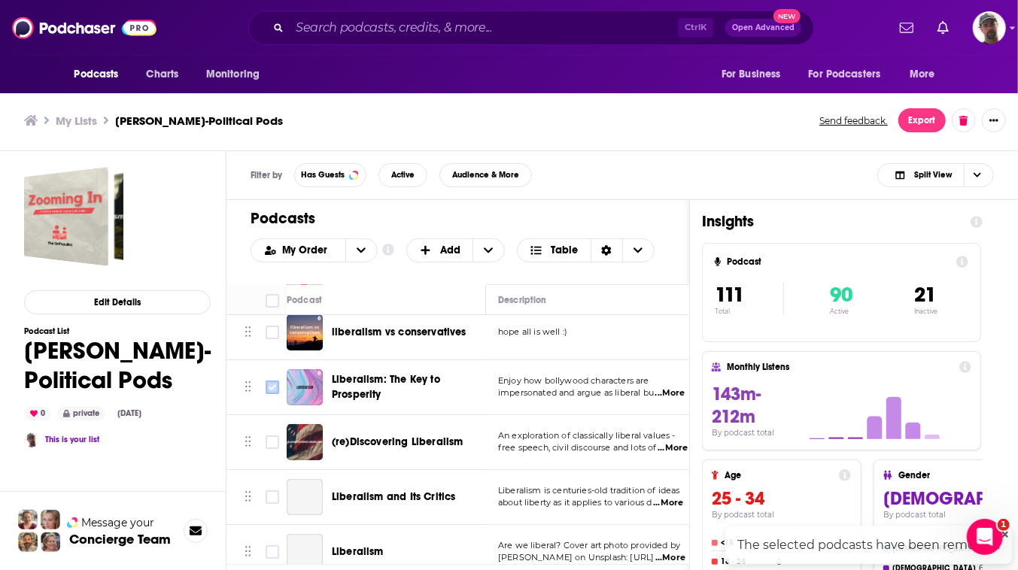
click at [279, 394] on input "Toggle select row" at bounding box center [273, 388] width 14 height 14
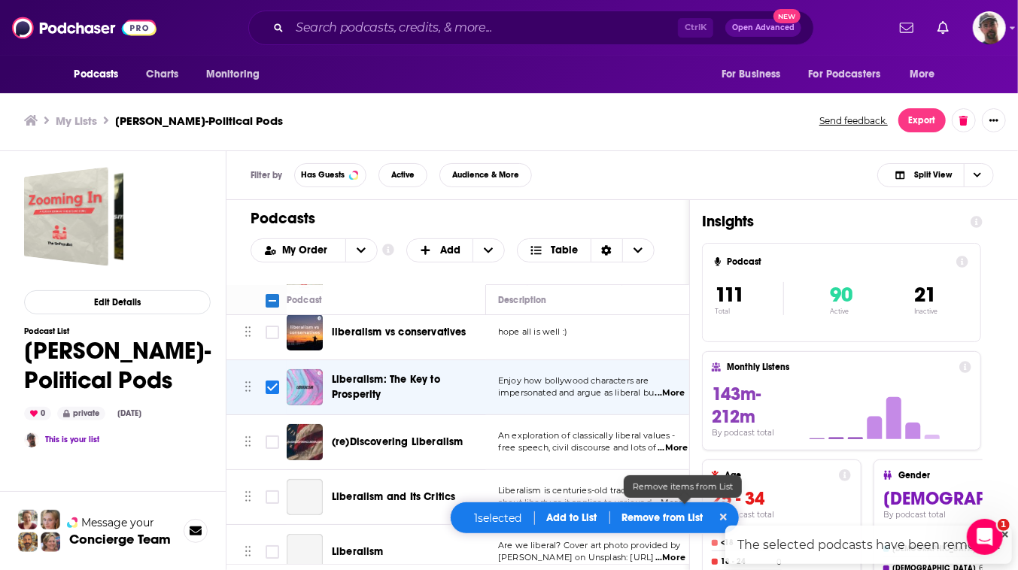
click at [665, 512] on p "Remove from List" at bounding box center [662, 518] width 81 height 13
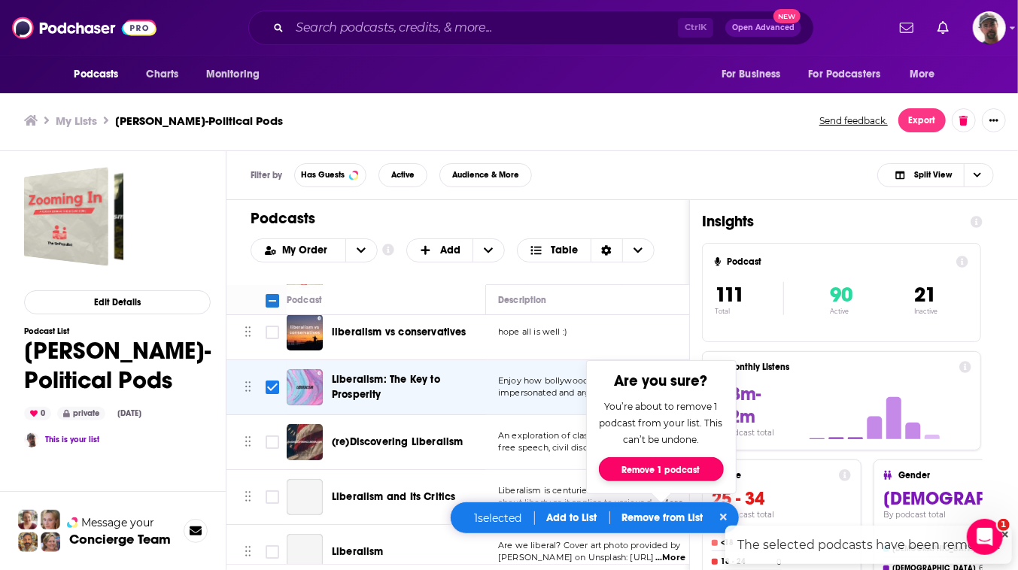
click at [682, 461] on button "Remove 1 podcast" at bounding box center [661, 470] width 125 height 24
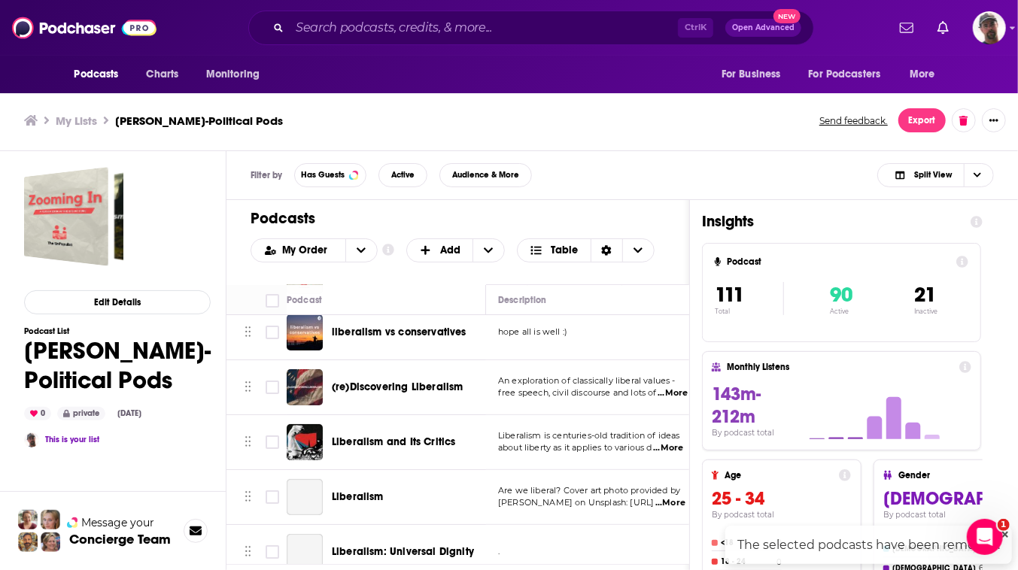
checkbox input "false"
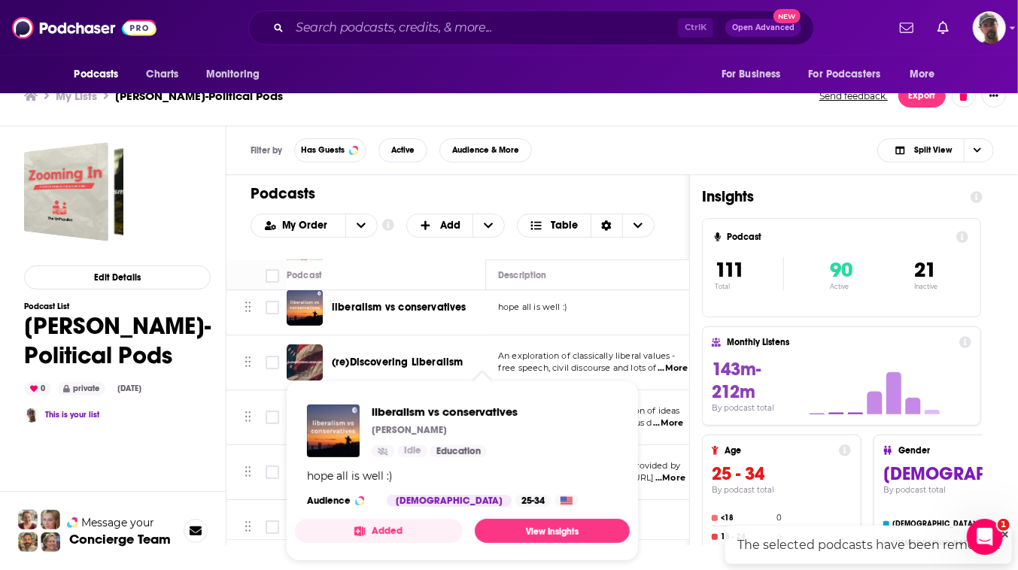
scroll to position [71, 0]
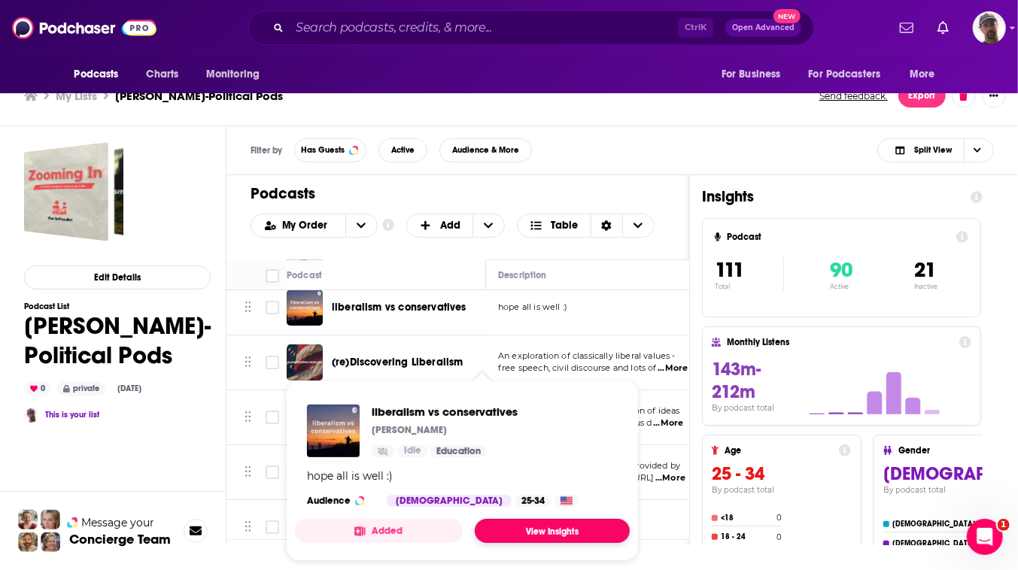
click at [579, 526] on link "View Insights" at bounding box center [552, 531] width 155 height 24
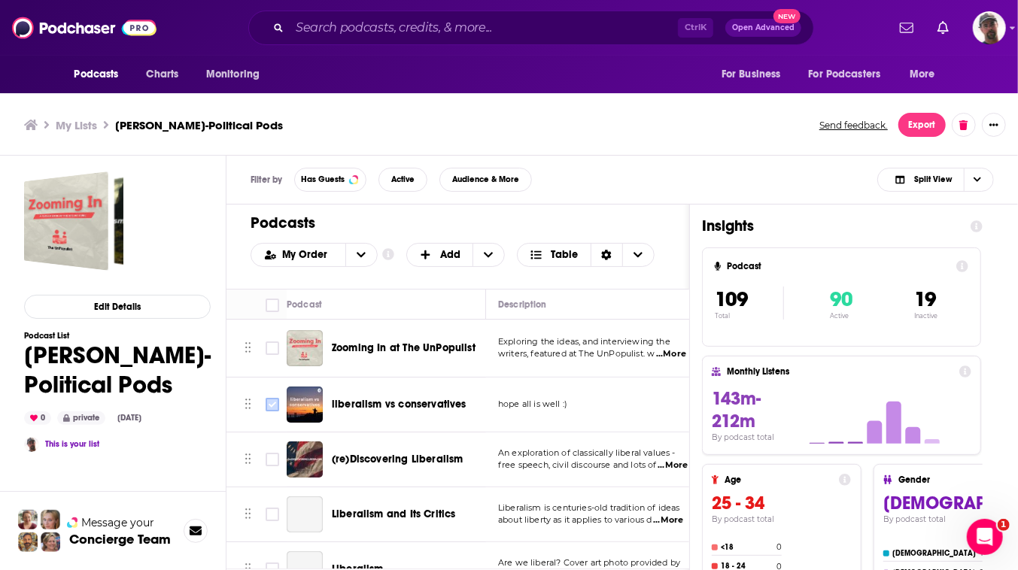
click at [279, 412] on input "Toggle select row" at bounding box center [273, 405] width 14 height 14
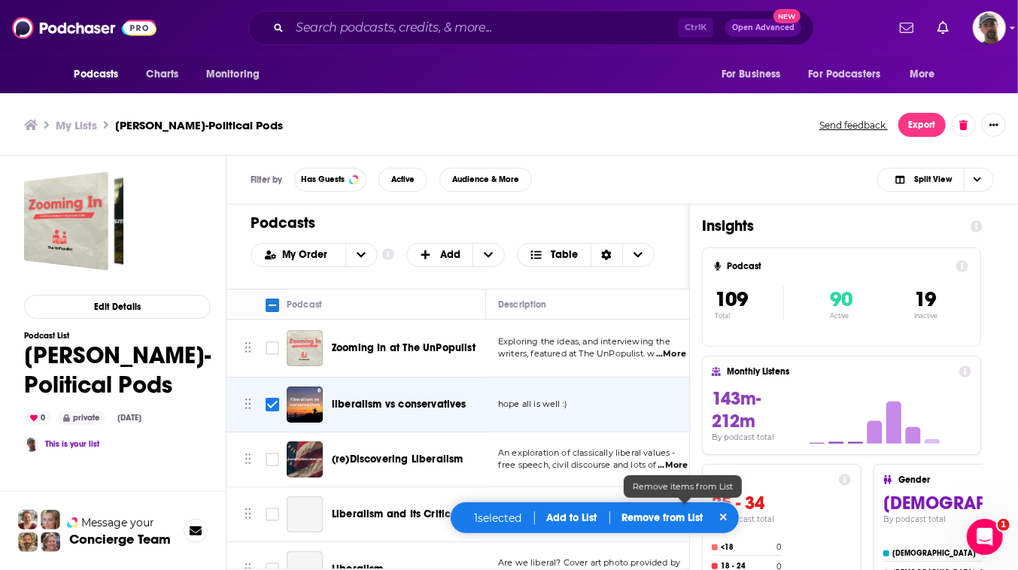
click at [668, 512] on p "Remove from List" at bounding box center [662, 518] width 81 height 13
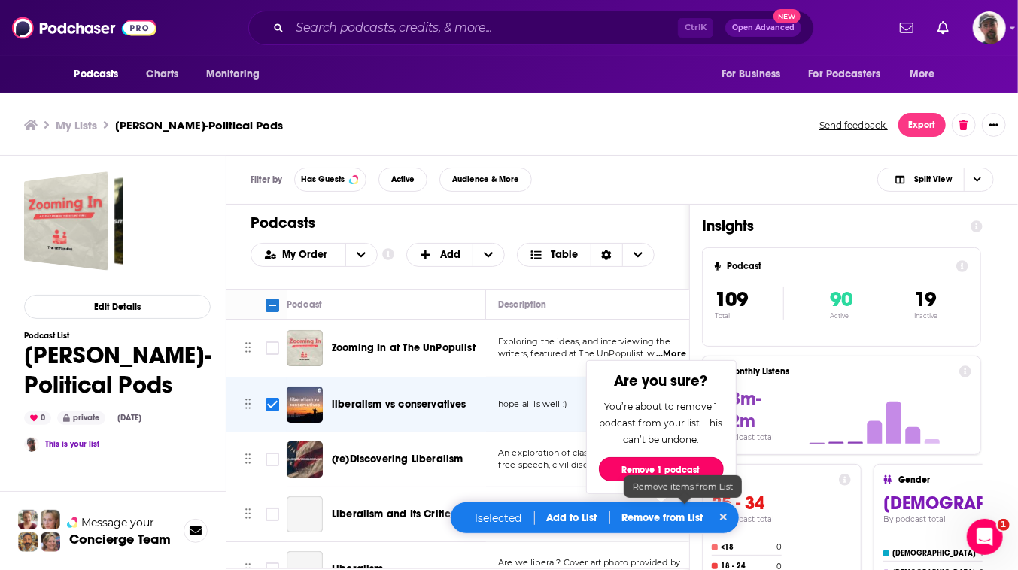
click at [691, 458] on button "Remove 1 podcast" at bounding box center [661, 470] width 125 height 24
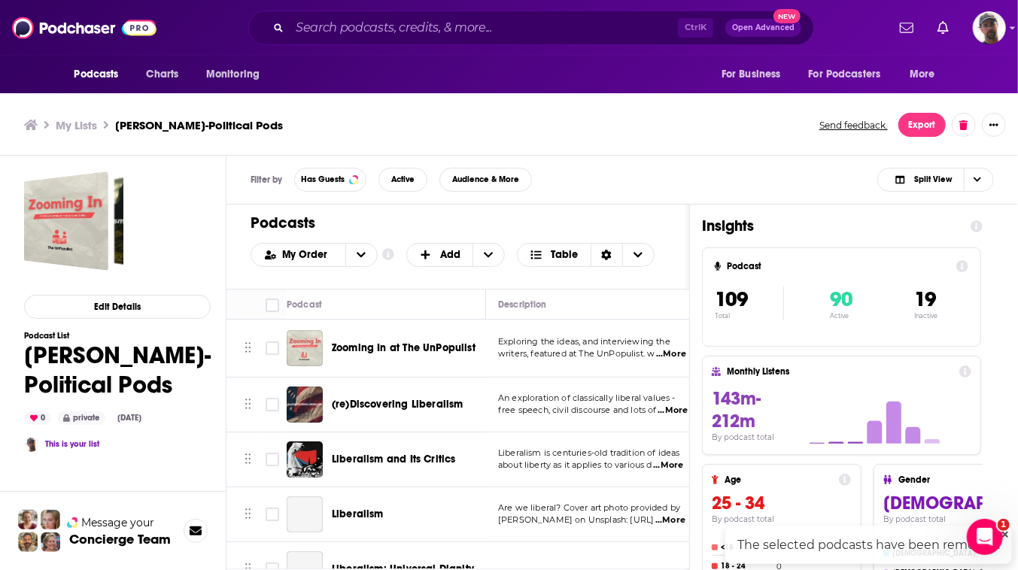
checkbox input "false"
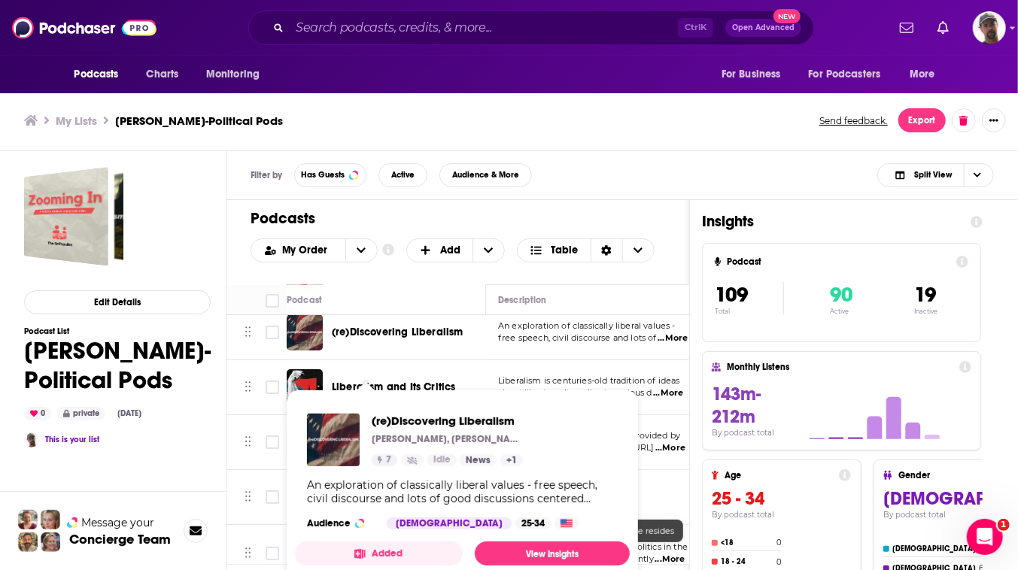
scroll to position [71, 0]
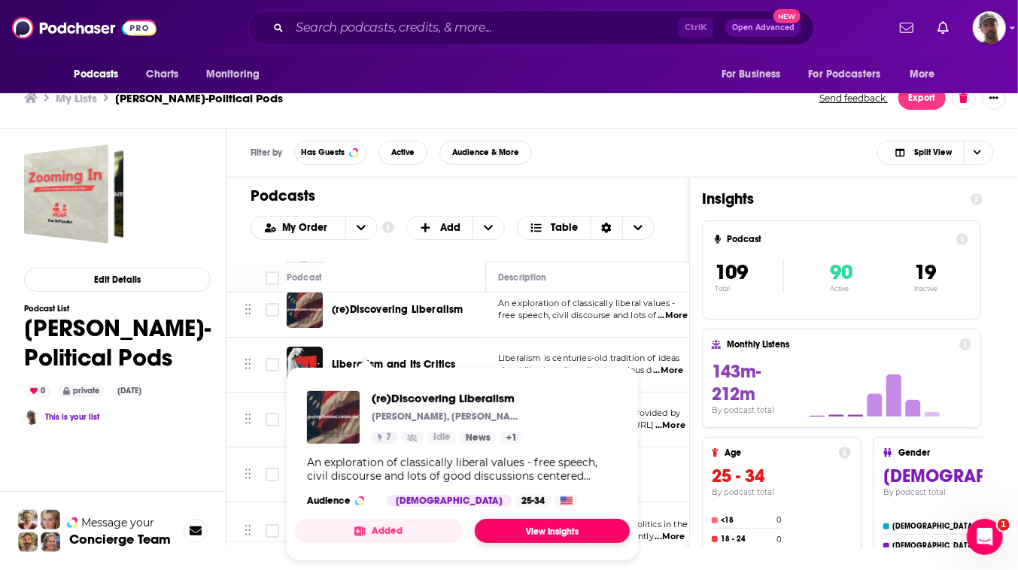
click at [589, 519] on link "View Insights" at bounding box center [552, 531] width 155 height 24
